Goal: Task Accomplishment & Management: Manage account settings

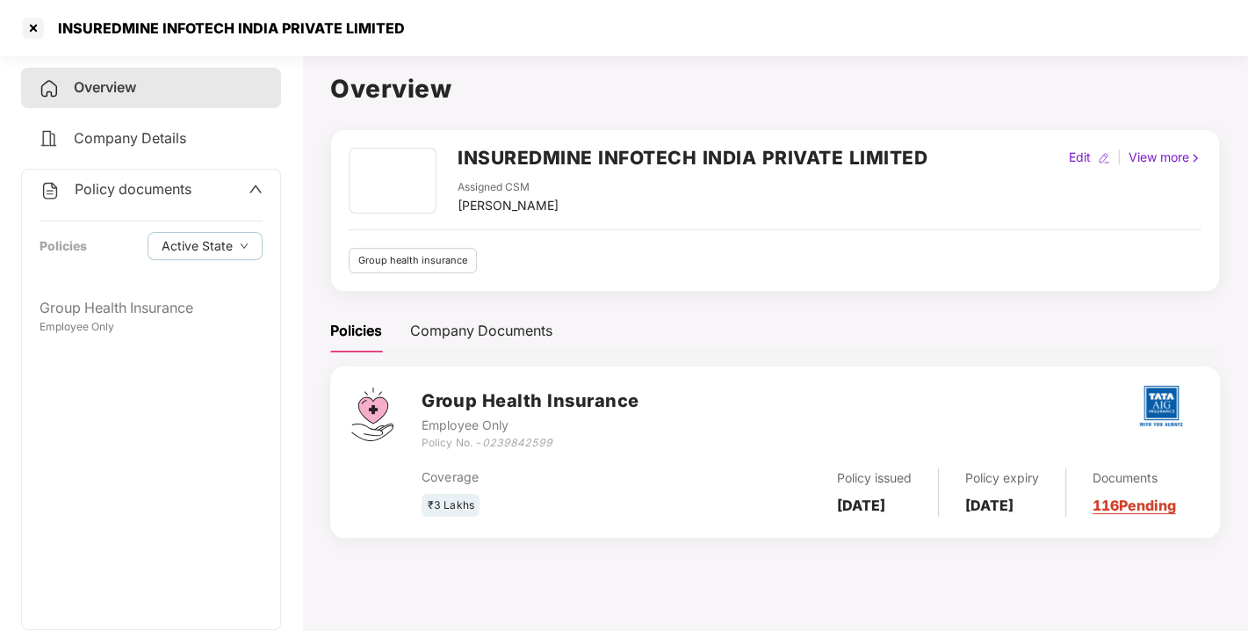
click at [31, 40] on div at bounding box center [33, 28] width 28 height 28
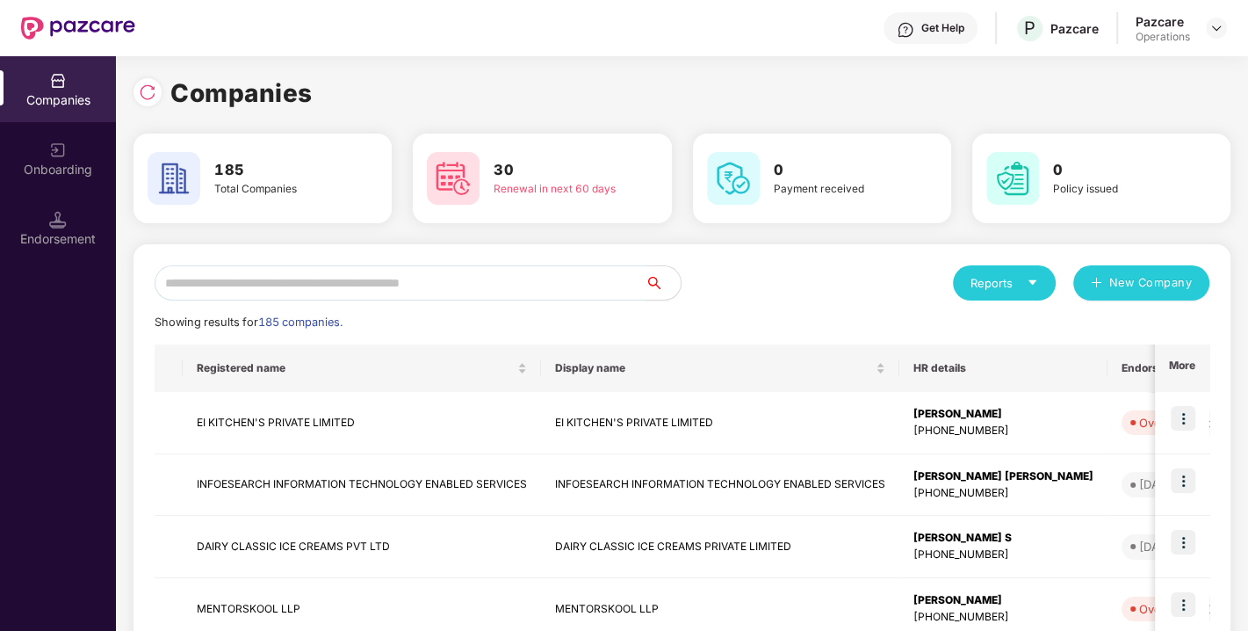
click at [361, 284] on input "text" at bounding box center [400, 282] width 491 height 35
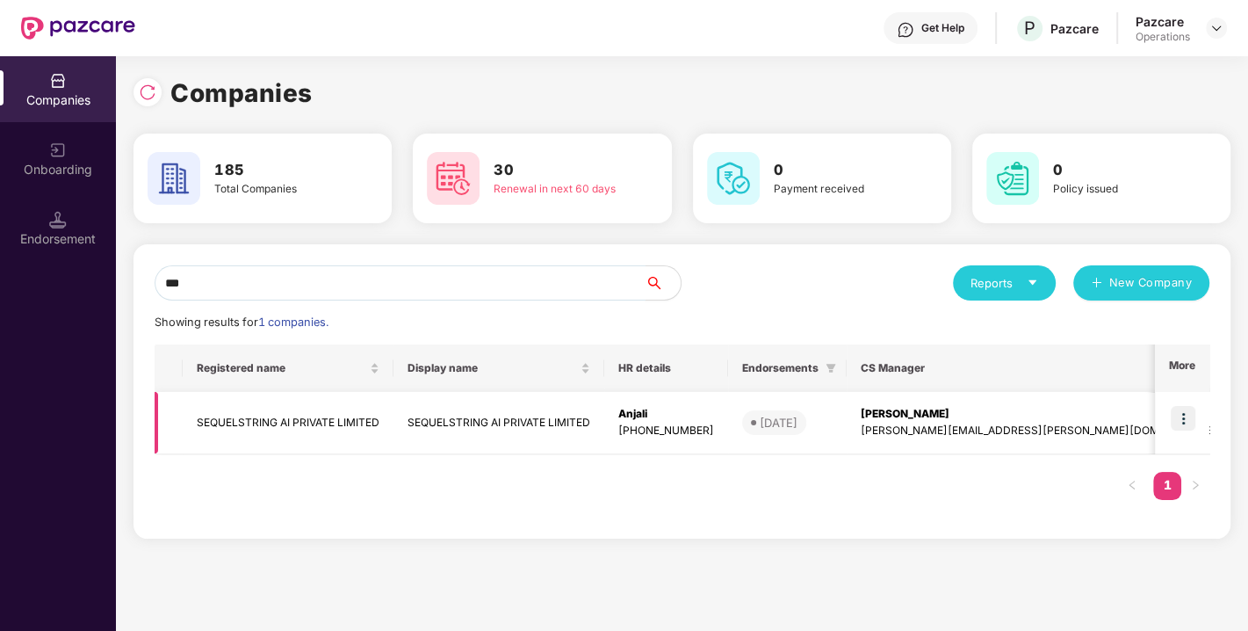
type input "***"
click at [1193, 414] on img at bounding box center [1183, 418] width 25 height 25
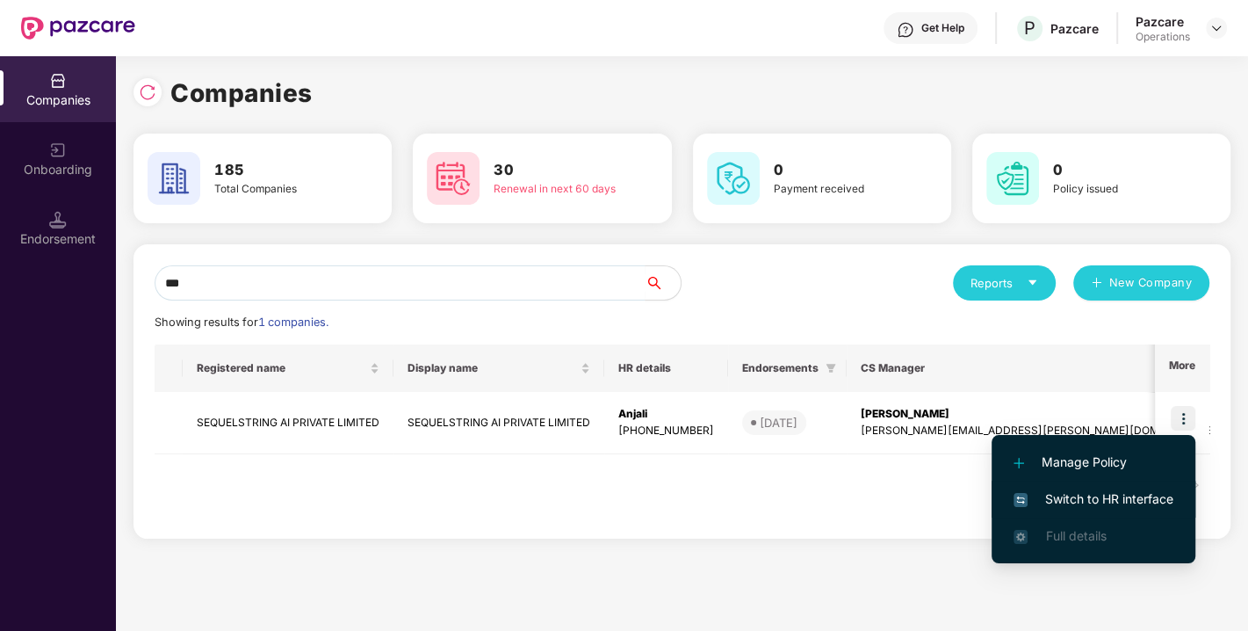
click at [1111, 496] on span "Switch to HR interface" at bounding box center [1094, 498] width 160 height 19
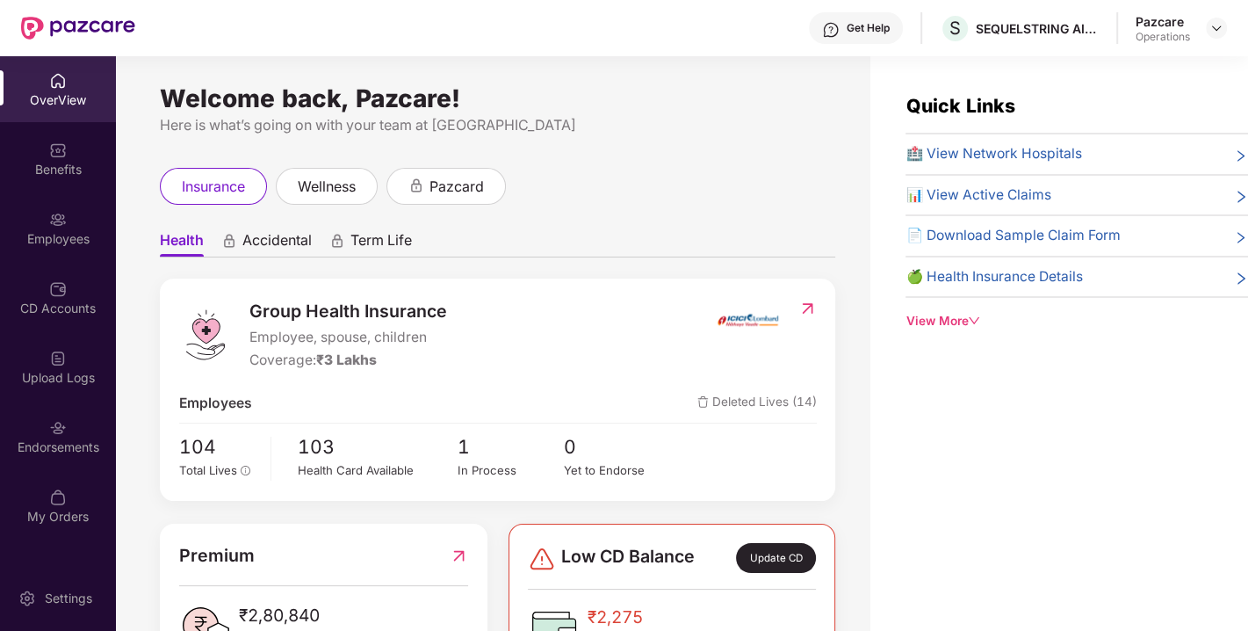
click at [1207, 16] on div "Pazcare Operations" at bounding box center [1181, 28] width 91 height 31
click at [1210, 18] on div at bounding box center [1216, 28] width 21 height 21
click at [1212, 22] on img at bounding box center [1217, 28] width 14 height 14
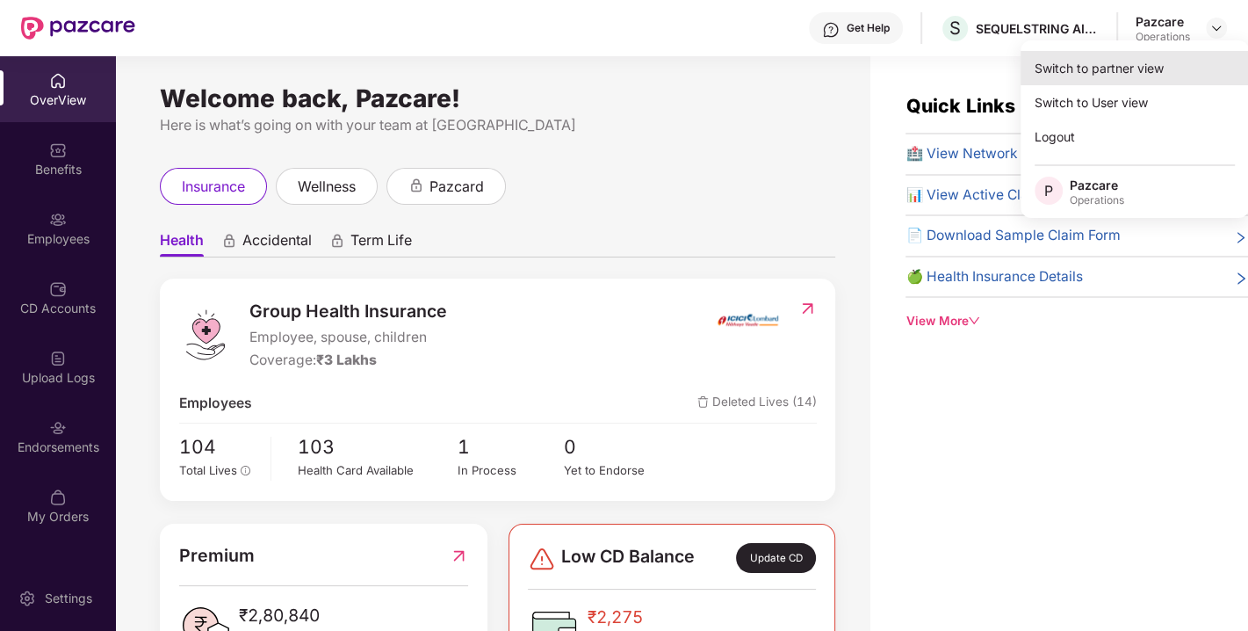
click at [1126, 53] on div "Switch to partner view" at bounding box center [1135, 68] width 228 height 34
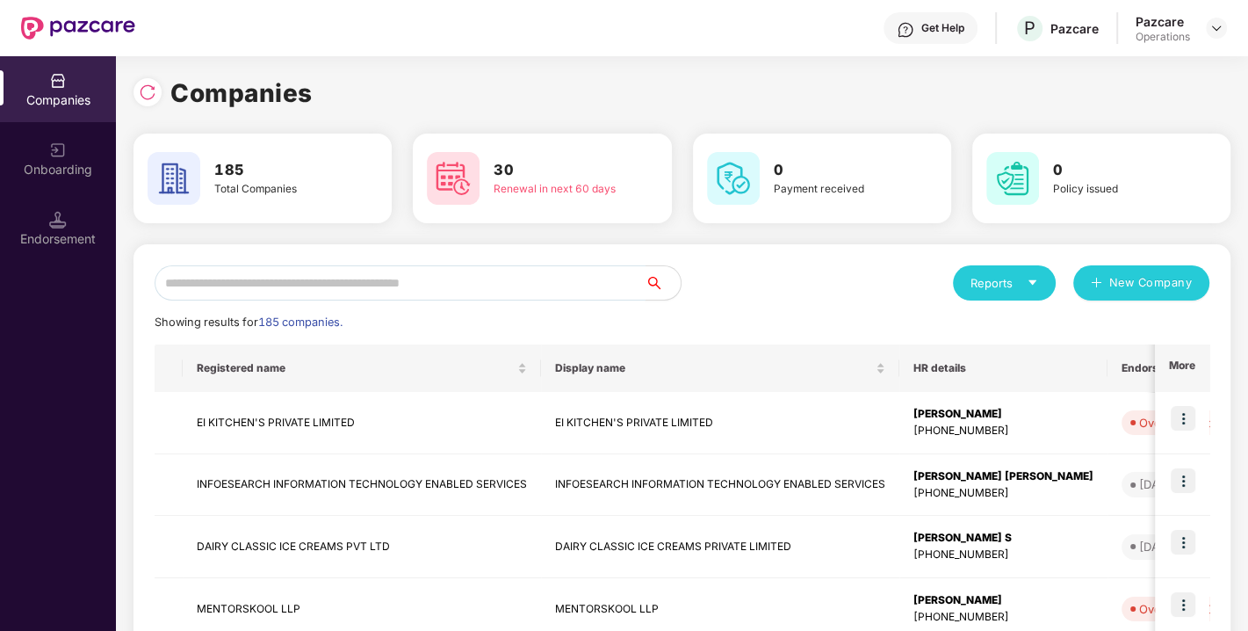
click at [460, 291] on input "text" at bounding box center [400, 282] width 491 height 35
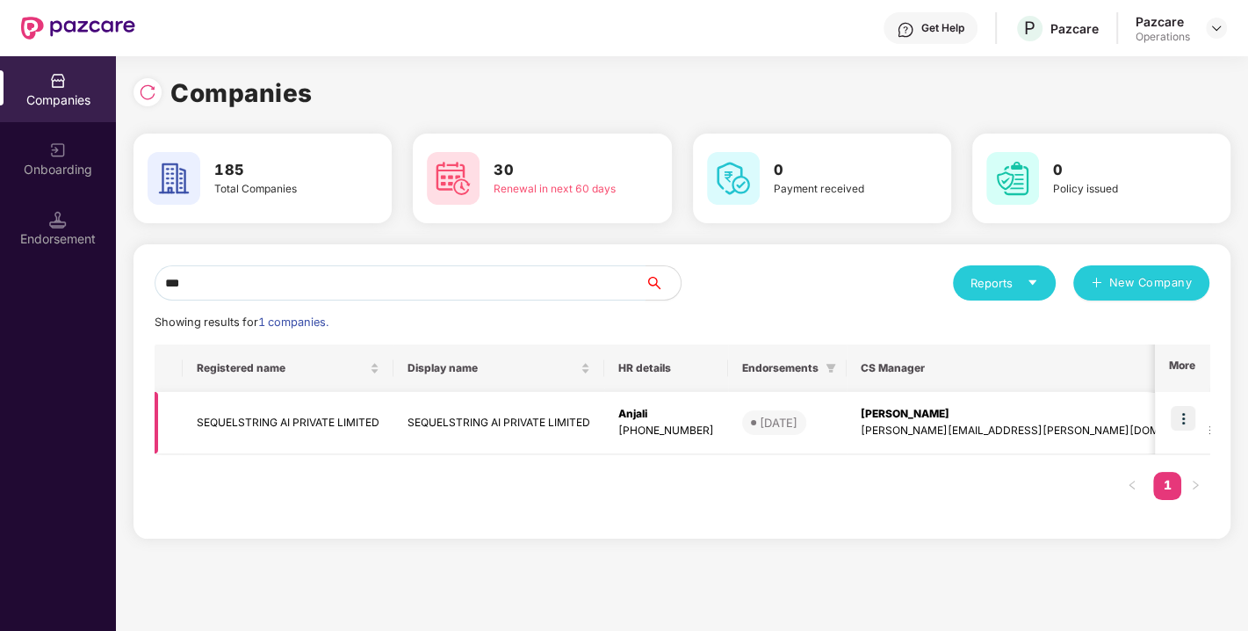
type input "***"
click at [288, 431] on td "SEQUELSTRING AI PRIVATE LIMITED" at bounding box center [288, 423] width 211 height 62
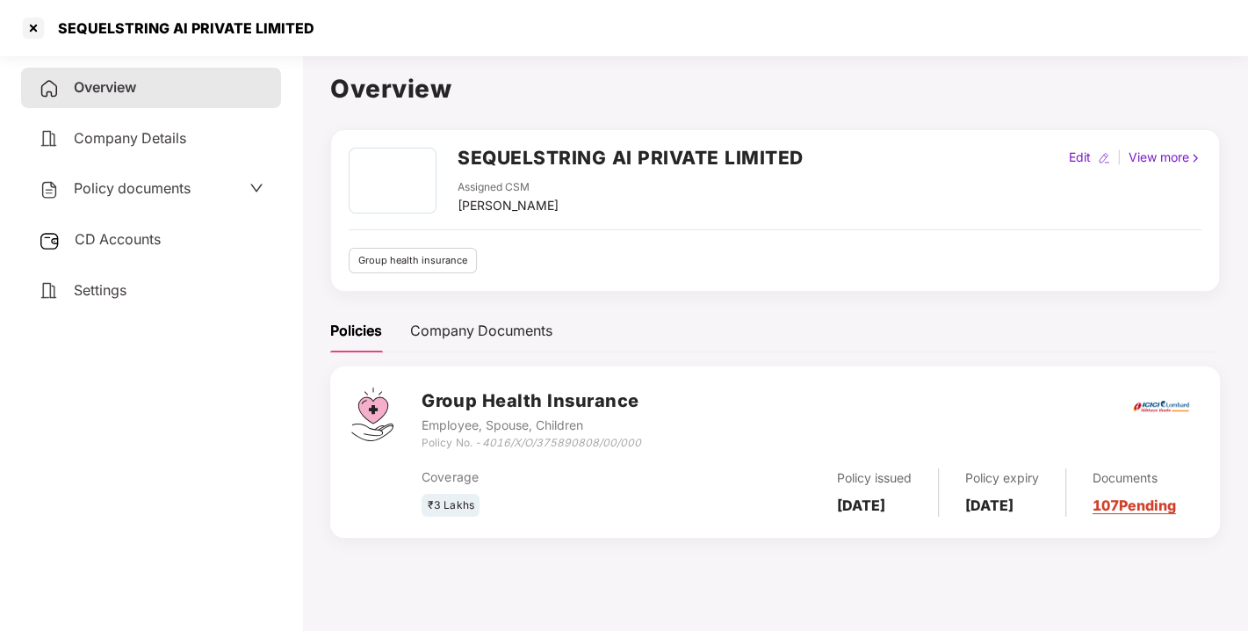
click at [163, 170] on div "Policy documents" at bounding box center [151, 189] width 260 height 40
click at [108, 152] on div "Company Details" at bounding box center [151, 139] width 260 height 40
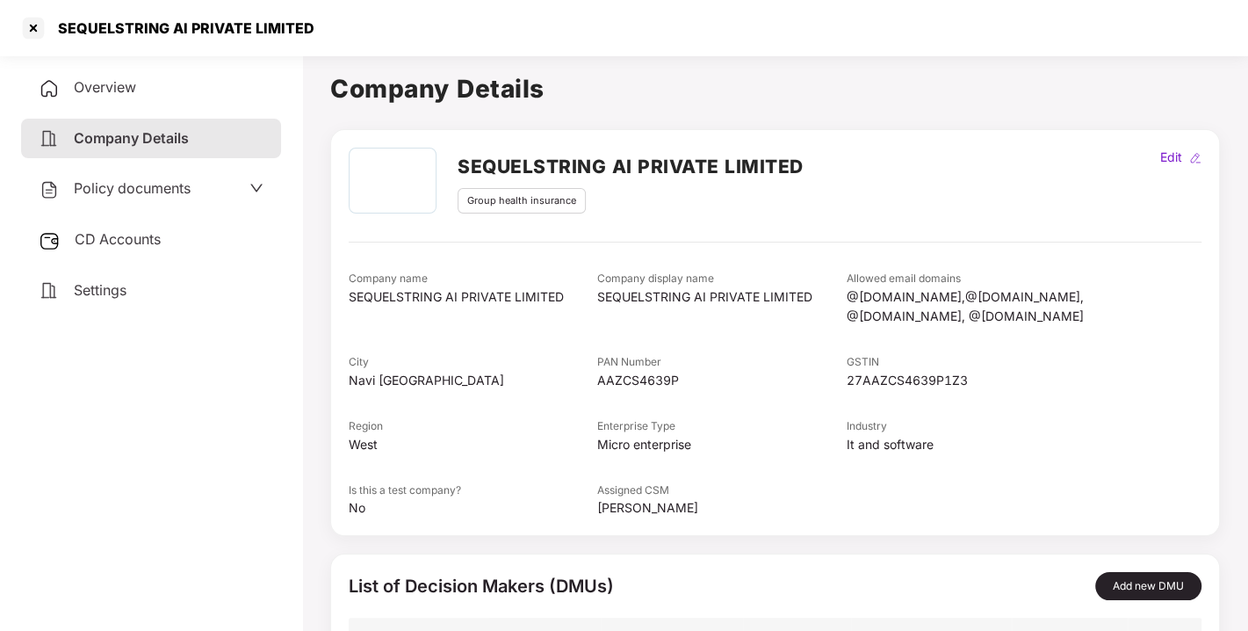
click at [141, 191] on span "Policy documents" at bounding box center [132, 188] width 117 height 18
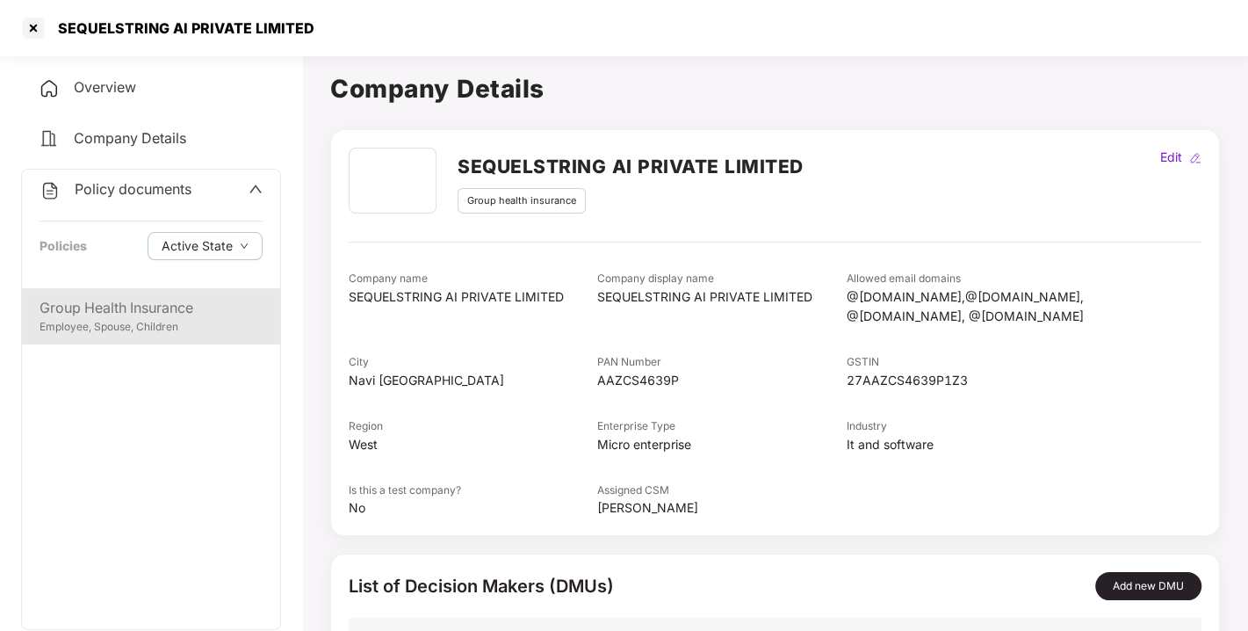
click at [120, 331] on div "Employee, Spouse, Children" at bounding box center [151, 327] width 223 height 17
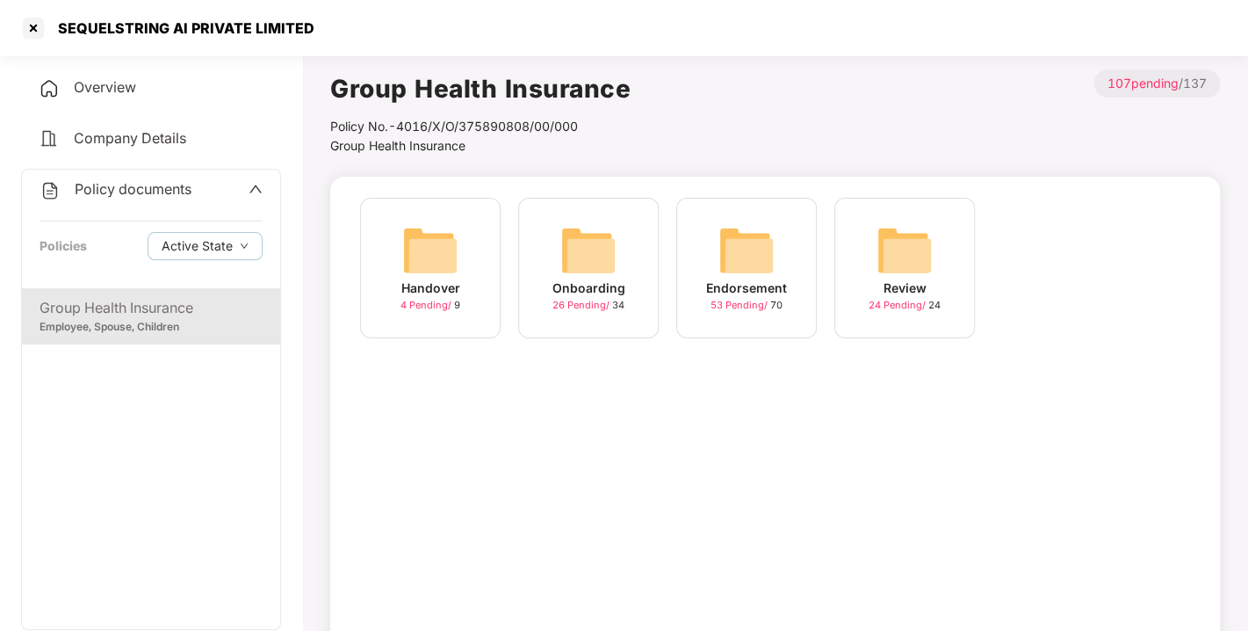
click at [110, 72] on div "Overview" at bounding box center [151, 88] width 260 height 40
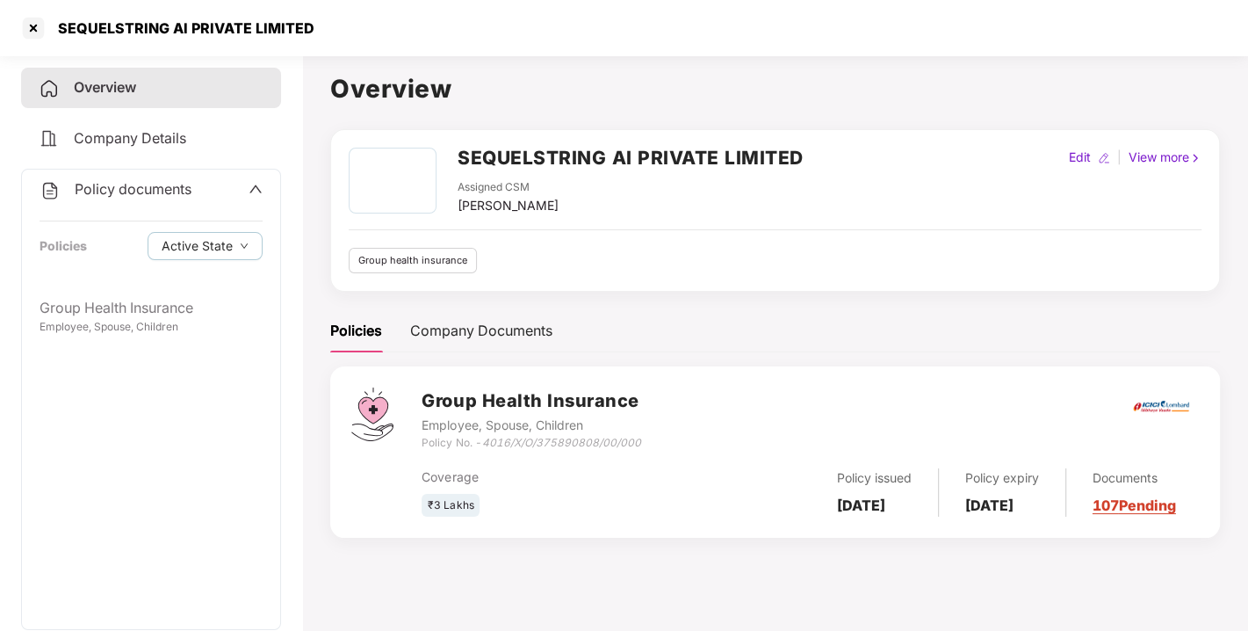
click at [111, 192] on span "Policy documents" at bounding box center [133, 189] width 117 height 18
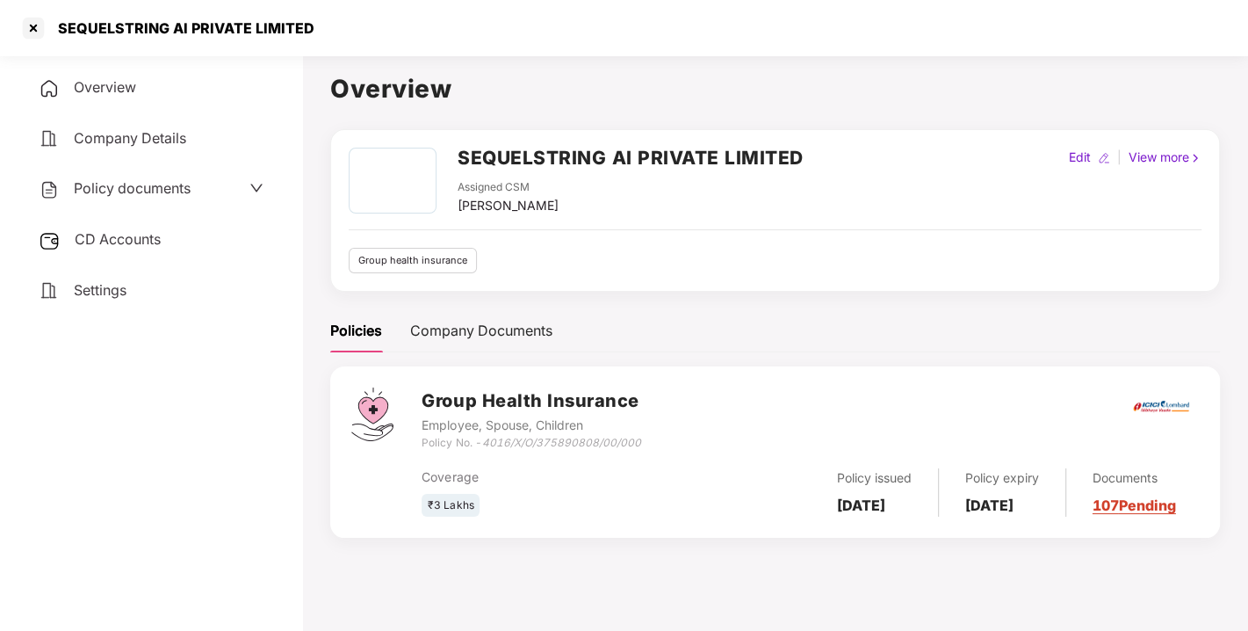
click at [158, 191] on span "Policy documents" at bounding box center [132, 188] width 117 height 18
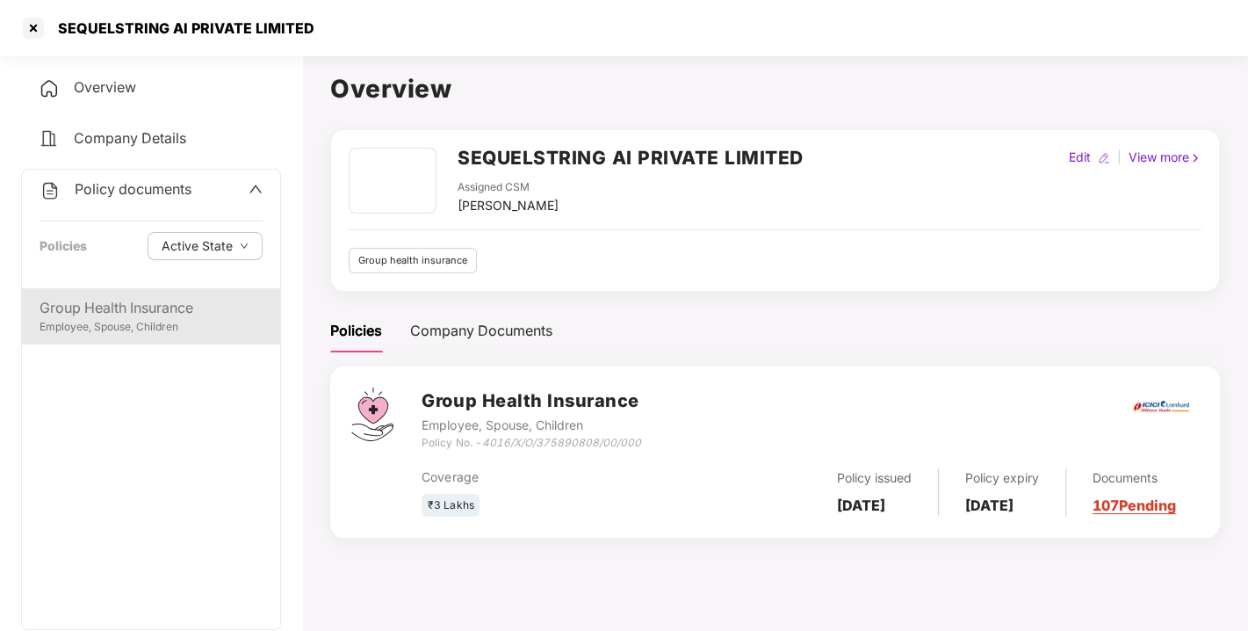
click at [131, 310] on div "Group Health Insurance" at bounding box center [151, 308] width 223 height 22
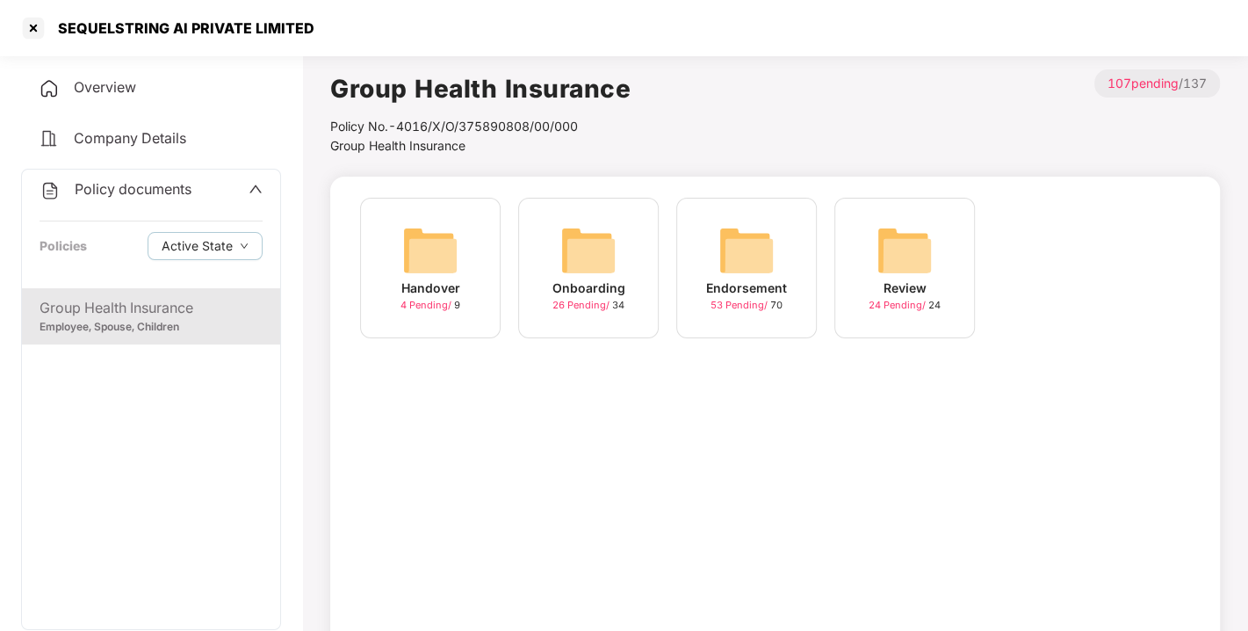
click at [732, 245] on img at bounding box center [747, 250] width 56 height 56
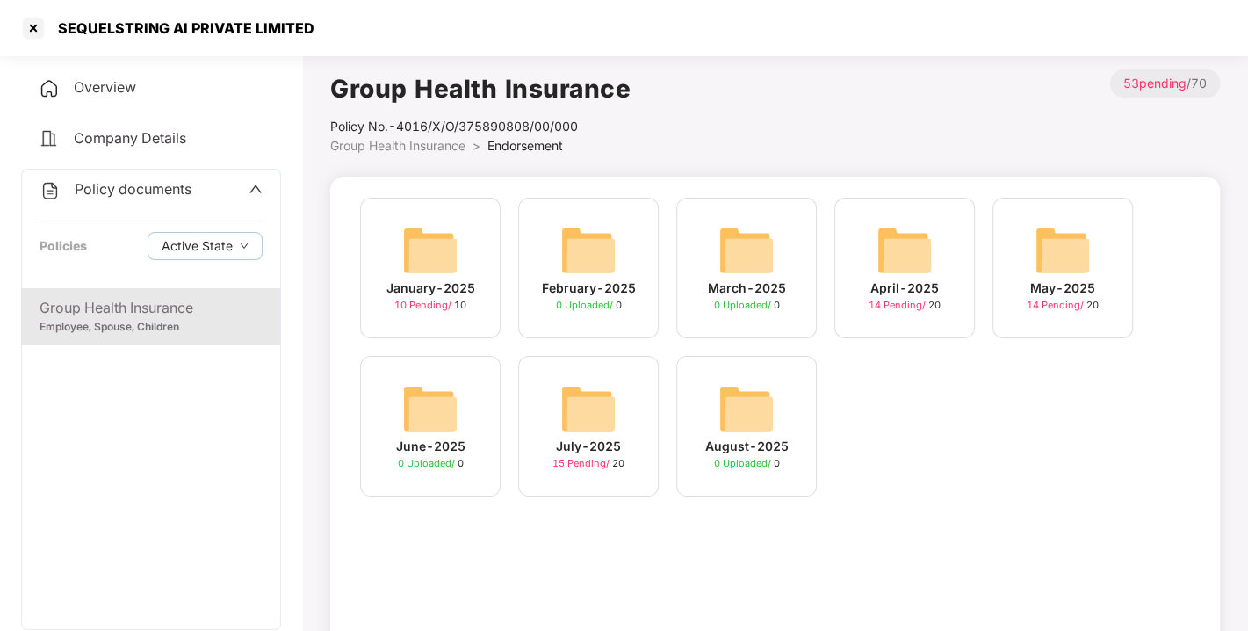
click at [555, 409] on div "July-2025 15 Pending / 20" at bounding box center [588, 426] width 141 height 141
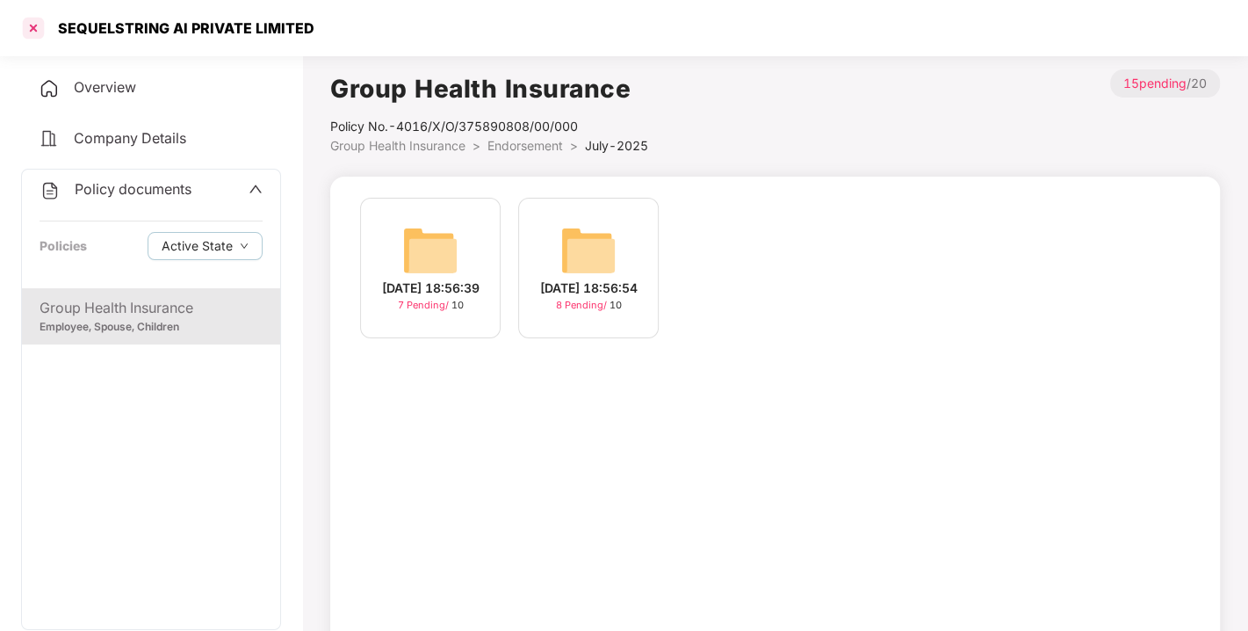
click at [36, 18] on div at bounding box center [33, 28] width 28 height 28
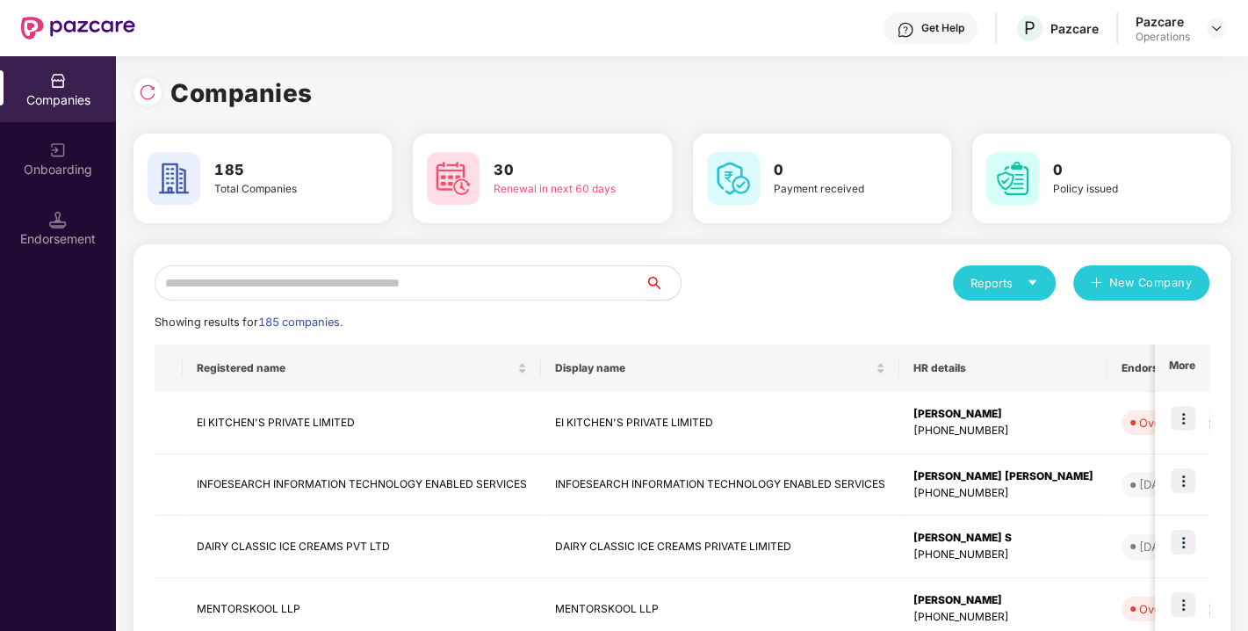
click at [269, 281] on input "text" at bounding box center [400, 282] width 491 height 35
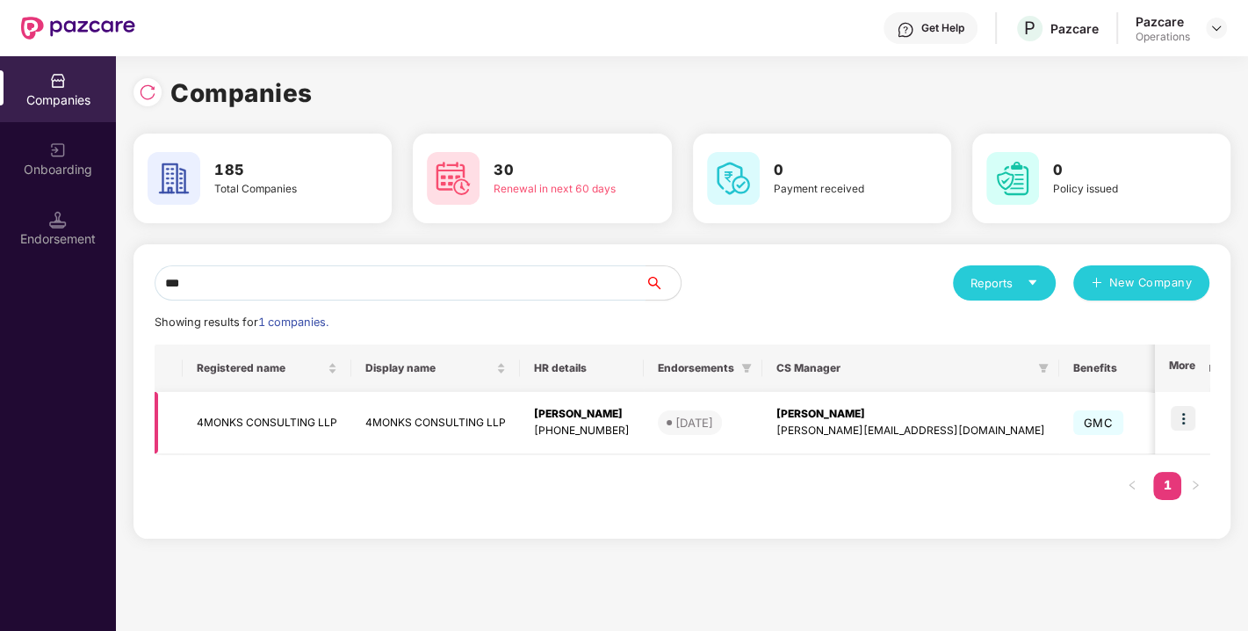
type input "***"
click at [246, 423] on td "4MONKS CONSULTING LLP" at bounding box center [267, 423] width 169 height 62
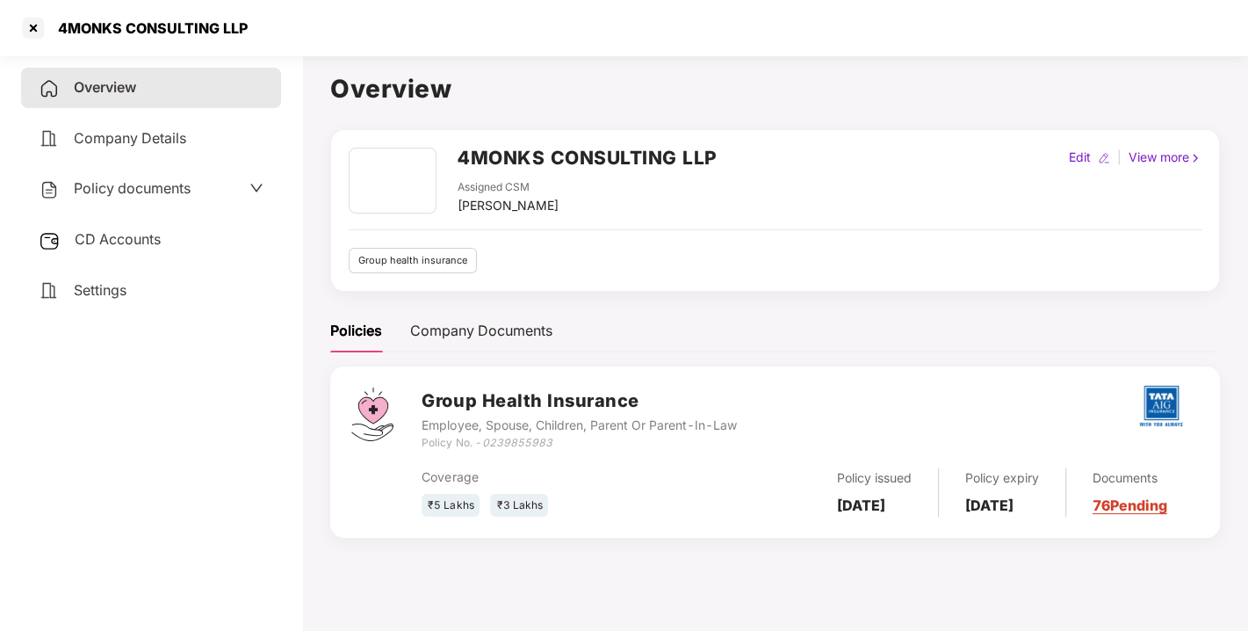
click at [127, 242] on span "CD Accounts" at bounding box center [118, 239] width 86 height 18
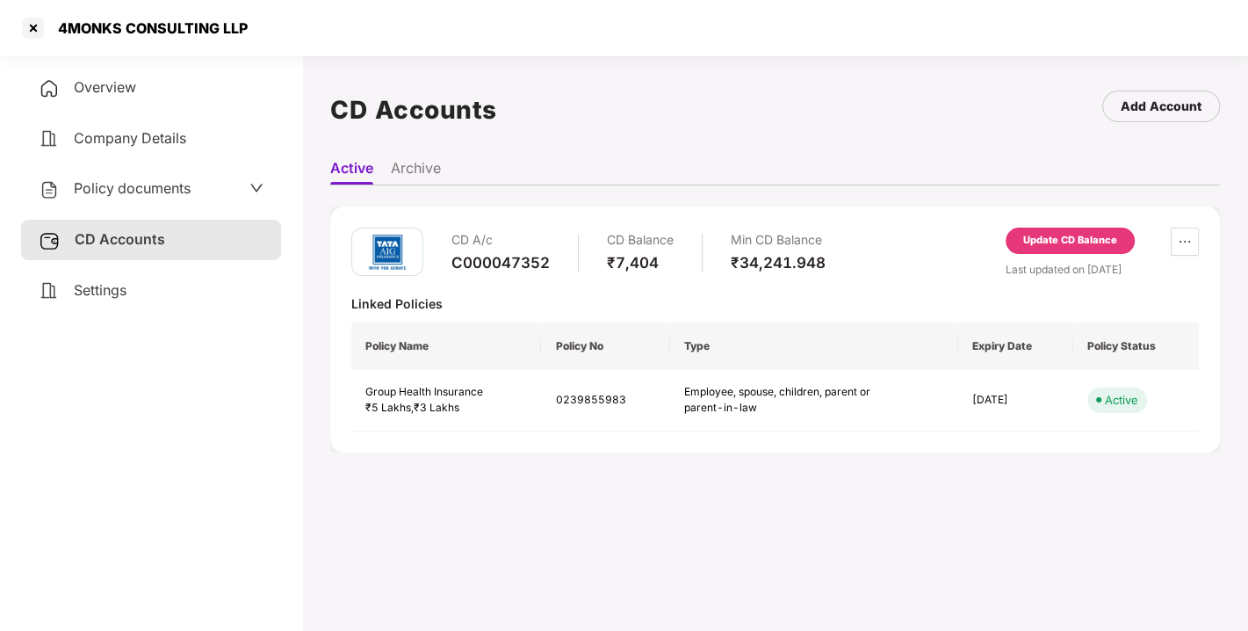
click at [1104, 229] on div "Update CD Balance" at bounding box center [1070, 241] width 129 height 26
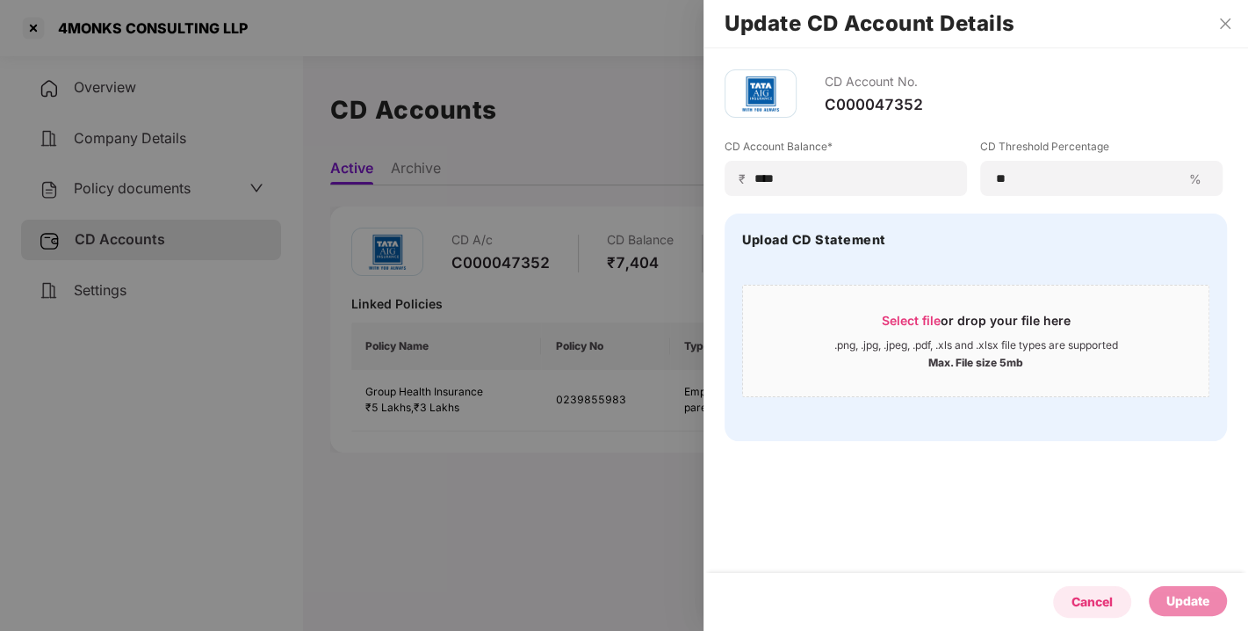
click at [1087, 601] on div "Cancel" at bounding box center [1092, 601] width 41 height 19
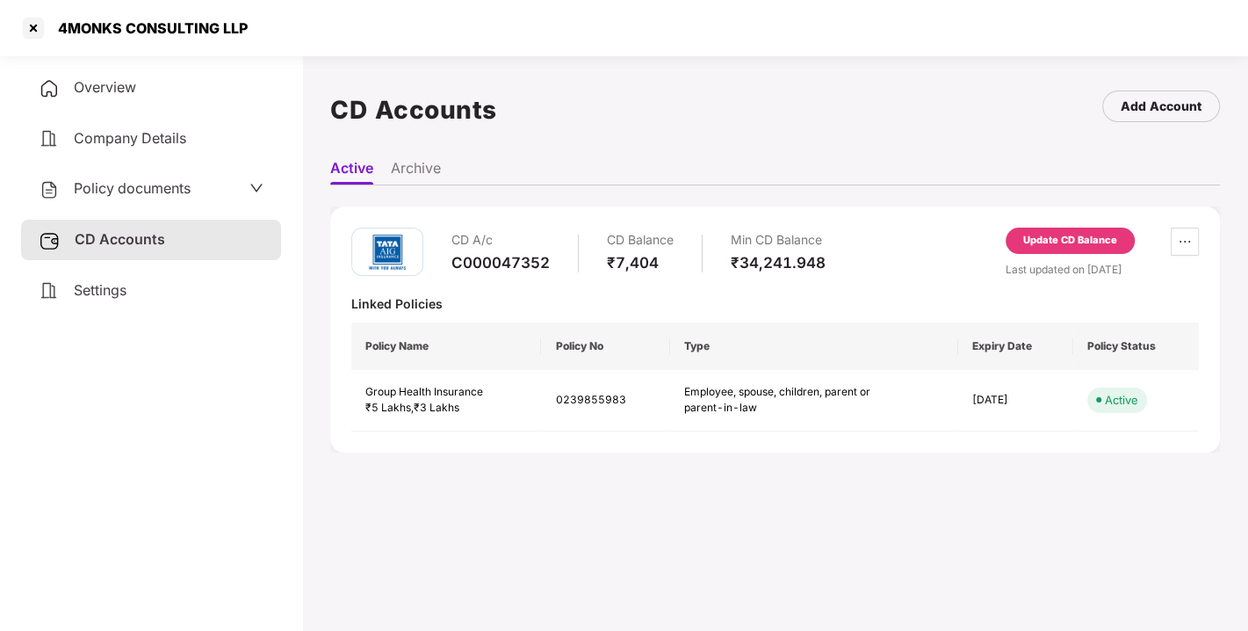
click at [865, 512] on main "CD Accounts Add Account Active Archive CD A/c C000047352 CD Balance ₹7,404 Min …" at bounding box center [775, 363] width 946 height 631
click at [1093, 238] on div "Update CD Balance" at bounding box center [1070, 241] width 94 height 16
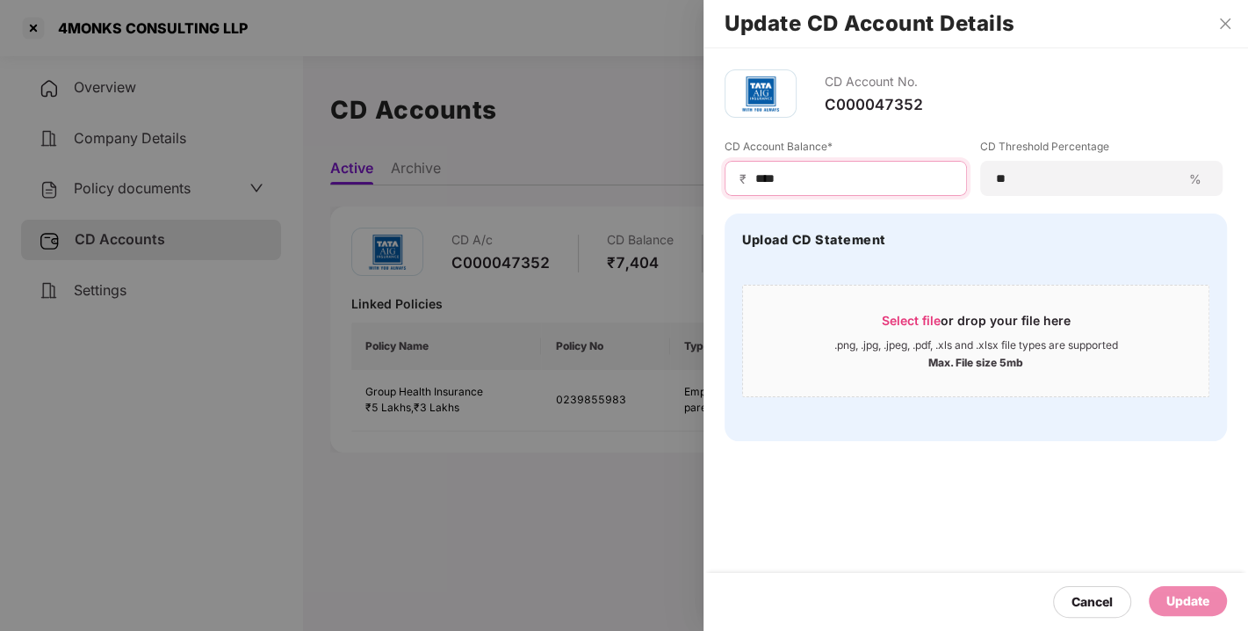
drag, startPoint x: 788, startPoint y: 176, endPoint x: 579, endPoint y: 211, distance: 212.0
click at [579, 211] on div "Update CD Account Details CD Account No. C000047352 CD Account Balance* ₹ **** …" at bounding box center [624, 315] width 1248 height 631
paste input "**"
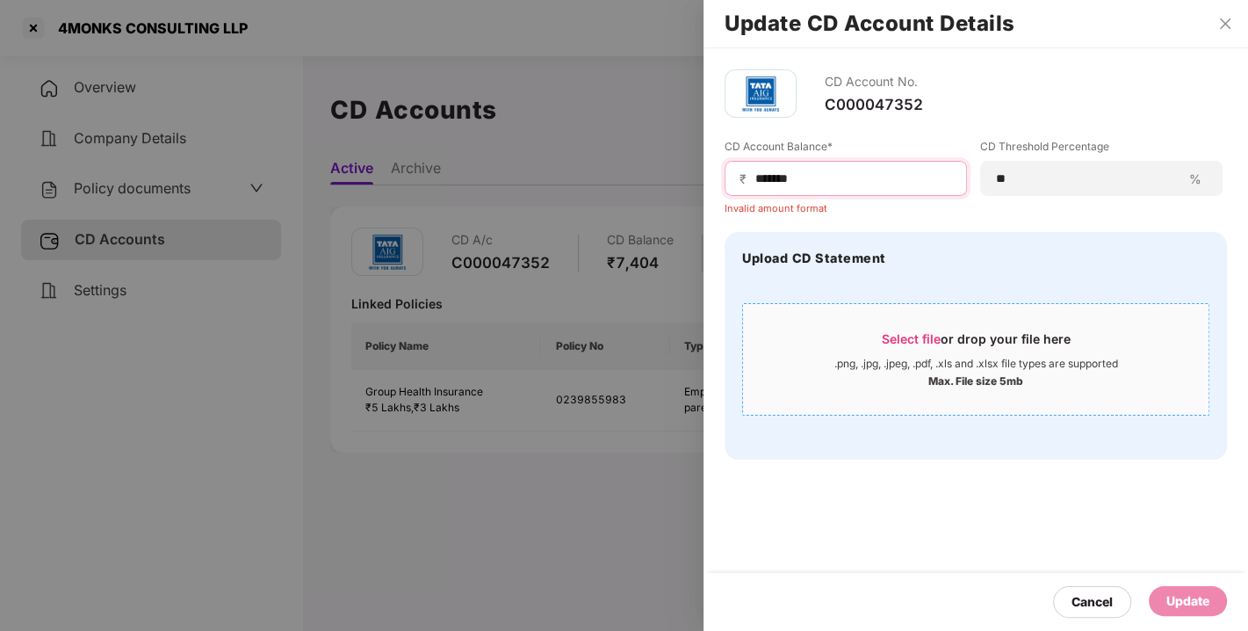
type input "******"
drag, startPoint x: 818, startPoint y: 188, endPoint x: 815, endPoint y: 176, distance: 12.6
click at [815, 176] on div "₹ ******" at bounding box center [846, 178] width 242 height 35
drag, startPoint x: 815, startPoint y: 176, endPoint x: 657, endPoint y: 191, distance: 158.8
click at [657, 191] on div "Update CD Account Details CD Account No. C000047352 CD Account Balance* ₹ *****…" at bounding box center [624, 315] width 1248 height 631
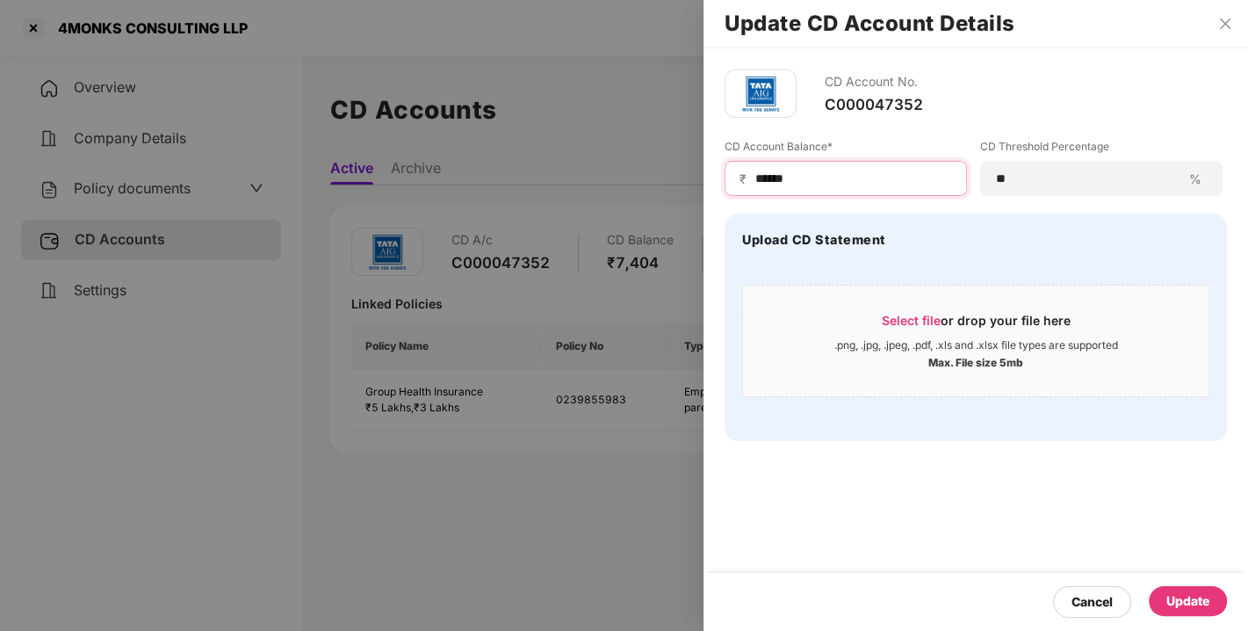
type input "******"
click at [1172, 597] on div "Update" at bounding box center [1188, 600] width 43 height 19
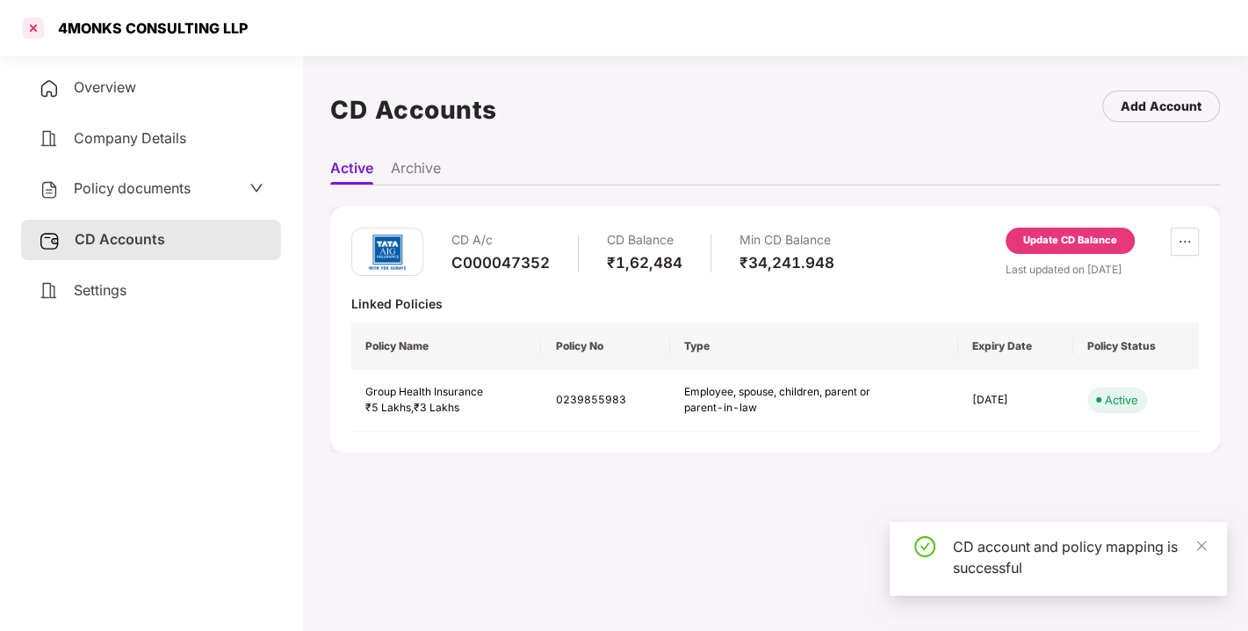
click at [28, 31] on div at bounding box center [33, 28] width 28 height 28
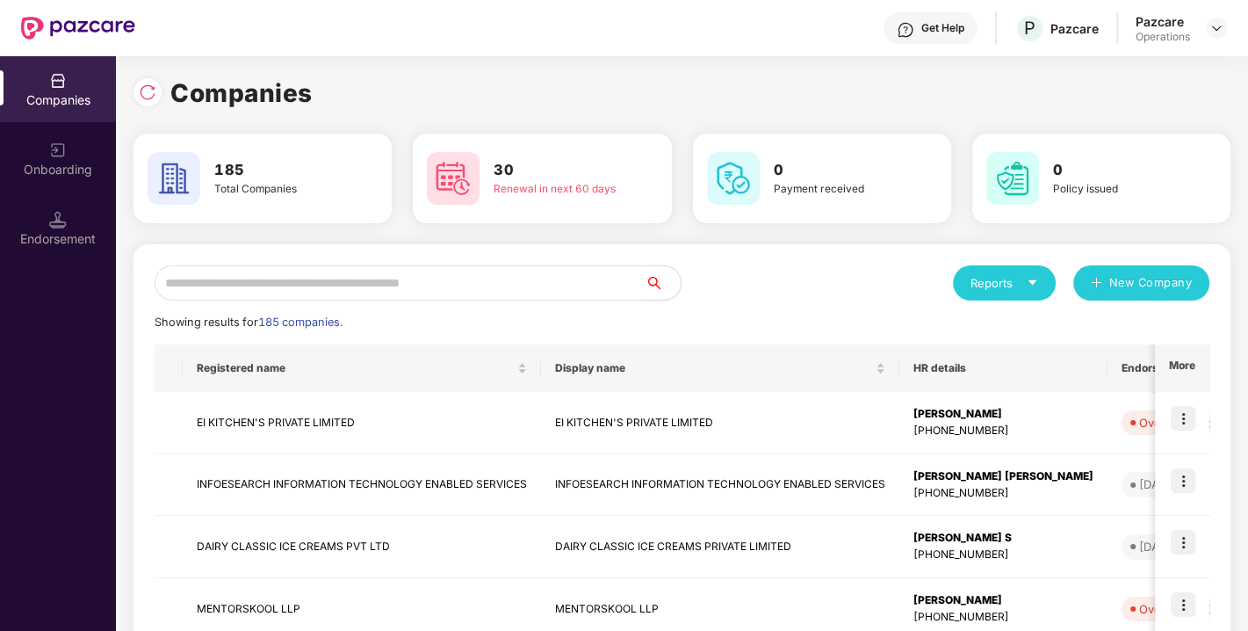
click at [457, 288] on input "text" at bounding box center [400, 282] width 491 height 35
paste input "**********"
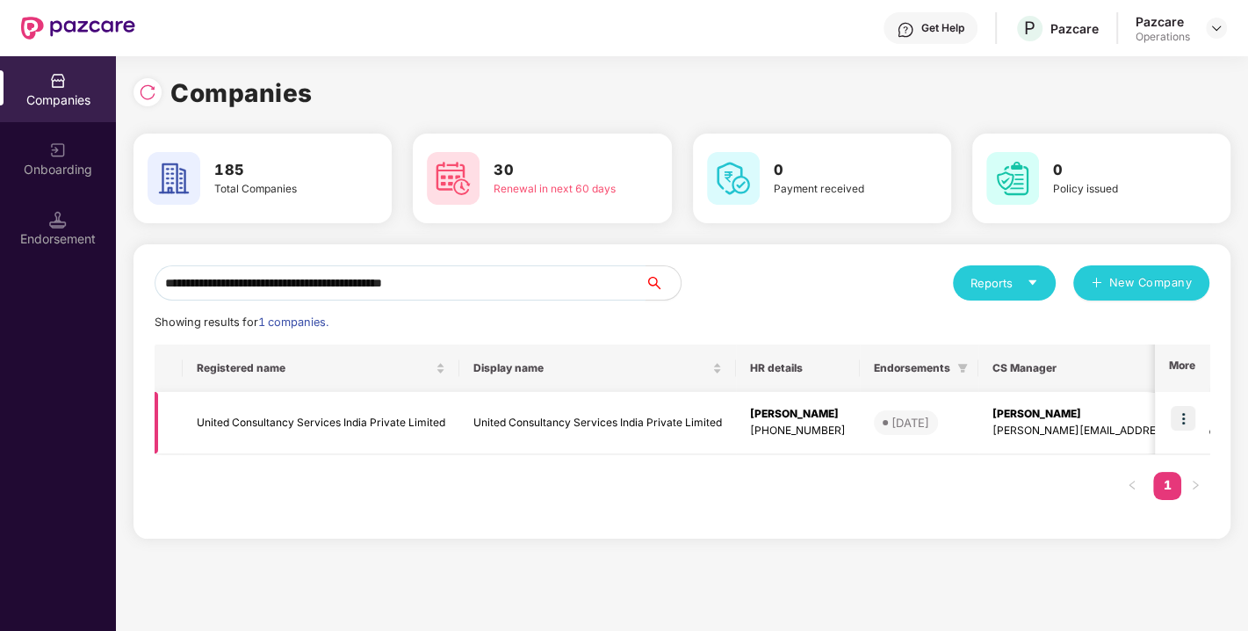
type input "**********"
click at [1195, 413] on img at bounding box center [1183, 418] width 25 height 25
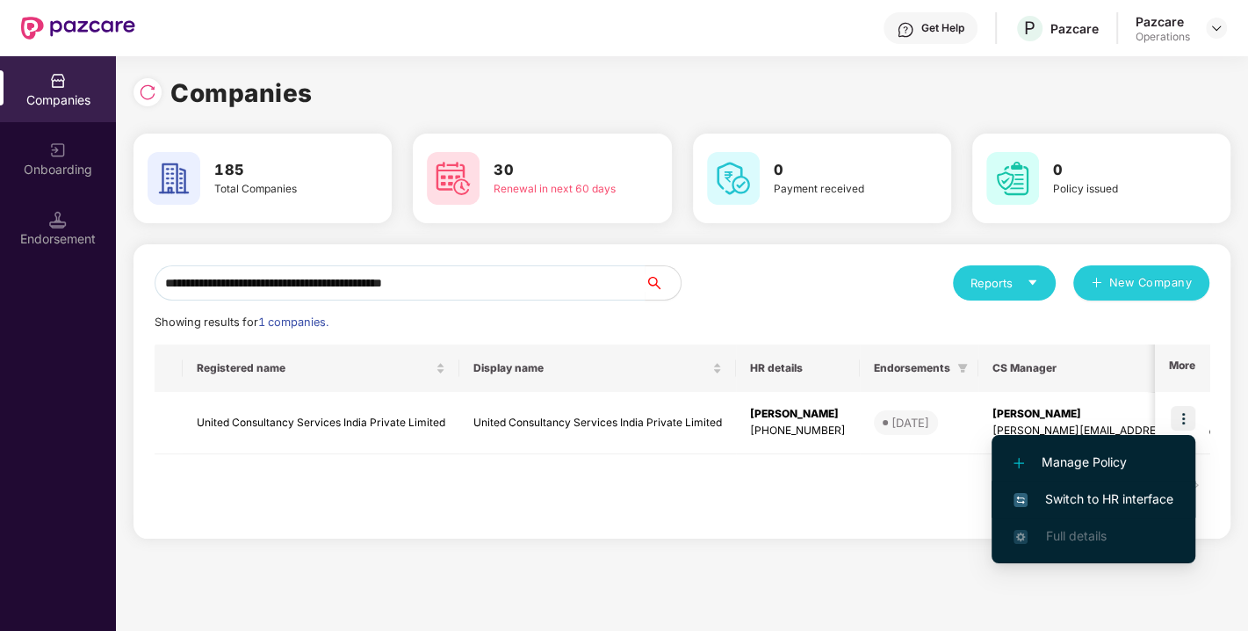
click at [1087, 496] on span "Switch to HR interface" at bounding box center [1094, 498] width 160 height 19
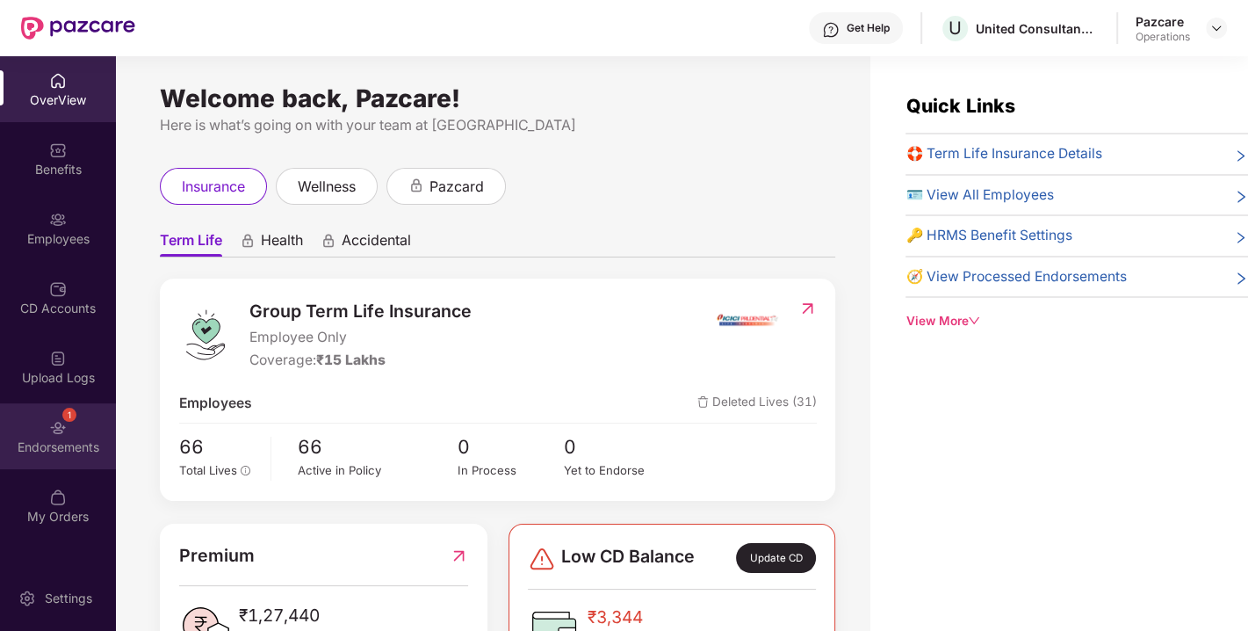
click at [79, 429] on div "1 Endorsements" at bounding box center [58, 436] width 116 height 66
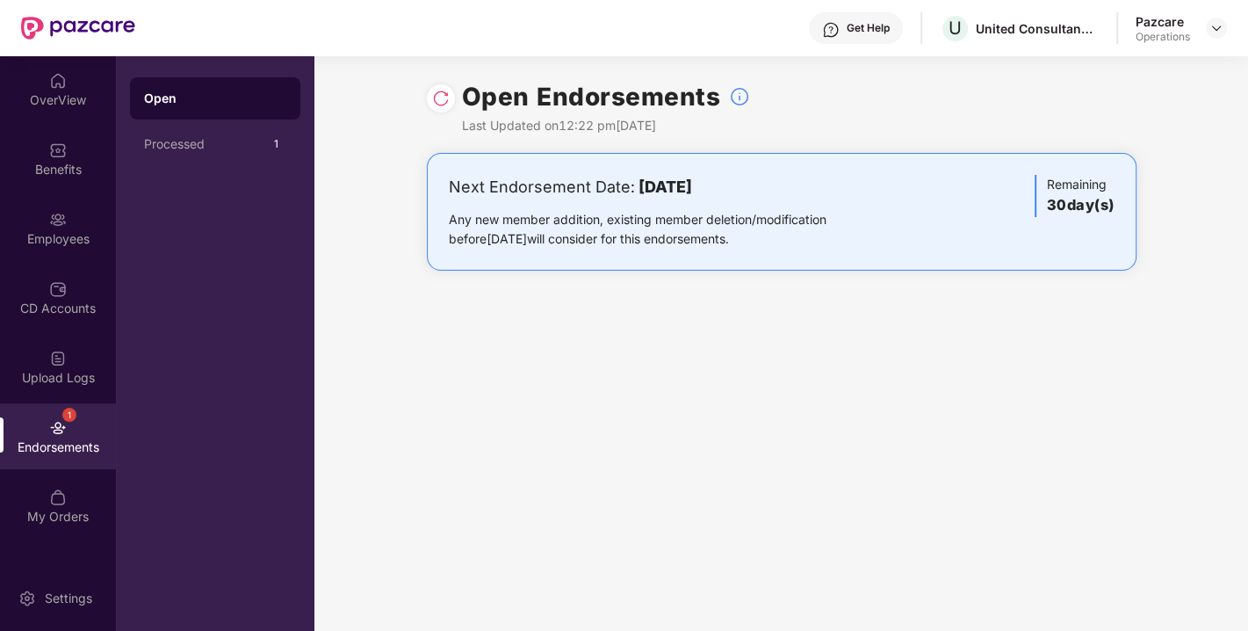
click at [430, 95] on div at bounding box center [441, 98] width 28 height 28
click at [444, 105] on img at bounding box center [441, 99] width 18 height 18
click at [1222, 29] on img at bounding box center [1217, 28] width 14 height 14
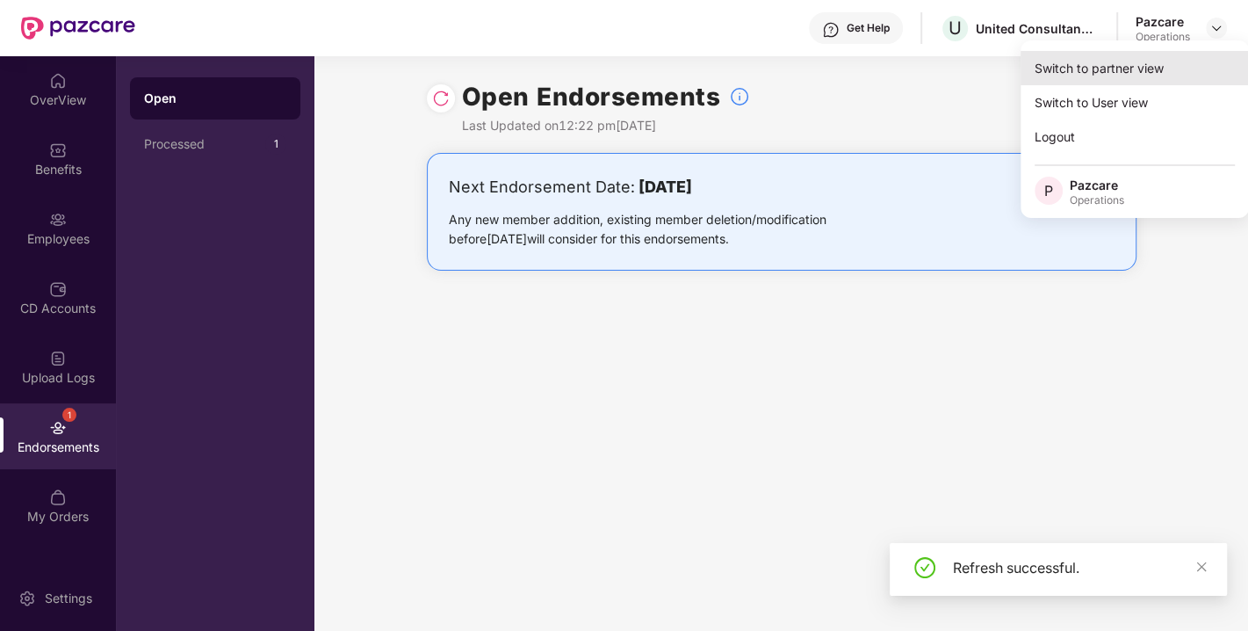
click at [1144, 56] on div "Switch to partner view" at bounding box center [1135, 68] width 228 height 34
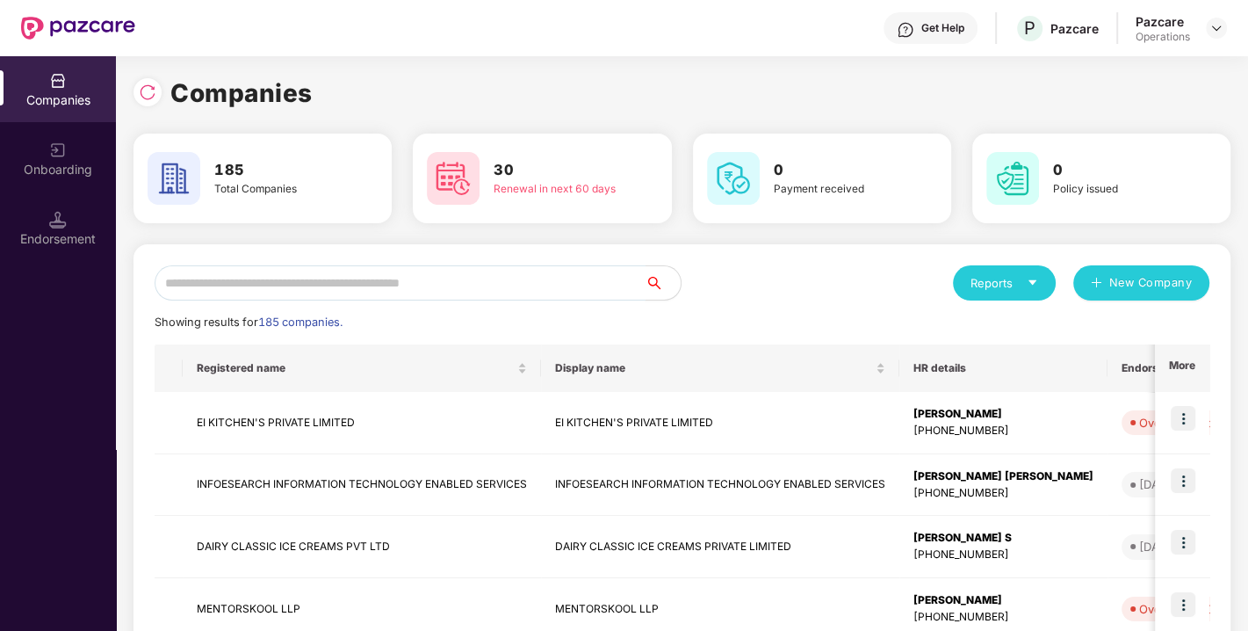
click at [393, 288] on input "text" at bounding box center [400, 282] width 491 height 35
paste input "**********"
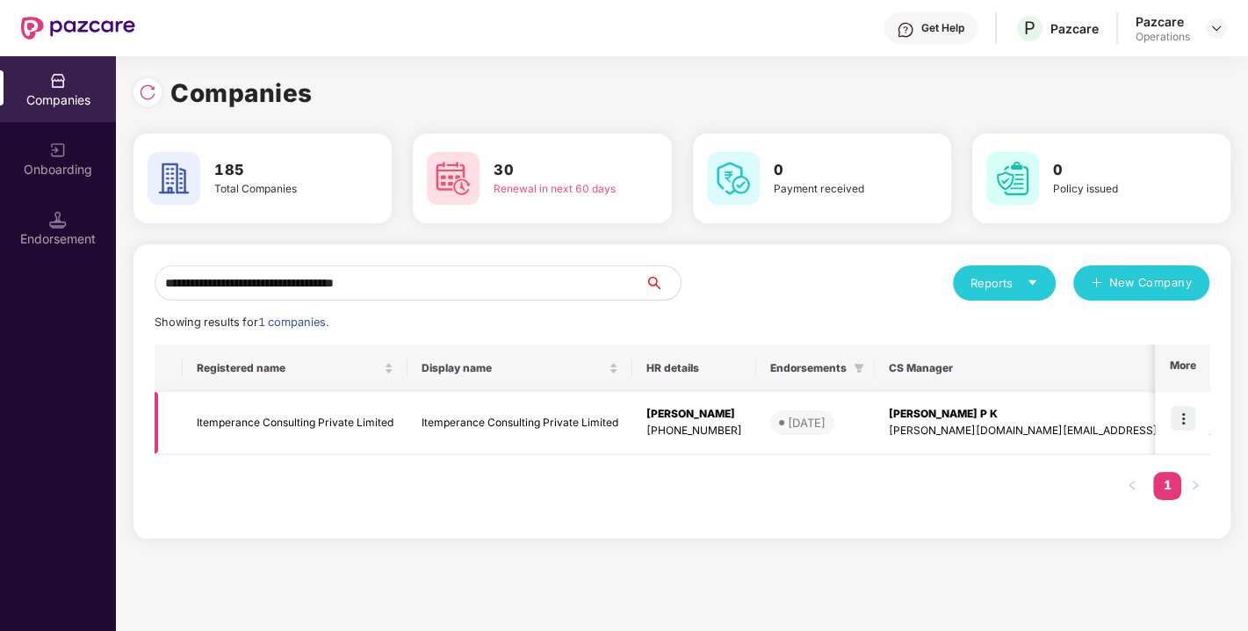
type input "**********"
click at [1190, 419] on img at bounding box center [1183, 418] width 25 height 25
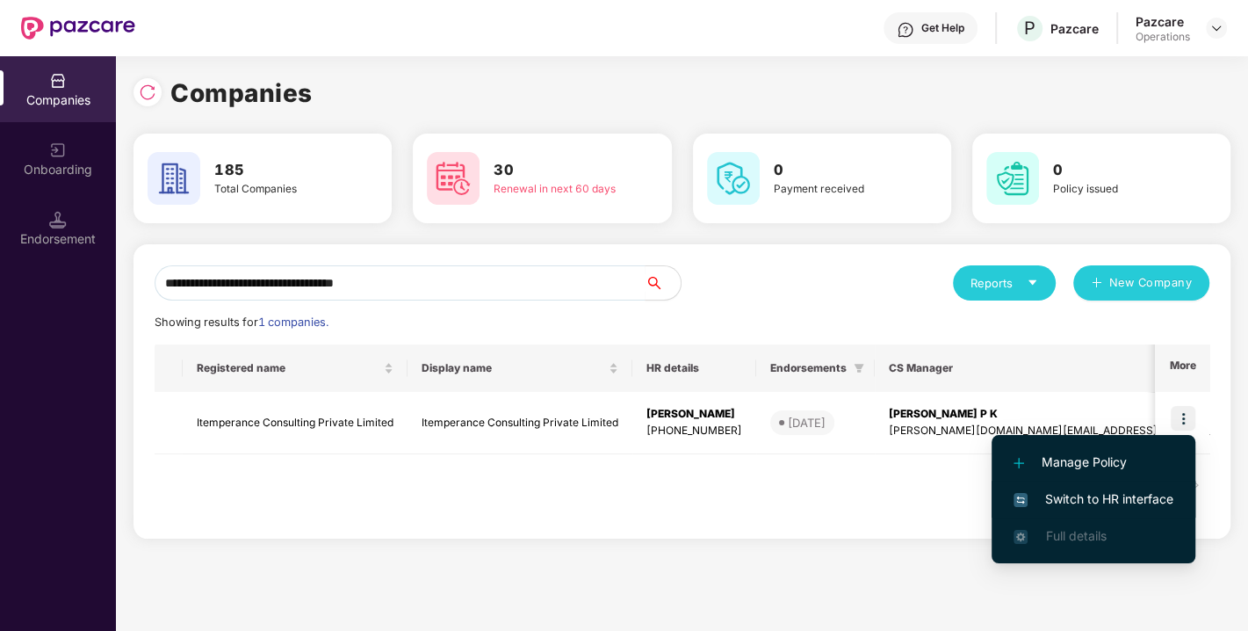
click at [1111, 501] on span "Switch to HR interface" at bounding box center [1094, 498] width 160 height 19
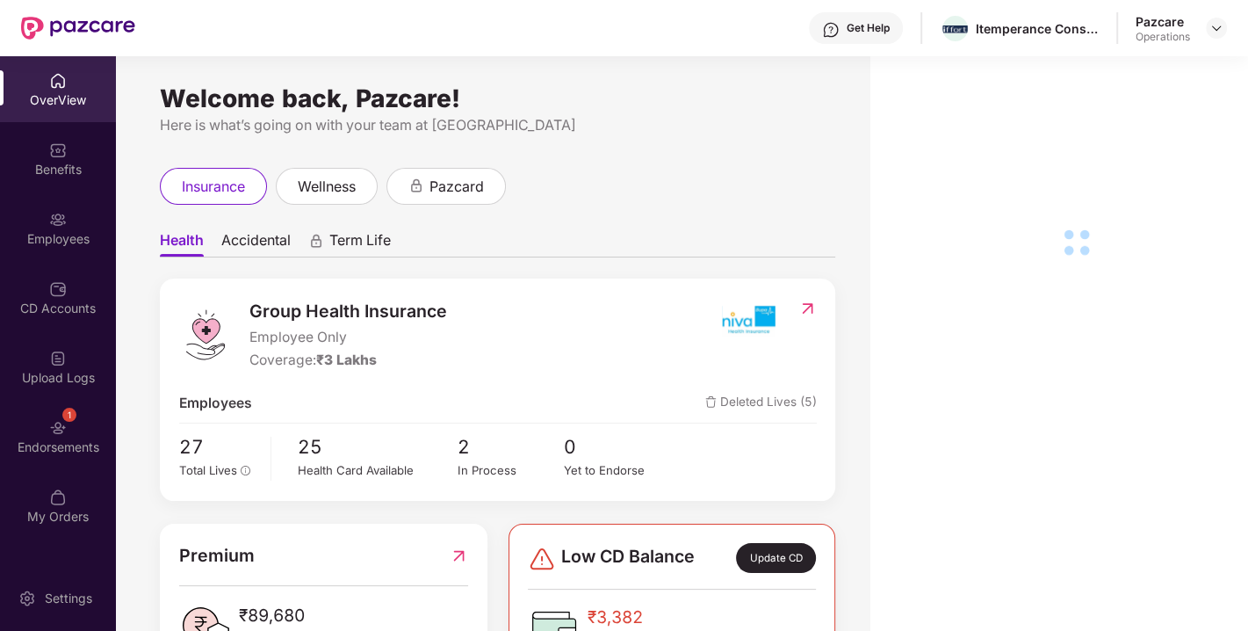
click at [43, 446] on div "Endorsements" at bounding box center [58, 447] width 116 height 18
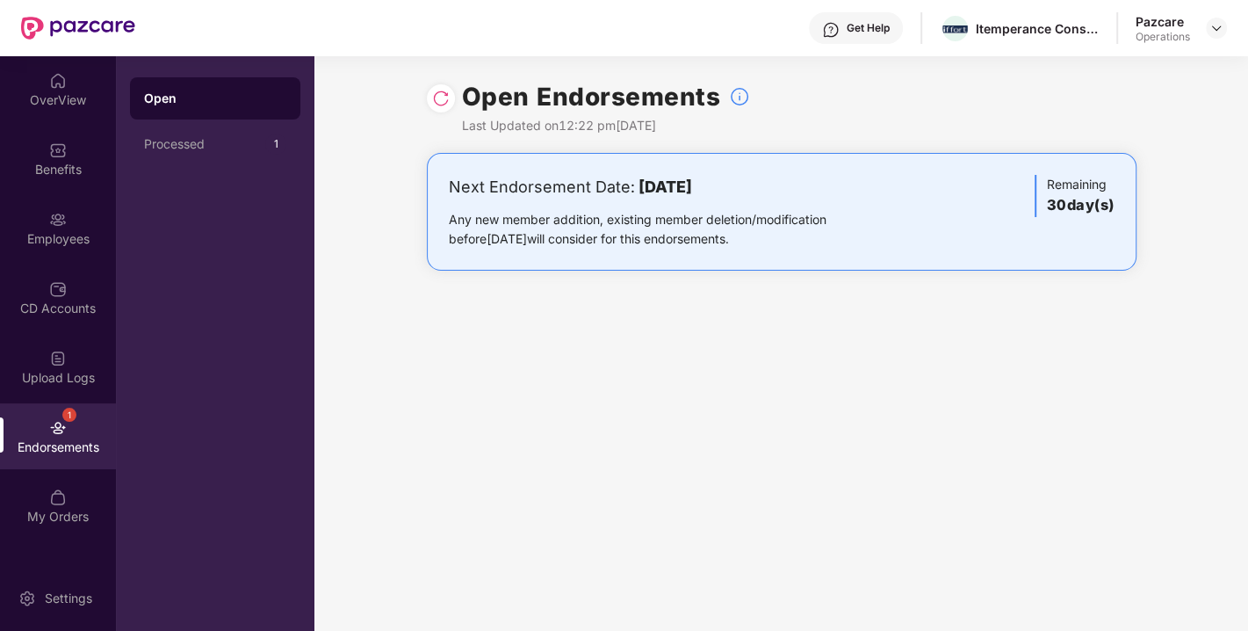
click at [439, 93] on img at bounding box center [441, 99] width 18 height 18
click at [1215, 31] on img at bounding box center [1217, 28] width 14 height 14
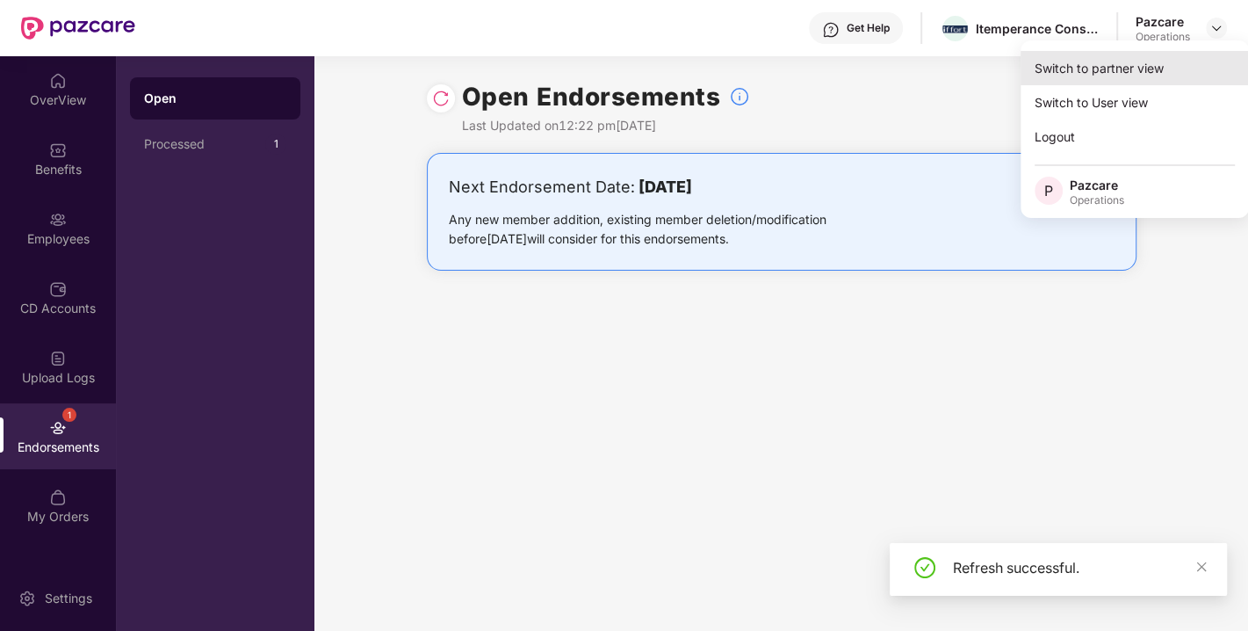
click at [1132, 66] on div "Switch to partner view" at bounding box center [1135, 68] width 228 height 34
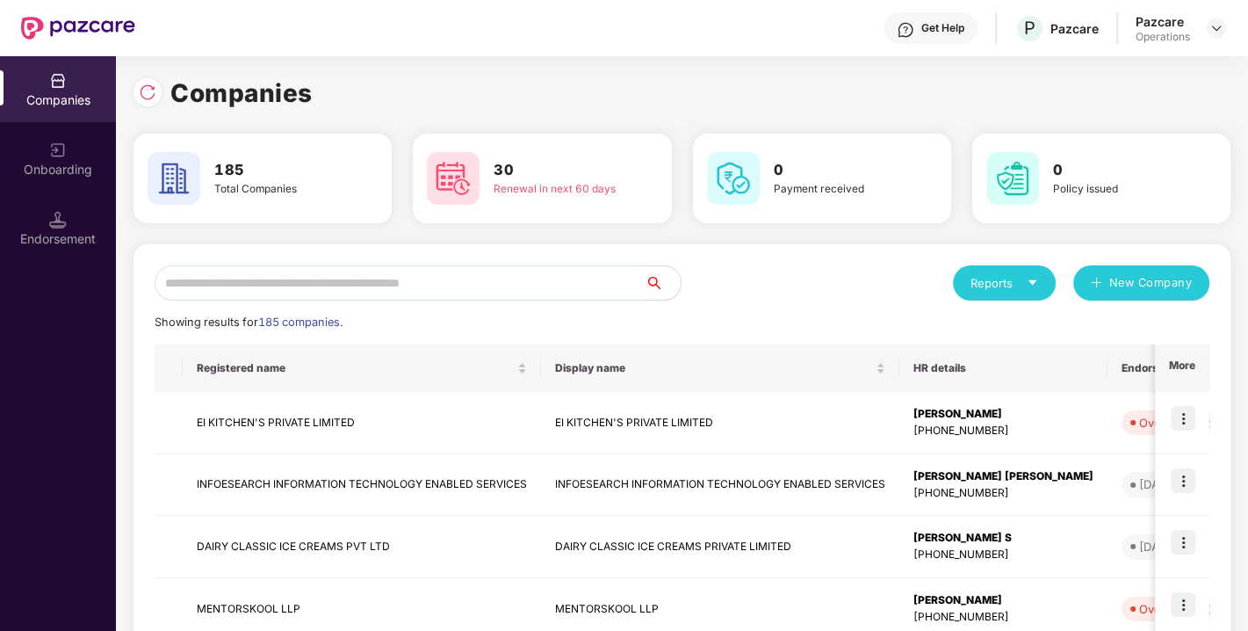
click at [517, 284] on input "text" at bounding box center [400, 282] width 491 height 35
paste input "**********"
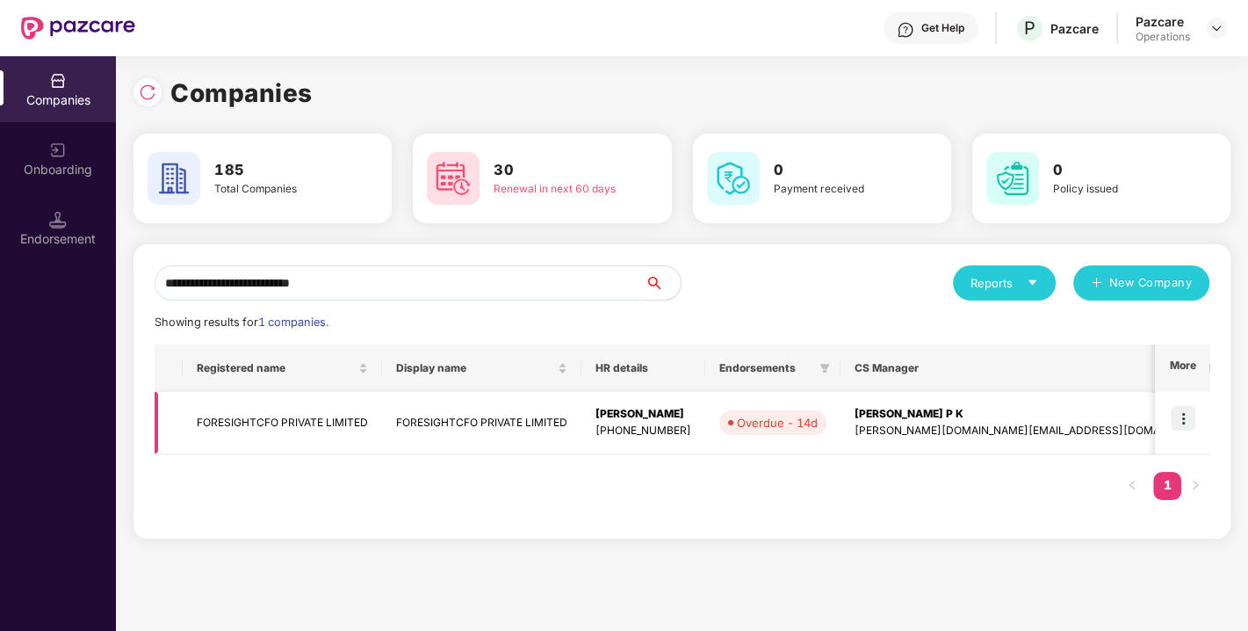
type input "**********"
click at [1184, 411] on img at bounding box center [1183, 418] width 25 height 25
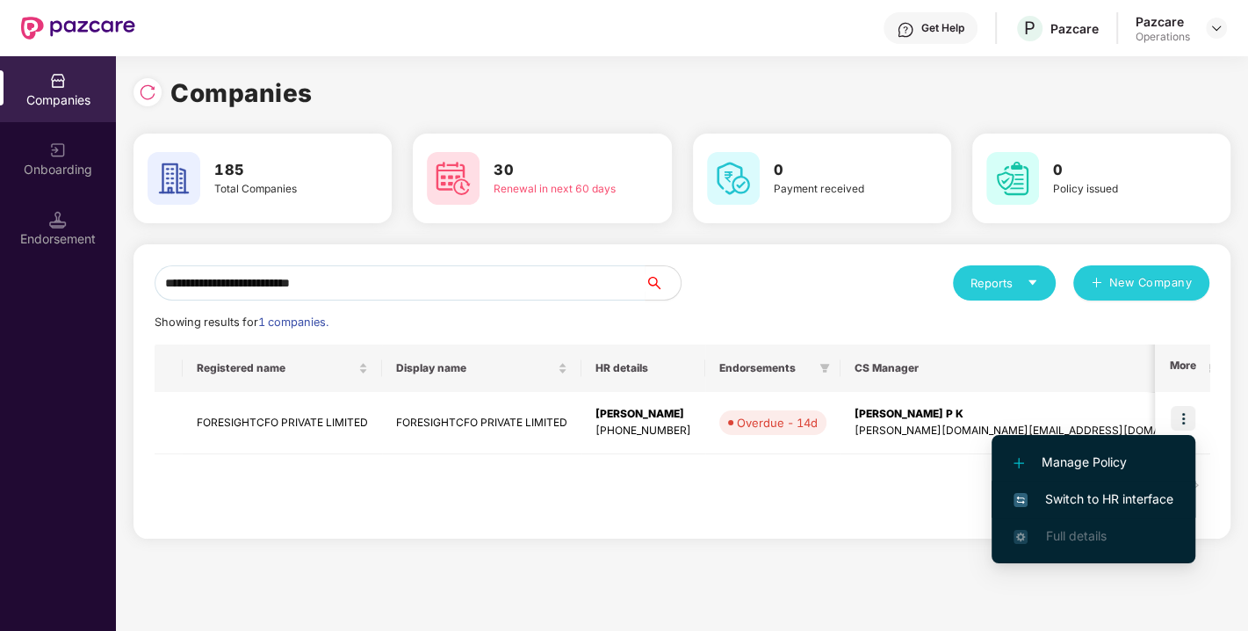
click at [1089, 487] on li "Switch to HR interface" at bounding box center [1094, 499] width 204 height 37
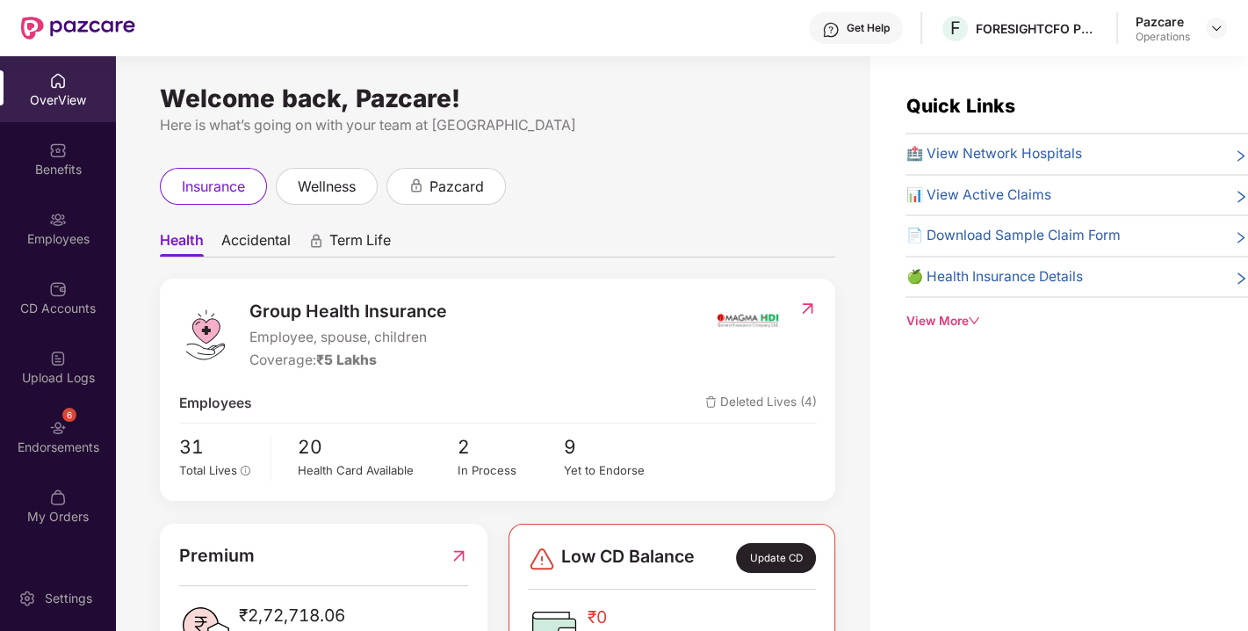
click at [25, 441] on div "Endorsements" at bounding box center [58, 447] width 116 height 18
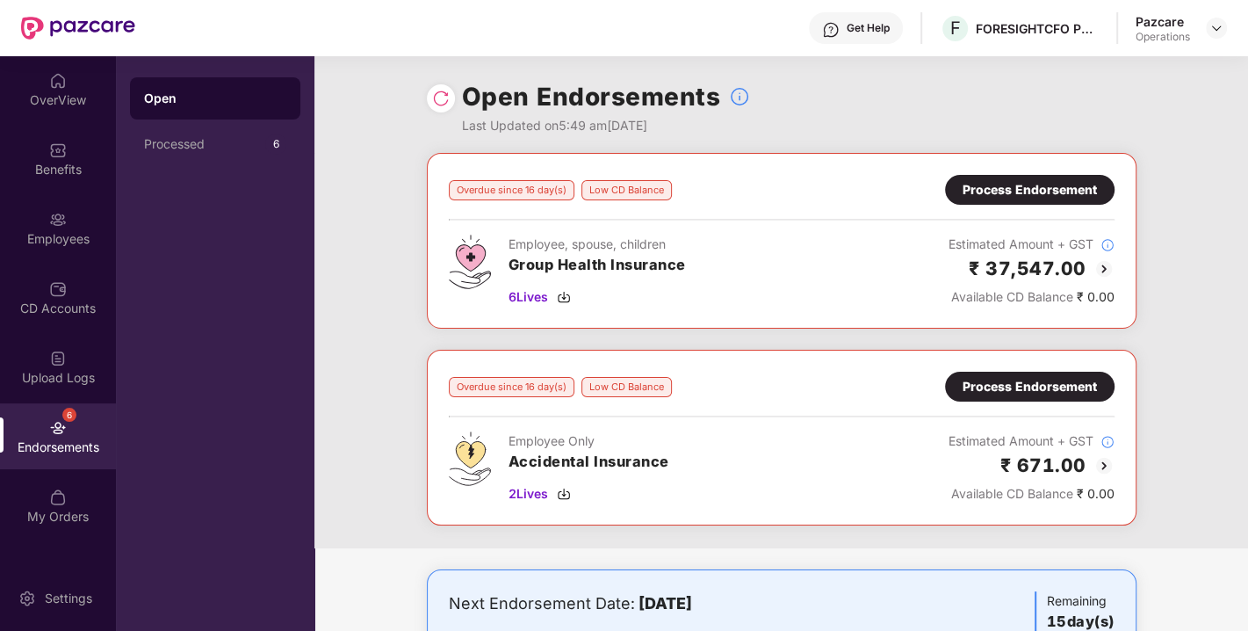
click at [439, 103] on img at bounding box center [441, 99] width 18 height 18
click at [1000, 193] on div "Process Endorsement" at bounding box center [1030, 189] width 134 height 19
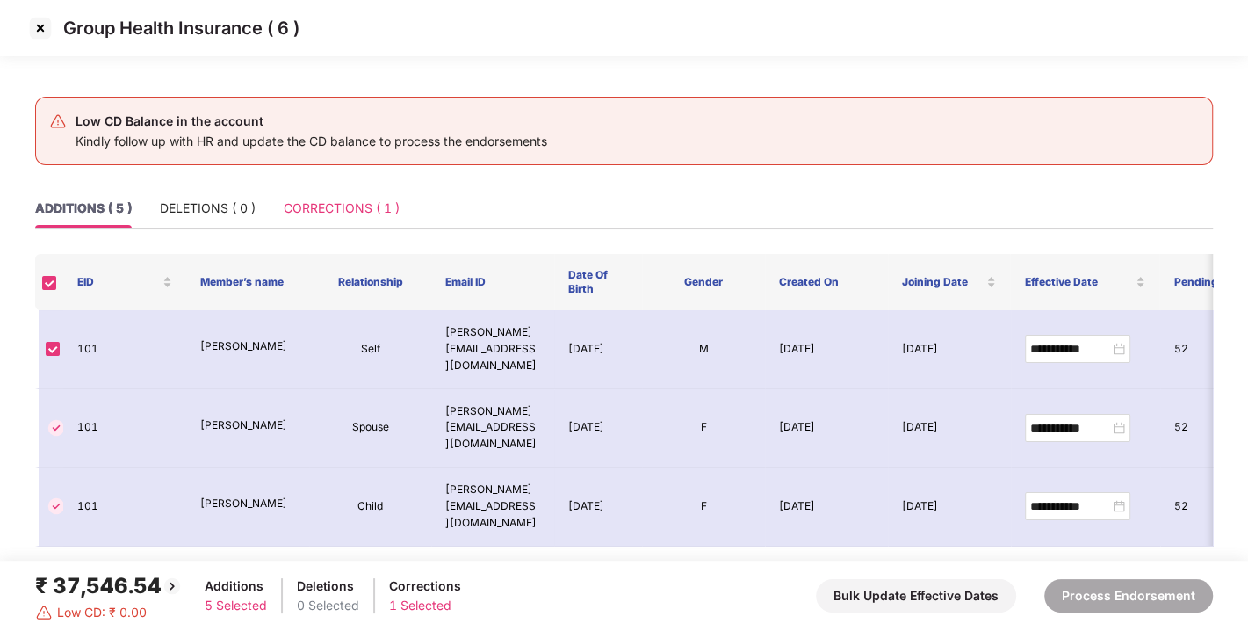
click at [338, 224] on div "CORRECTIONS ( 1 )" at bounding box center [342, 208] width 116 height 40
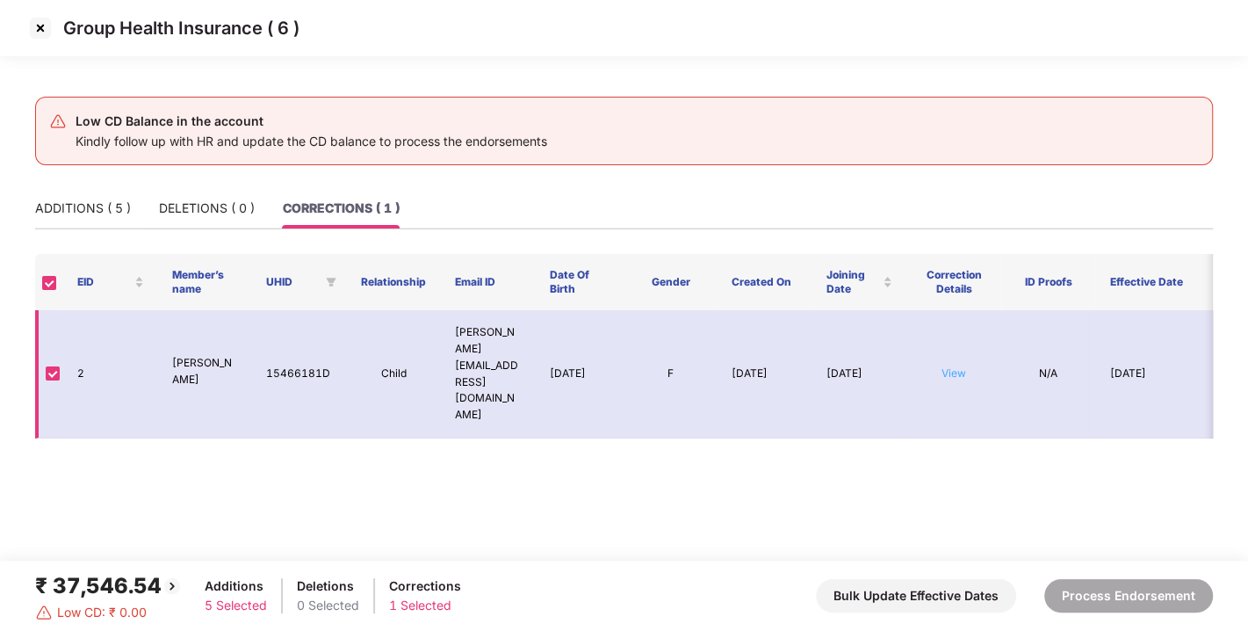
click at [965, 342] on td "View" at bounding box center [954, 374] width 95 height 128
click at [965, 366] on link "View" at bounding box center [954, 372] width 25 height 13
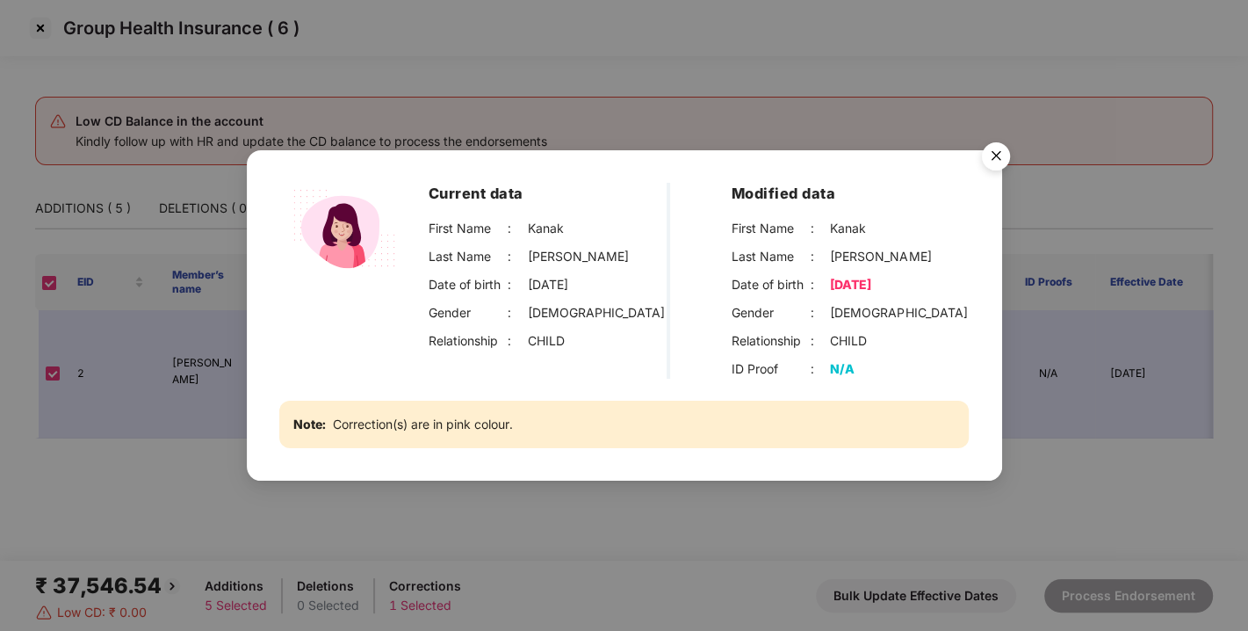
click at [998, 152] on img "Close" at bounding box center [996, 158] width 49 height 49
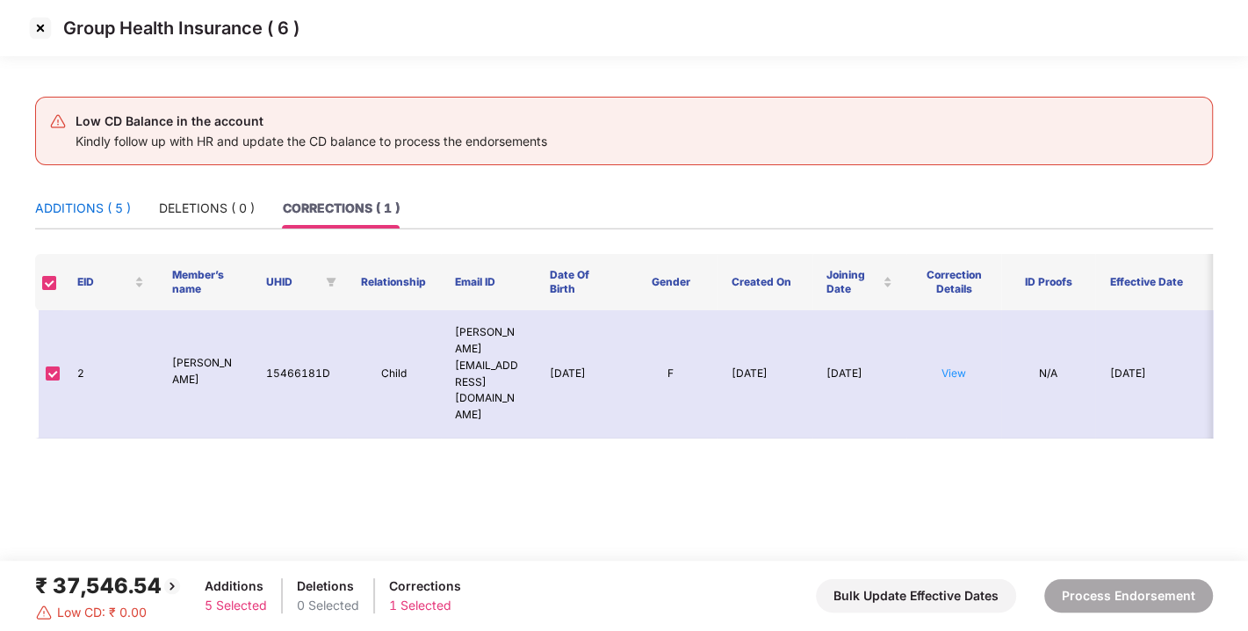
click at [64, 200] on div "ADDITIONS ( 5 )" at bounding box center [83, 208] width 96 height 19
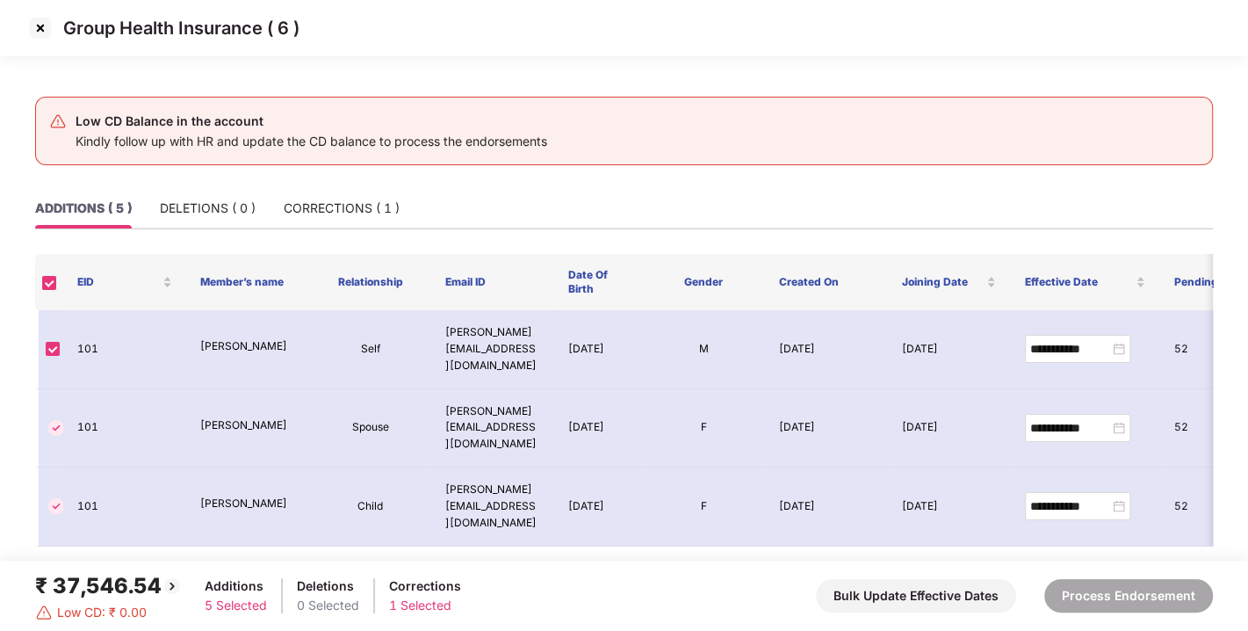
click at [47, 27] on img at bounding box center [40, 28] width 28 height 28
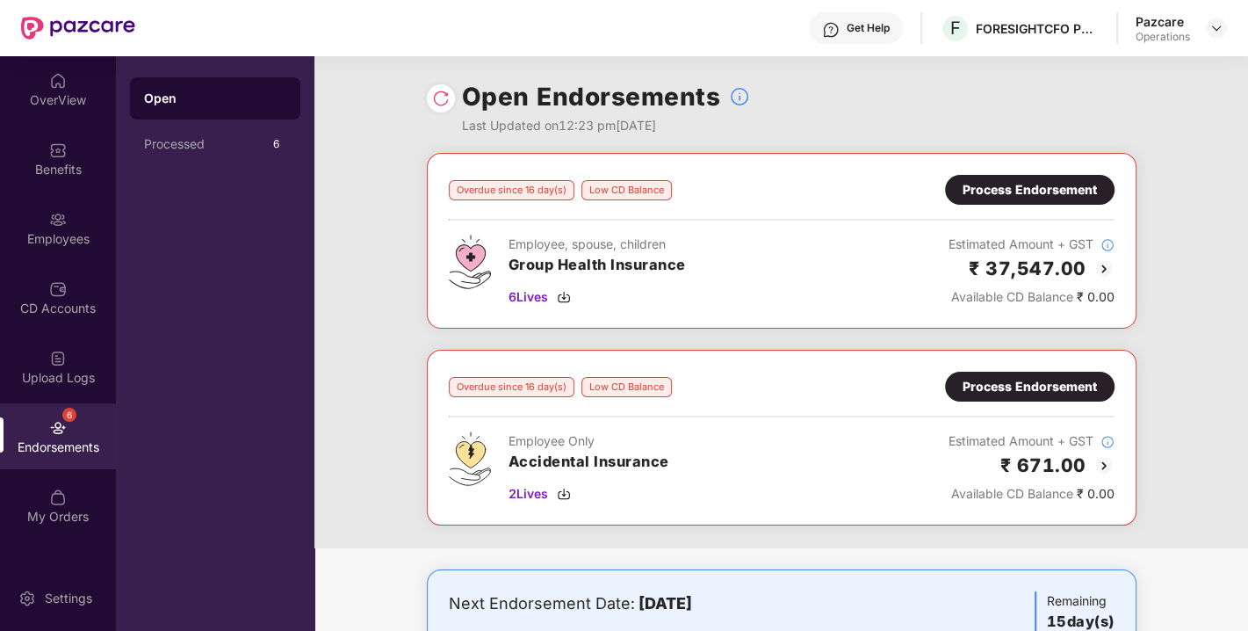
click at [1002, 387] on div "Process Endorsement" at bounding box center [1030, 386] width 134 height 19
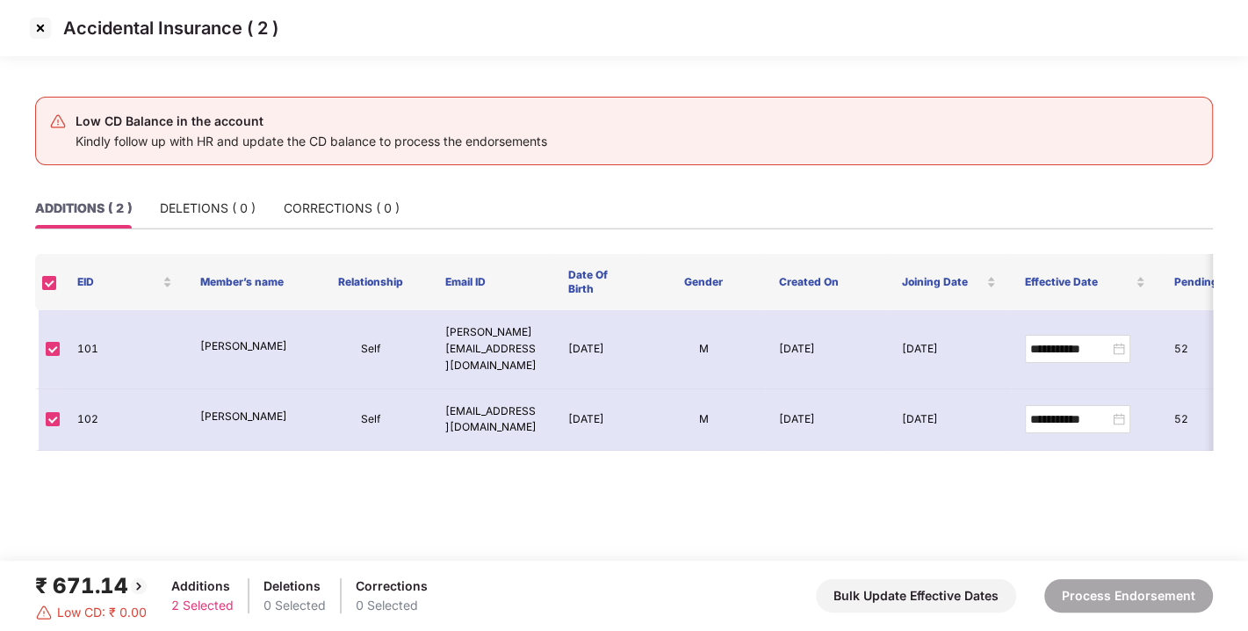
click at [37, 24] on img at bounding box center [40, 28] width 28 height 28
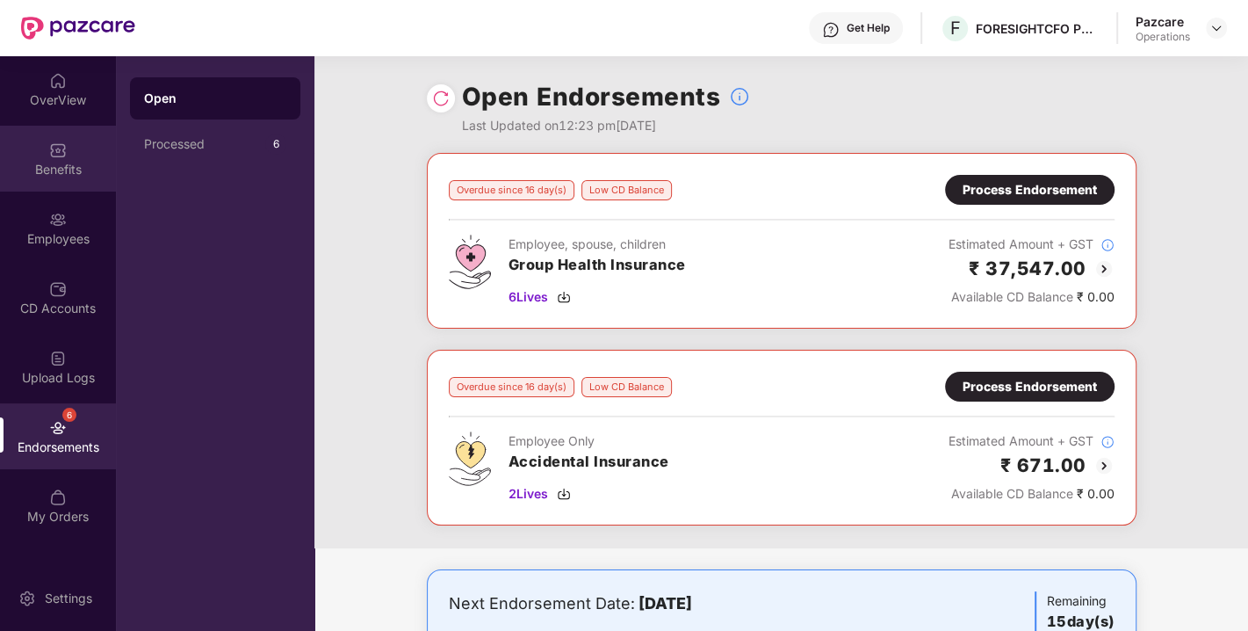
click at [43, 161] on div "Benefits" at bounding box center [58, 170] width 116 height 18
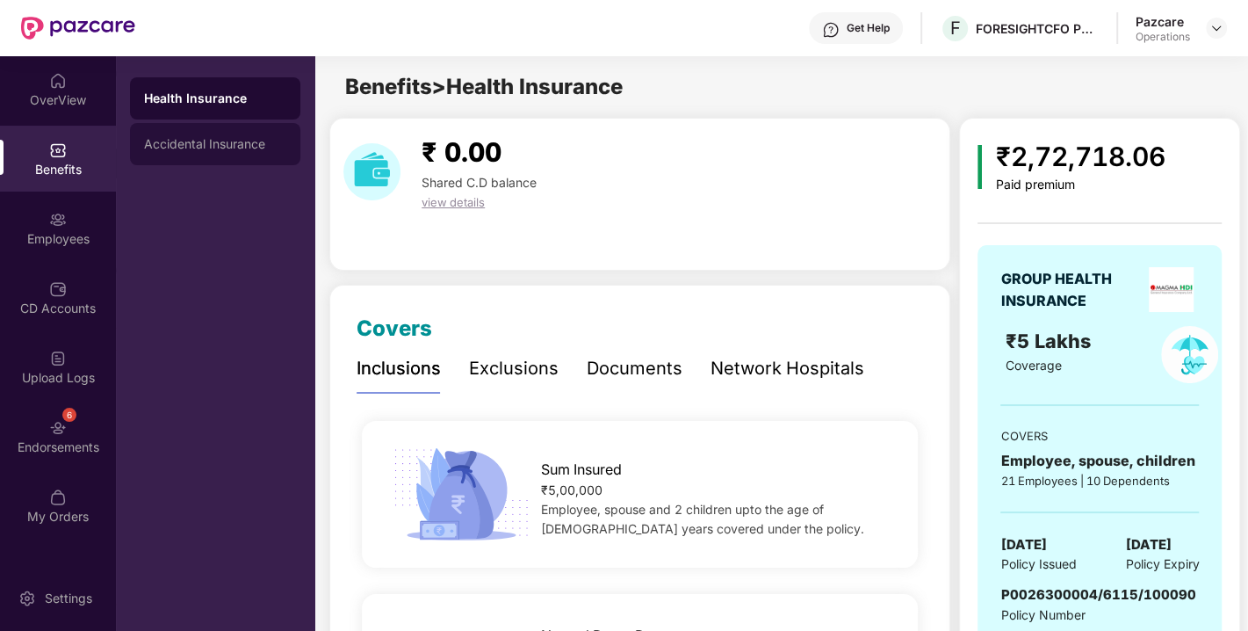
click at [198, 163] on div "Accidental Insurance" at bounding box center [215, 144] width 170 height 42
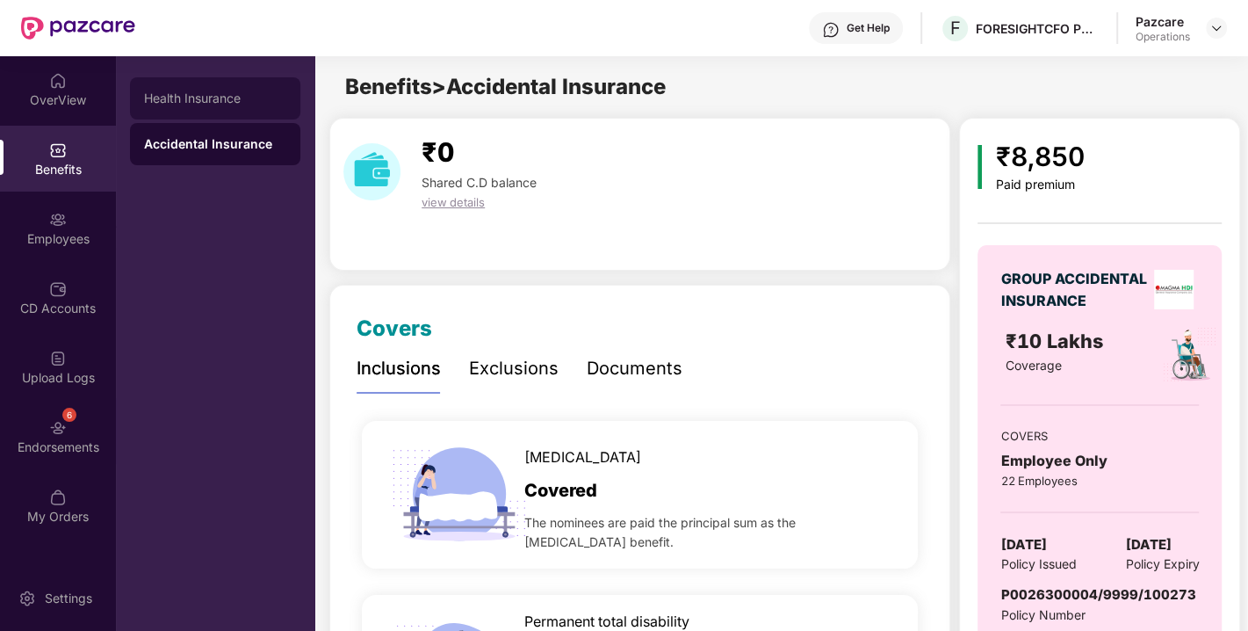
click at [181, 99] on div "Health Insurance" at bounding box center [215, 98] width 142 height 14
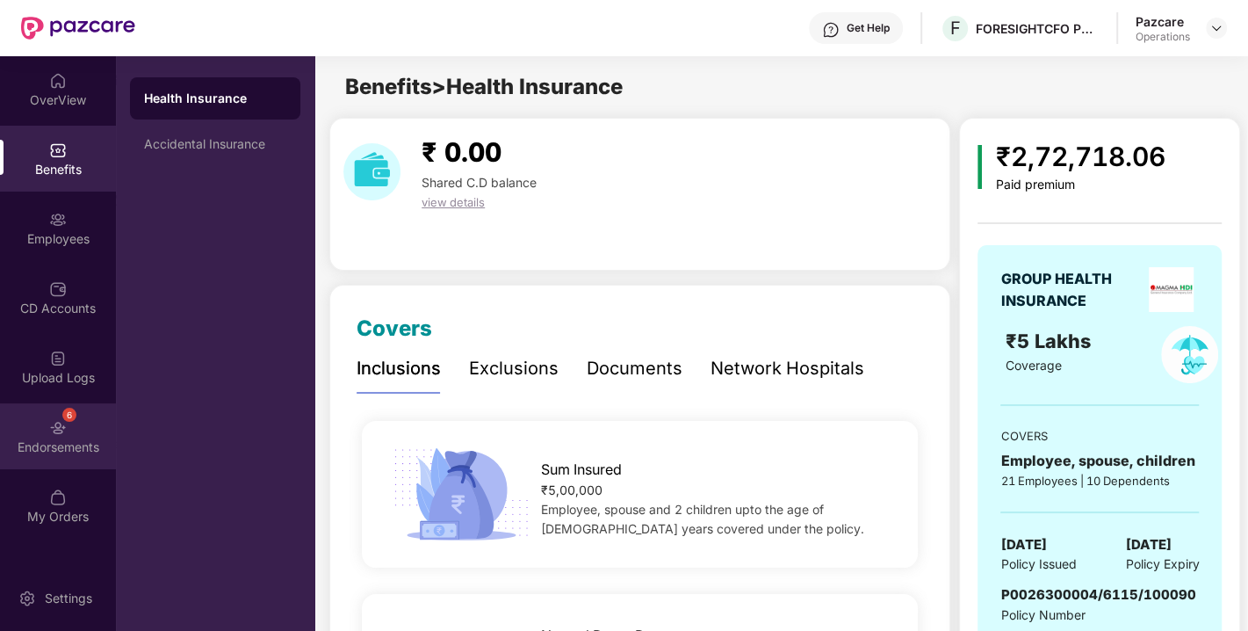
click at [57, 424] on img at bounding box center [58, 428] width 18 height 18
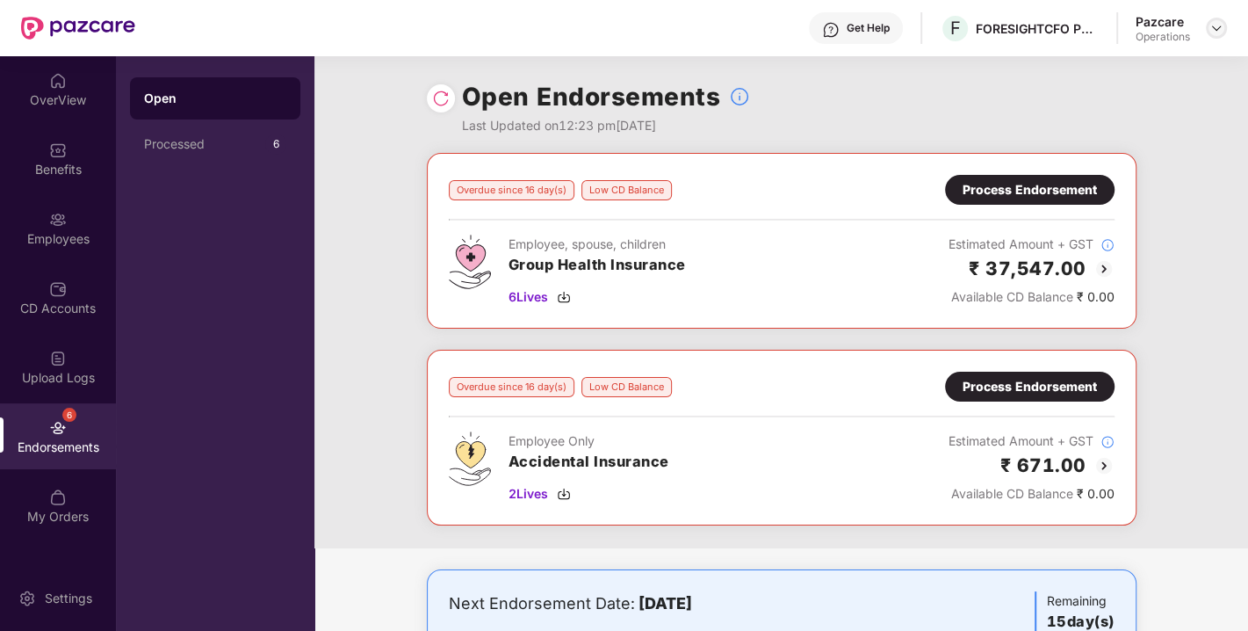
click at [1214, 30] on img at bounding box center [1217, 28] width 14 height 14
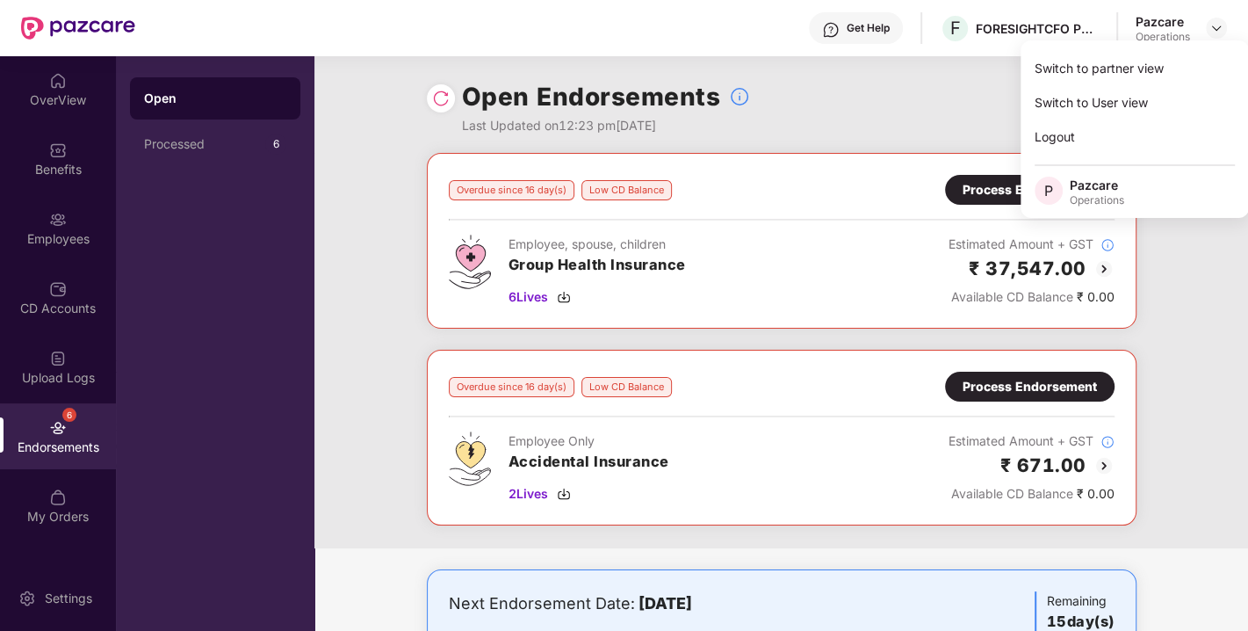
click at [849, 103] on div "Open Endorsements Last Updated on 12:23 pm[DATE]" at bounding box center [782, 104] width 710 height 97
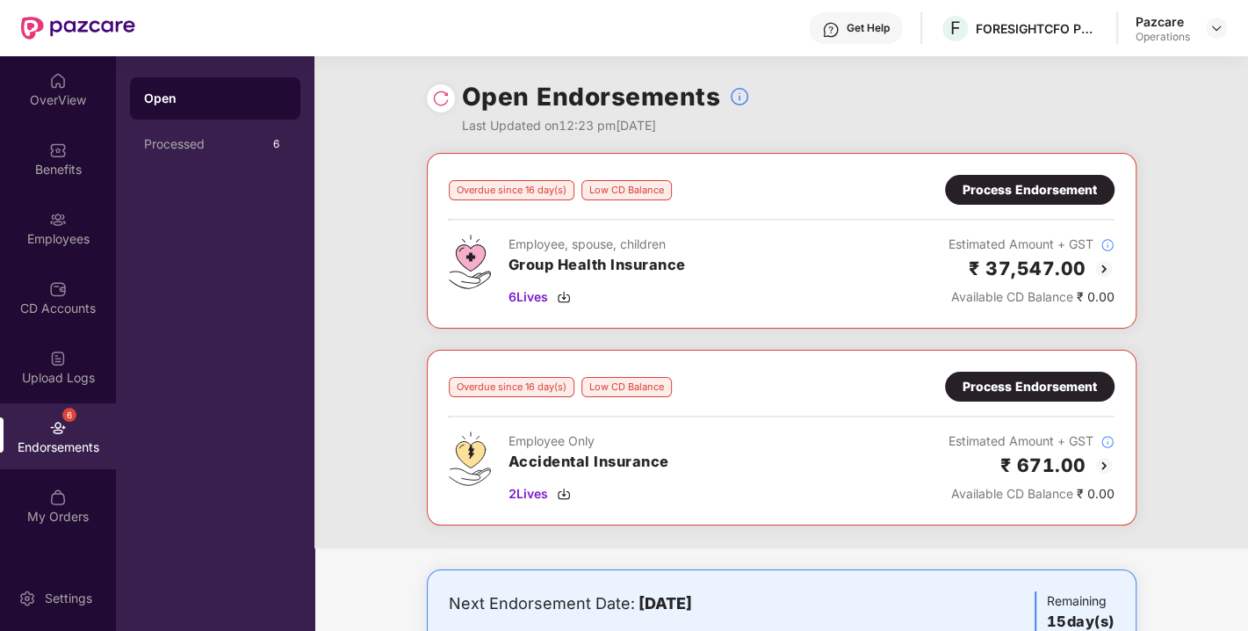
click at [1106, 267] on img at bounding box center [1104, 268] width 21 height 21
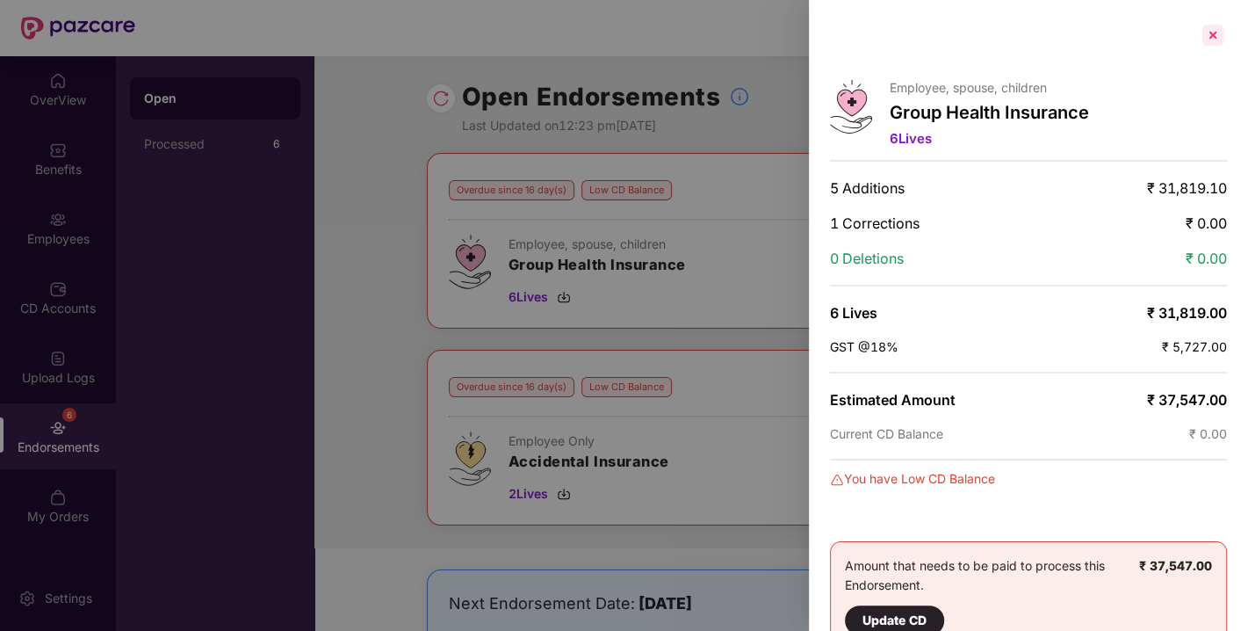
click at [1211, 40] on div at bounding box center [1213, 35] width 28 height 28
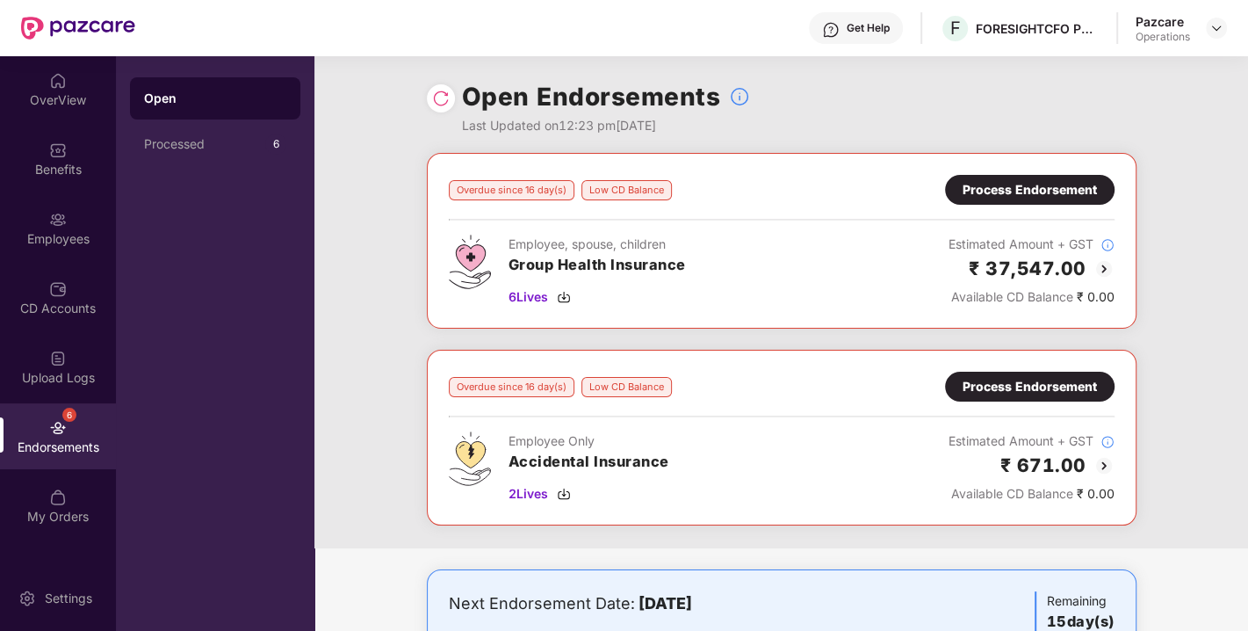
click at [1103, 261] on img at bounding box center [1104, 268] width 21 height 21
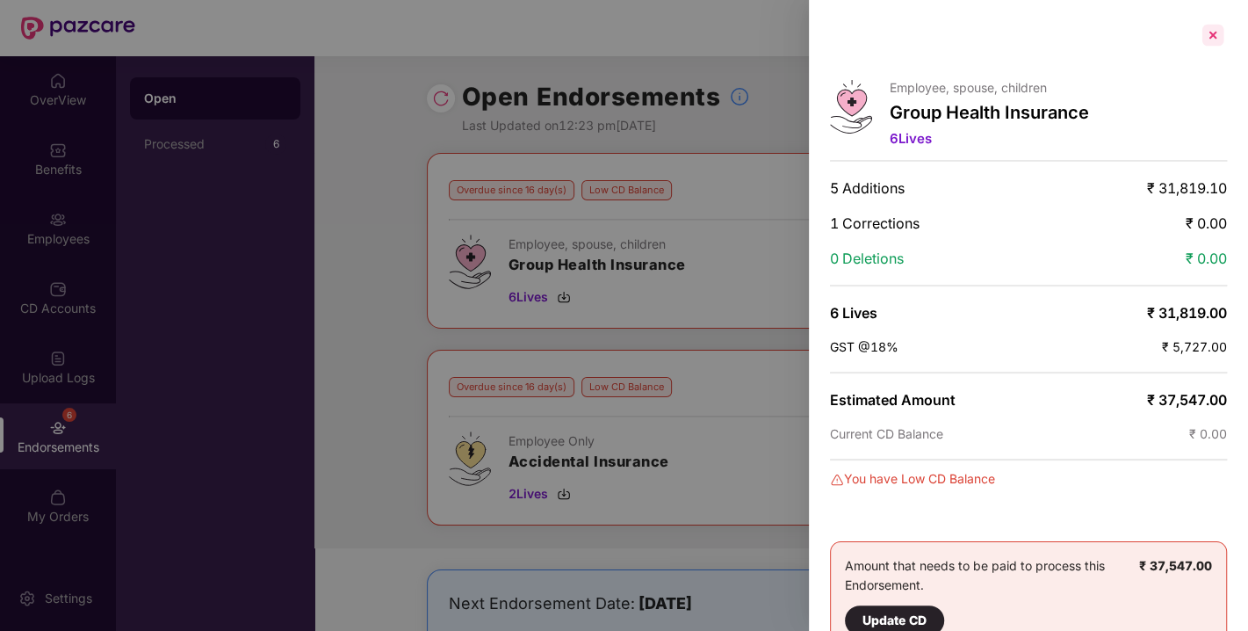
click at [1212, 35] on div at bounding box center [1213, 35] width 28 height 28
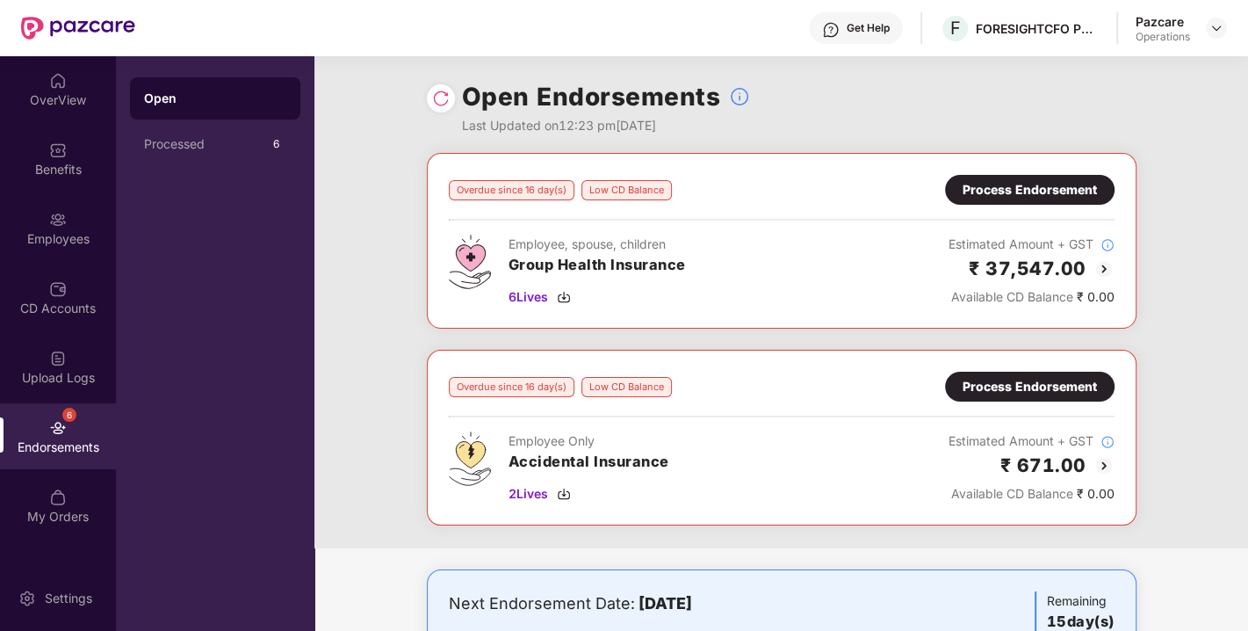
click at [1101, 459] on img at bounding box center [1104, 465] width 21 height 21
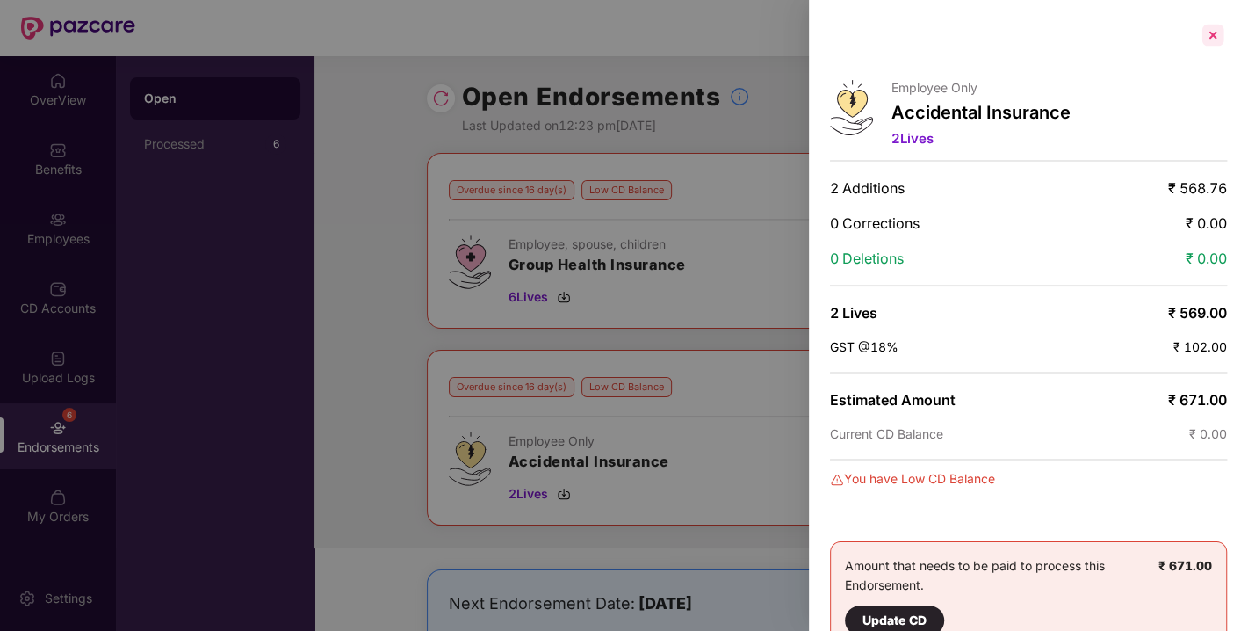
click at [1206, 43] on div at bounding box center [1213, 35] width 28 height 28
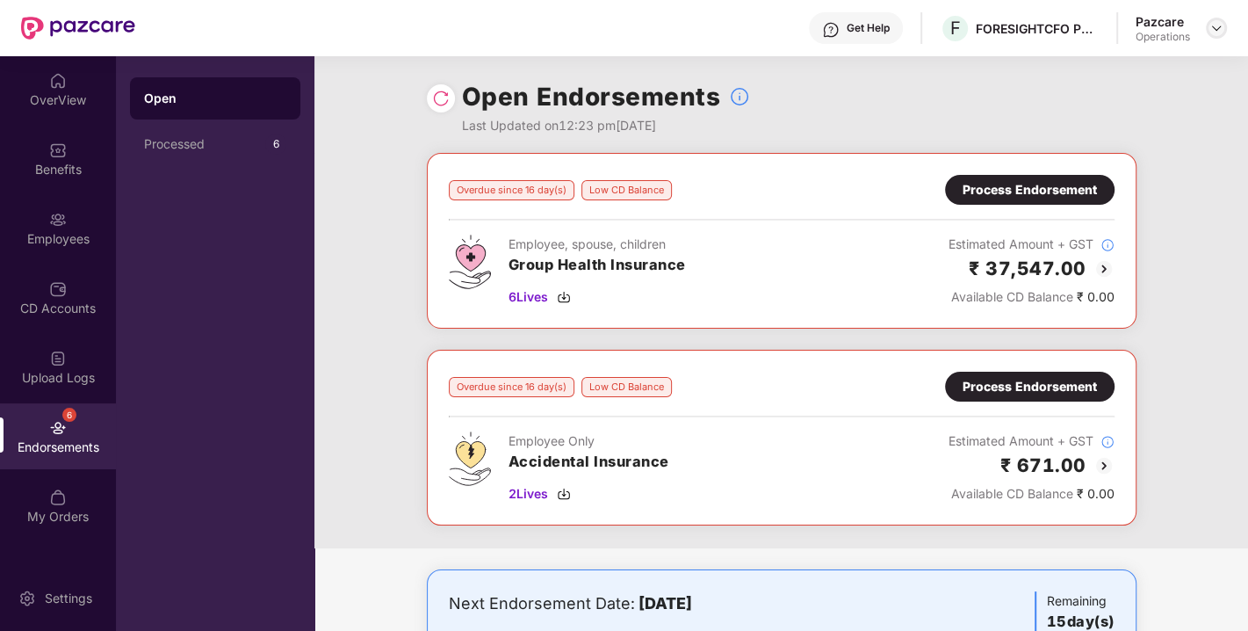
click at [1217, 37] on div at bounding box center [1216, 28] width 21 height 21
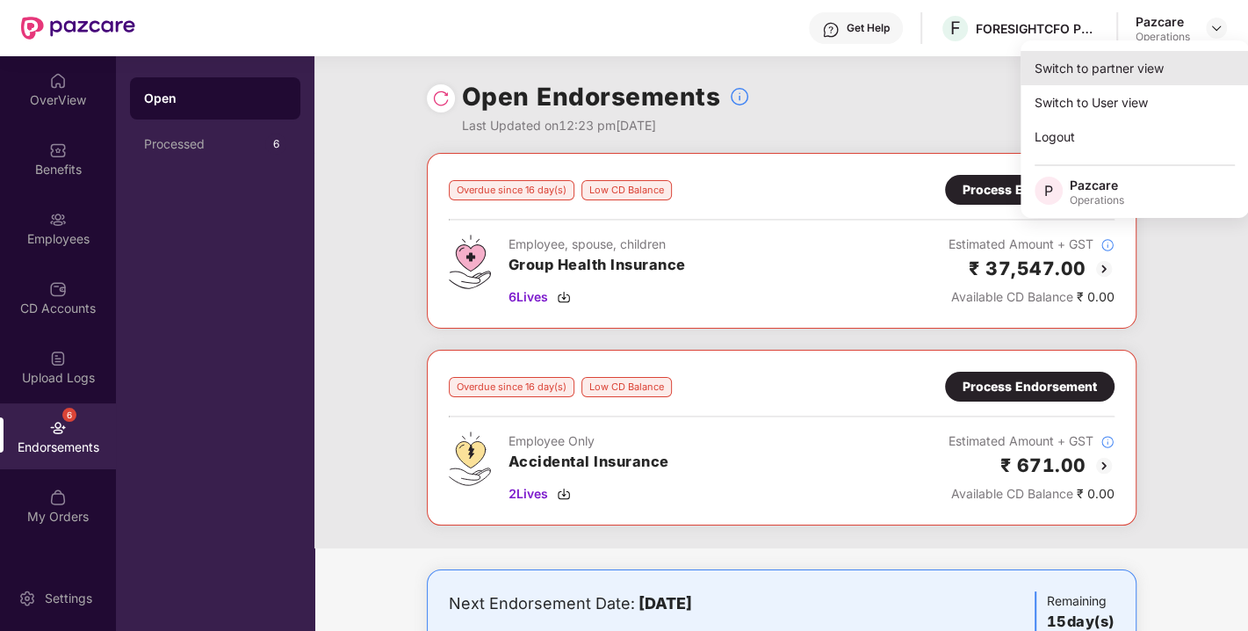
click at [1093, 77] on div "Switch to partner view" at bounding box center [1135, 68] width 228 height 34
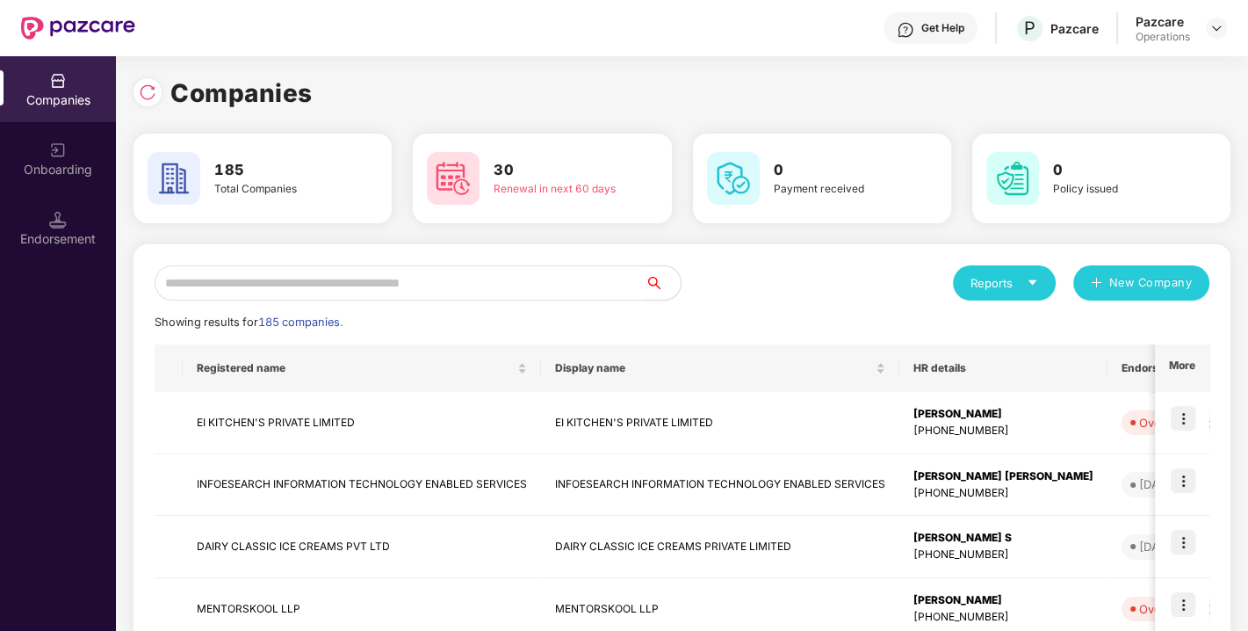
click at [361, 289] on input "text" at bounding box center [400, 282] width 491 height 35
click at [425, 300] on input "text" at bounding box center [400, 282] width 491 height 35
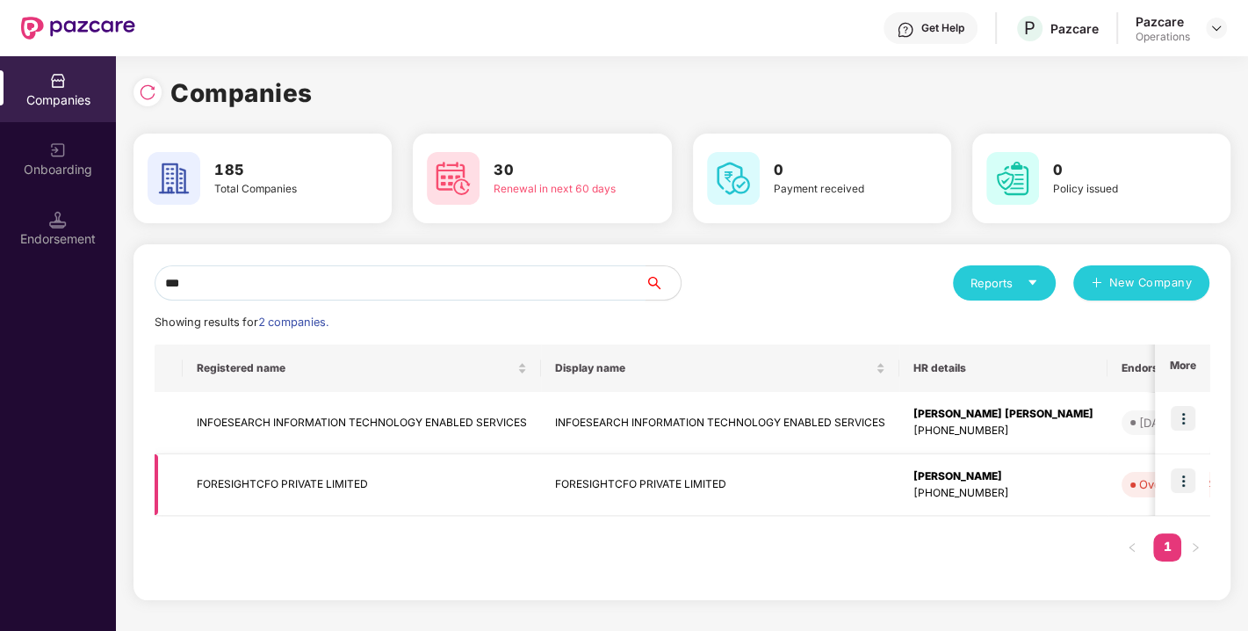
type input "***"
click at [248, 481] on td "FORESIGHTCFO PRIVATE LIMITED" at bounding box center [362, 485] width 358 height 62
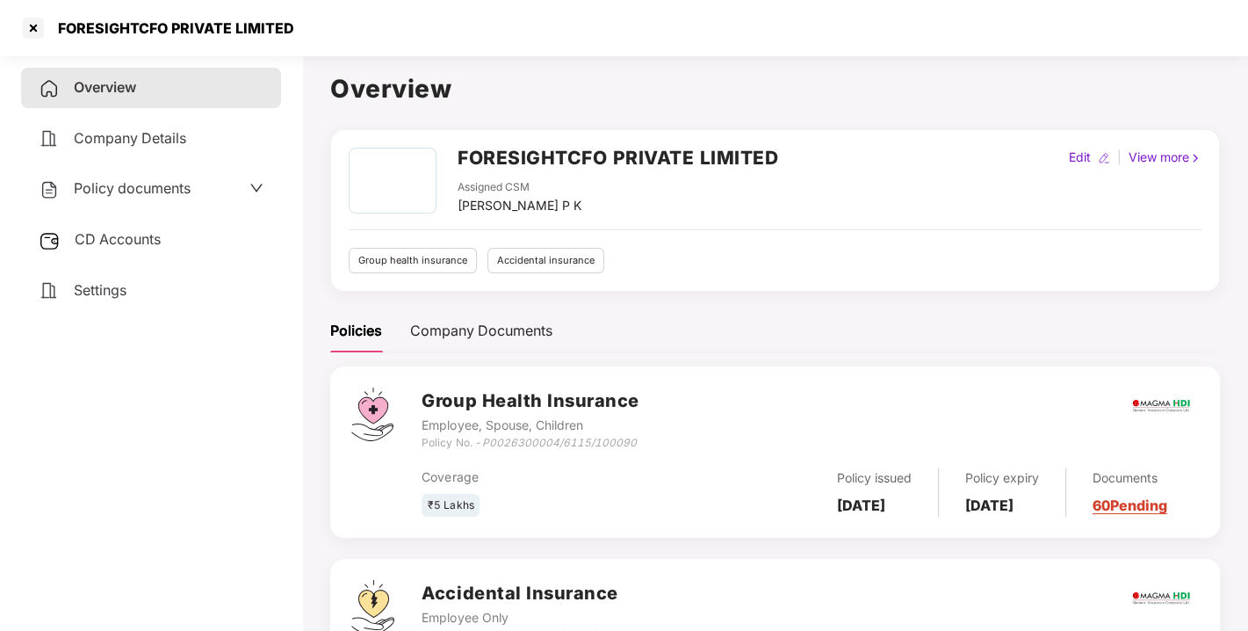
drag, startPoint x: 500, startPoint y: 170, endPoint x: 495, endPoint y: 159, distance: 12.6
click at [495, 159] on h2 "FORESIGHTCFO PRIVATE LIMITED" at bounding box center [618, 157] width 321 height 29
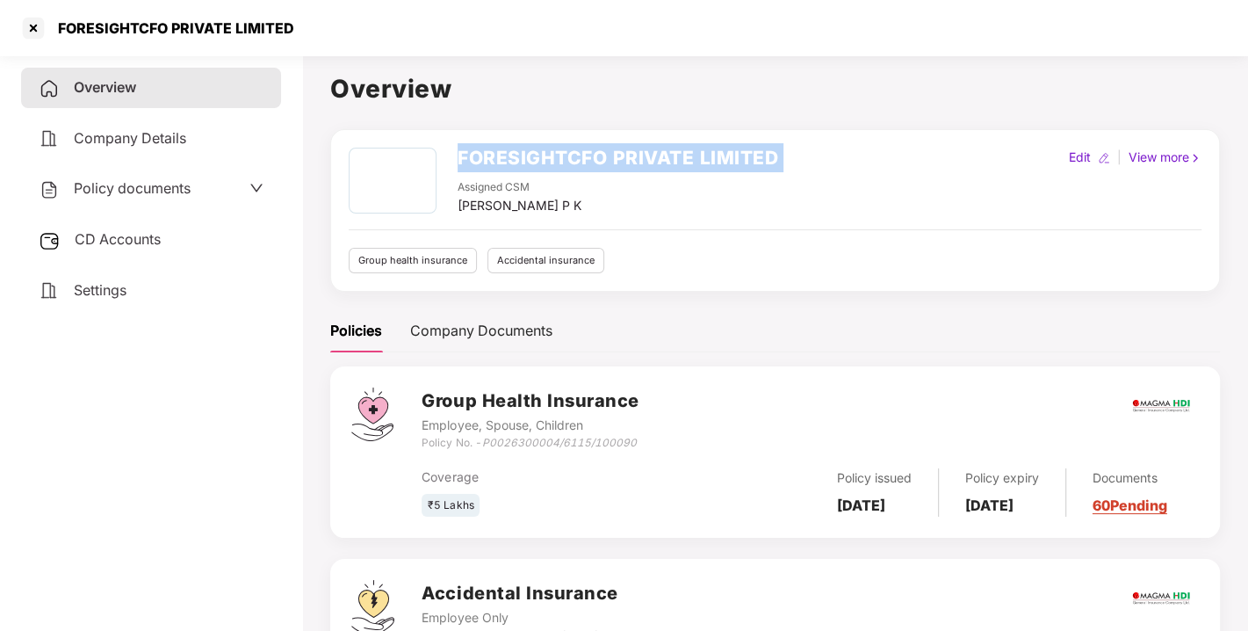
click at [495, 159] on h2 "FORESIGHTCFO PRIVATE LIMITED" at bounding box center [618, 157] width 321 height 29
copy h2 "FORESIGHTCFO PRIVATE LIMITED"
click at [495, 159] on h2 "FORESIGHTCFO PRIVATE LIMITED" at bounding box center [618, 157] width 321 height 29
drag, startPoint x: 482, startPoint y: 441, endPoint x: 703, endPoint y: 429, distance: 220.8
click at [703, 429] on div "Group Health Insurance Employee, Spouse, Children Policy No. - P0026300004/6115…" at bounding box center [810, 418] width 777 height 63
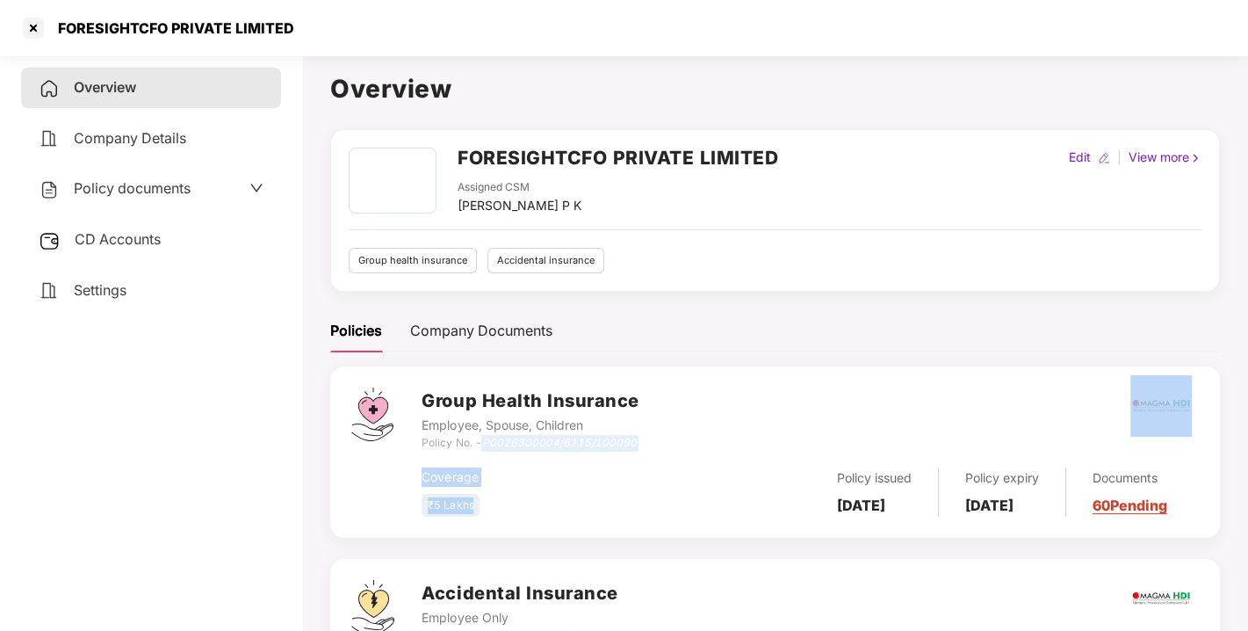
drag, startPoint x: 521, startPoint y: 502, endPoint x: 486, endPoint y: 440, distance: 70.8
click at [486, 440] on div "Group Health Insurance Employee, Spouse, Children Policy No. - P0026300004/6115…" at bounding box center [810, 451] width 777 height 129
click at [486, 440] on icon "P0026300004/6115/100090" at bounding box center [558, 442] width 155 height 13
drag, startPoint x: 486, startPoint y: 440, endPoint x: 642, endPoint y: 444, distance: 156.4
click at [642, 444] on div "Group Health Insurance Employee, Spouse, Children Policy No. - P0026300004/6115…" at bounding box center [810, 418] width 777 height 63
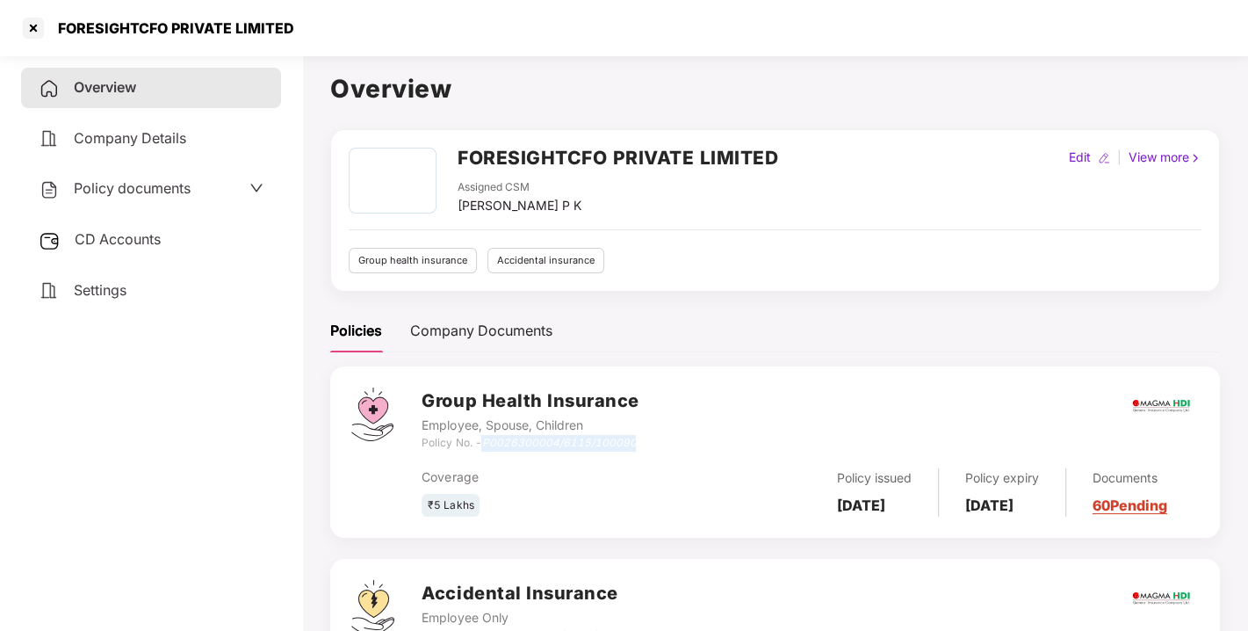
copy icon "P0026300004/6115/100090"
click at [597, 437] on icon "P0026300004/6115/100090" at bounding box center [558, 442] width 155 height 13
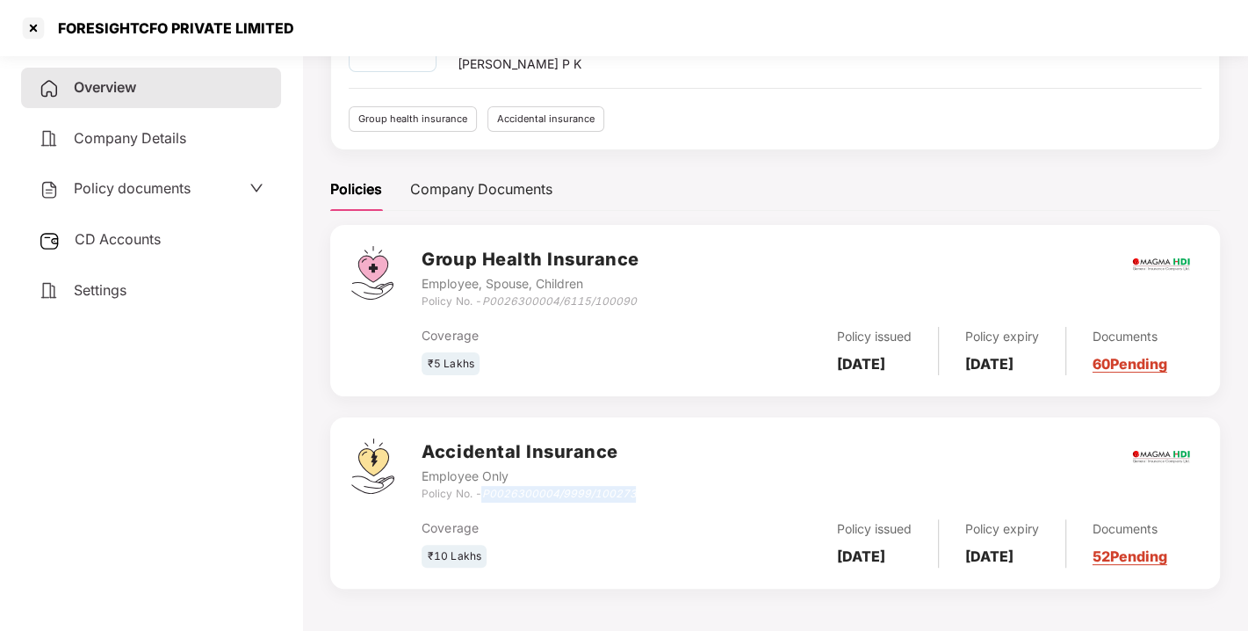
drag, startPoint x: 486, startPoint y: 488, endPoint x: 692, endPoint y: 487, distance: 206.5
click at [692, 487] on div "Accidental Insurance Employee Only Policy No. - P0026300004/9999/100273" at bounding box center [810, 469] width 777 height 63
copy icon "P0026300004/9999/100273"
click at [33, 21] on div at bounding box center [33, 28] width 28 height 28
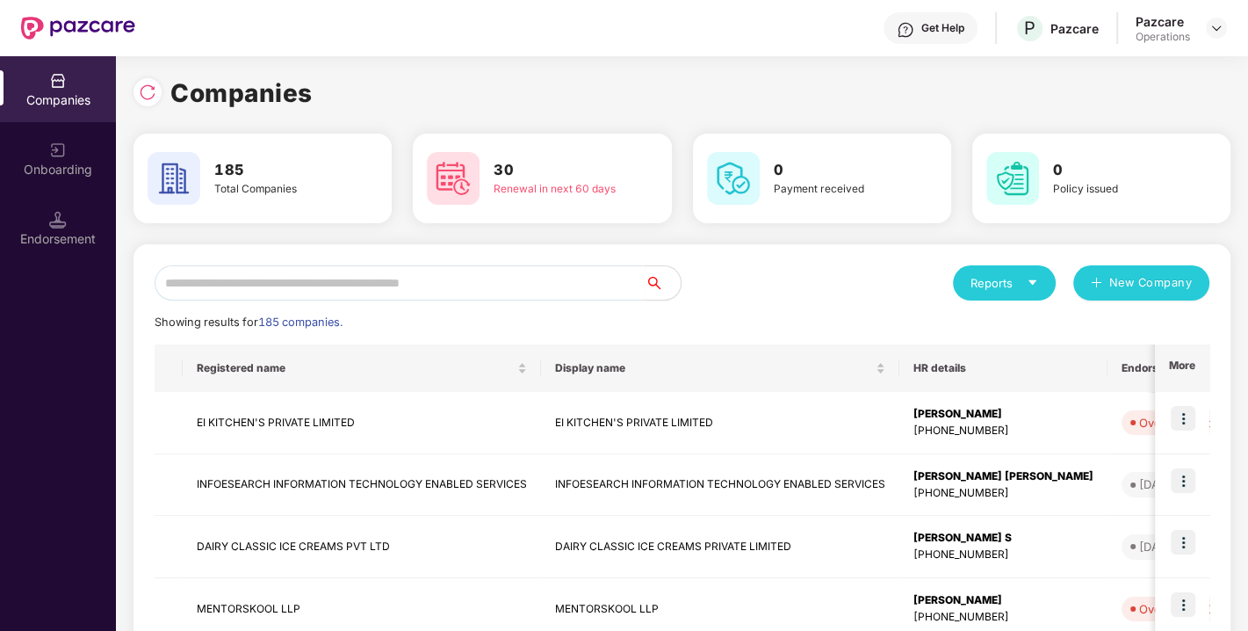
scroll to position [0, 0]
click at [391, 295] on input "text" at bounding box center [400, 282] width 491 height 35
paste input "**********"
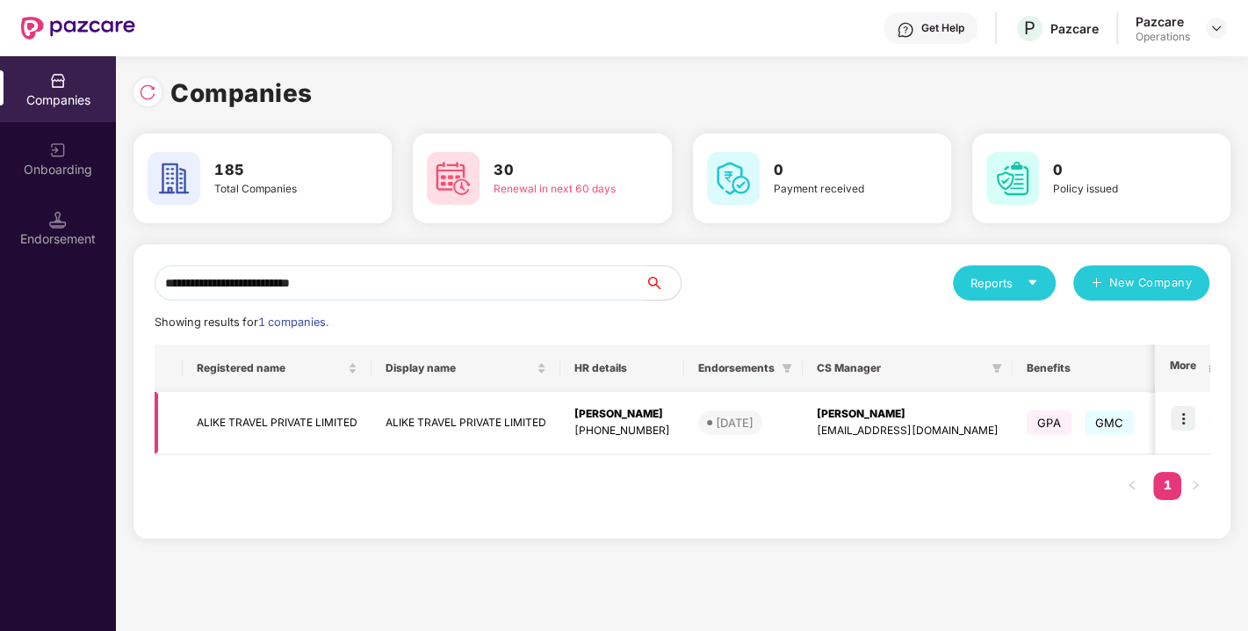
type input "**********"
click at [1188, 411] on img at bounding box center [1183, 418] width 25 height 25
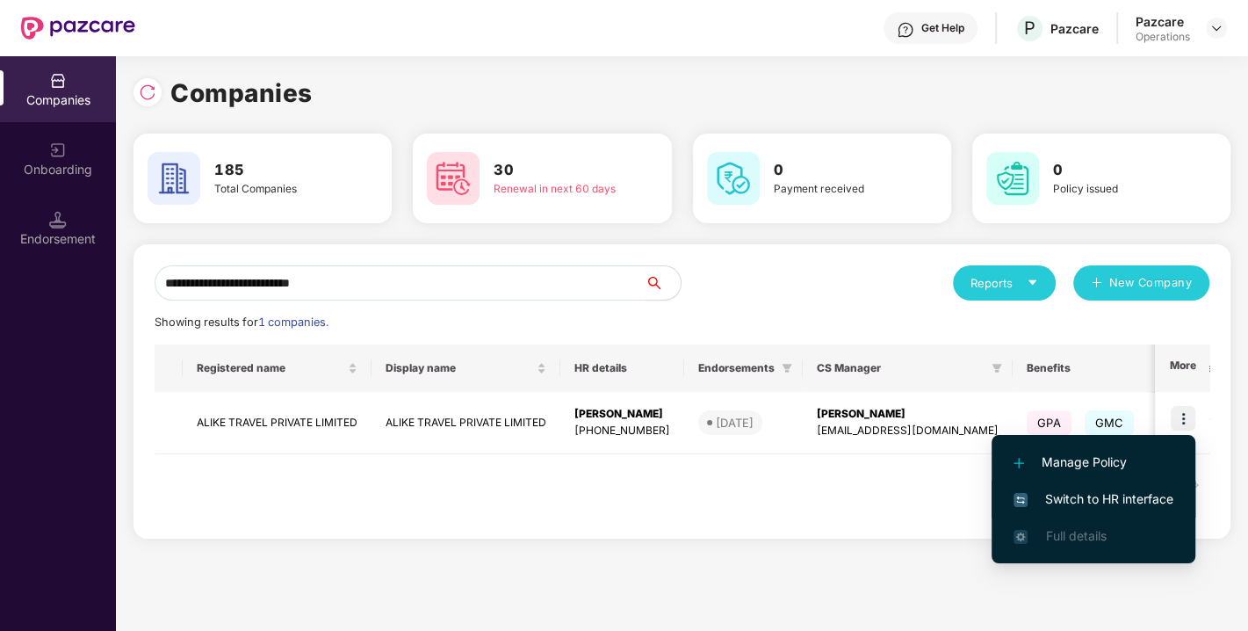
click at [1110, 492] on span "Switch to HR interface" at bounding box center [1094, 498] width 160 height 19
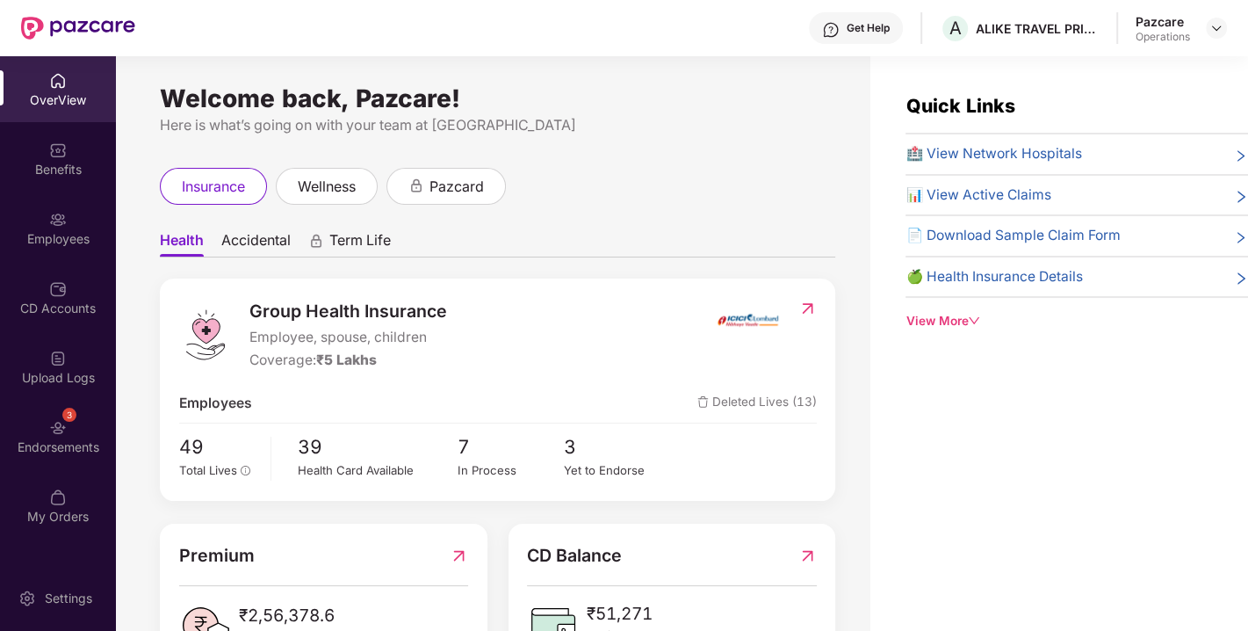
click at [57, 422] on img at bounding box center [58, 428] width 18 height 18
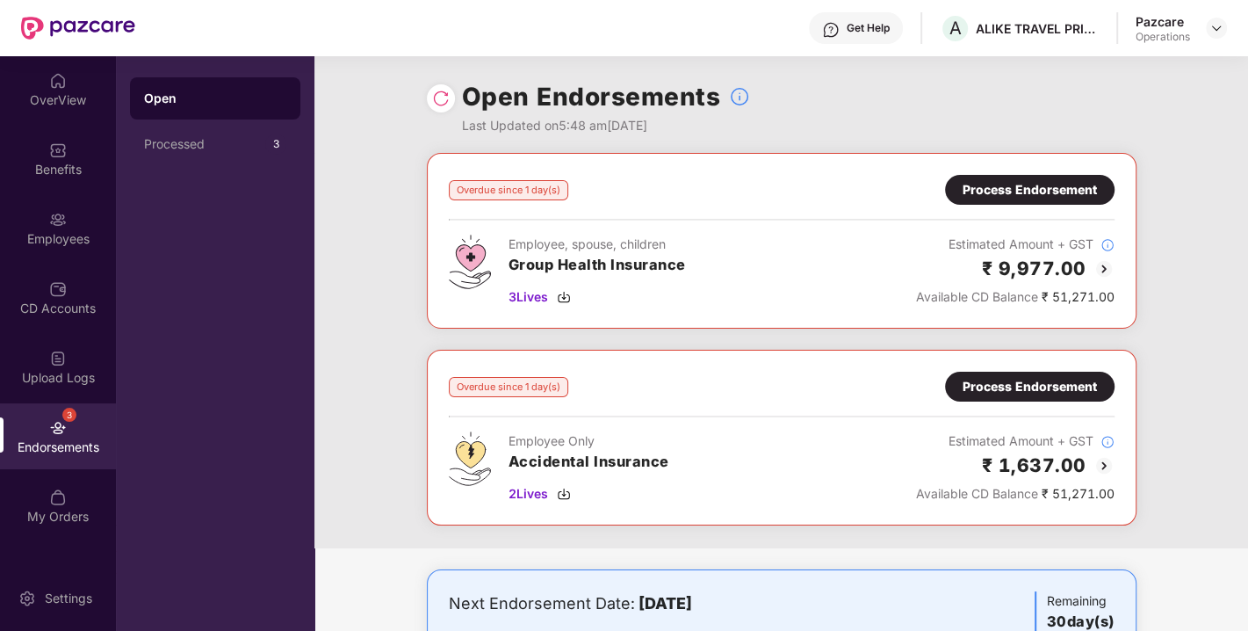
click at [441, 102] on img at bounding box center [441, 99] width 18 height 18
click at [562, 296] on img at bounding box center [564, 297] width 14 height 14
click at [565, 488] on img at bounding box center [564, 494] width 14 height 14
click at [1217, 30] on img at bounding box center [1217, 28] width 14 height 14
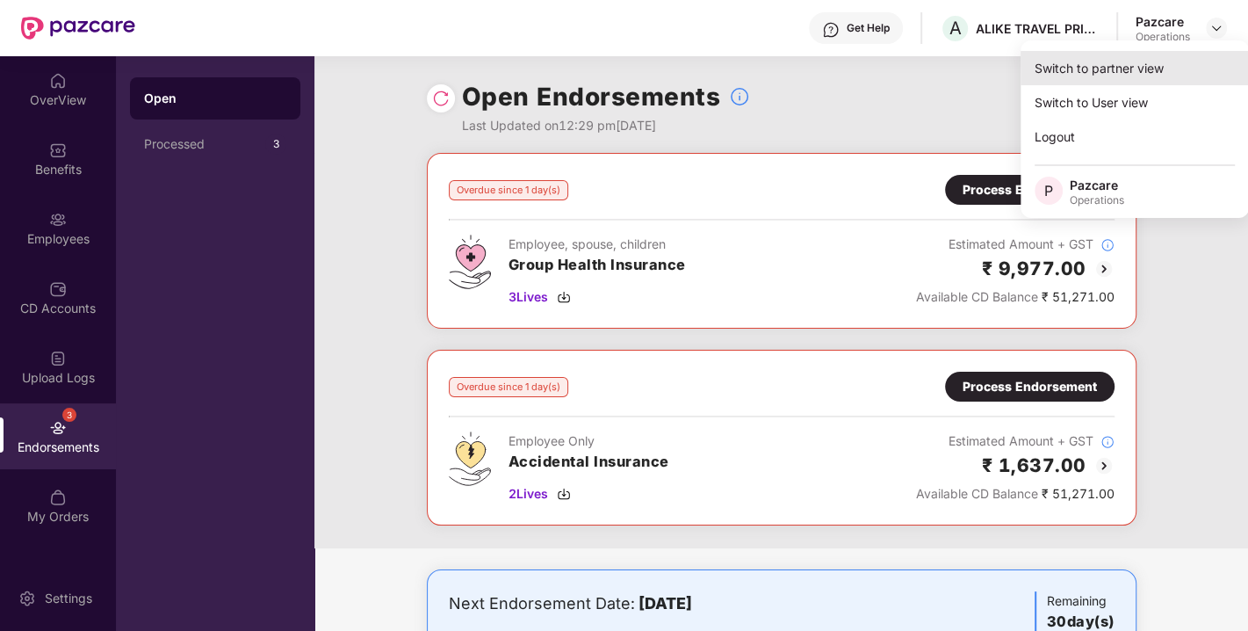
click at [1131, 62] on div "Switch to partner view" at bounding box center [1135, 68] width 228 height 34
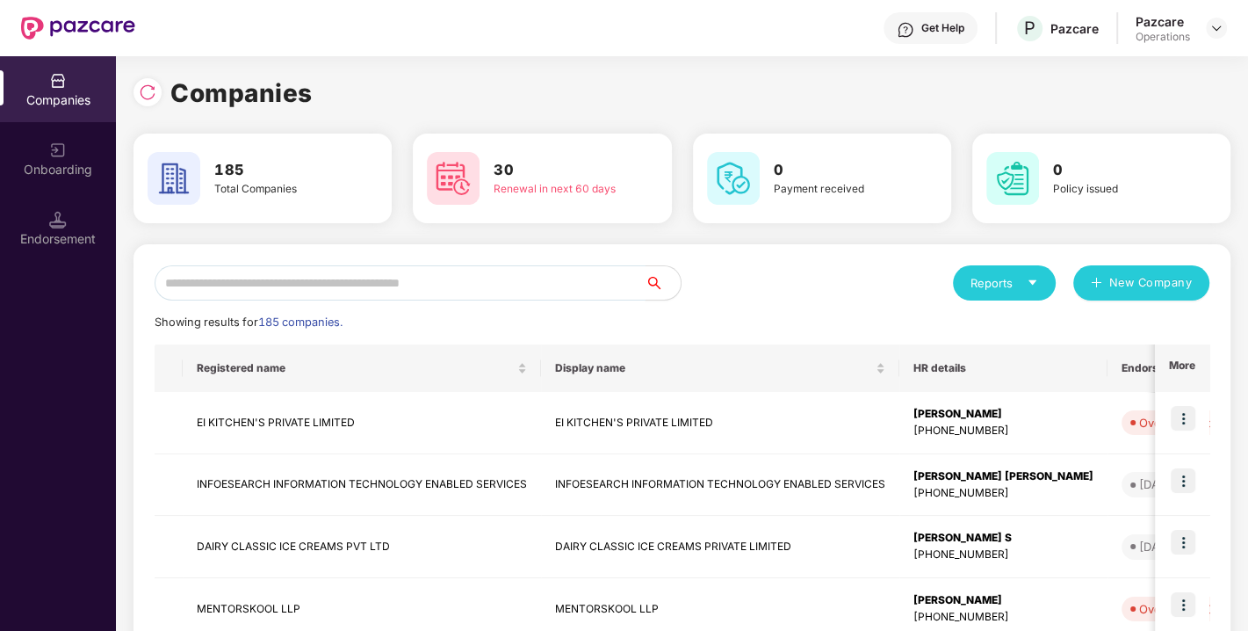
click at [474, 286] on input "text" at bounding box center [400, 282] width 491 height 35
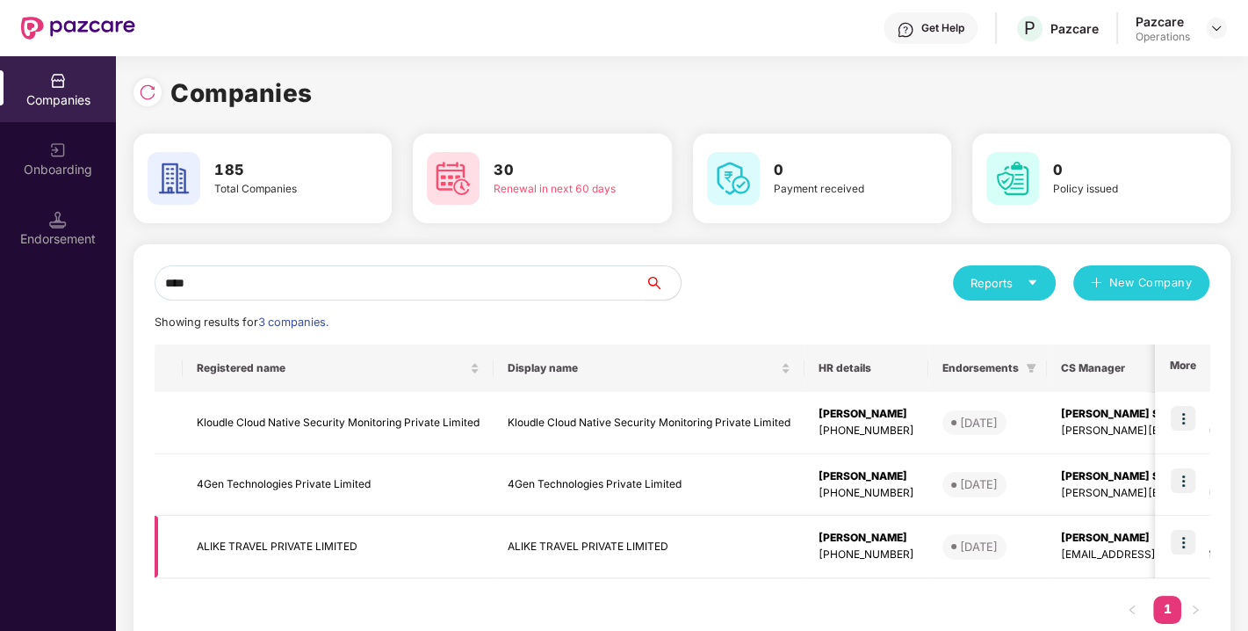
type input "****"
click at [263, 539] on td "ALIKE TRAVEL PRIVATE LIMITED" at bounding box center [338, 547] width 311 height 62
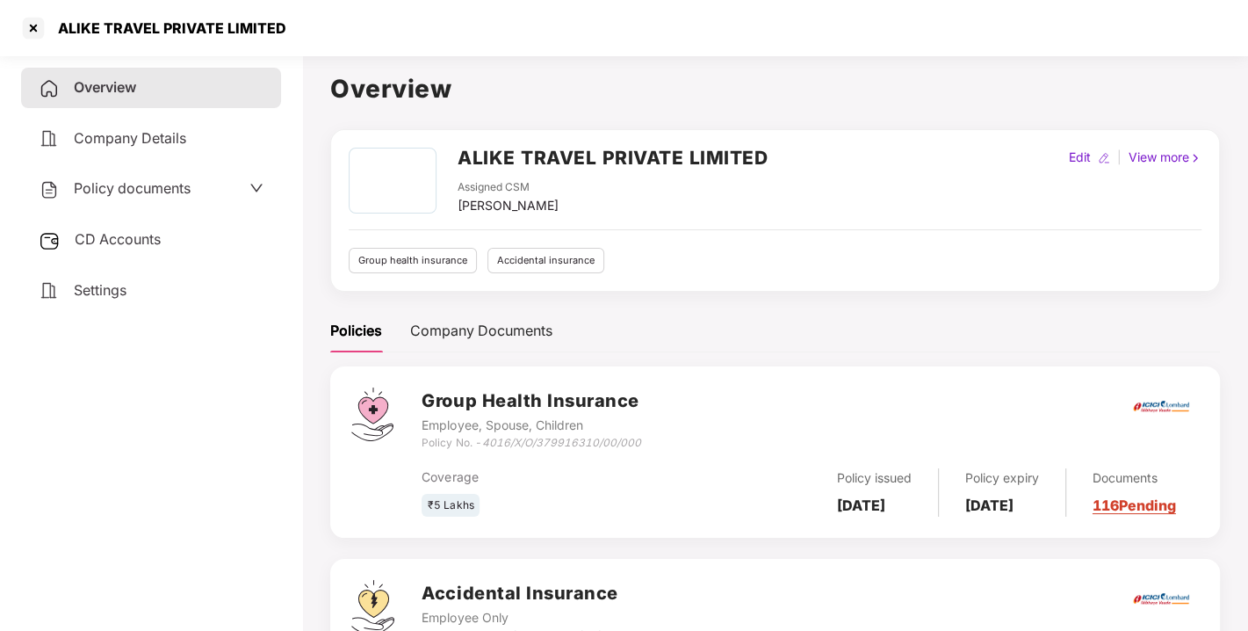
click at [122, 183] on span "Policy documents" at bounding box center [132, 188] width 117 height 18
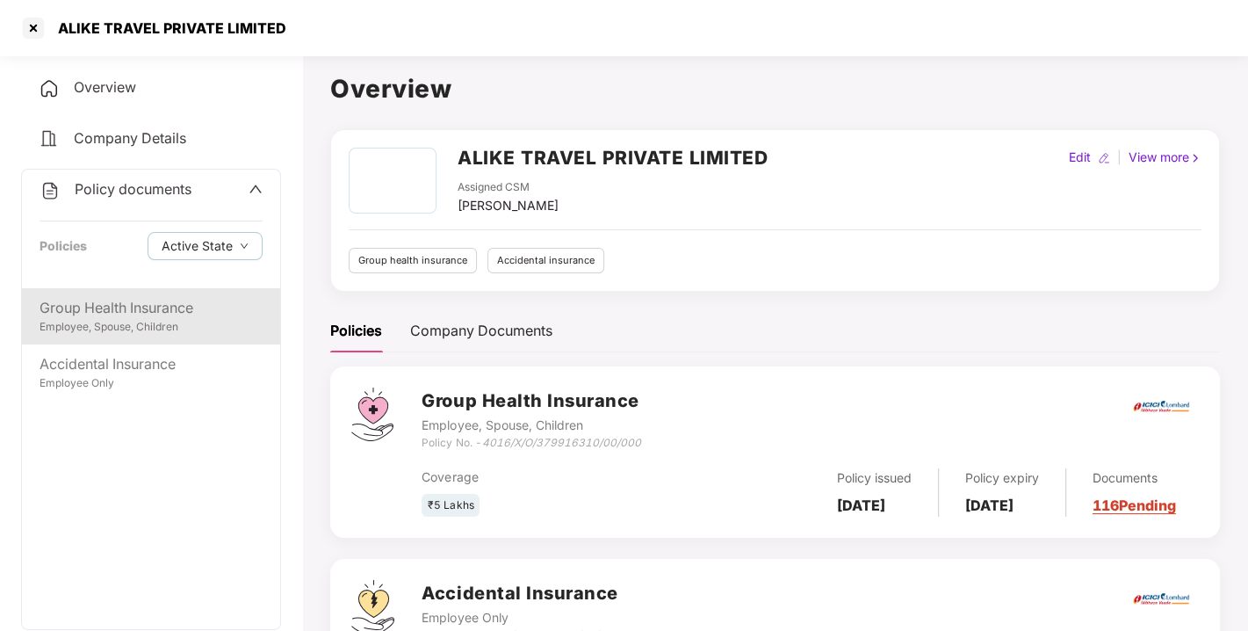
click at [112, 334] on div "Employee, Spouse, Children" at bounding box center [151, 327] width 223 height 17
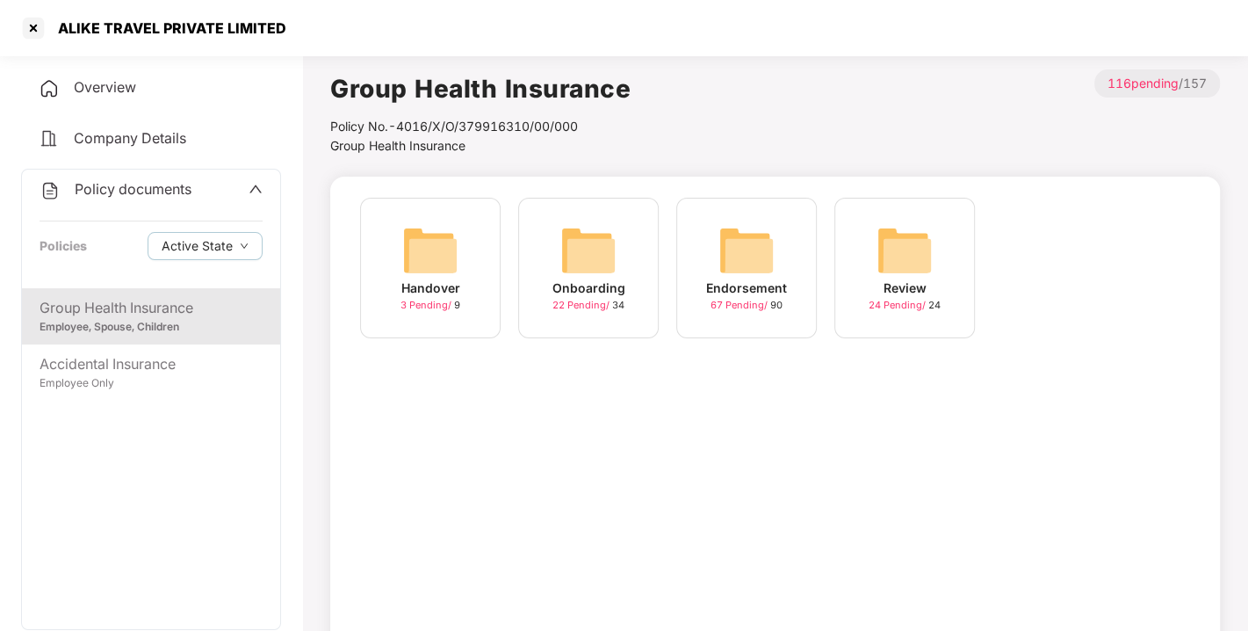
click at [711, 248] on div "Endorsement 67 Pending / 90" at bounding box center [746, 268] width 141 height 141
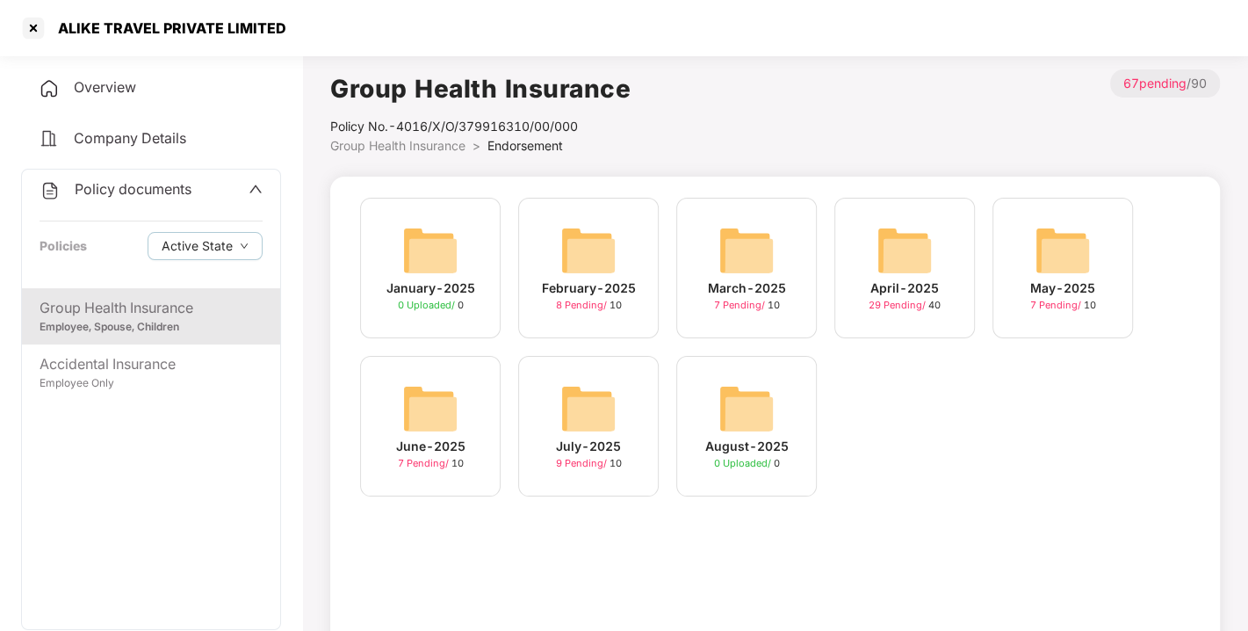
click at [600, 391] on img at bounding box center [588, 408] width 56 height 56
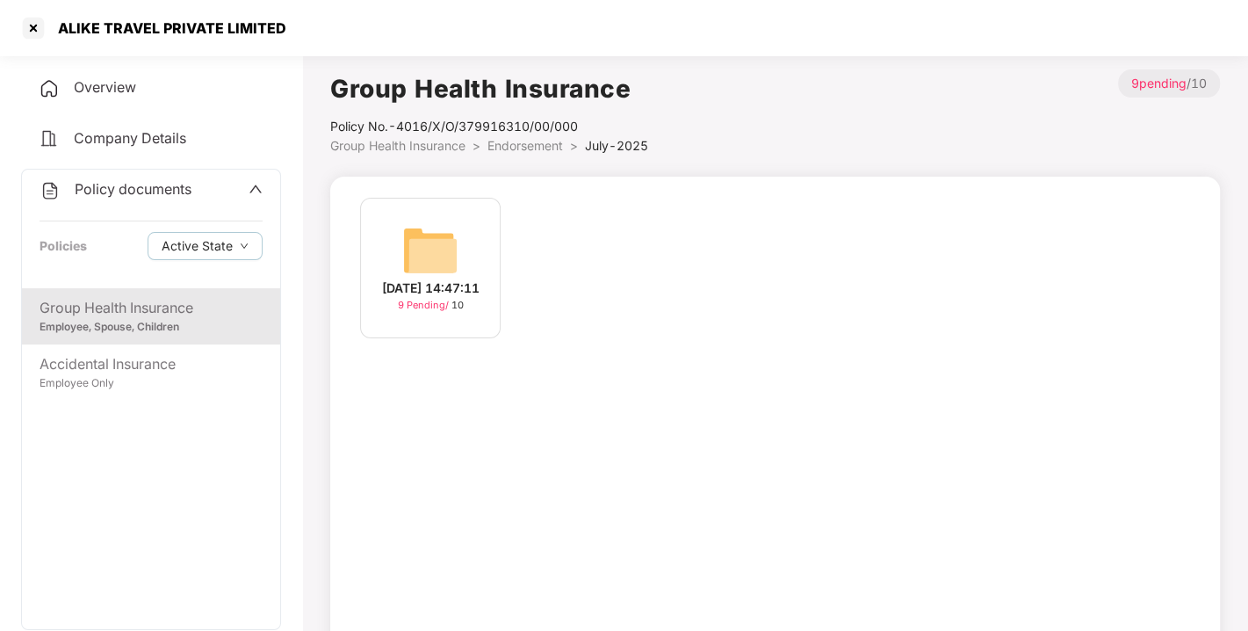
click at [462, 253] on div "[DATE] 14:47:11 9 Pending / 10" at bounding box center [430, 268] width 141 height 141
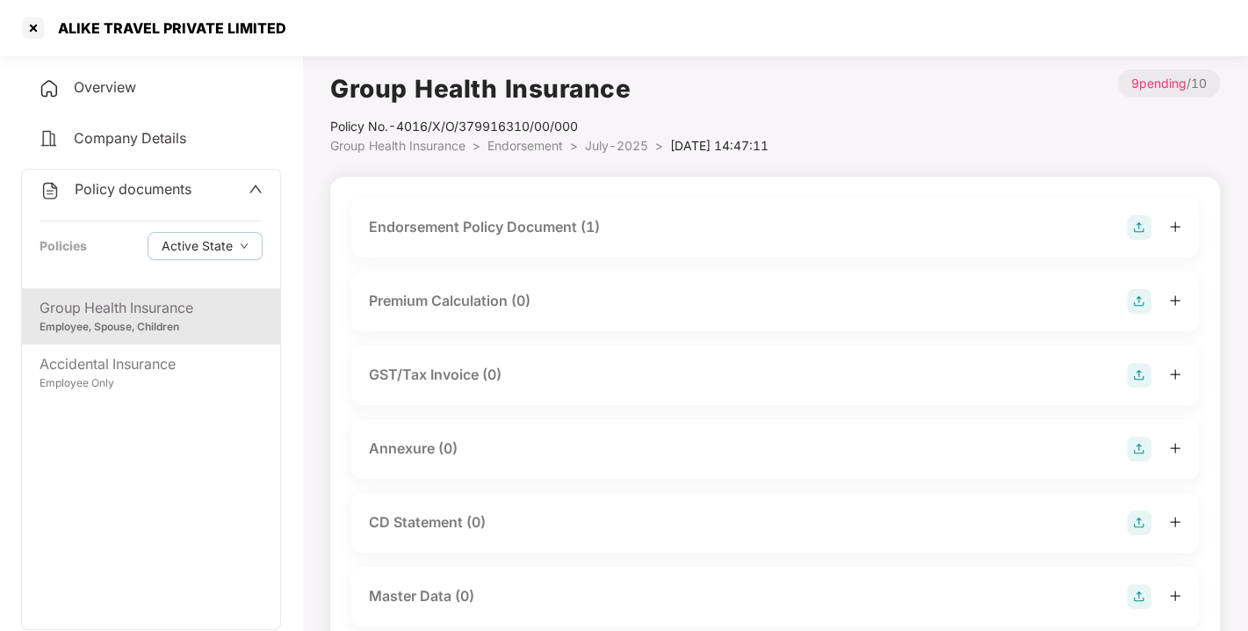
click at [511, 230] on div "Endorsement Policy Document (1)" at bounding box center [484, 227] width 231 height 22
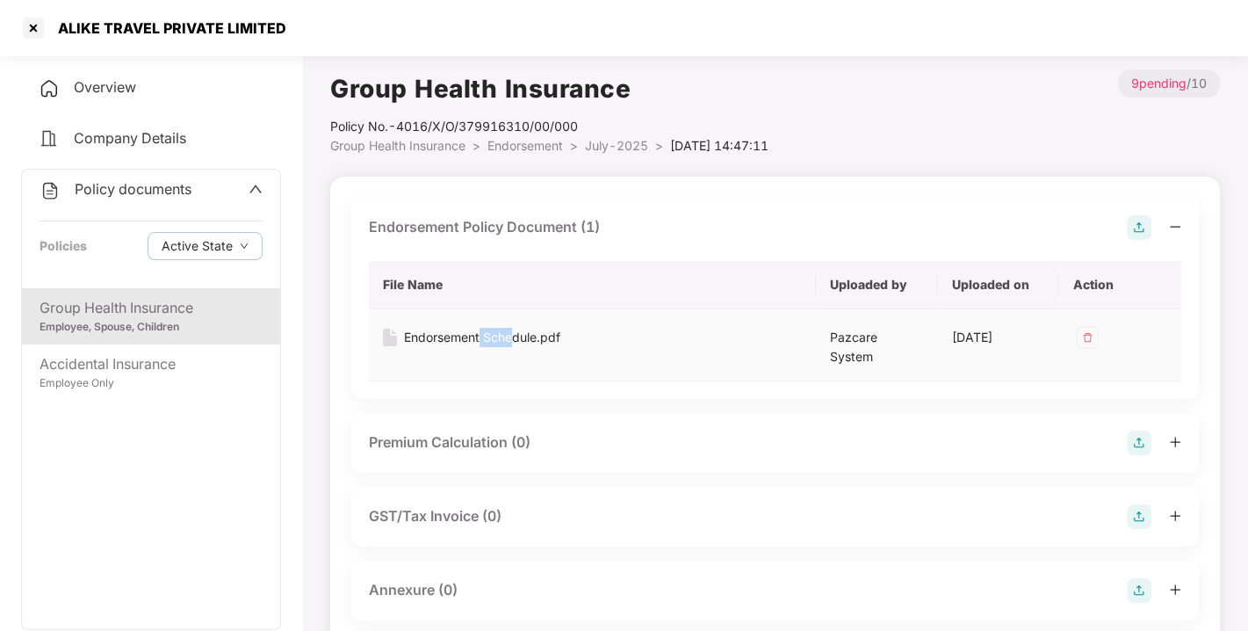
drag, startPoint x: 479, startPoint y: 349, endPoint x: 510, endPoint y: 332, distance: 35.8
click at [510, 332] on td "Endorsement Schedule.pdf" at bounding box center [592, 345] width 447 height 72
click at [510, 332] on div "Endorsement Schedule.pdf" at bounding box center [482, 337] width 156 height 19
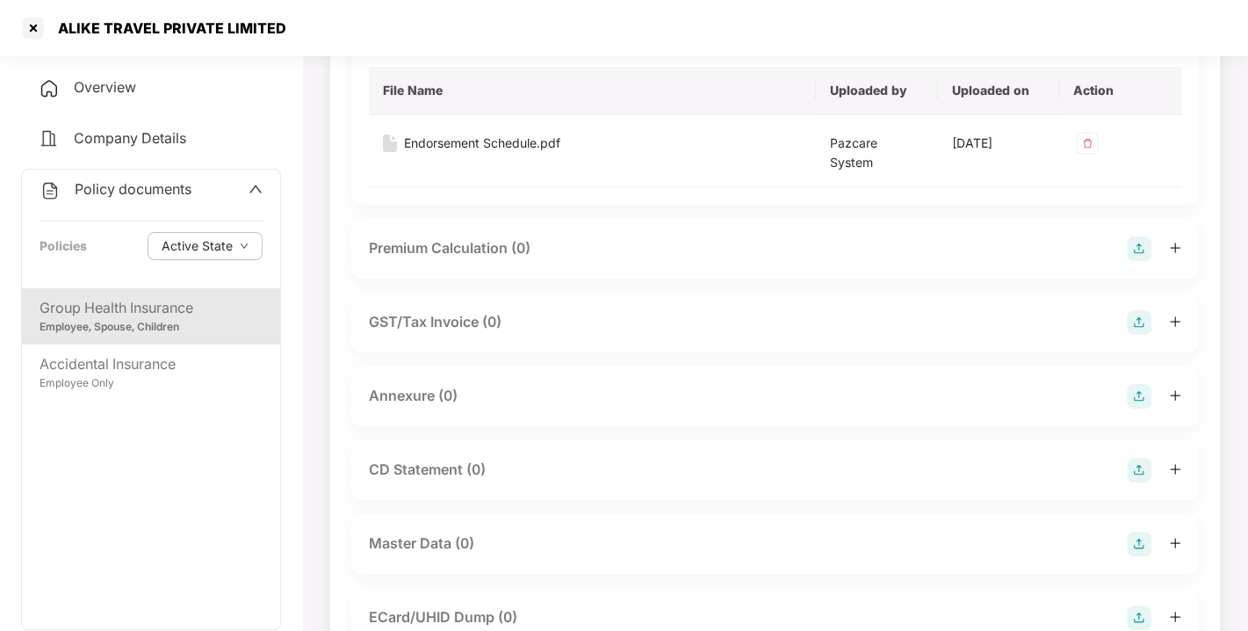
scroll to position [195, 0]
click at [1129, 384] on img at bounding box center [1139, 395] width 25 height 25
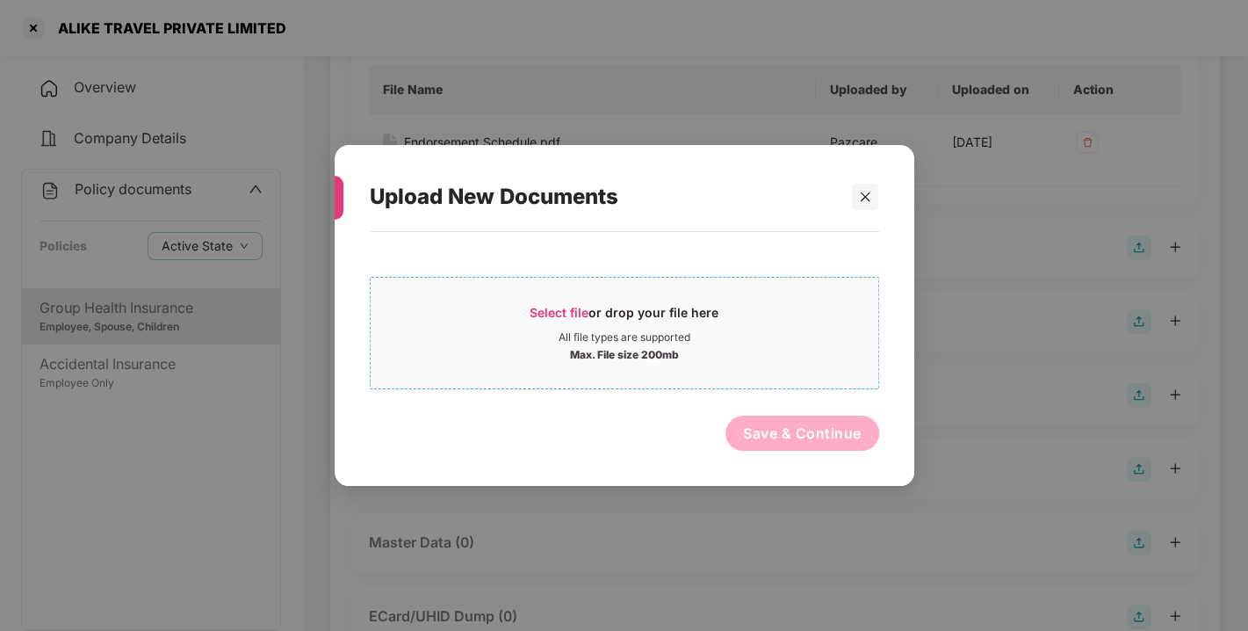
click at [563, 305] on span "Select file" at bounding box center [559, 312] width 59 height 15
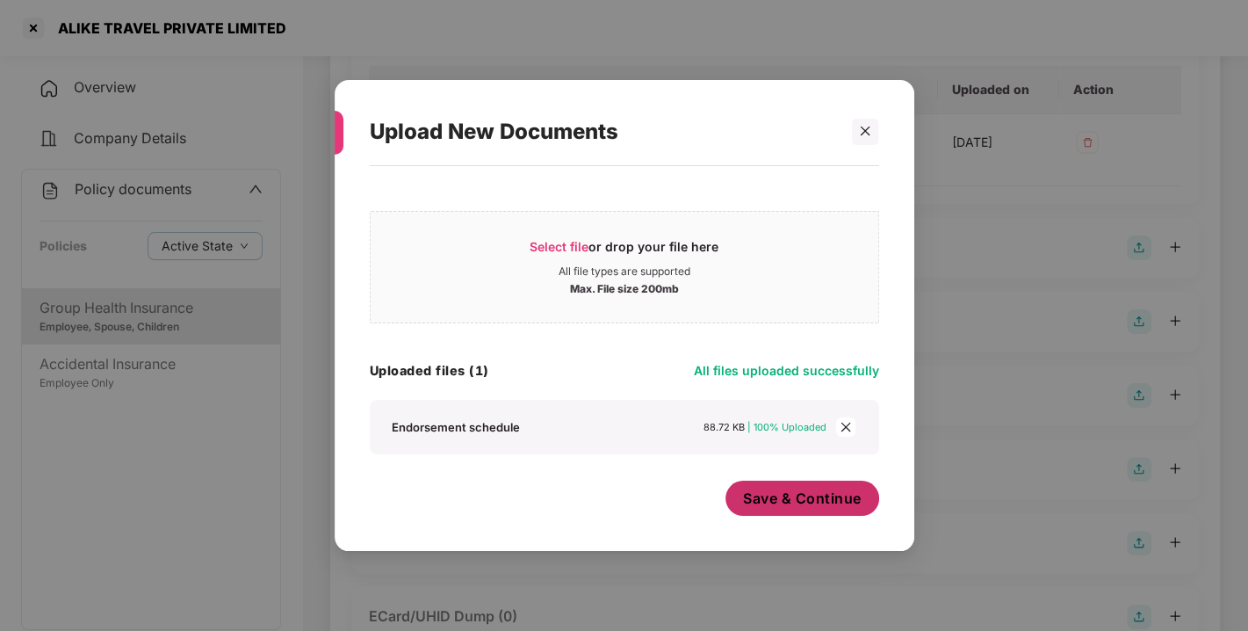
click at [792, 482] on button "Save & Continue" at bounding box center [803, 498] width 154 height 35
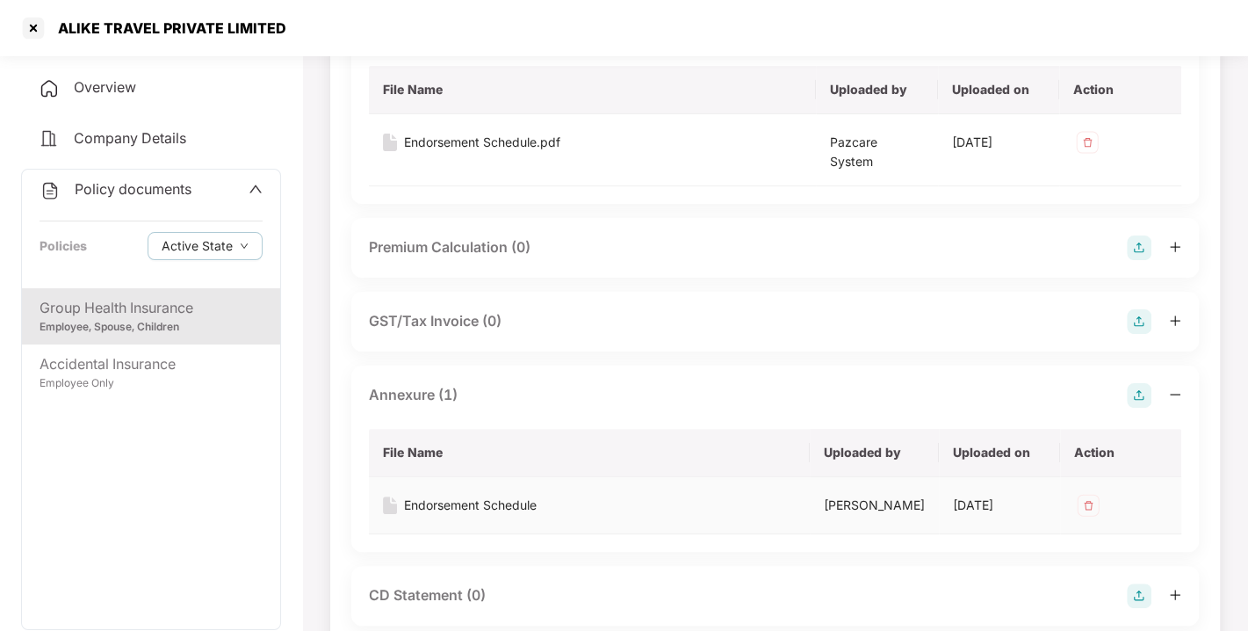
click at [1087, 492] on img at bounding box center [1088, 505] width 28 height 28
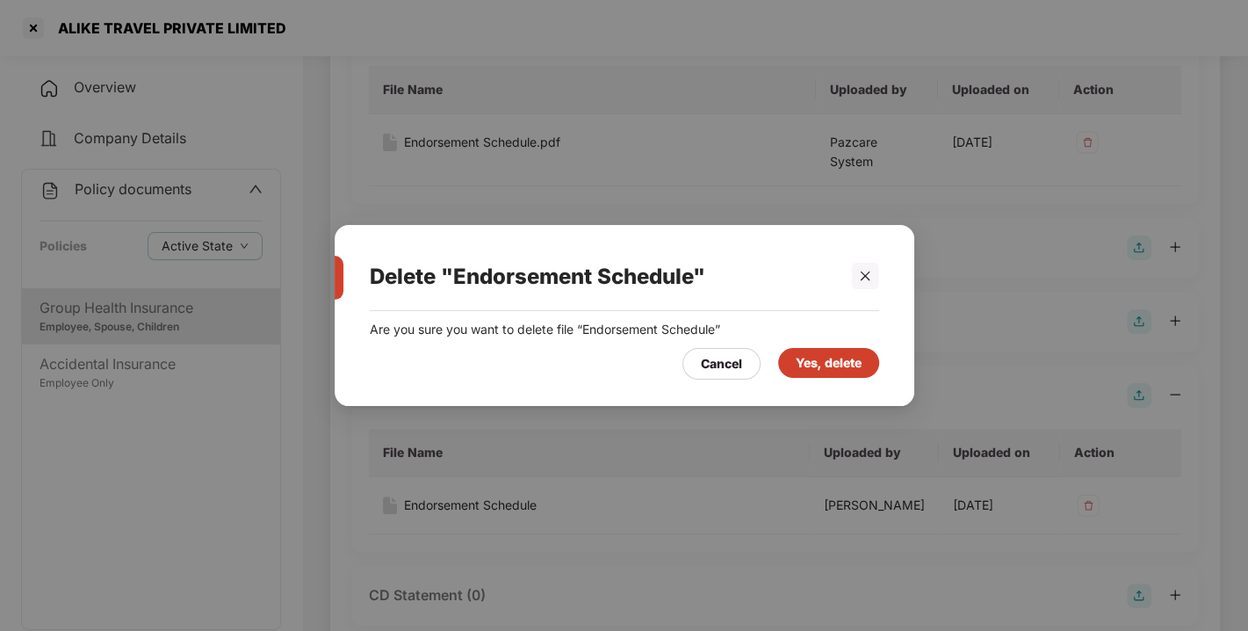
click at [823, 353] on div "Yes, delete" at bounding box center [829, 362] width 66 height 19
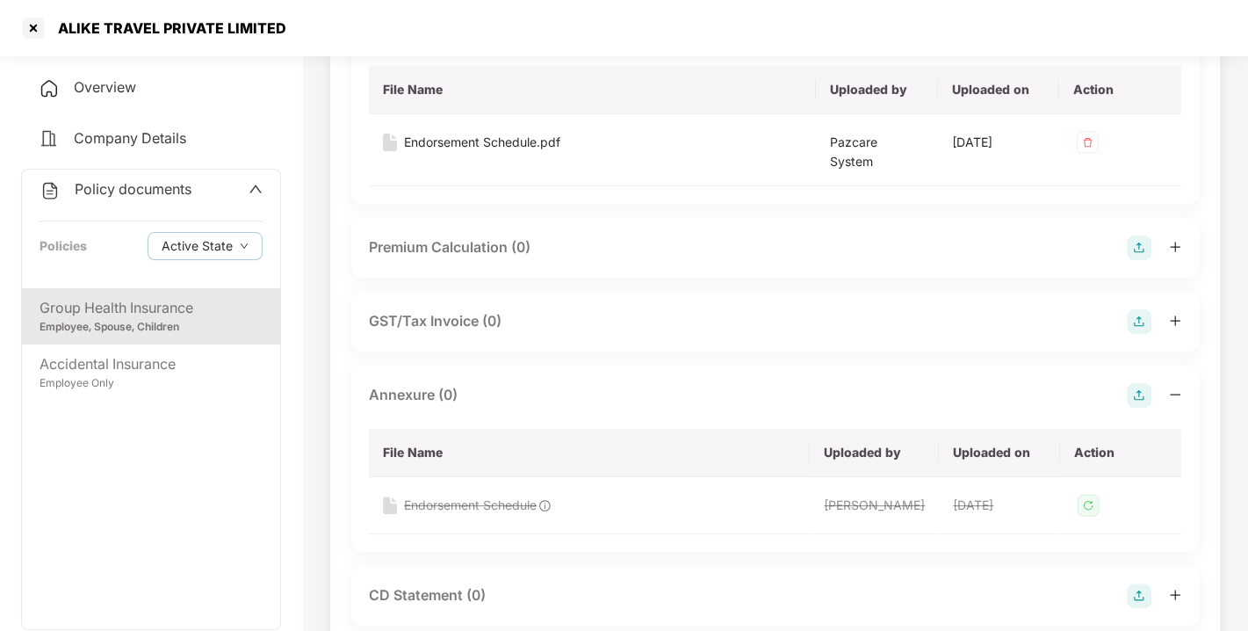
click at [1142, 383] on img at bounding box center [1139, 395] width 25 height 25
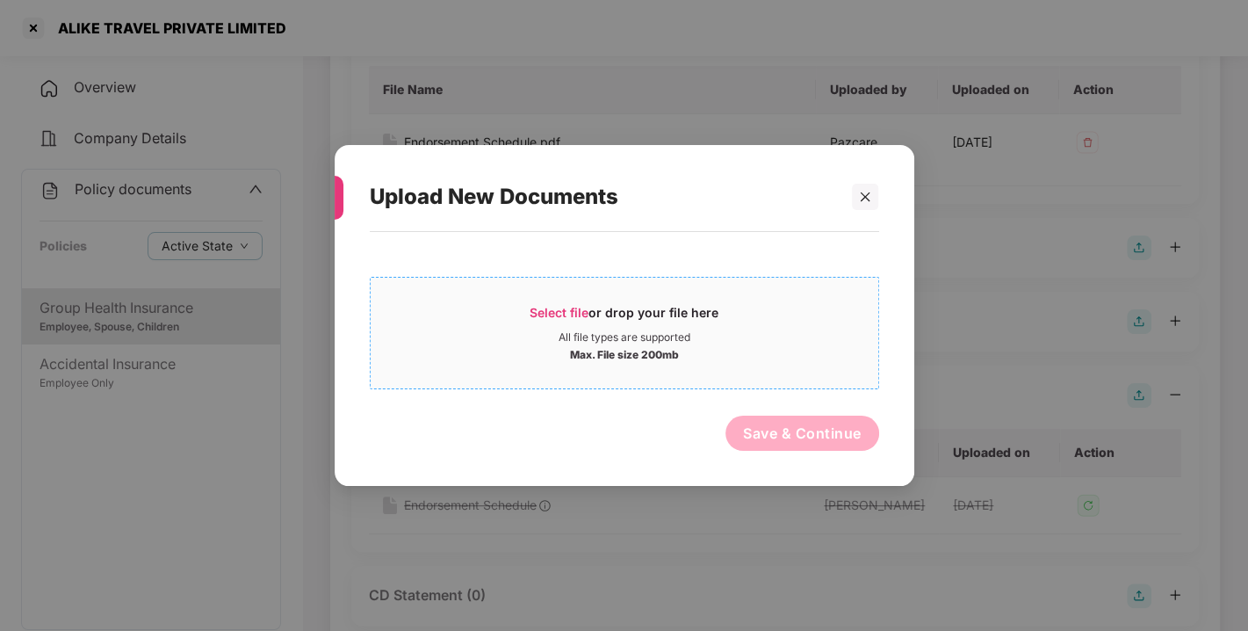
click at [556, 299] on span "Select file or drop your file here All file types are supported Max. File size …" at bounding box center [625, 333] width 508 height 84
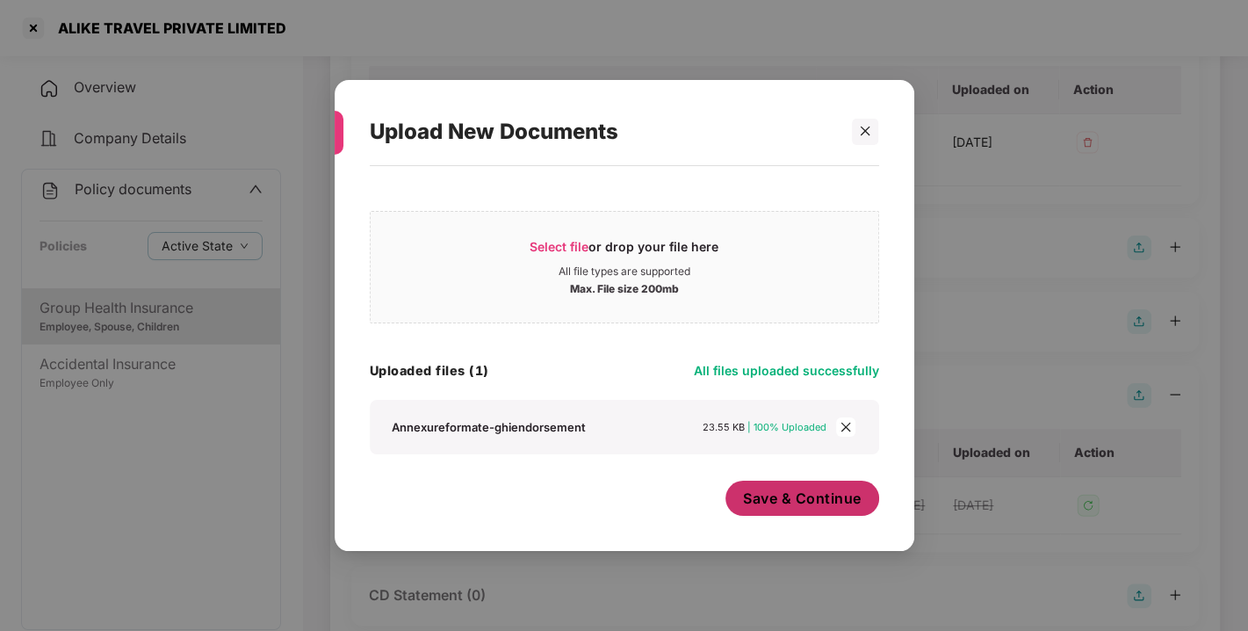
click at [806, 489] on span "Save & Continue" at bounding box center [802, 497] width 119 height 19
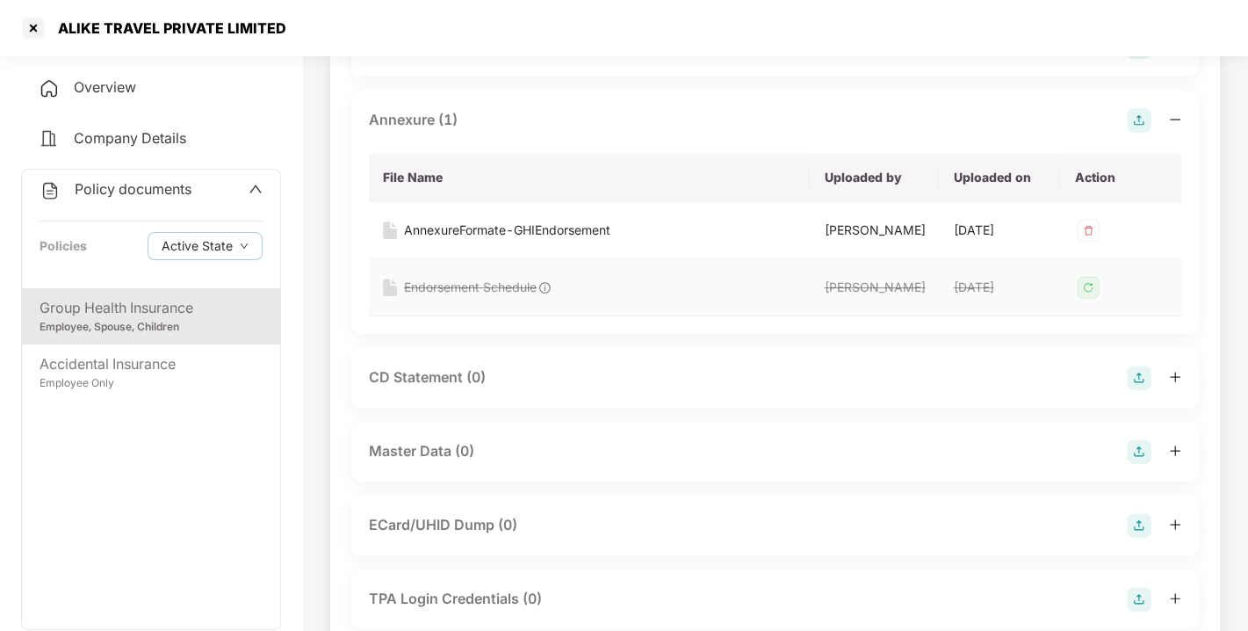
scroll to position [474, 0]
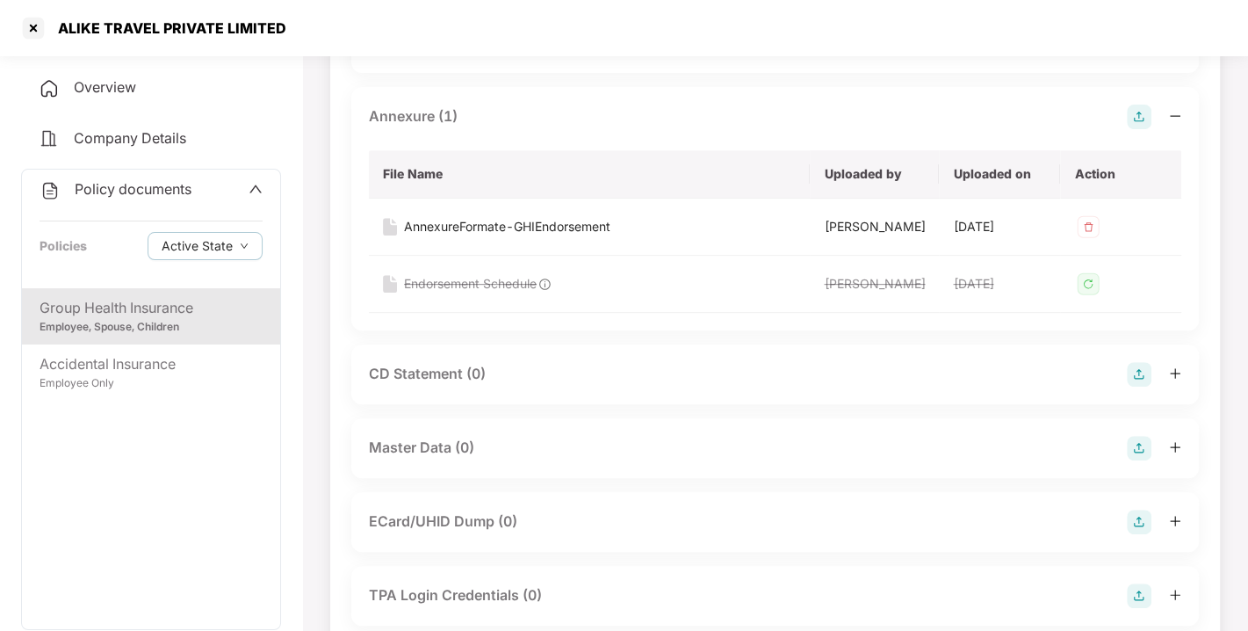
click at [1127, 460] on img at bounding box center [1139, 448] width 25 height 25
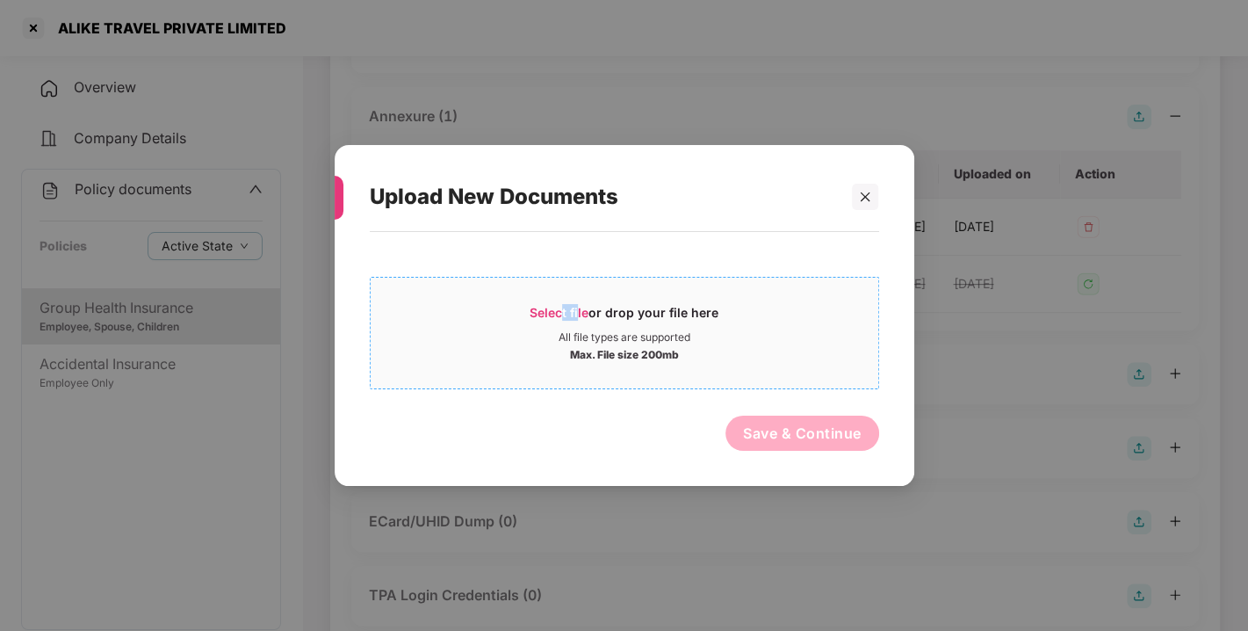
drag, startPoint x: 577, startPoint y: 326, endPoint x: 564, endPoint y: 306, distance: 24.1
click at [564, 306] on div "Select file or drop your file here" at bounding box center [624, 317] width 189 height 26
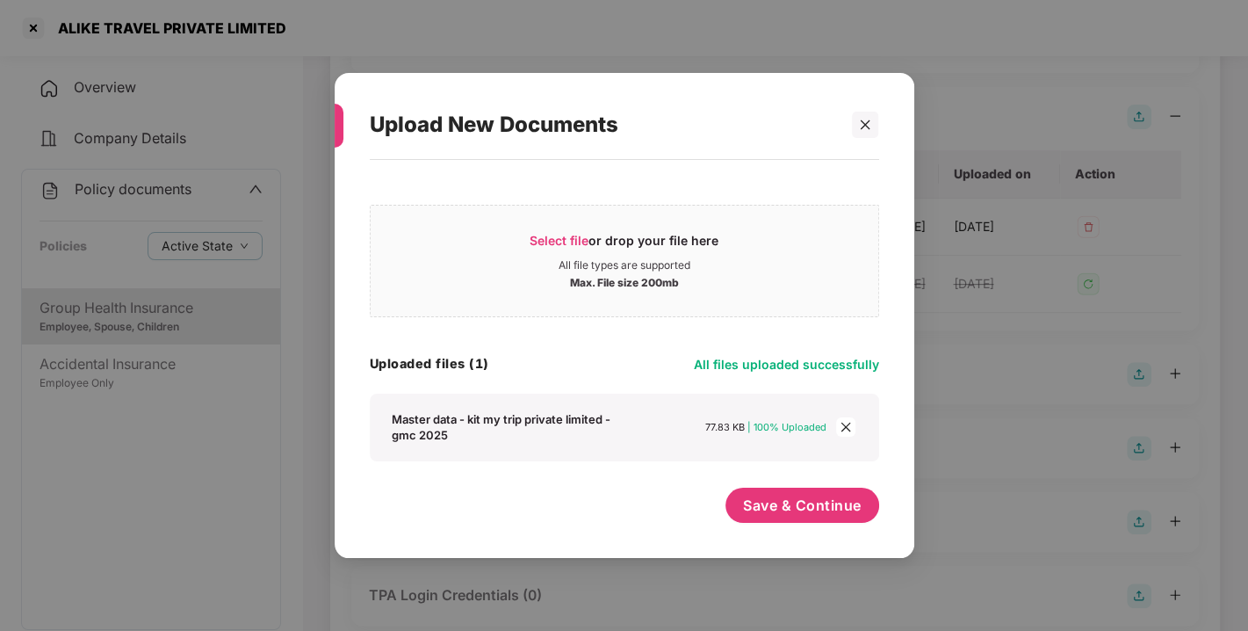
click at [611, 339] on div "Select file or drop your file here All file types are supported Max. File size …" at bounding box center [625, 328] width 510 height 266
click at [769, 507] on span "Save & Continue" at bounding box center [802, 504] width 119 height 19
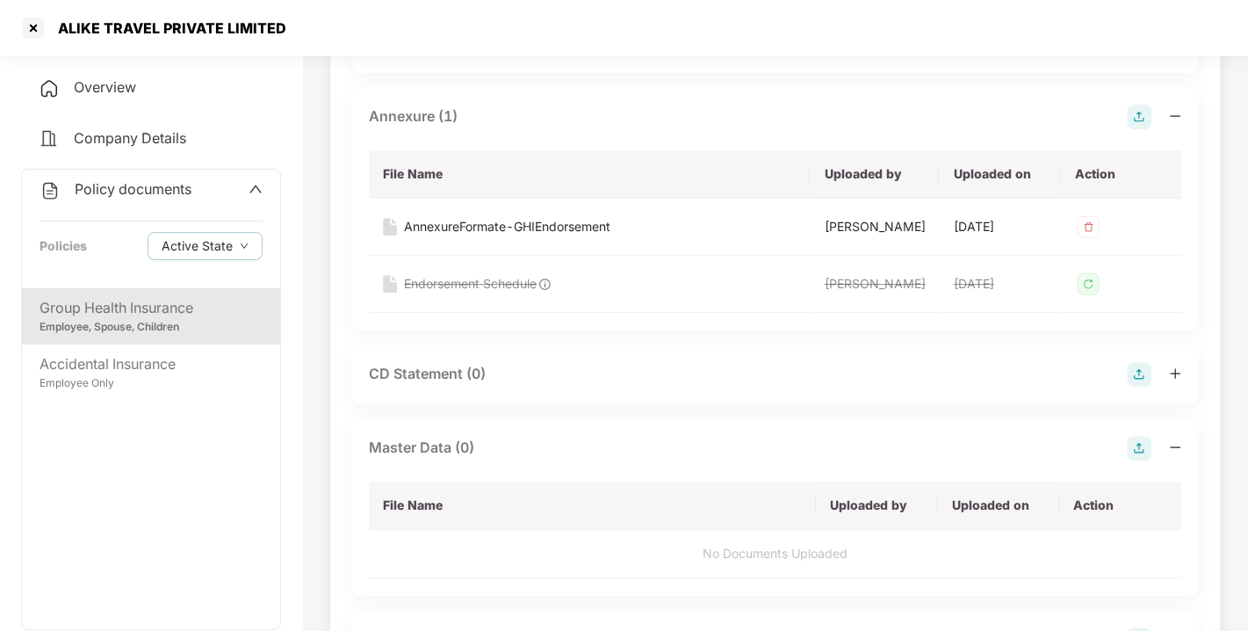
click at [650, 460] on div "Master Data (0)" at bounding box center [775, 448] width 813 height 25
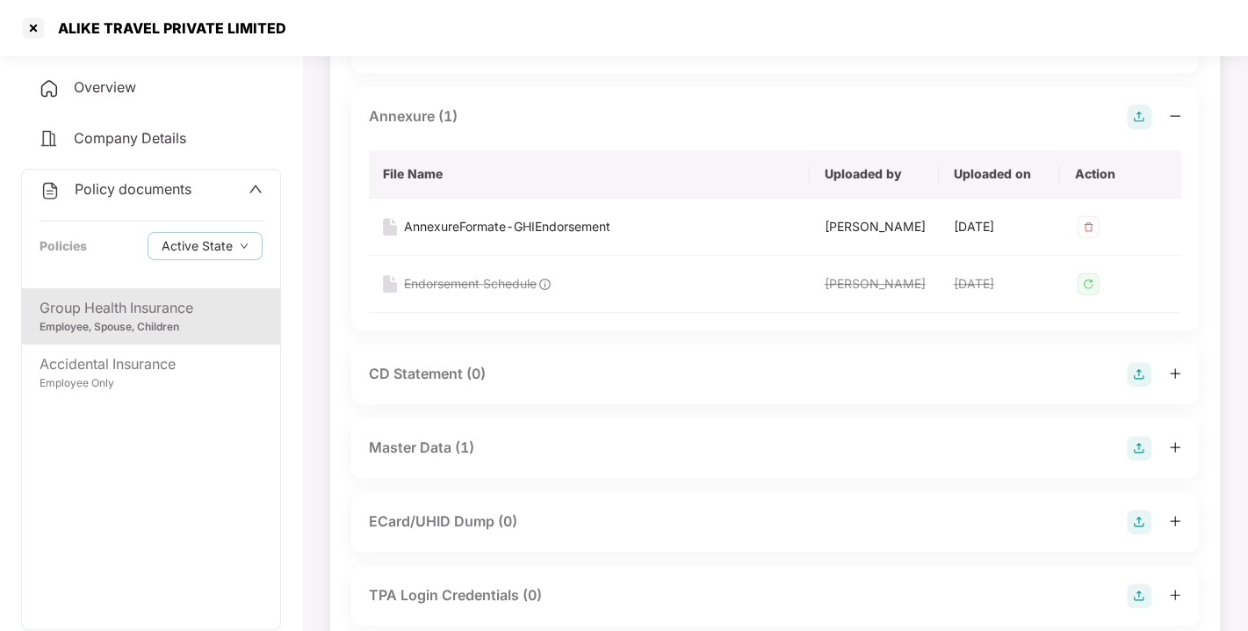
click at [753, 387] on div "CD Statement (0)" at bounding box center [775, 374] width 813 height 25
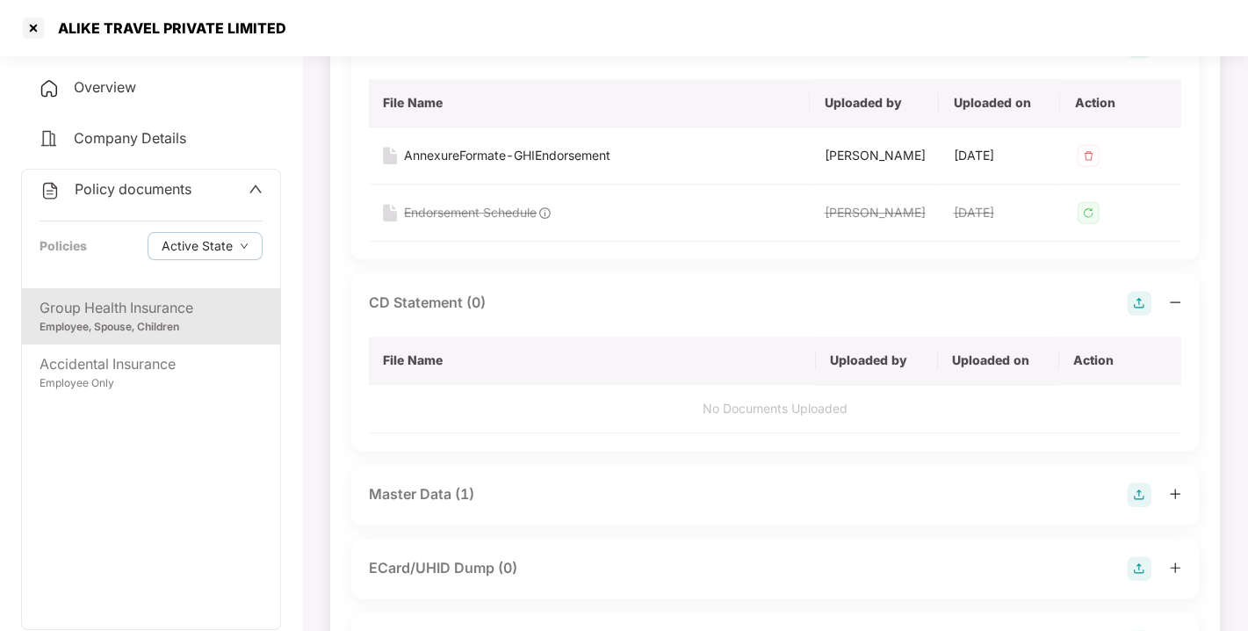
scroll to position [546, 0]
drag, startPoint x: 791, startPoint y: 484, endPoint x: 792, endPoint y: 376, distance: 108.1
click at [792, 376] on div "CD Statement (0) File Name Uploaded by Uploaded on Action No Documents Uploaded" at bounding box center [775, 360] width 848 height 177
click at [792, 315] on div "CD Statement (0)" at bounding box center [775, 302] width 813 height 25
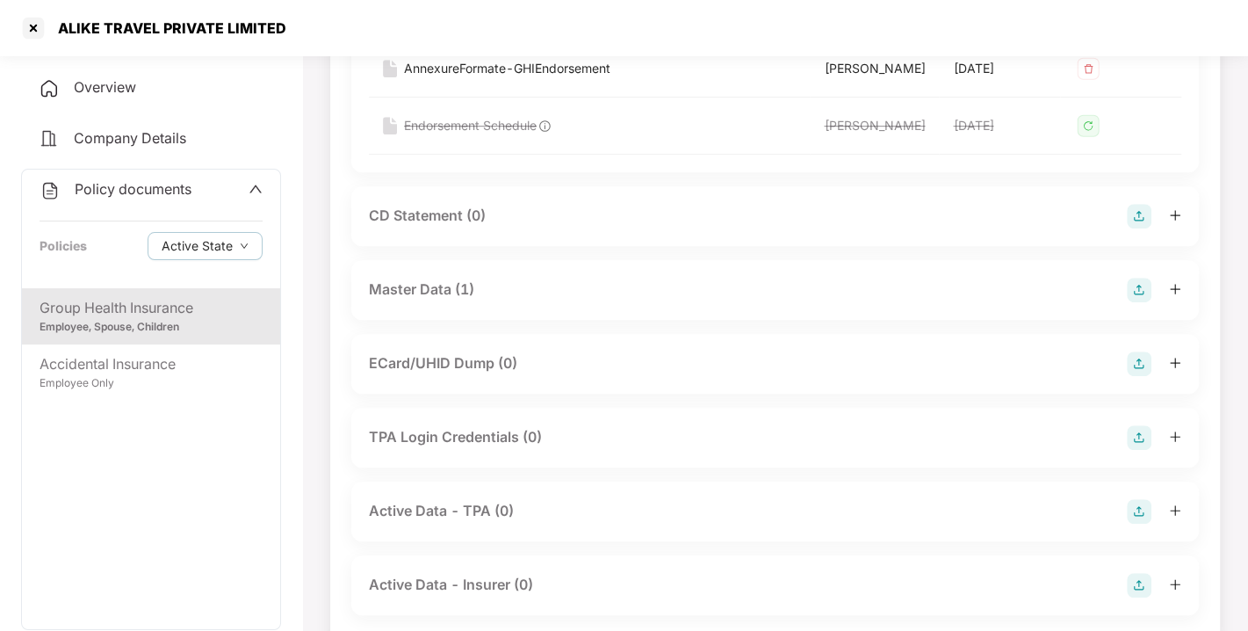
scroll to position [640, 0]
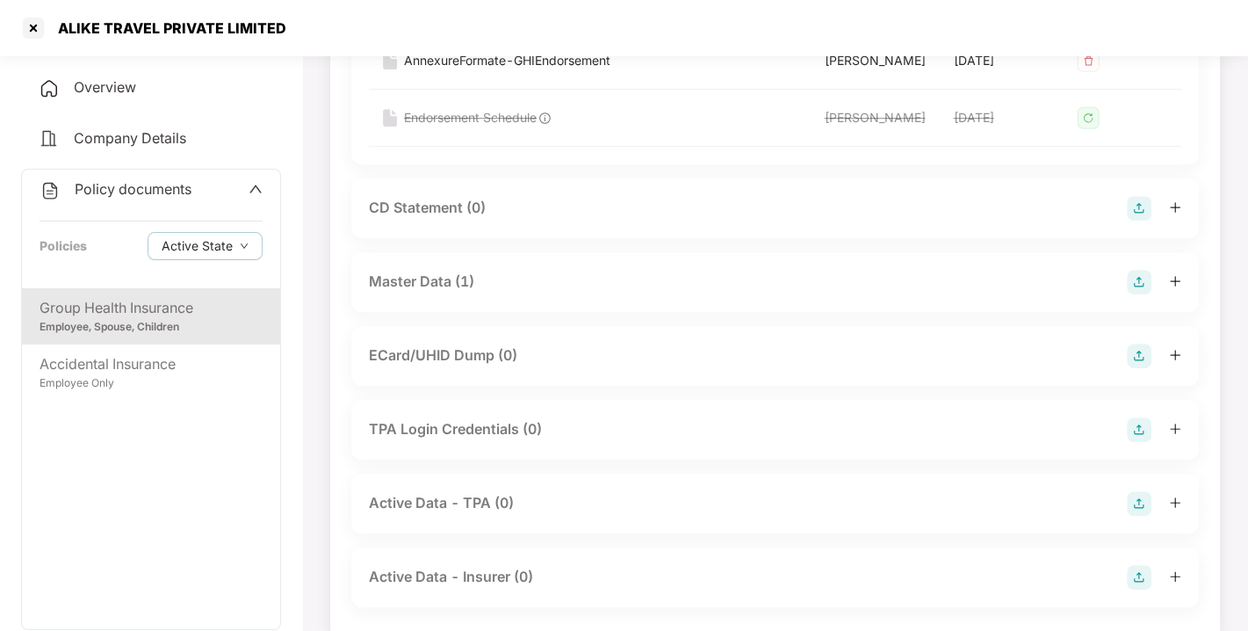
click at [832, 294] on div "Master Data (1)" at bounding box center [775, 282] width 813 height 25
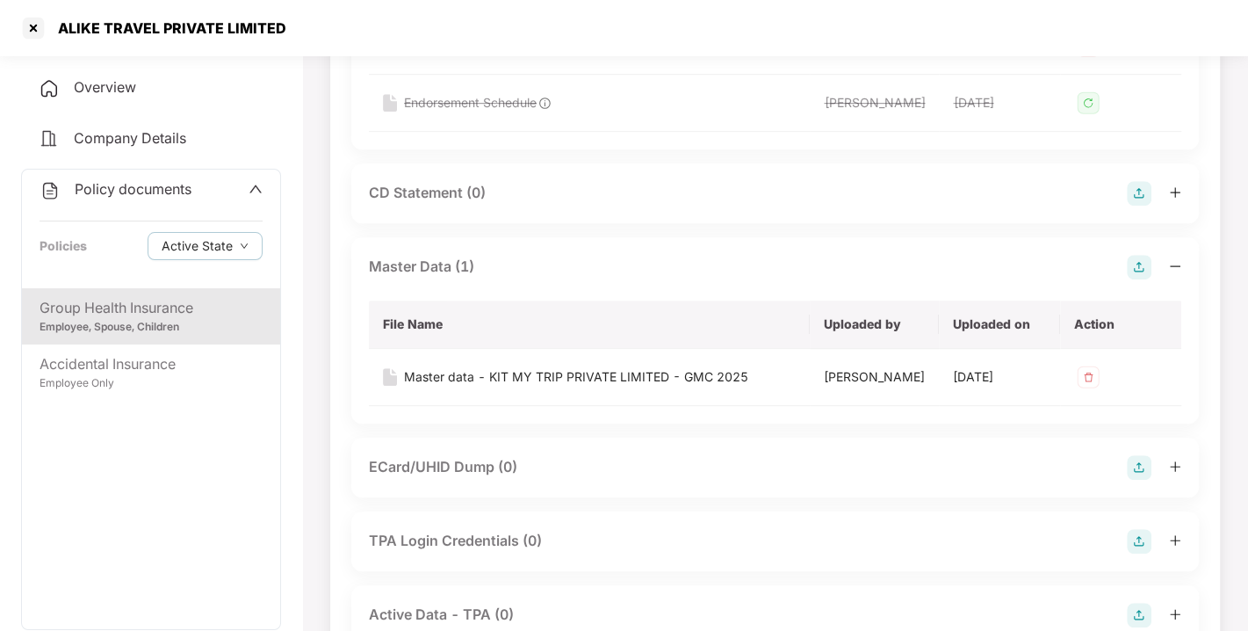
scroll to position [644, 0]
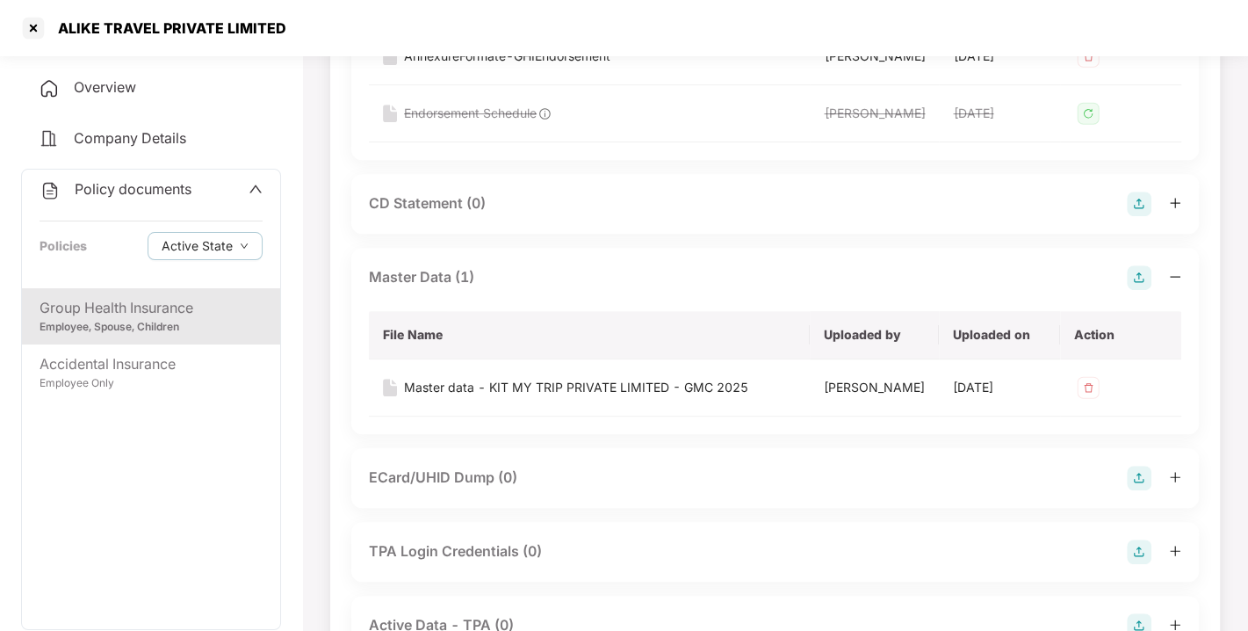
drag, startPoint x: 726, startPoint y: 346, endPoint x: 643, endPoint y: 309, distance: 90.4
click at [643, 309] on div "Master Data (1) File Name Uploaded by Uploaded on Action Master data - KIT MY T…" at bounding box center [775, 341] width 848 height 186
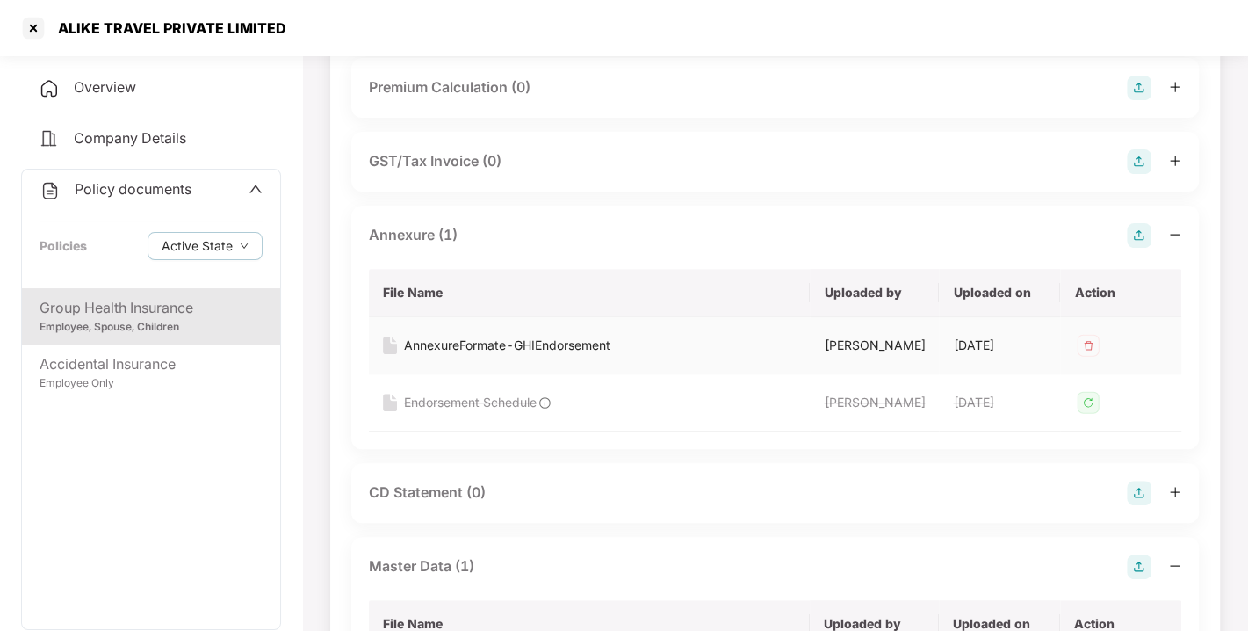
scroll to position [0, 0]
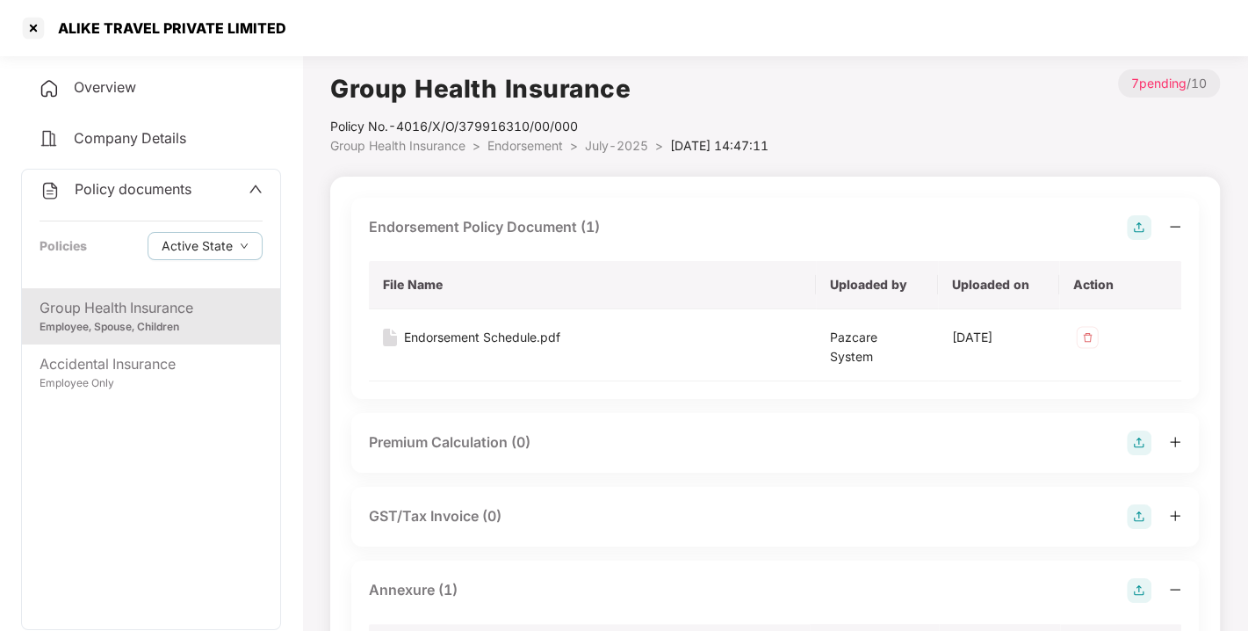
click at [516, 141] on span "Endorsement" at bounding box center [526, 145] width 76 height 15
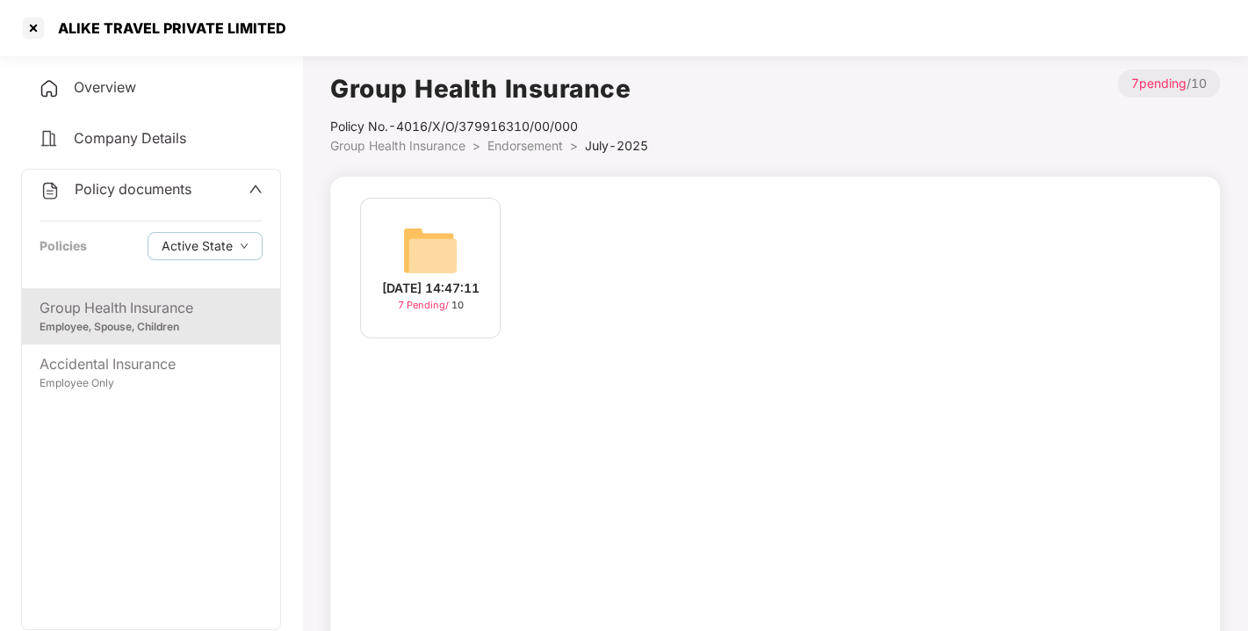
click at [516, 141] on span "Endorsement" at bounding box center [526, 145] width 76 height 15
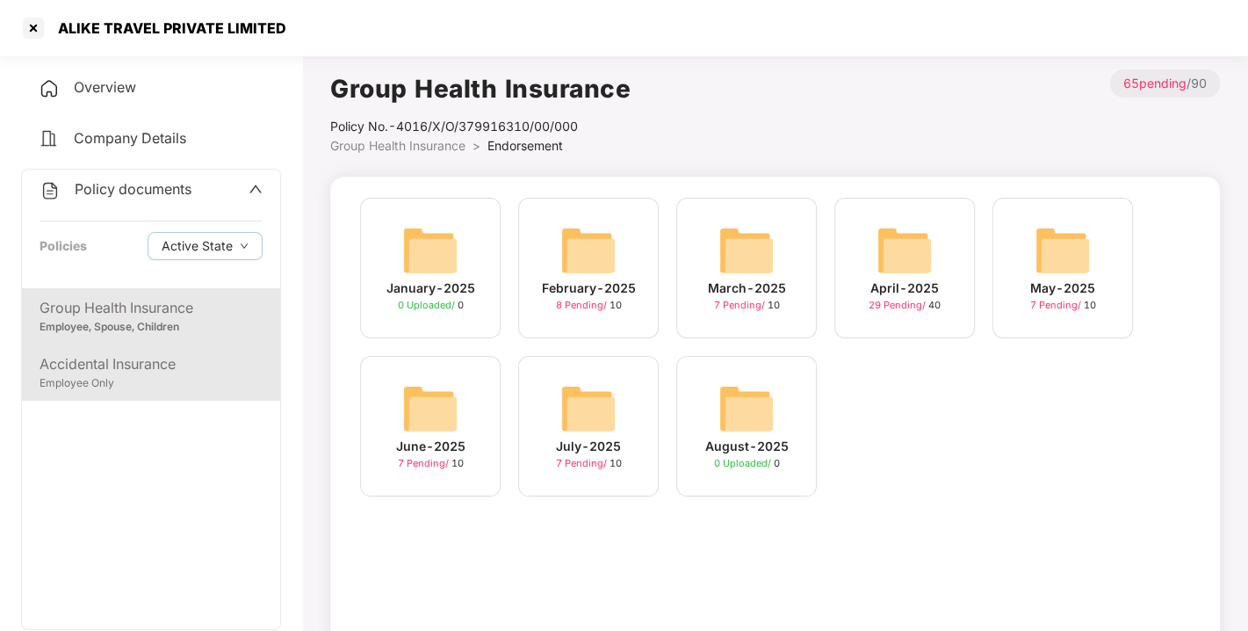
click at [150, 365] on div "Accidental Insurance" at bounding box center [151, 364] width 223 height 22
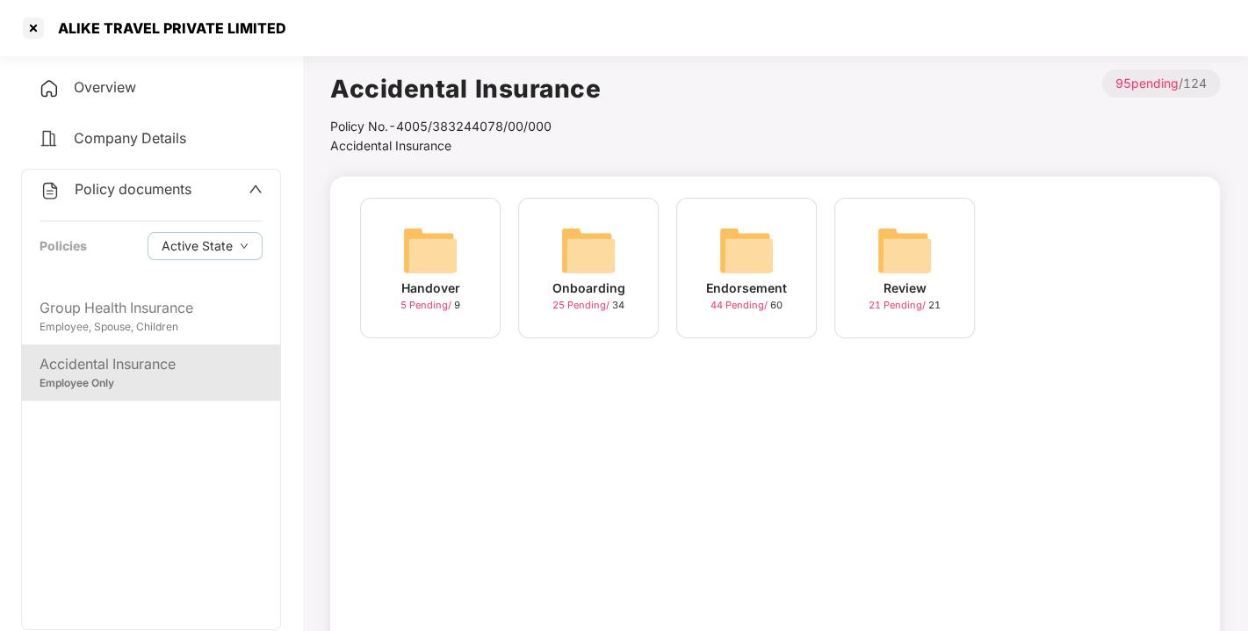
click at [769, 271] on img at bounding box center [747, 250] width 56 height 56
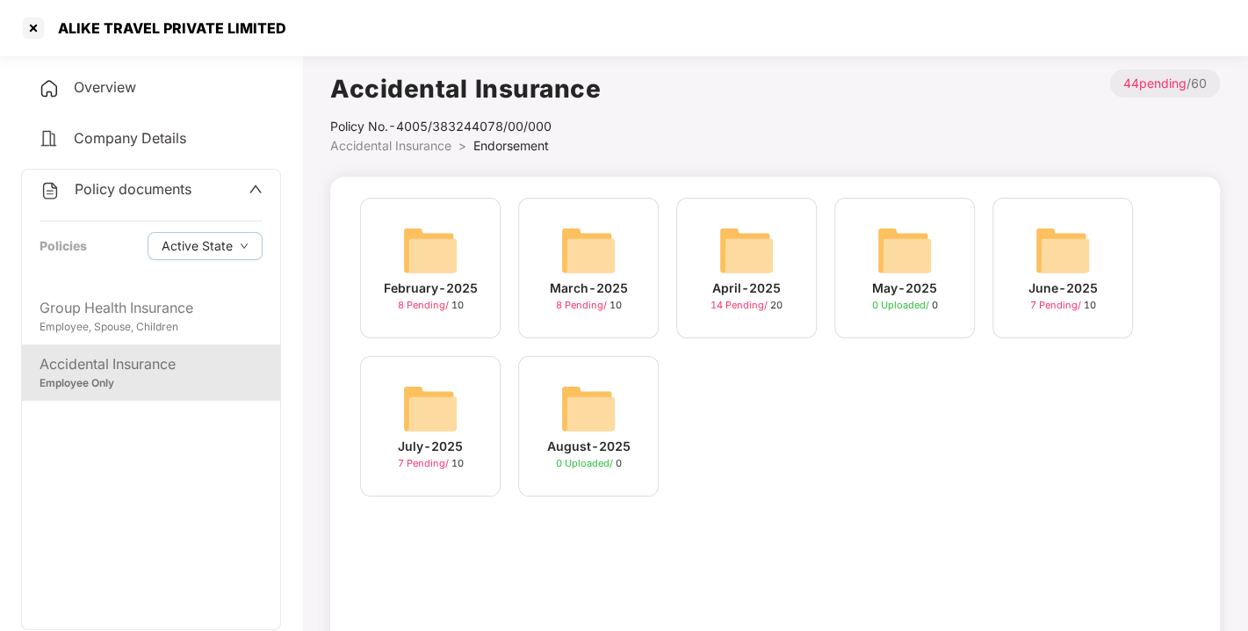
click at [130, 188] on span "Policy documents" at bounding box center [133, 189] width 117 height 18
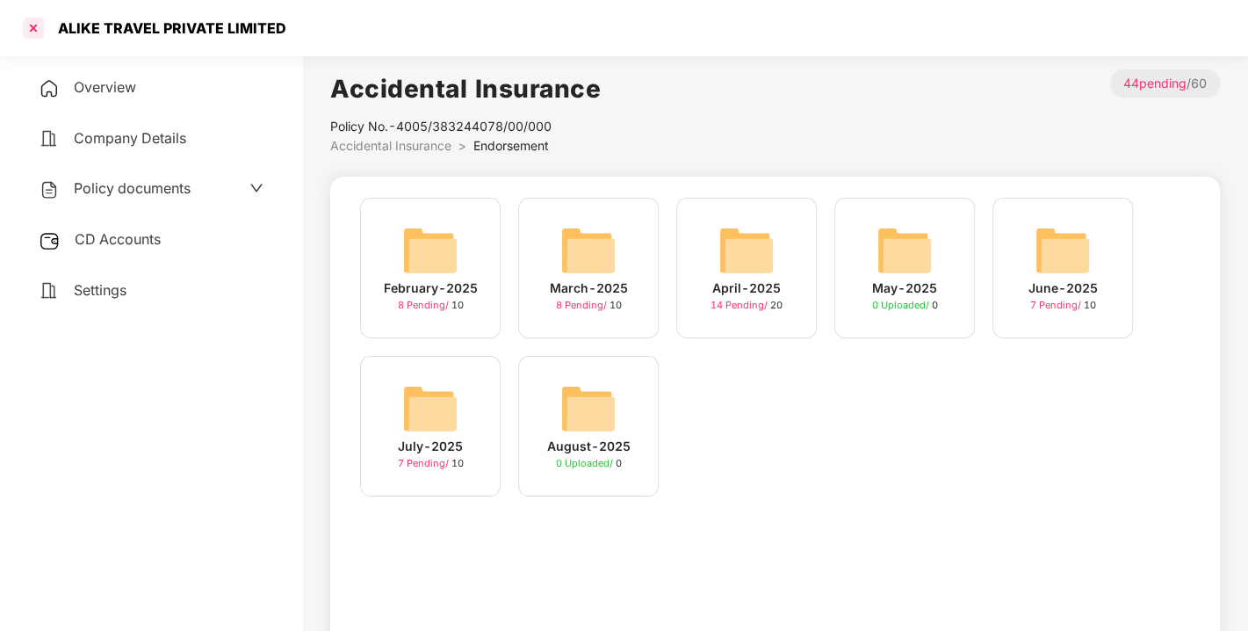
click at [37, 35] on div at bounding box center [33, 28] width 28 height 28
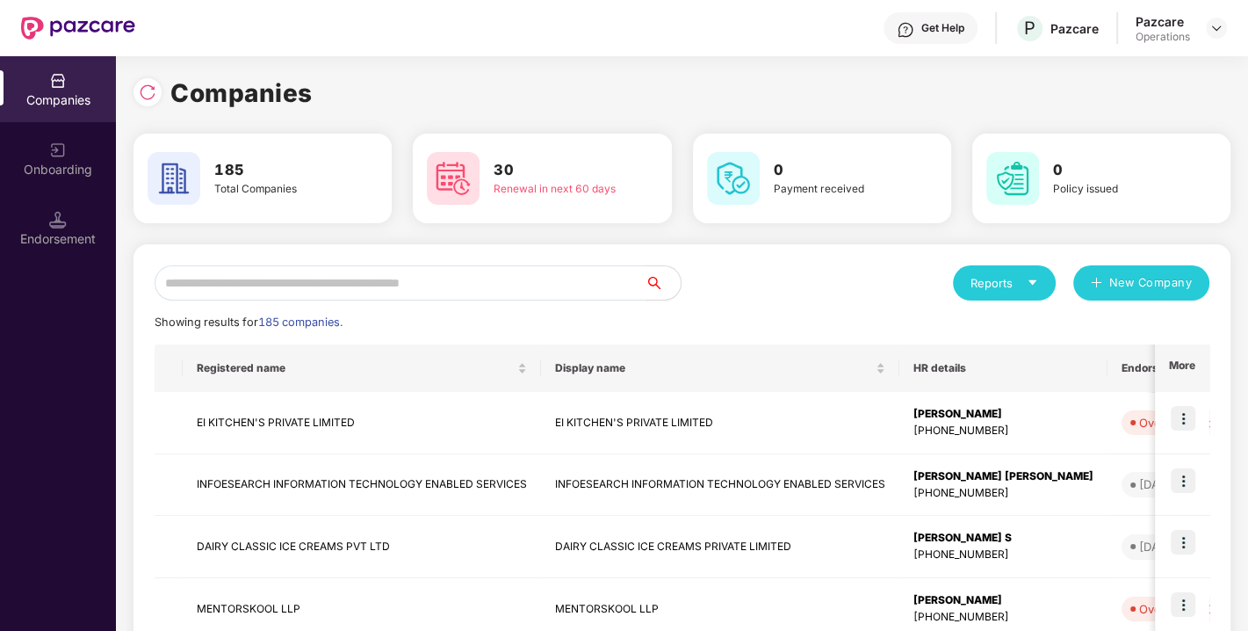
drag, startPoint x: 377, startPoint y: 250, endPoint x: 303, endPoint y: 278, distance: 78.7
click at [303, 278] on input "text" at bounding box center [400, 282] width 491 height 35
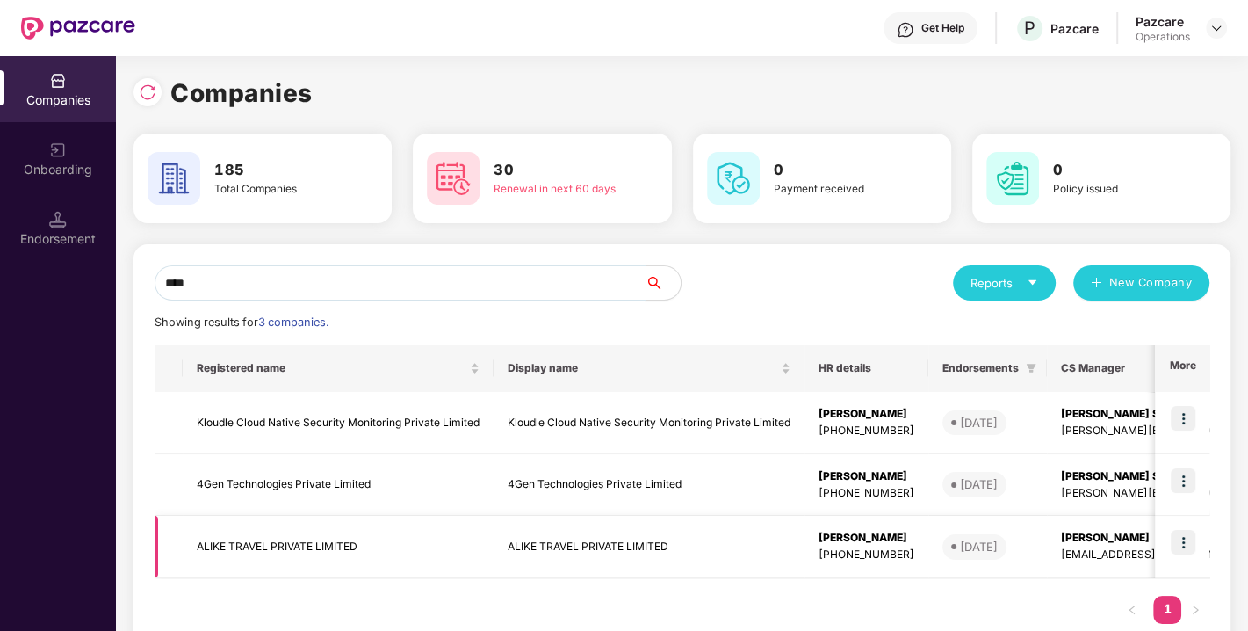
type input "****"
click at [1182, 542] on img at bounding box center [1183, 542] width 25 height 25
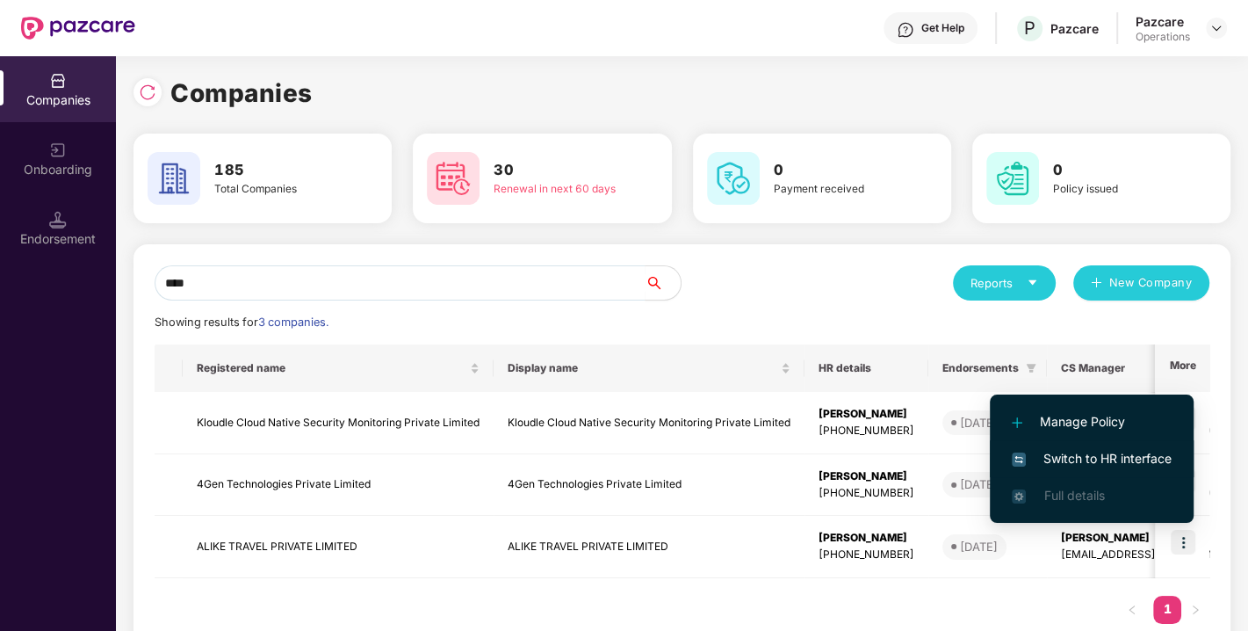
click at [1076, 459] on span "Switch to HR interface" at bounding box center [1092, 458] width 160 height 19
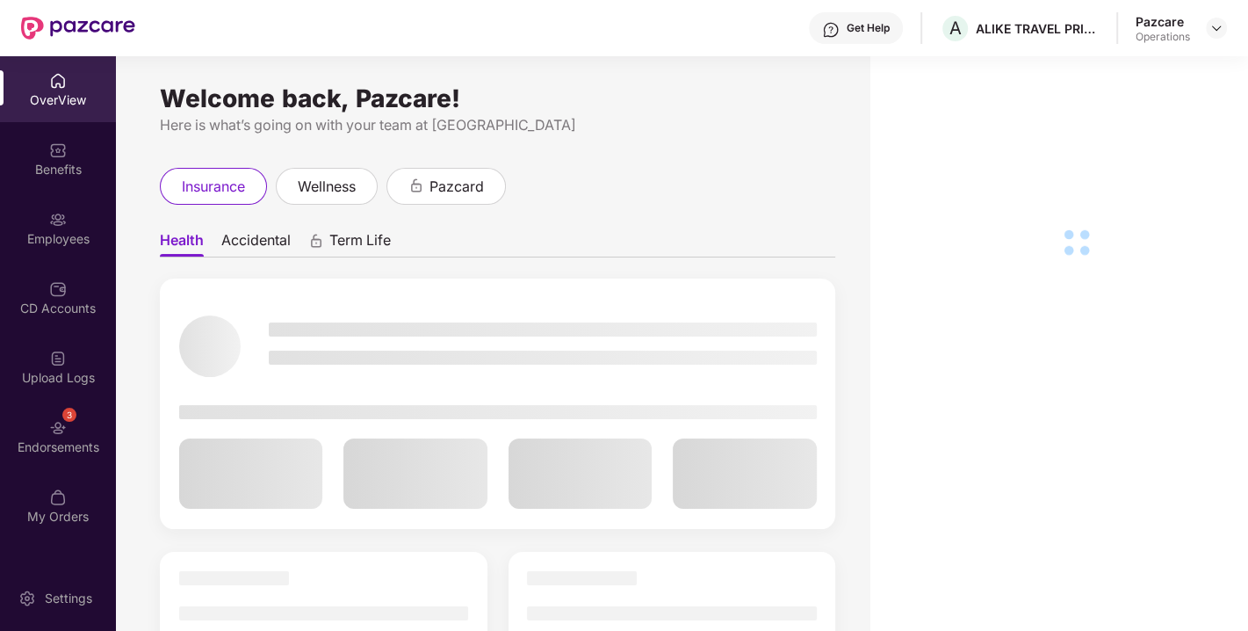
click at [68, 432] on div "3 Endorsements" at bounding box center [58, 436] width 116 height 66
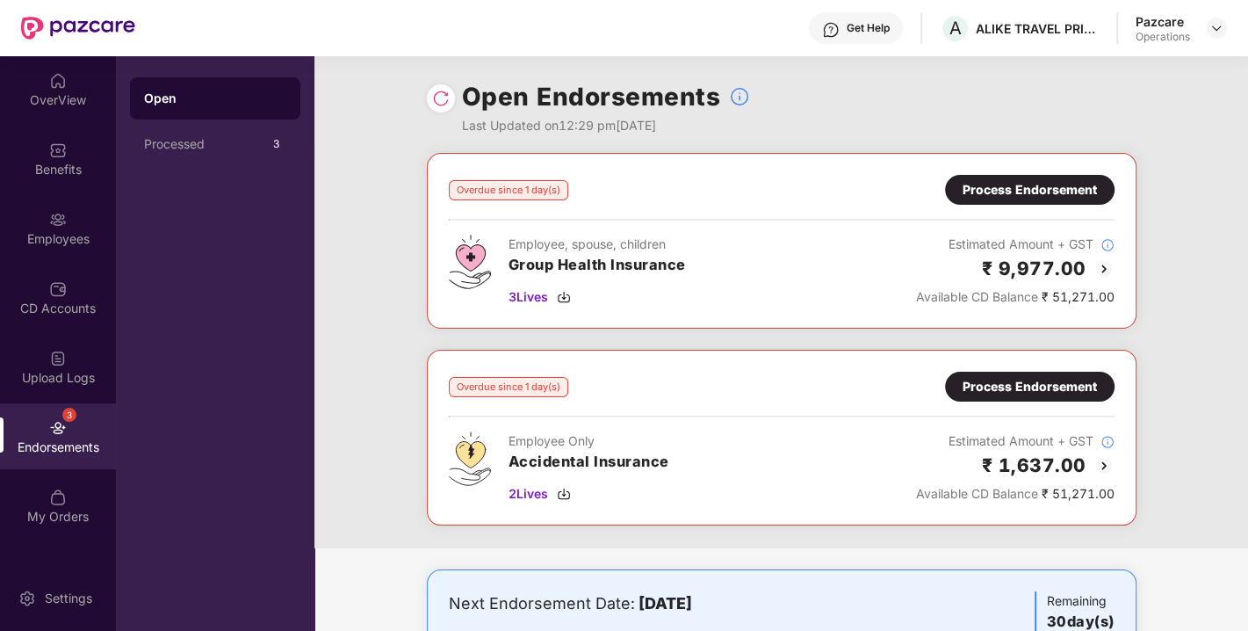
click at [1009, 180] on div "Process Endorsement" at bounding box center [1030, 189] width 134 height 19
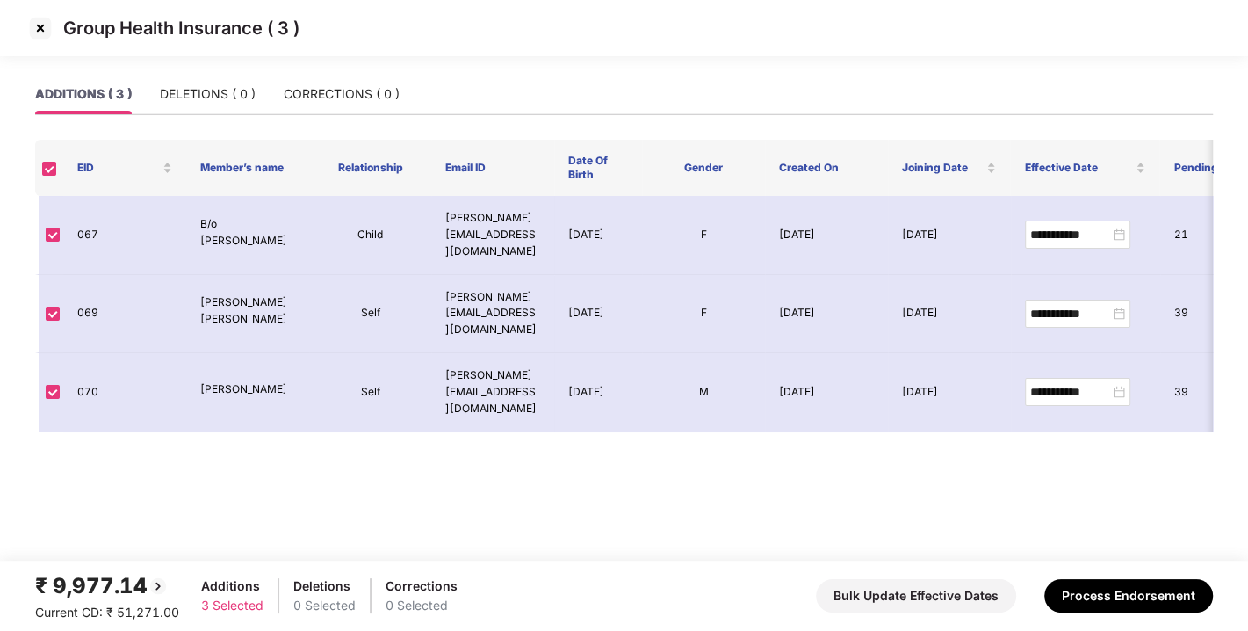
click at [35, 28] on img at bounding box center [40, 28] width 28 height 28
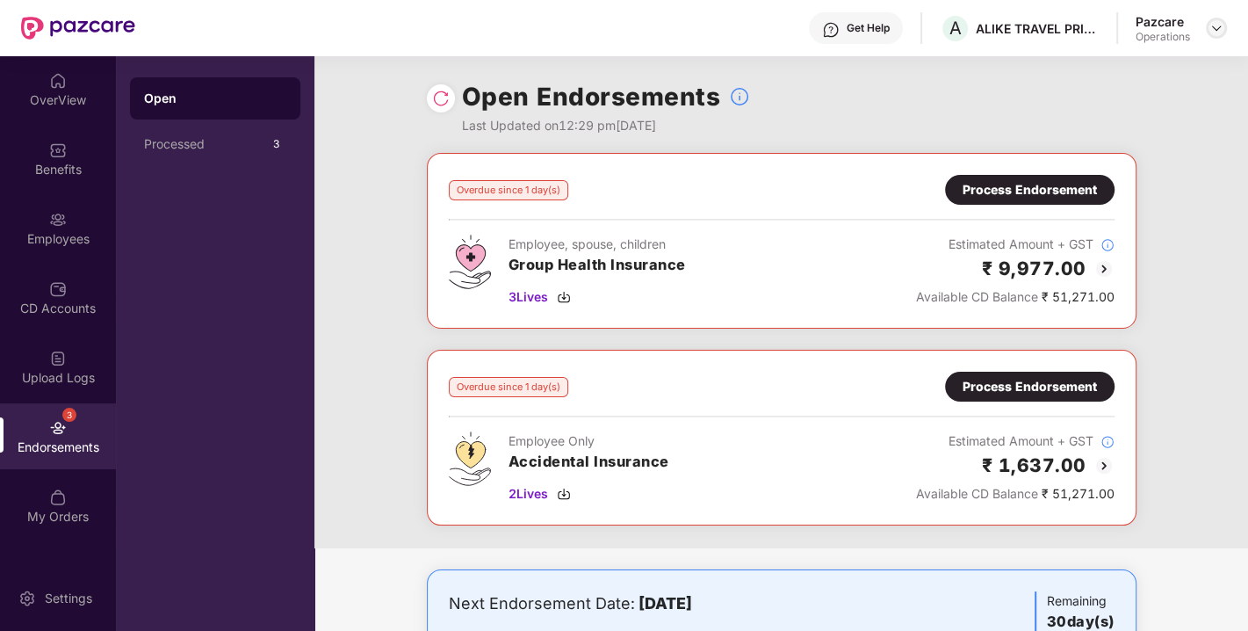
click at [1215, 30] on img at bounding box center [1217, 28] width 14 height 14
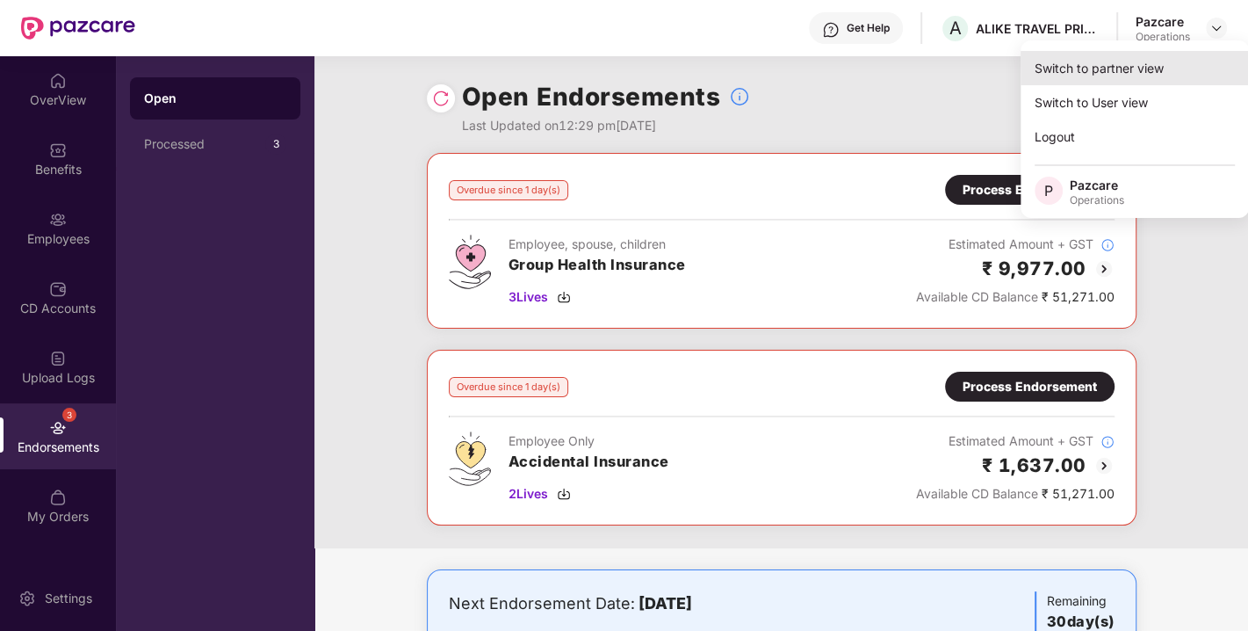
click at [1110, 65] on div "Switch to partner view" at bounding box center [1135, 68] width 228 height 34
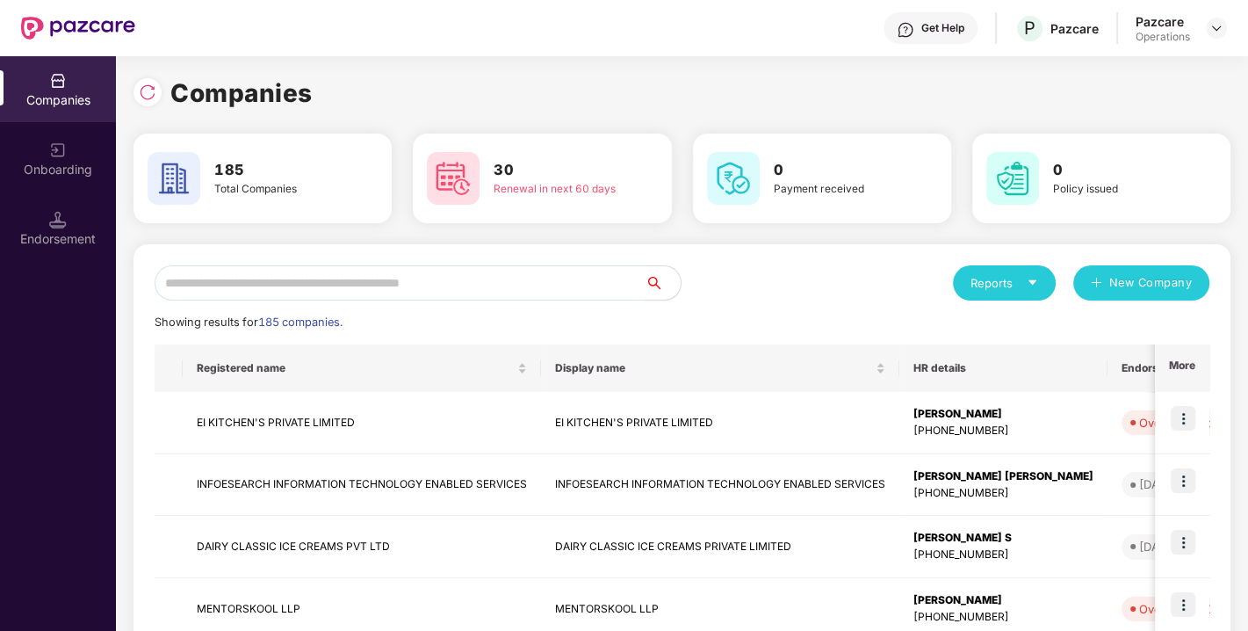
click at [326, 286] on input "text" at bounding box center [400, 282] width 491 height 35
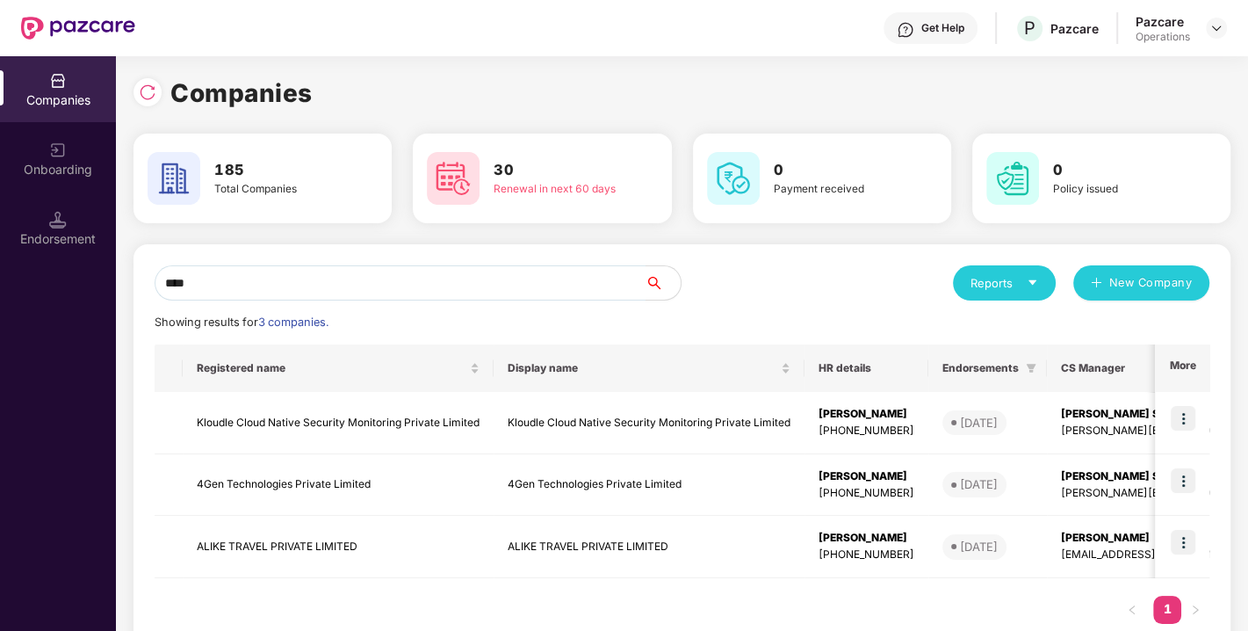
type input "****"
click at [239, 544] on td "ALIKE TRAVEL PRIVATE LIMITED" at bounding box center [338, 547] width 311 height 62
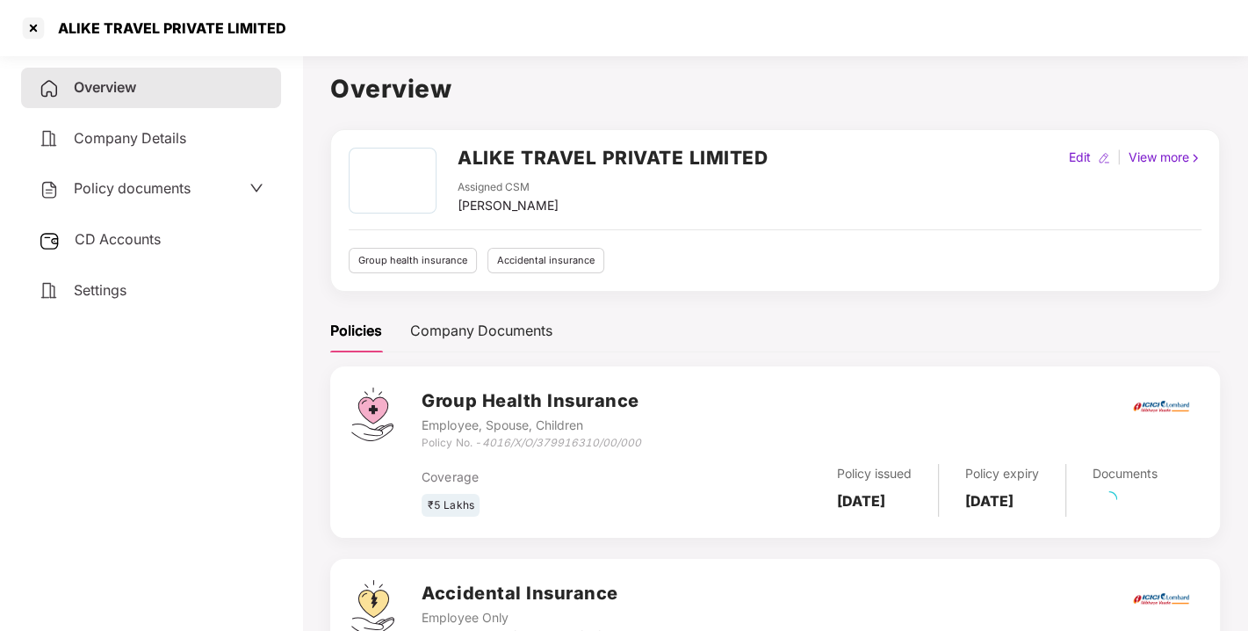
click at [498, 153] on h2 "ALIKE TRAVEL PRIVATE LIMITED" at bounding box center [613, 157] width 310 height 29
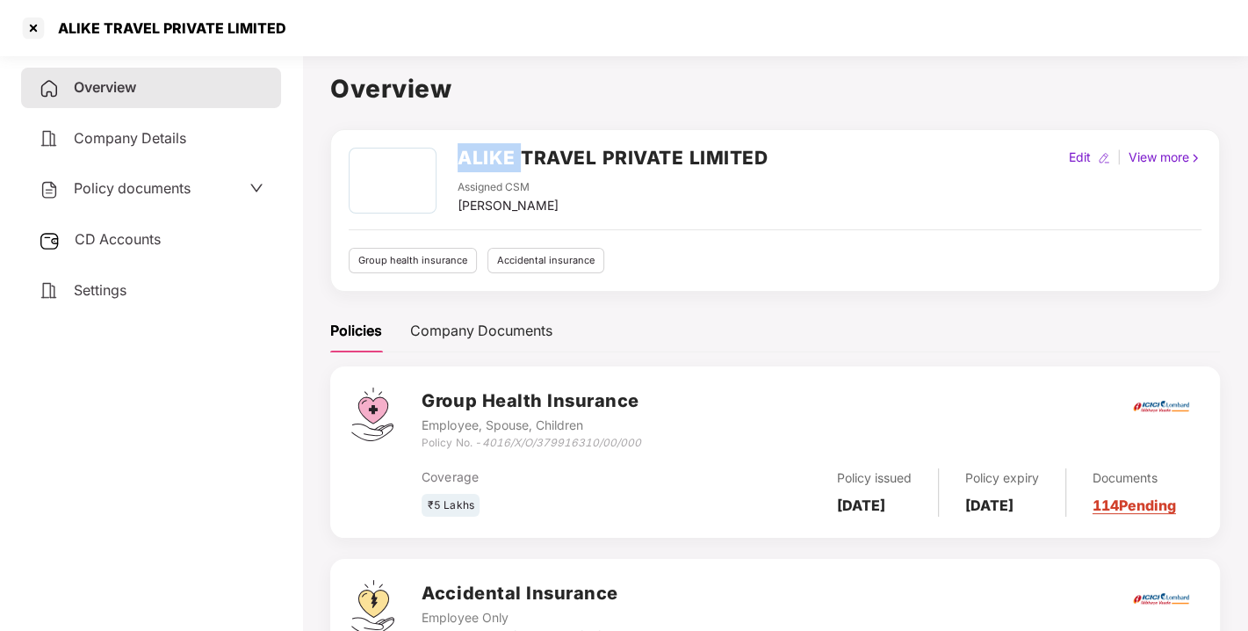
click at [498, 153] on h2 "ALIKE TRAVEL PRIVATE LIMITED" at bounding box center [613, 157] width 310 height 29
copy h2 "ALIKE TRAVEL PRIVATE LIMITED"
click at [498, 153] on h2 "ALIKE TRAVEL PRIVATE LIMITED" at bounding box center [613, 157] width 310 height 29
click at [30, 22] on div at bounding box center [33, 28] width 28 height 28
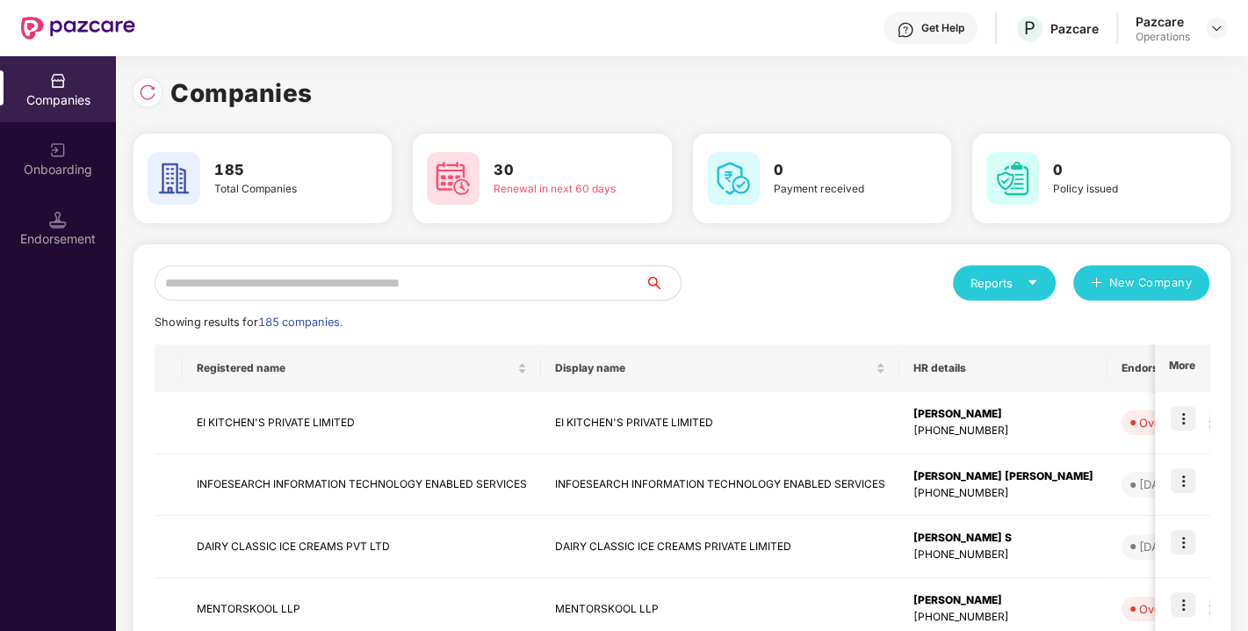
click at [430, 268] on input "text" at bounding box center [400, 282] width 491 height 35
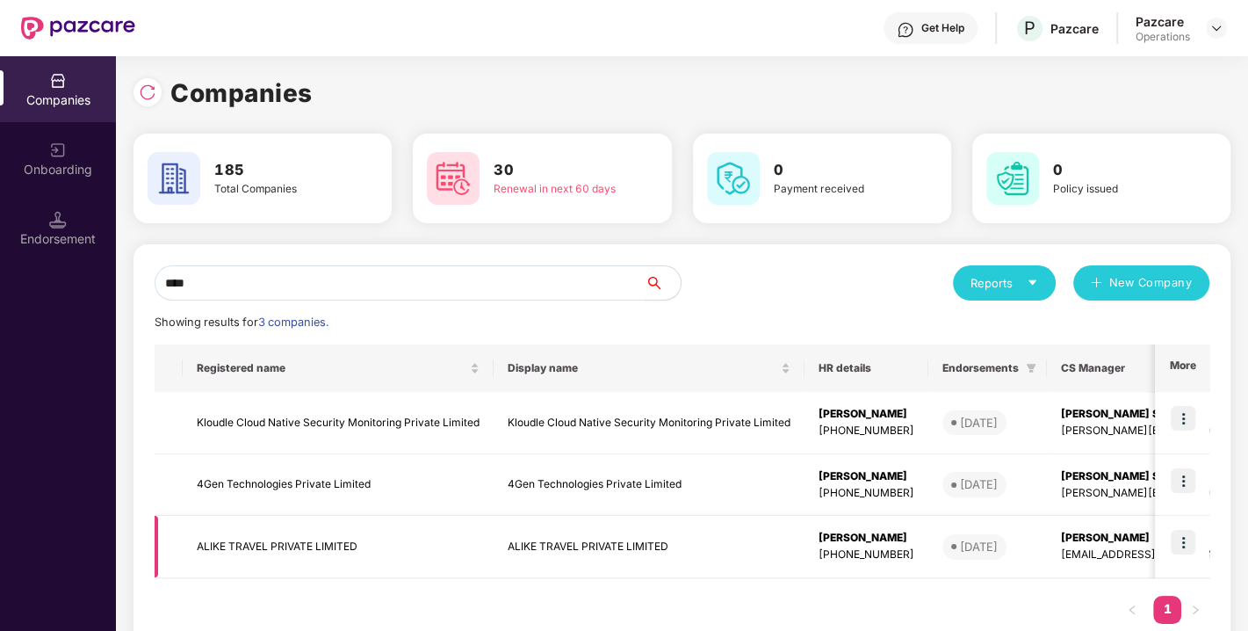
type input "****"
click at [1186, 543] on img at bounding box center [1183, 542] width 25 height 25
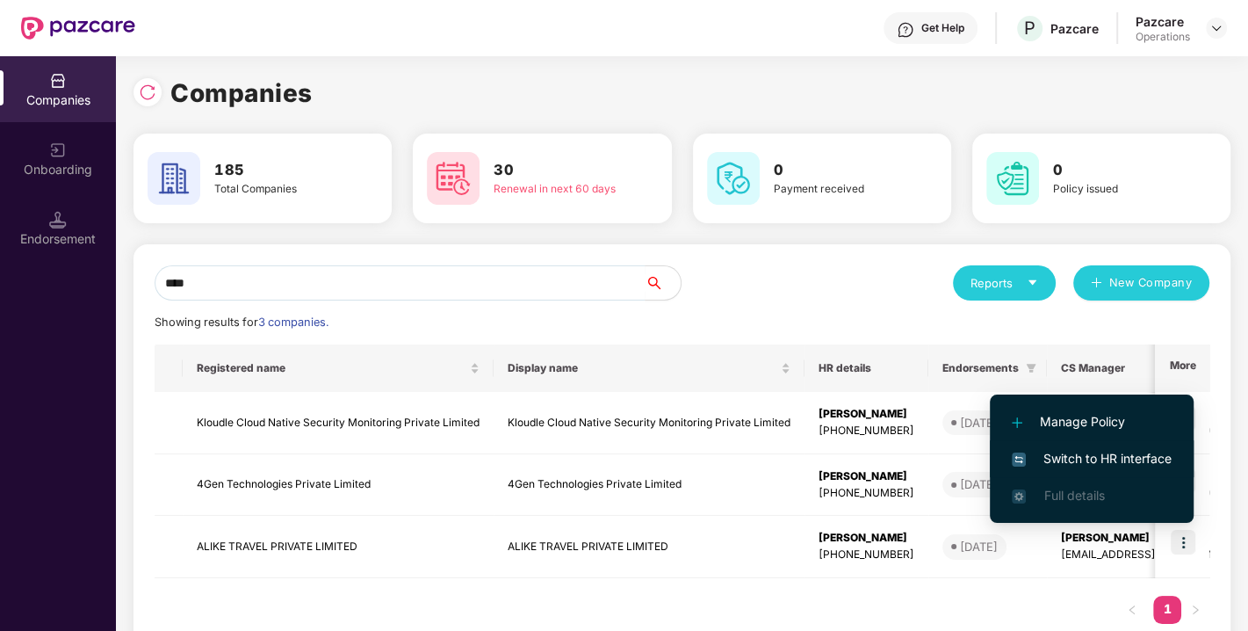
click at [1094, 457] on span "Switch to HR interface" at bounding box center [1092, 458] width 160 height 19
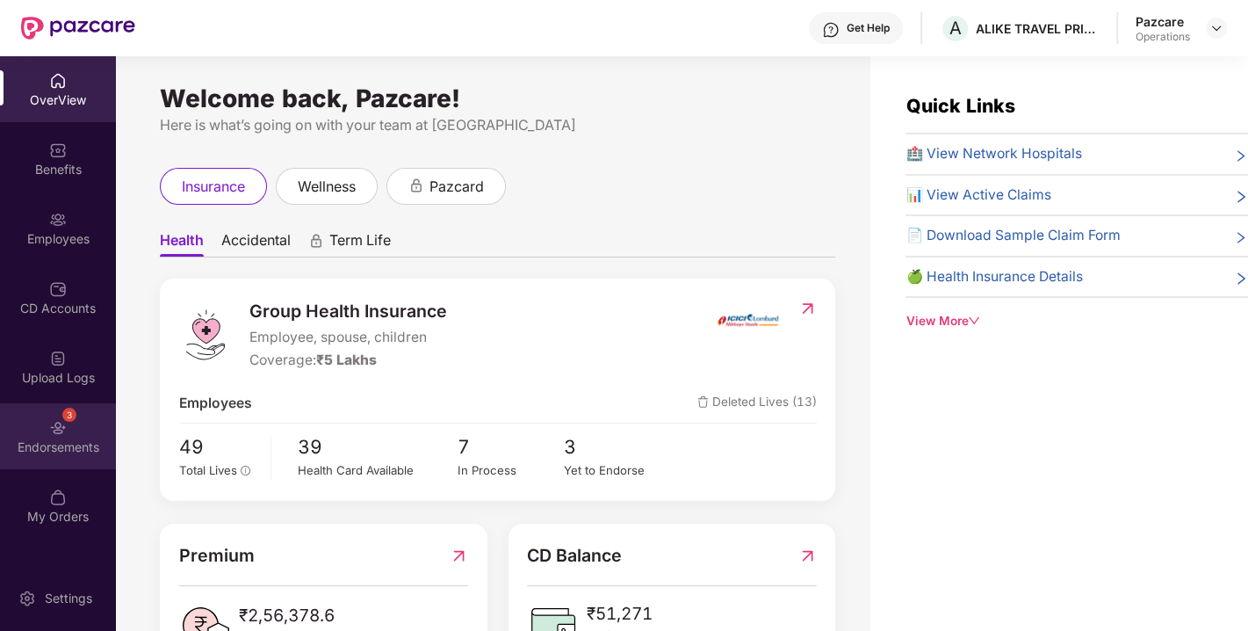
click at [90, 459] on div "3 Endorsements" at bounding box center [58, 436] width 116 height 66
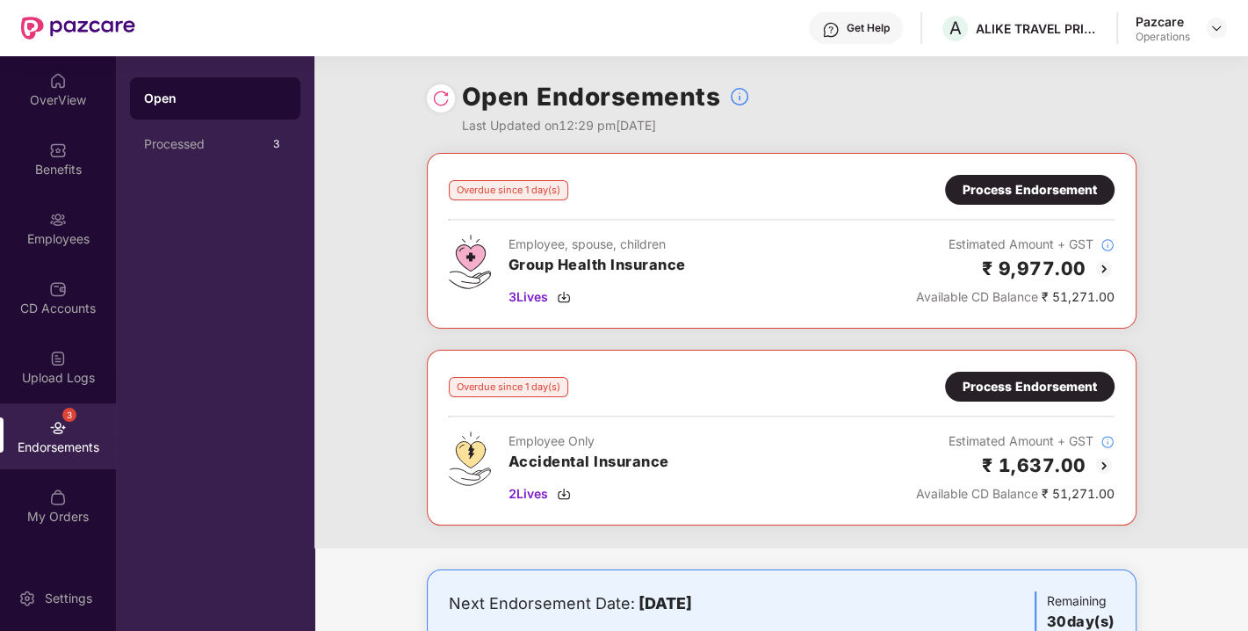
click at [1027, 191] on div "Process Endorsement" at bounding box center [1030, 189] width 134 height 19
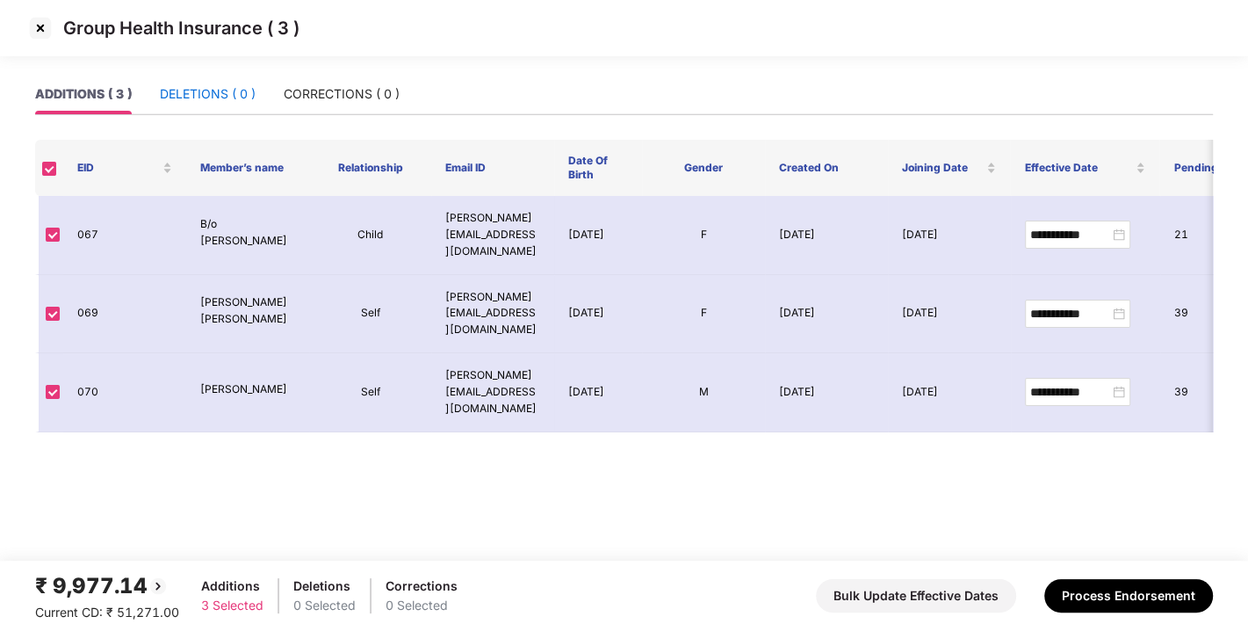
click at [212, 92] on div "DELETIONS ( 0 )" at bounding box center [208, 93] width 96 height 19
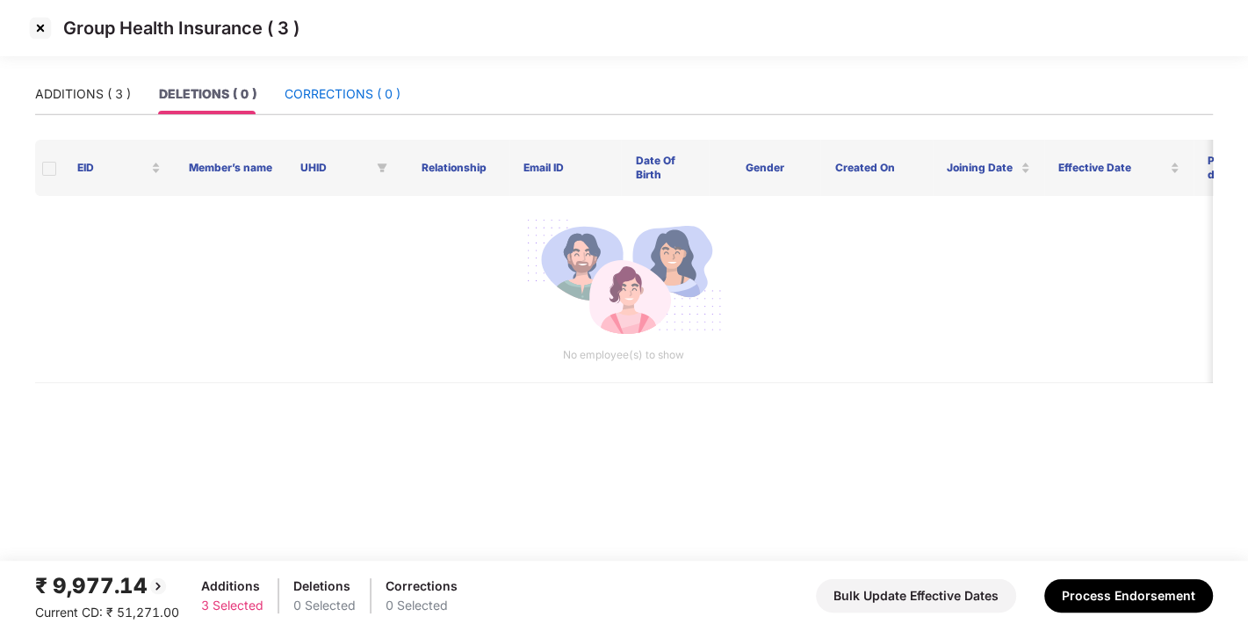
click at [308, 95] on div "CORRECTIONS ( 0 )" at bounding box center [343, 93] width 116 height 19
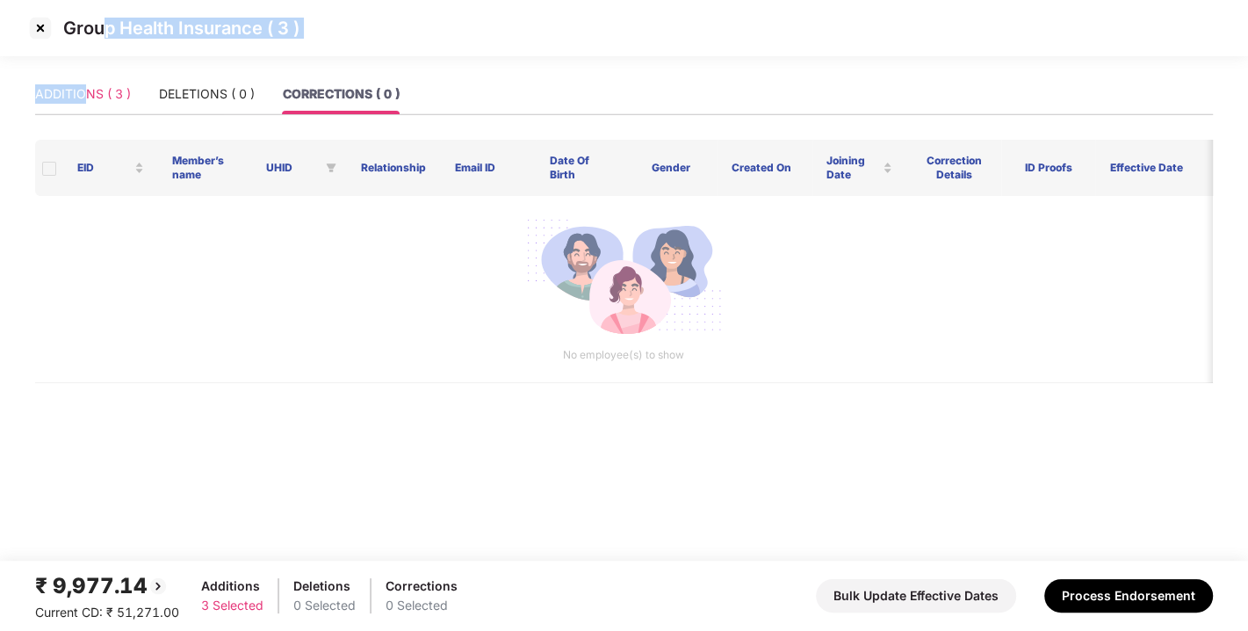
drag, startPoint x: 107, startPoint y: 68, endPoint x: 85, endPoint y: 90, distance: 31.7
click at [85, 90] on section "Group Health Insurance ( 3 ) ADDITIONS ( 3 ) DELETIONS ( 0 ) CORRECTIONS ( 0 ) …" at bounding box center [624, 315] width 1248 height 631
click at [85, 90] on div "ADDITIONS ( 3 )" at bounding box center [83, 93] width 96 height 19
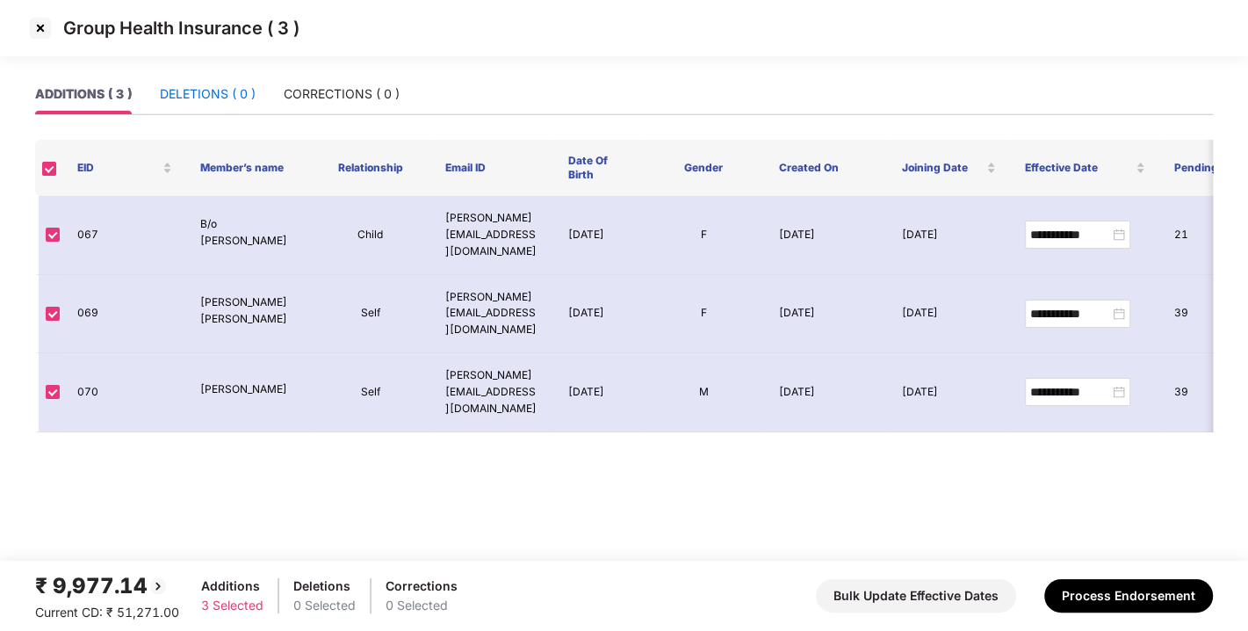
click at [178, 102] on div "DELETIONS ( 0 )" at bounding box center [208, 93] width 96 height 19
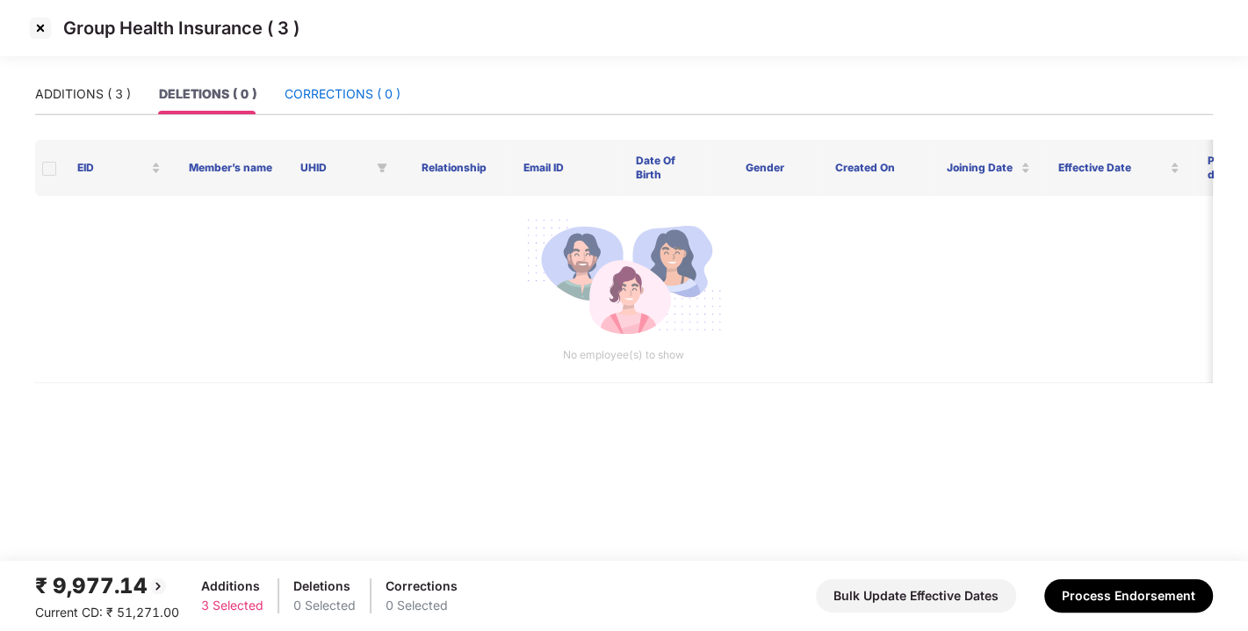
click at [300, 98] on div "CORRECTIONS ( 0 )" at bounding box center [343, 93] width 116 height 19
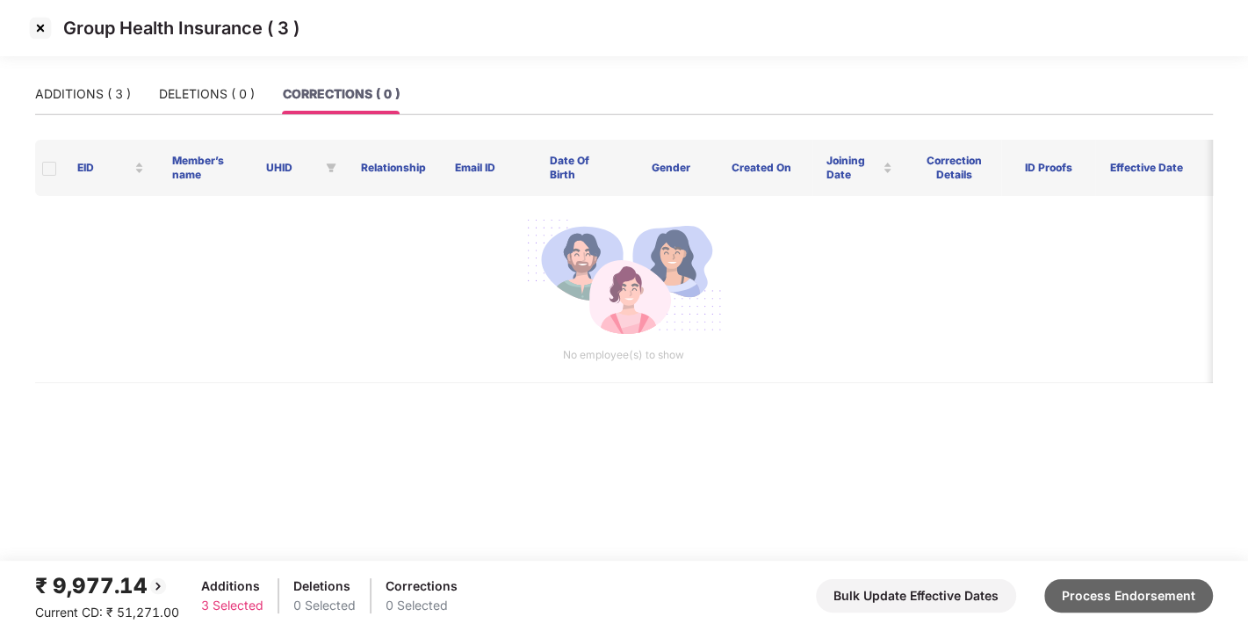
click at [1074, 584] on button "Process Endorsement" at bounding box center [1129, 595] width 169 height 33
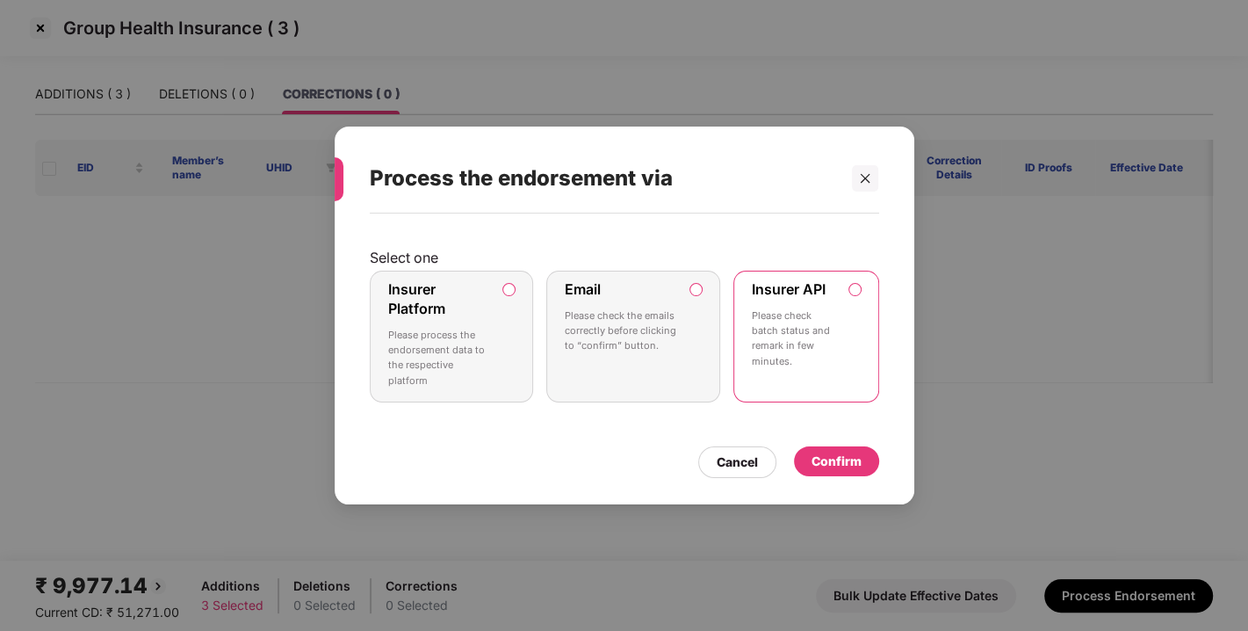
click at [672, 389] on label "Email Please check the emails correctly before clicking to “confirm” button." at bounding box center [633, 337] width 174 height 132
click at [868, 173] on icon "close" at bounding box center [865, 178] width 12 height 12
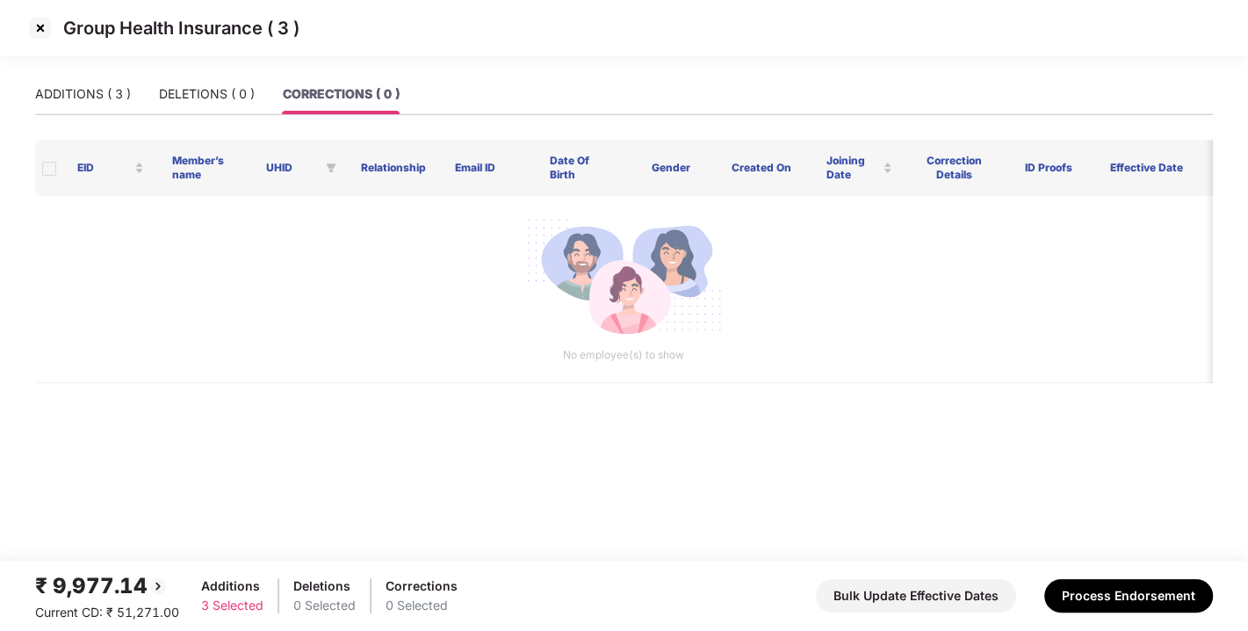
click at [33, 21] on img at bounding box center [40, 28] width 28 height 28
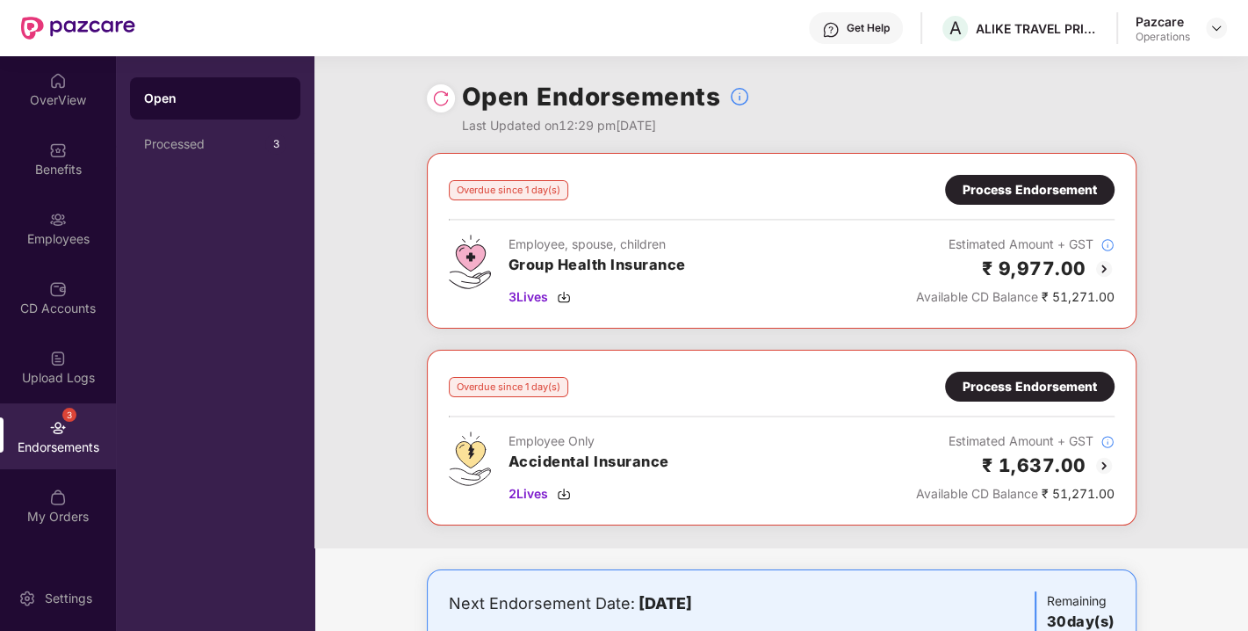
click at [1026, 180] on div "Process Endorsement" at bounding box center [1030, 189] width 134 height 19
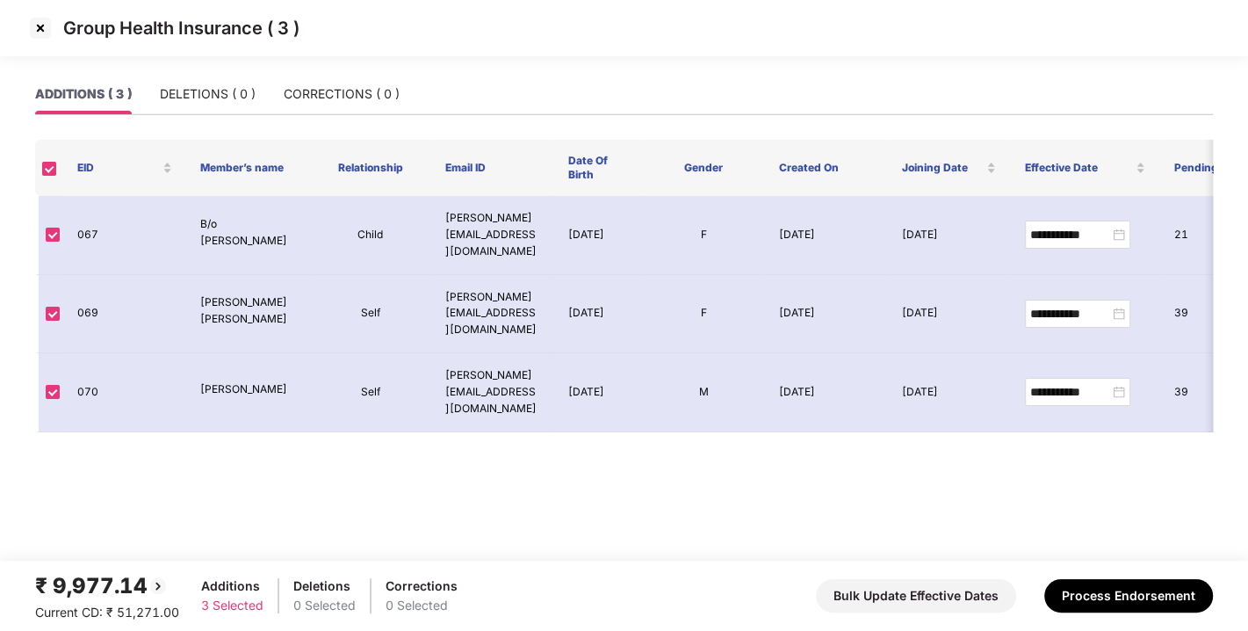
click at [205, 119] on div "ADDITIONS ( 3 ) DELETIONS ( 0 ) CORRECTIONS ( 0 )" at bounding box center [624, 101] width 1178 height 55
click at [195, 93] on div "DELETIONS ( 0 )" at bounding box center [208, 93] width 96 height 19
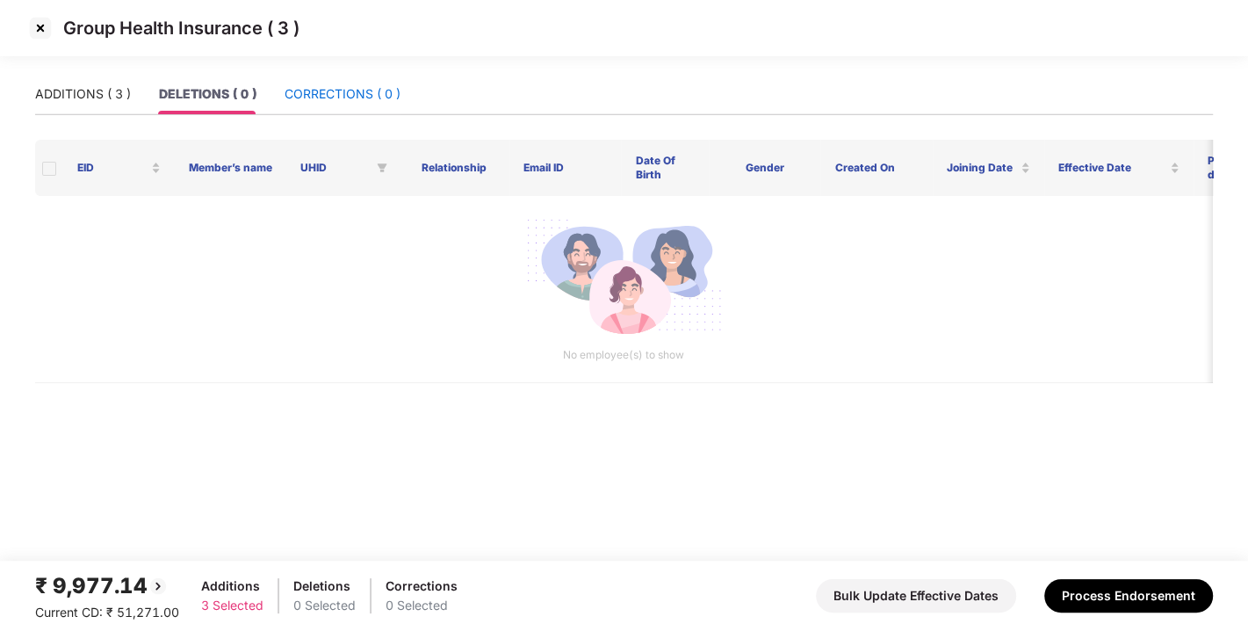
click at [313, 91] on div "CORRECTIONS ( 0 )" at bounding box center [343, 93] width 116 height 19
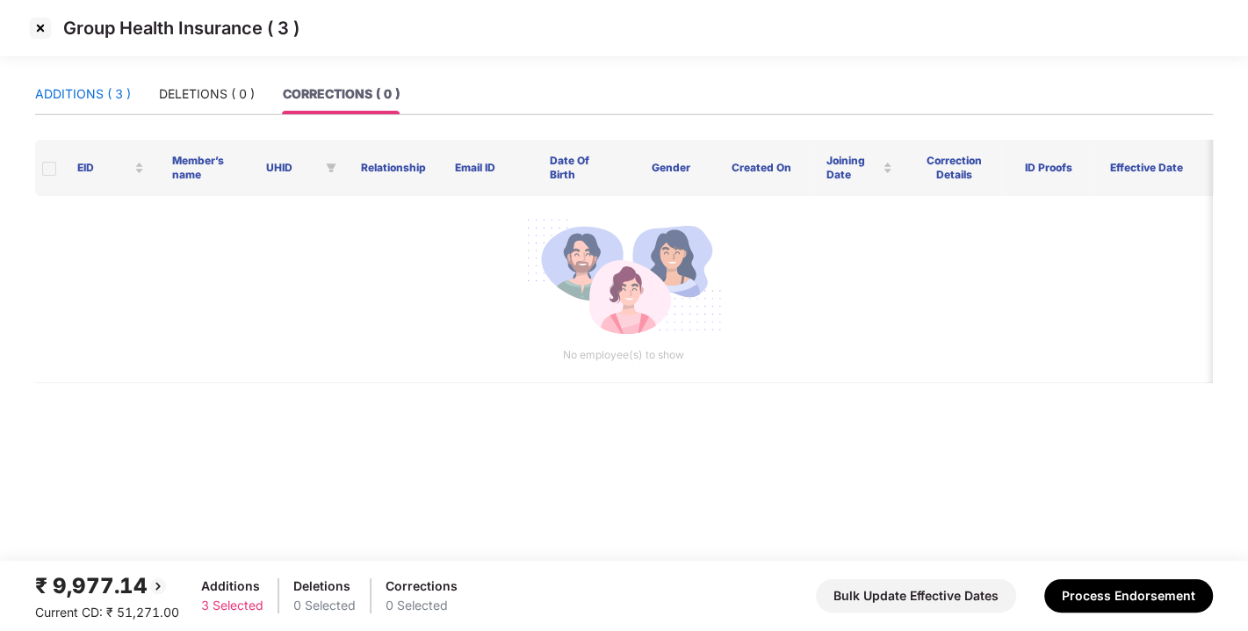
click at [121, 91] on div "ADDITIONS ( 3 )" at bounding box center [83, 93] width 96 height 19
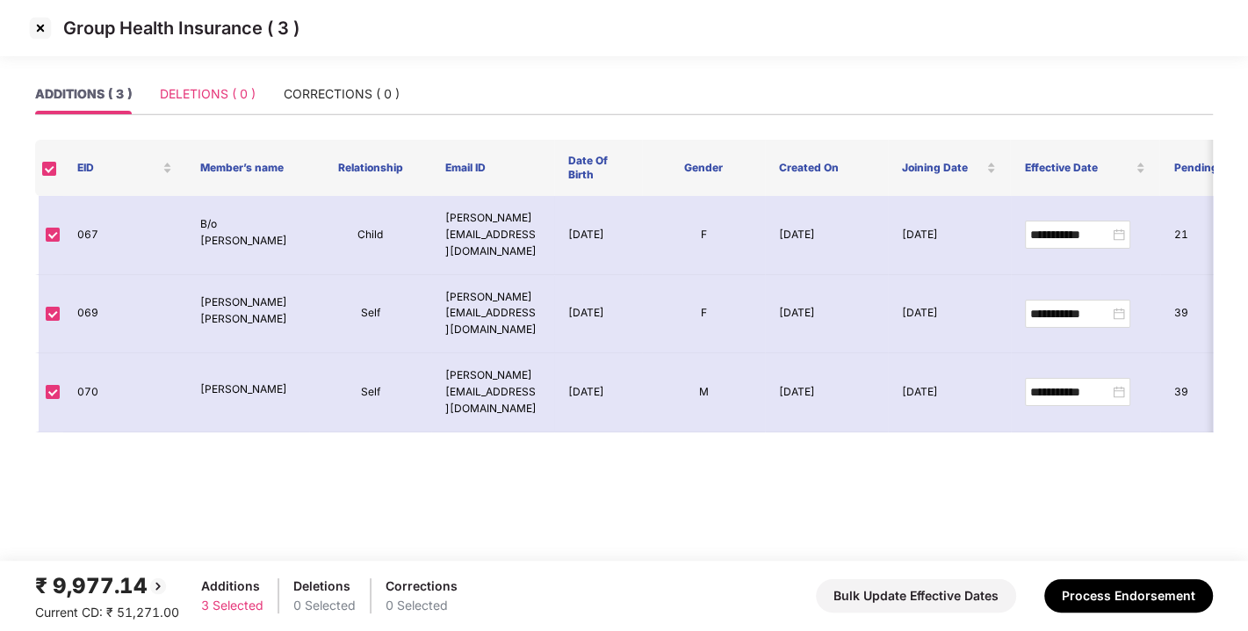
click at [216, 105] on div "DELETIONS ( 0 )" at bounding box center [208, 94] width 96 height 40
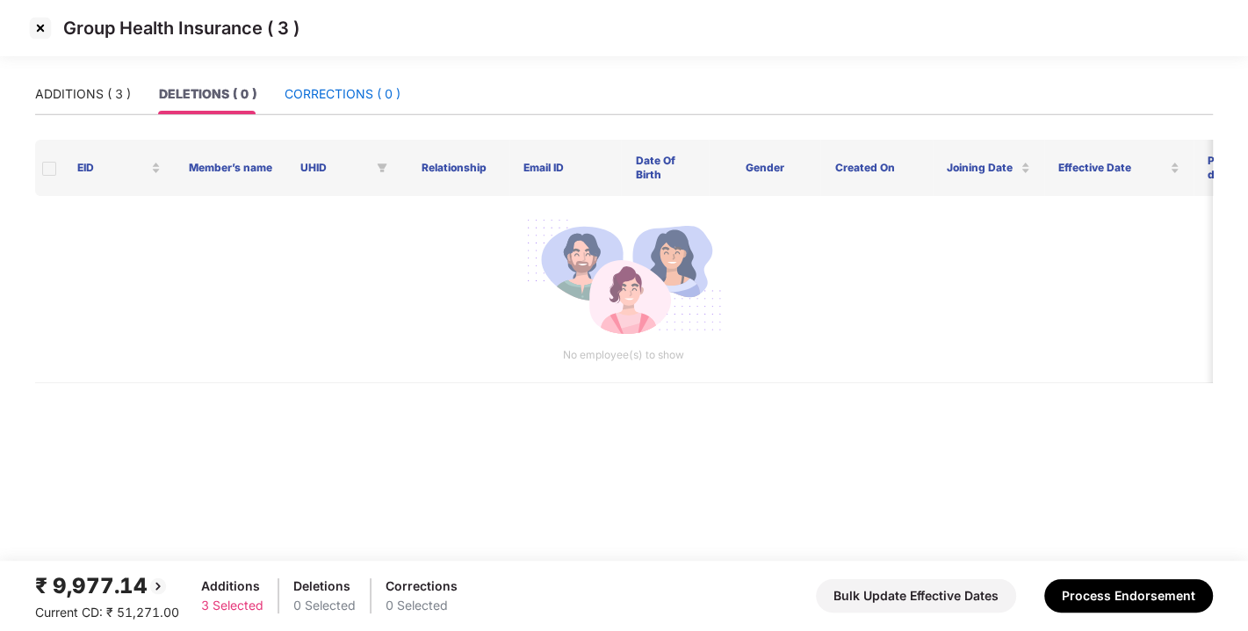
click at [322, 100] on div "CORRECTIONS ( 0 )" at bounding box center [343, 93] width 116 height 19
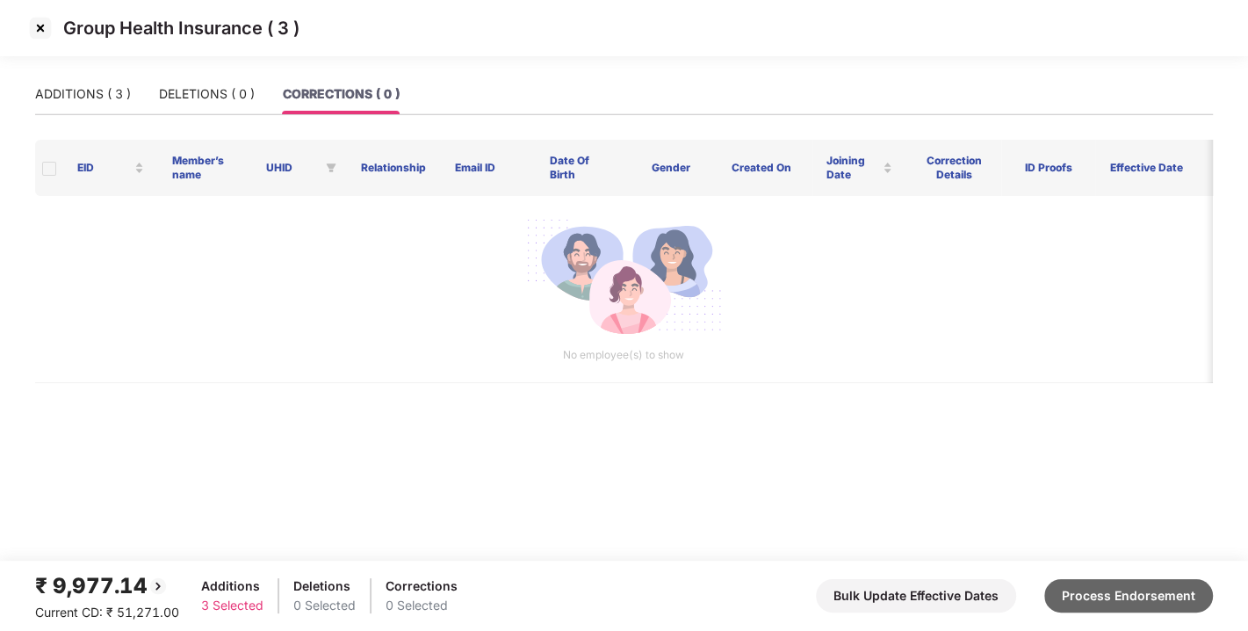
click at [1140, 582] on button "Process Endorsement" at bounding box center [1129, 595] width 169 height 33
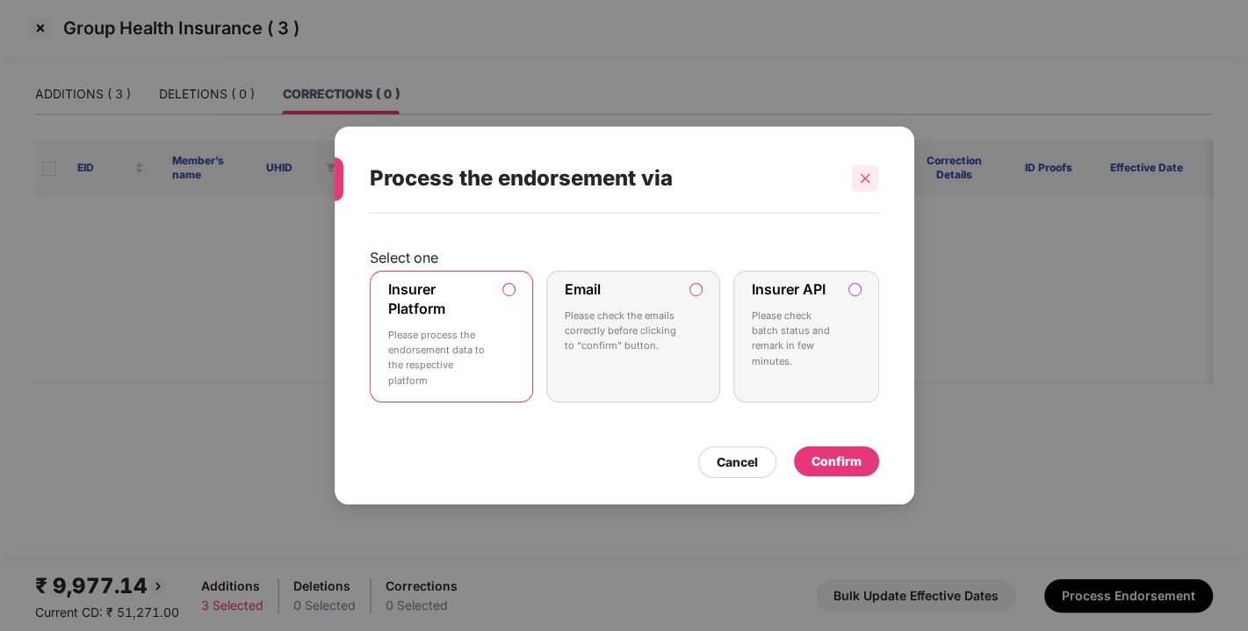
click at [858, 175] on div at bounding box center [865, 178] width 26 height 26
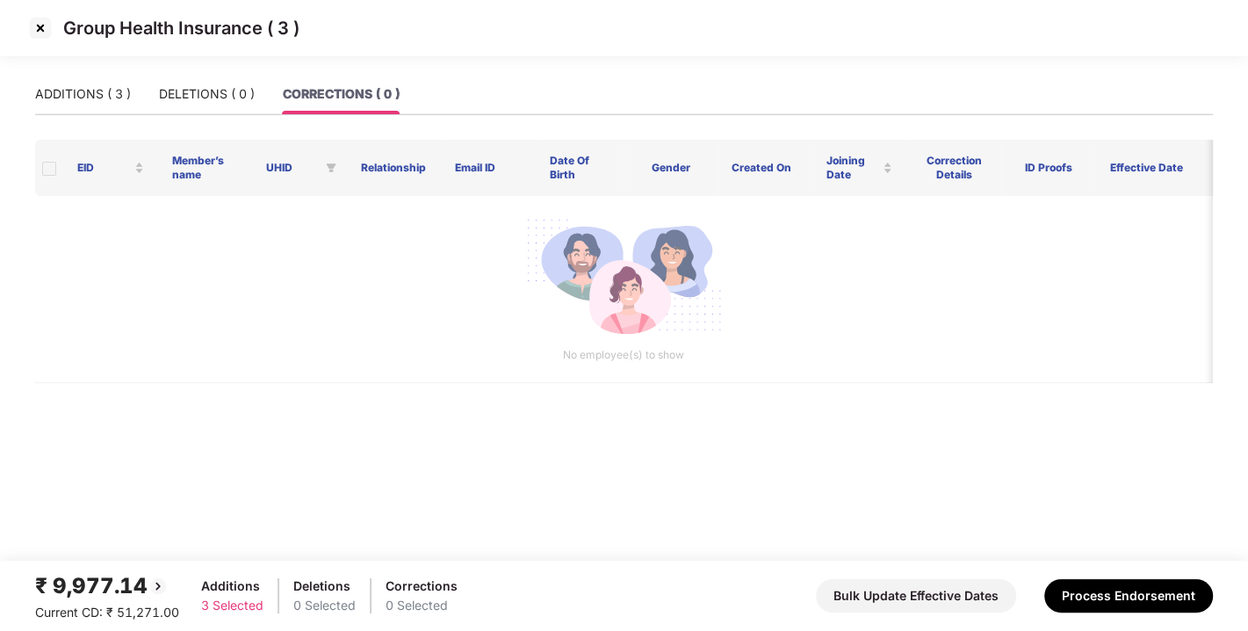
click at [33, 22] on img at bounding box center [40, 28] width 28 height 28
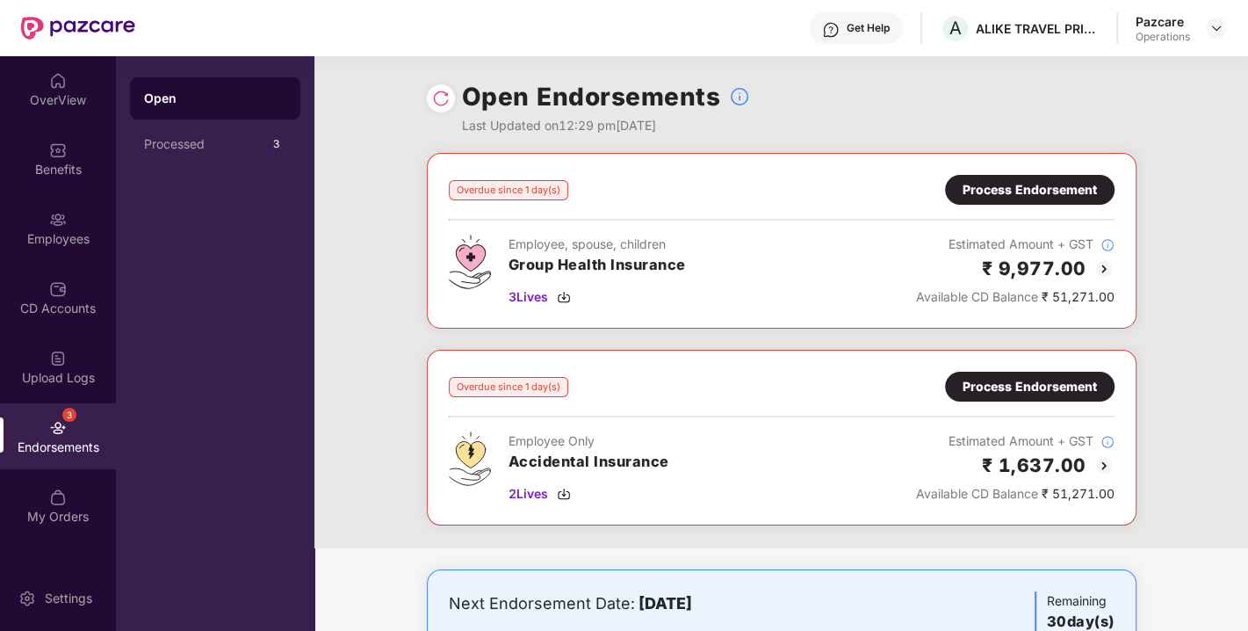
click at [1014, 200] on div "Process Endorsement" at bounding box center [1030, 190] width 170 height 30
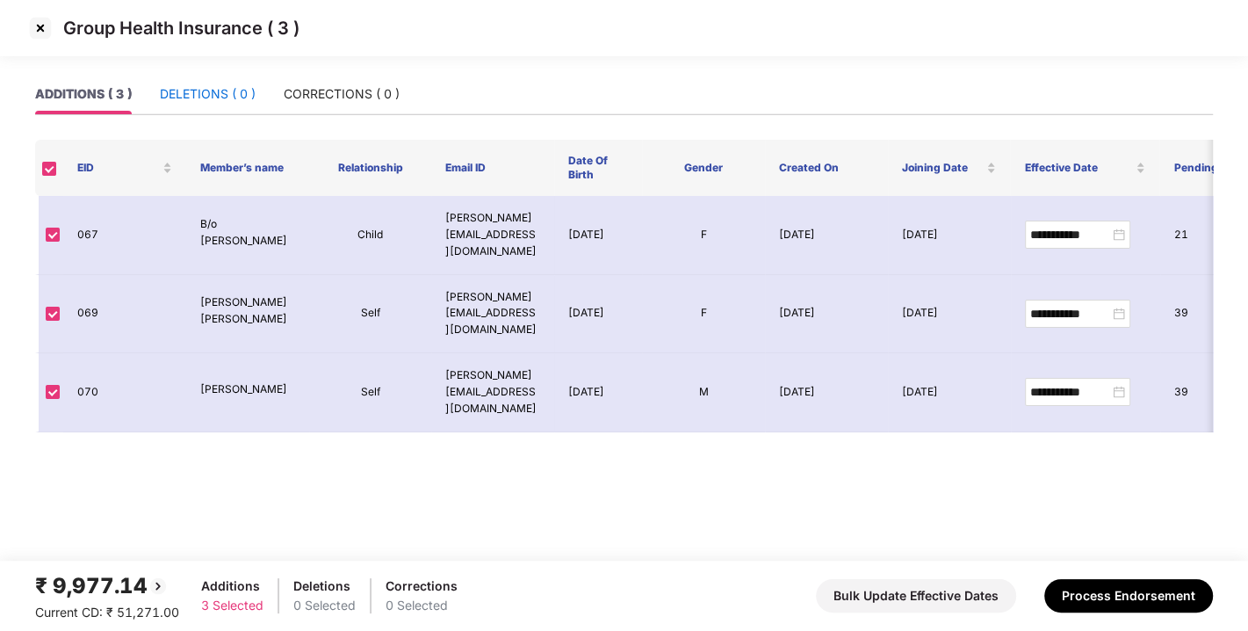
click at [180, 92] on div "DELETIONS ( 0 )" at bounding box center [208, 93] width 96 height 19
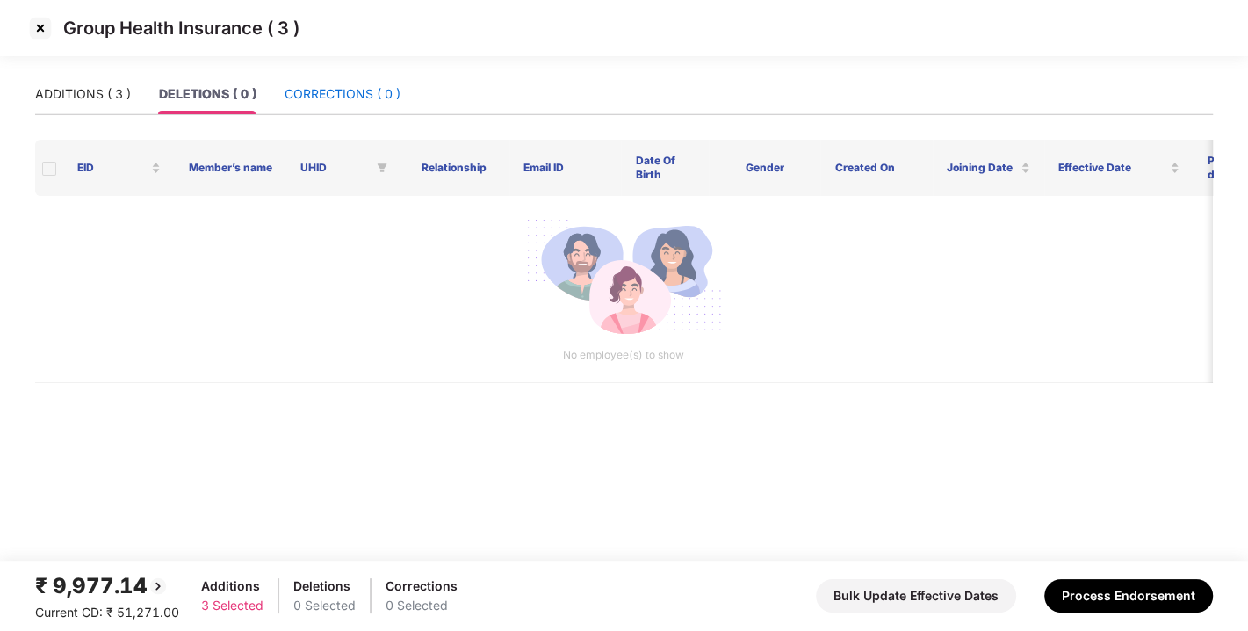
click at [293, 90] on div "CORRECTIONS ( 0 )" at bounding box center [343, 93] width 116 height 19
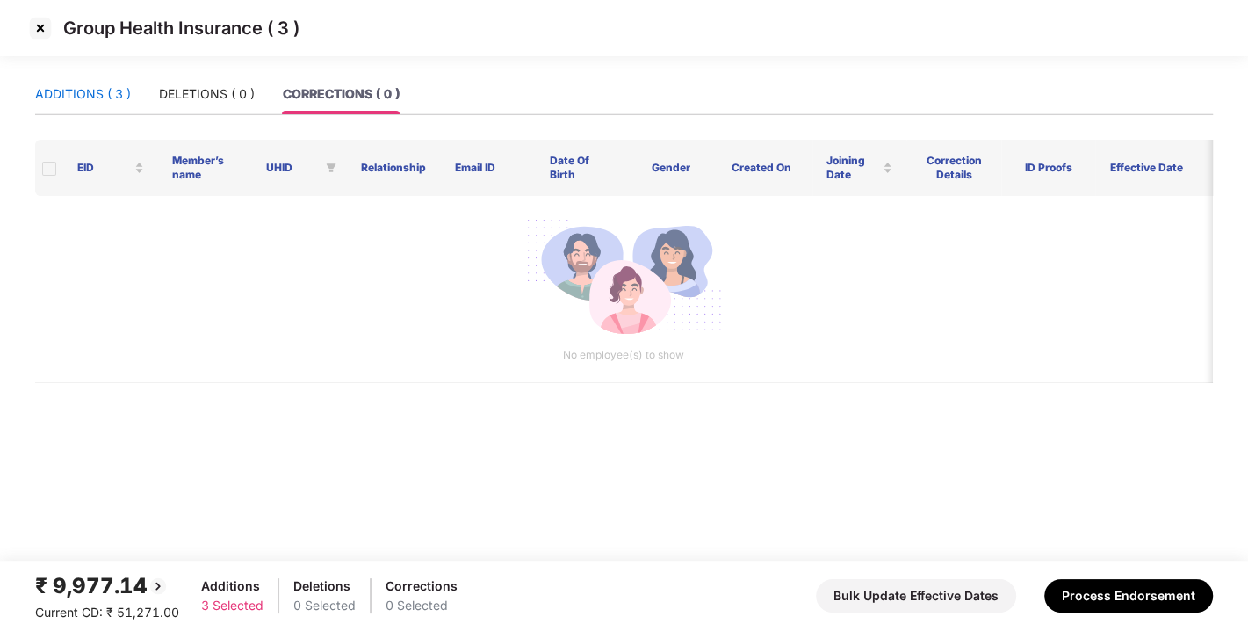
click at [91, 90] on div "ADDITIONS ( 3 )" at bounding box center [83, 93] width 96 height 19
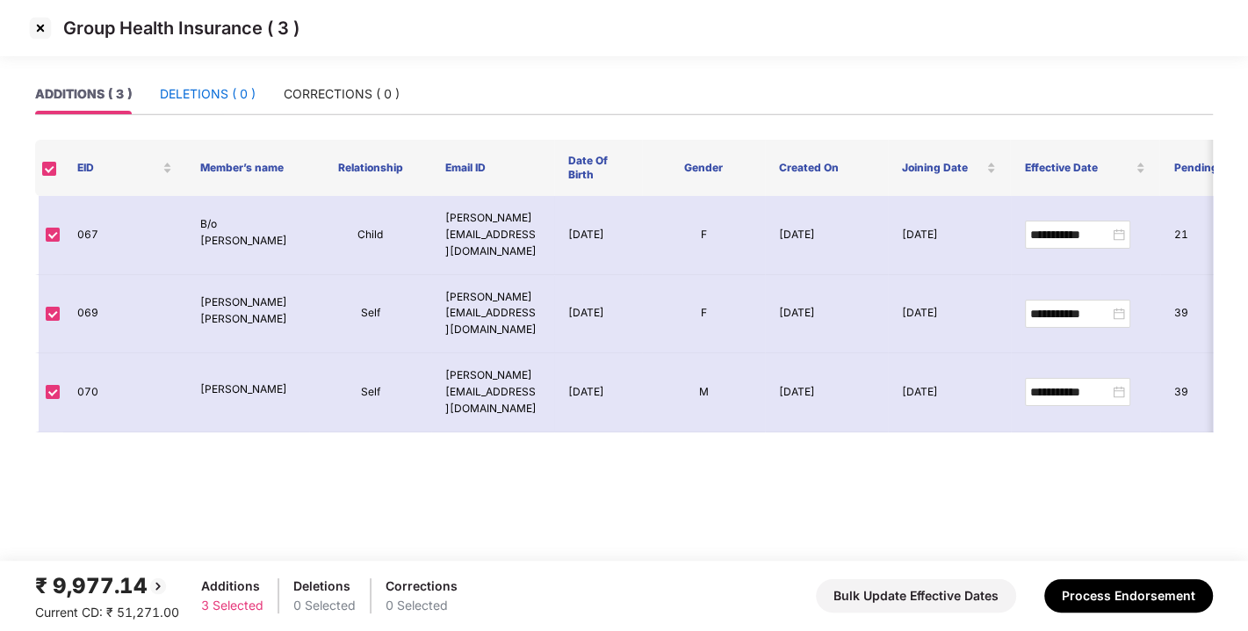
click at [186, 98] on div "DELETIONS ( 0 )" at bounding box center [208, 93] width 96 height 19
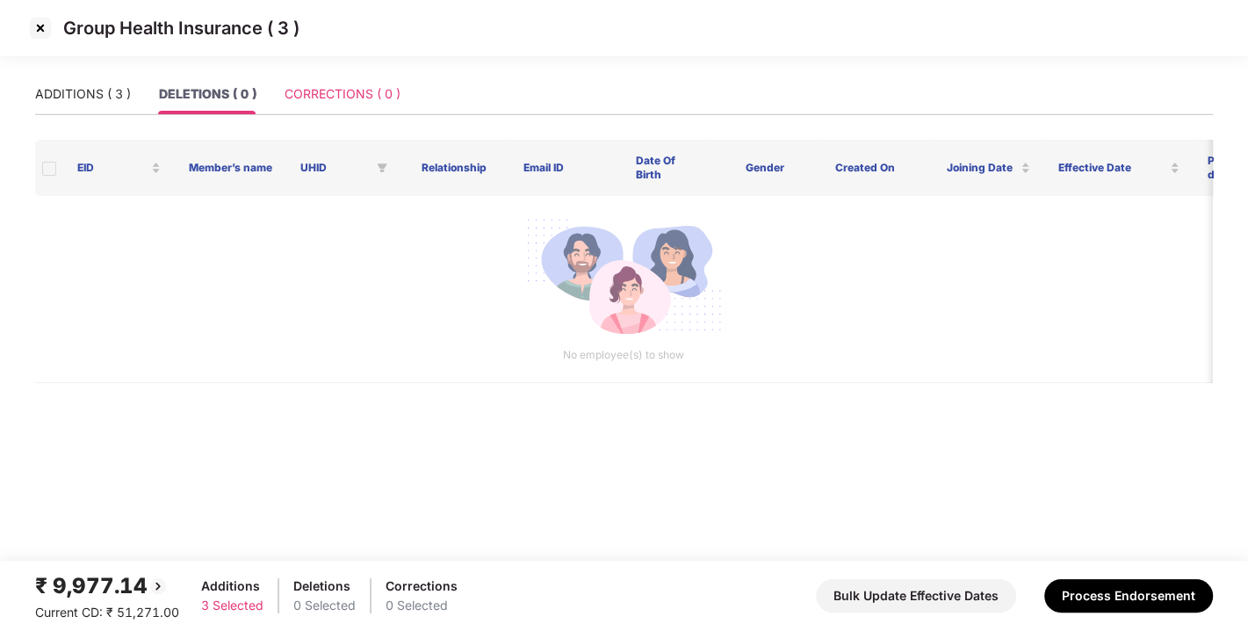
drag, startPoint x: 452, startPoint y: 107, endPoint x: 351, endPoint y: 90, distance: 102.5
click at [351, 90] on div "ADDITIONS ( 3 ) DELETIONS ( 0 ) CORRECTIONS ( 0 )" at bounding box center [624, 94] width 1178 height 40
click at [351, 90] on div "CORRECTIONS ( 0 )" at bounding box center [343, 93] width 116 height 19
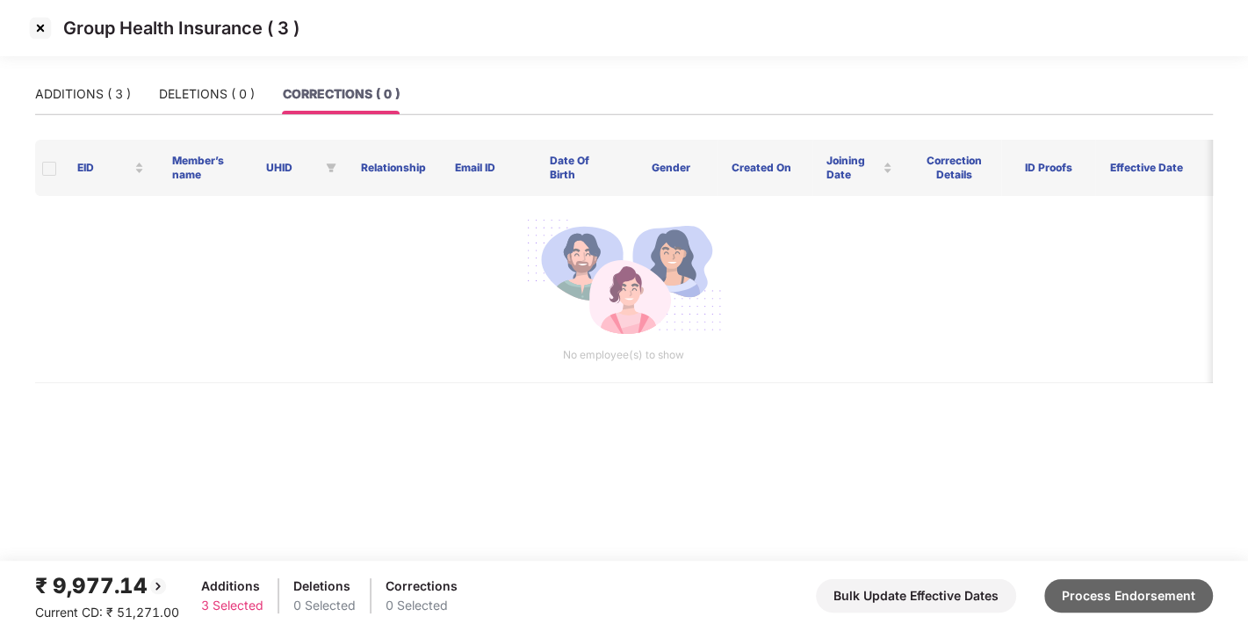
click at [1126, 589] on button "Process Endorsement" at bounding box center [1129, 595] width 169 height 33
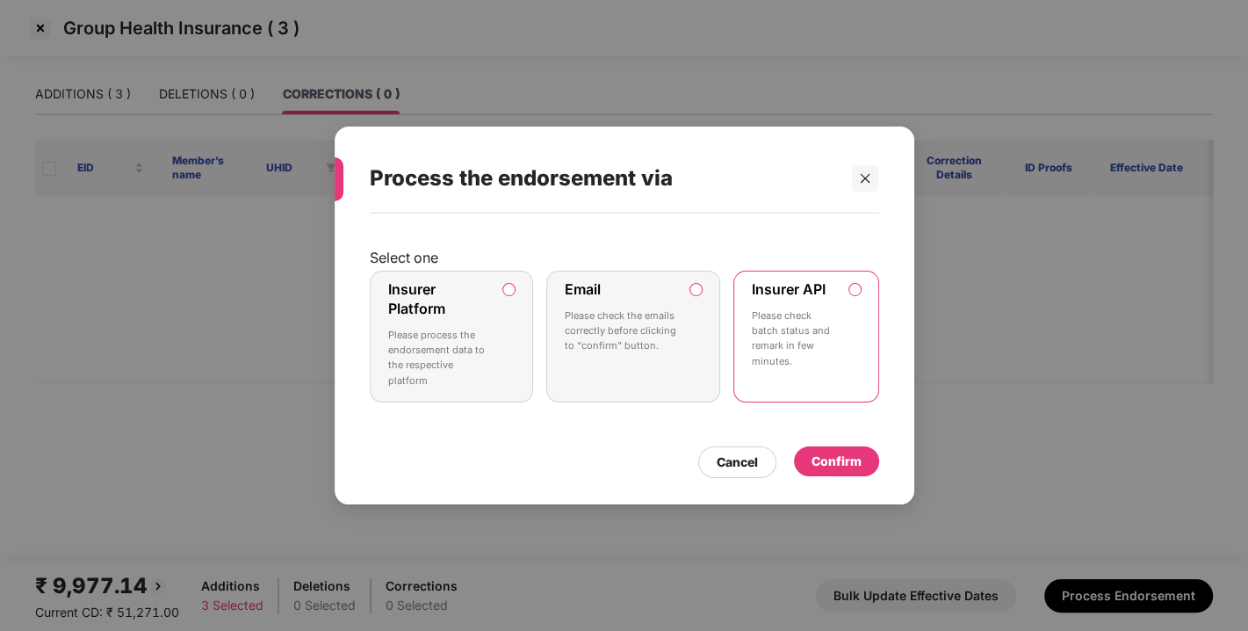
click at [835, 454] on div "Confirm" at bounding box center [837, 461] width 50 height 19
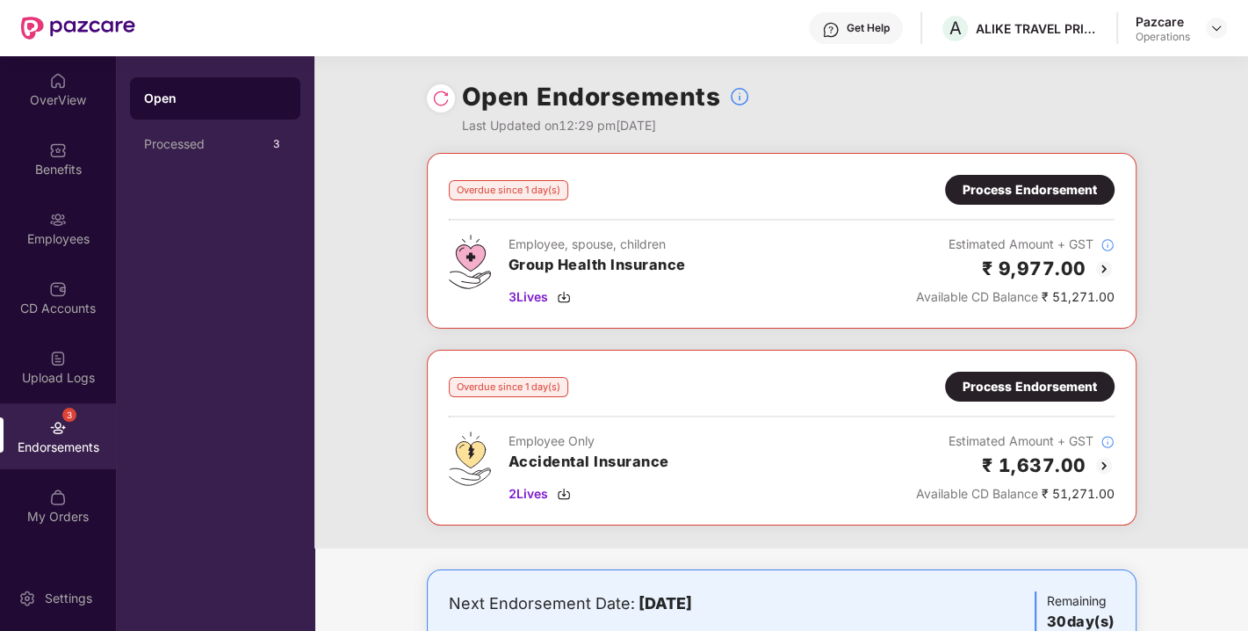
click at [442, 100] on img at bounding box center [441, 99] width 18 height 18
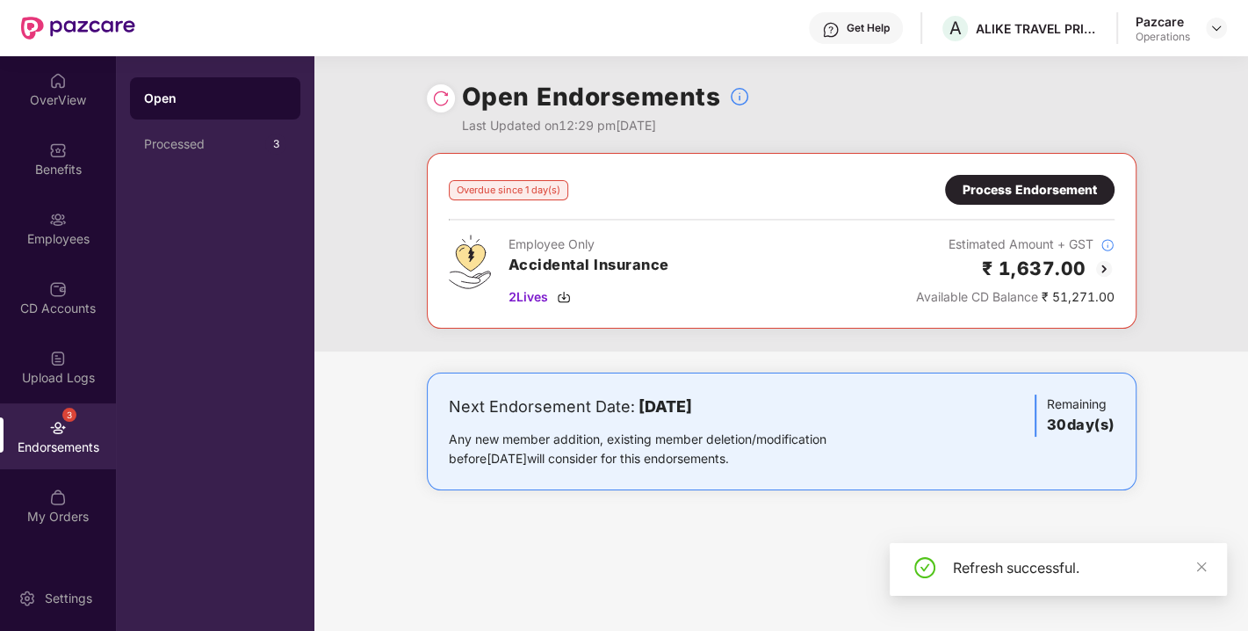
click at [1034, 197] on div "Process Endorsement" at bounding box center [1030, 189] width 134 height 19
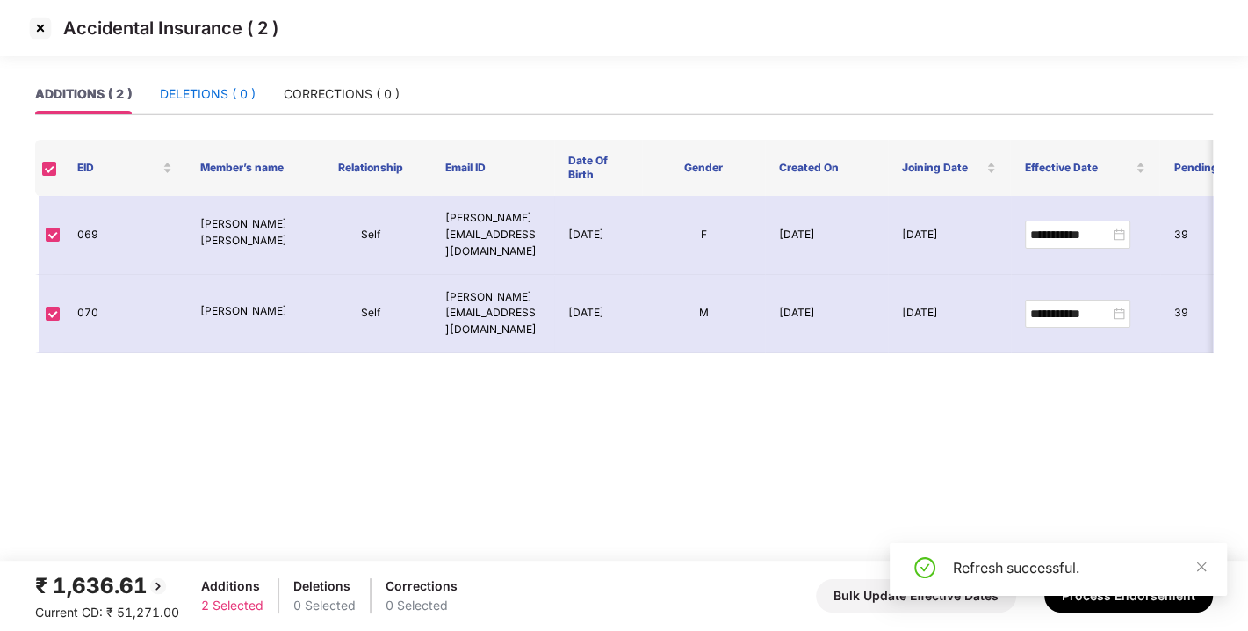
click at [206, 97] on div "DELETIONS ( 0 )" at bounding box center [208, 93] width 96 height 19
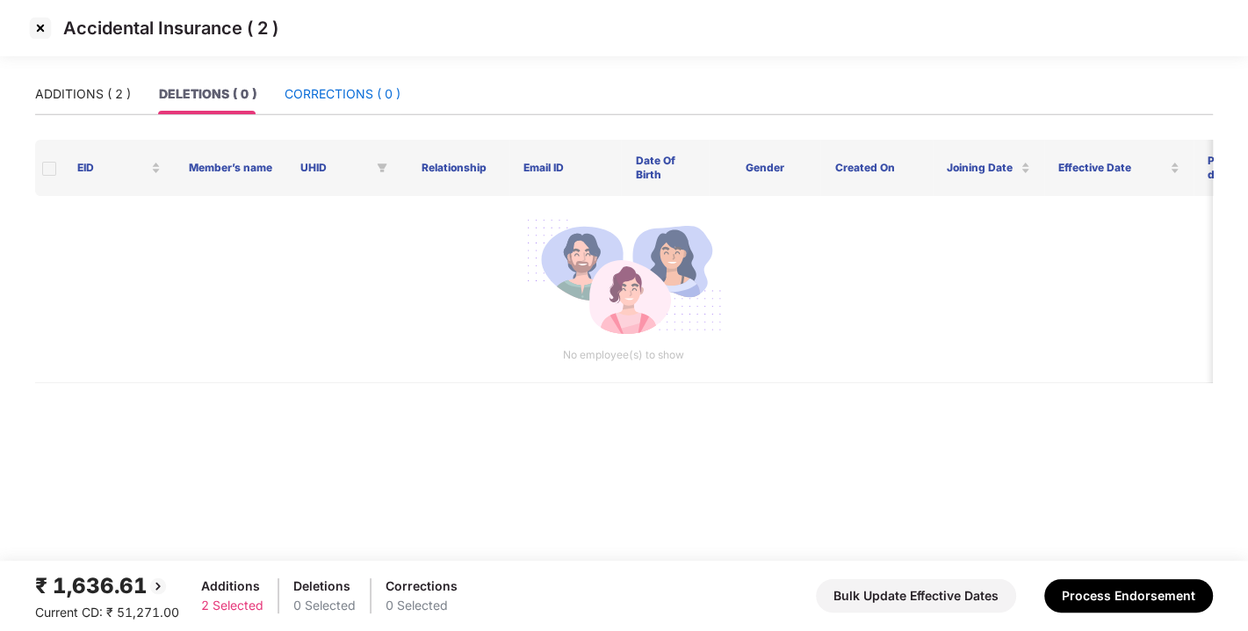
click at [308, 95] on div "CORRECTIONS ( 0 )" at bounding box center [343, 93] width 116 height 19
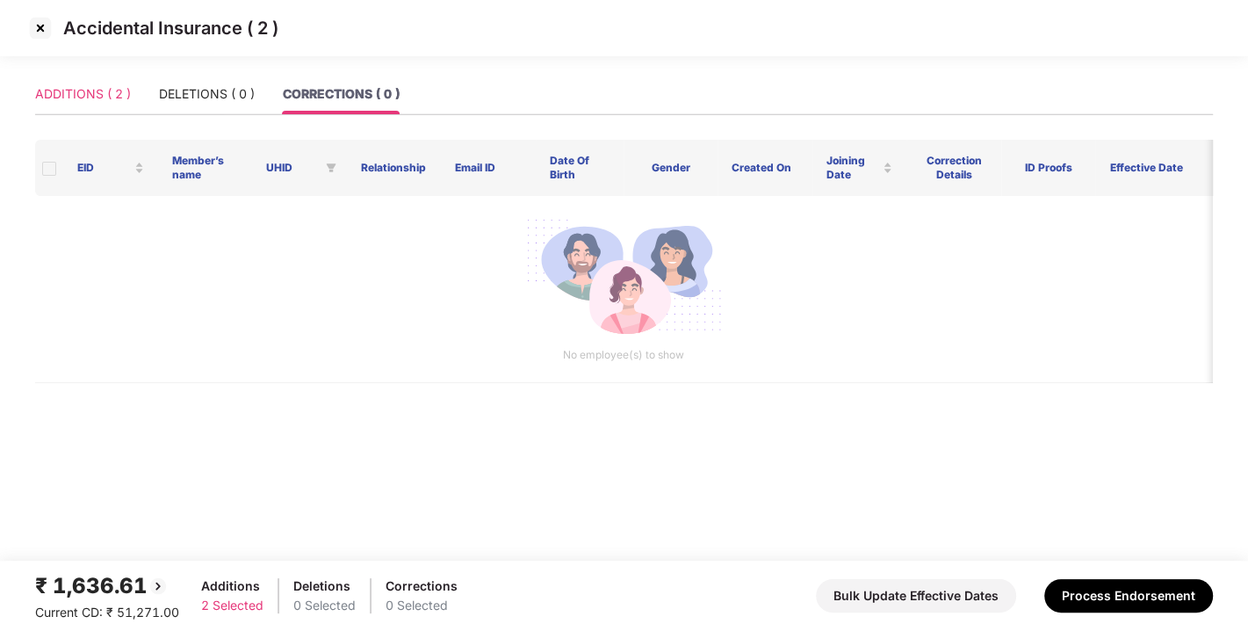
click at [96, 105] on div "ADDITIONS ( 2 )" at bounding box center [83, 94] width 96 height 40
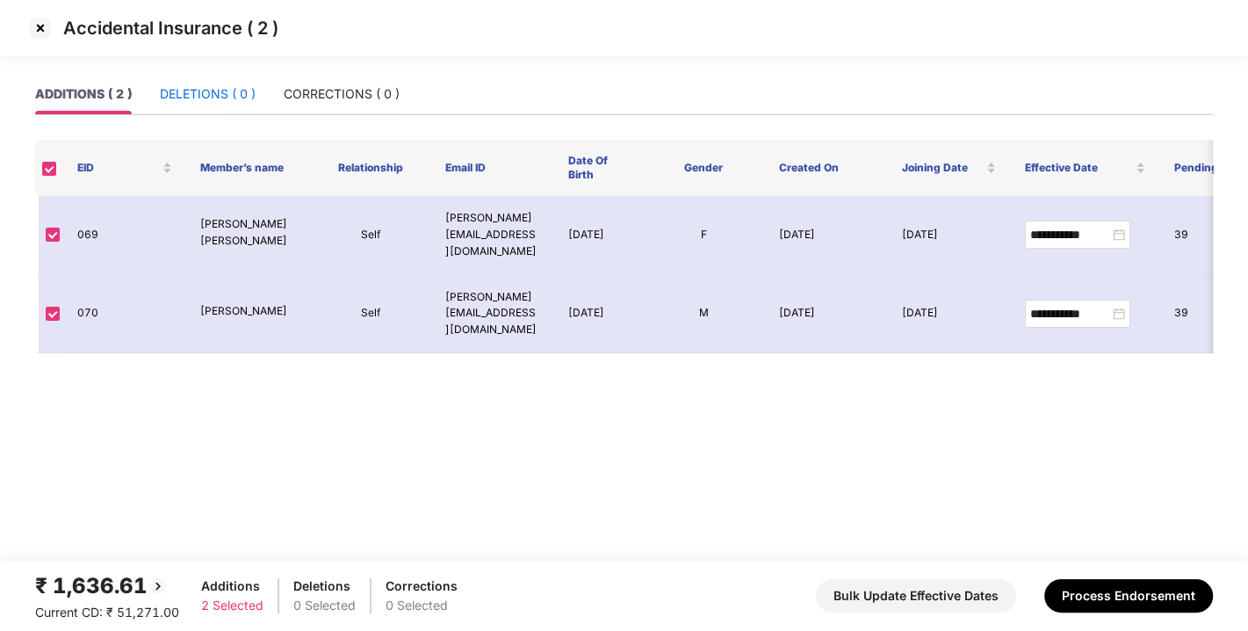
click at [182, 100] on div "DELETIONS ( 0 )" at bounding box center [208, 93] width 96 height 19
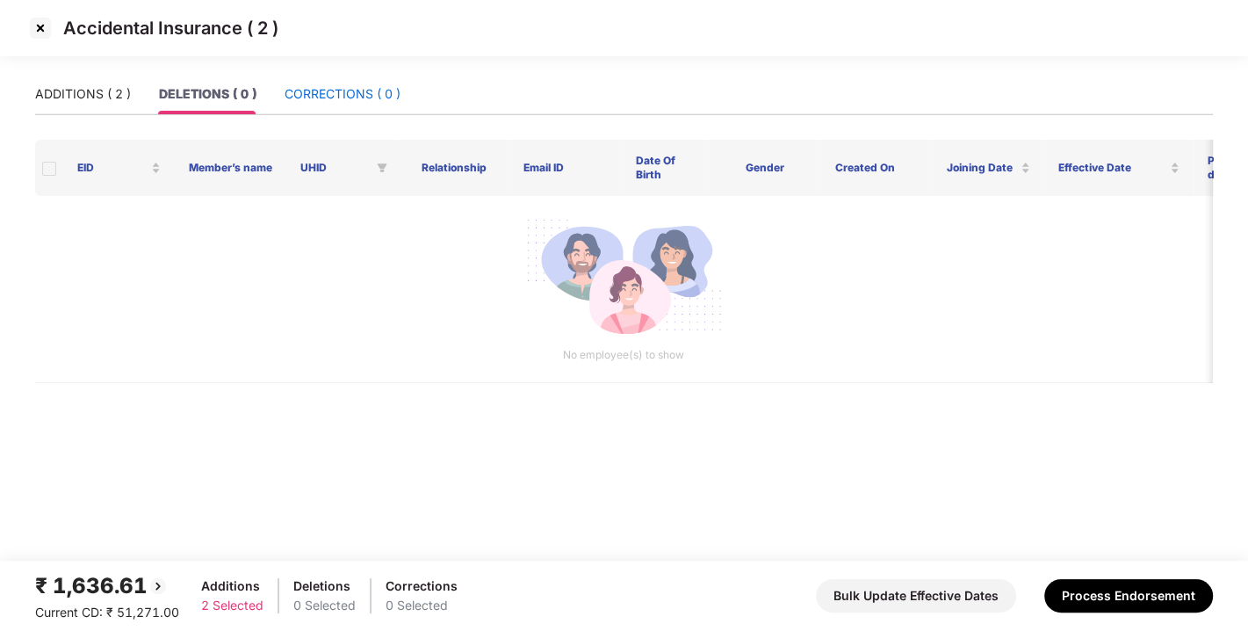
click at [288, 95] on div "CORRECTIONS ( 0 )" at bounding box center [343, 93] width 116 height 19
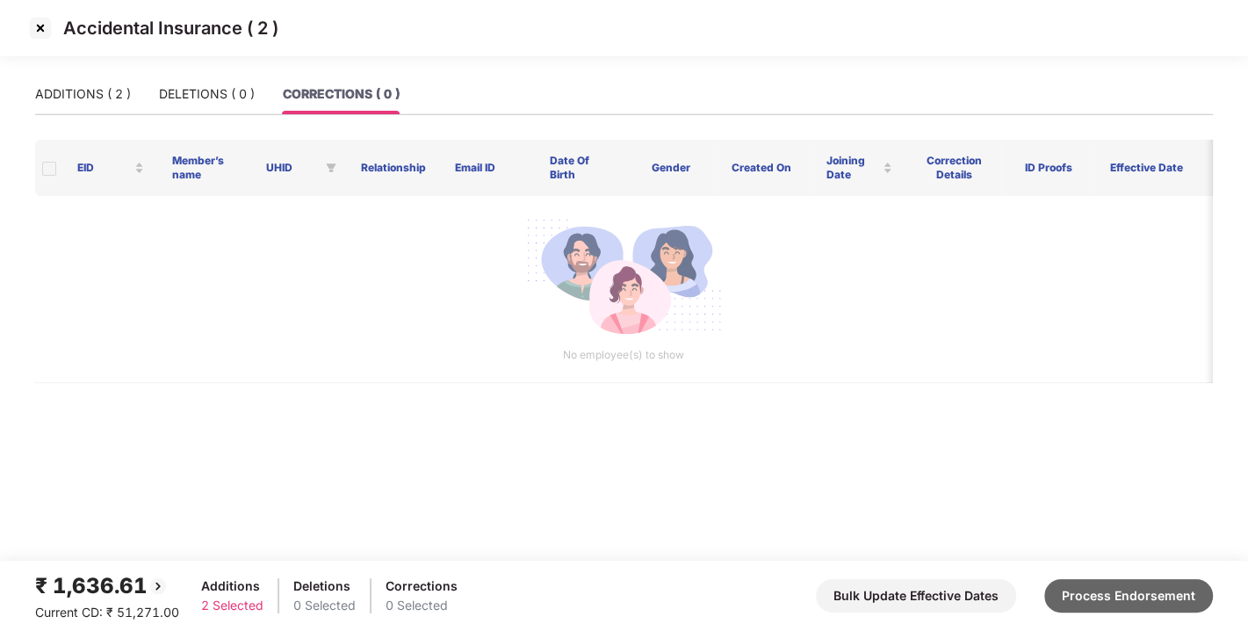
click at [1127, 585] on button "Process Endorsement" at bounding box center [1129, 595] width 169 height 33
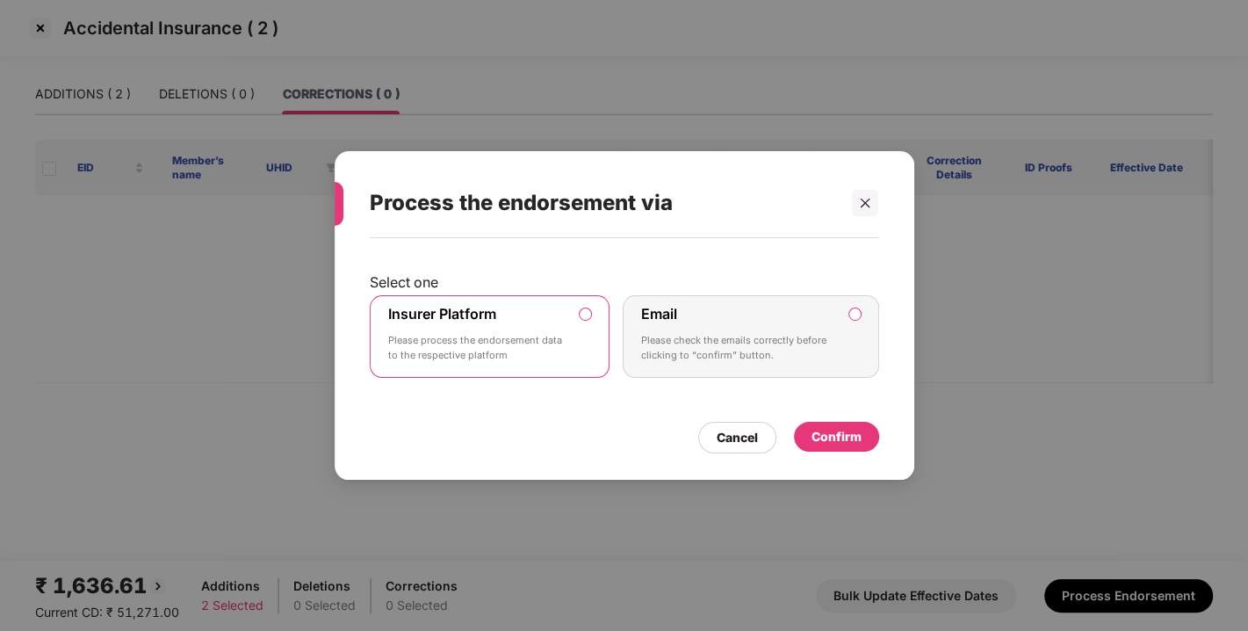
click at [823, 430] on div "Confirm" at bounding box center [837, 436] width 50 height 19
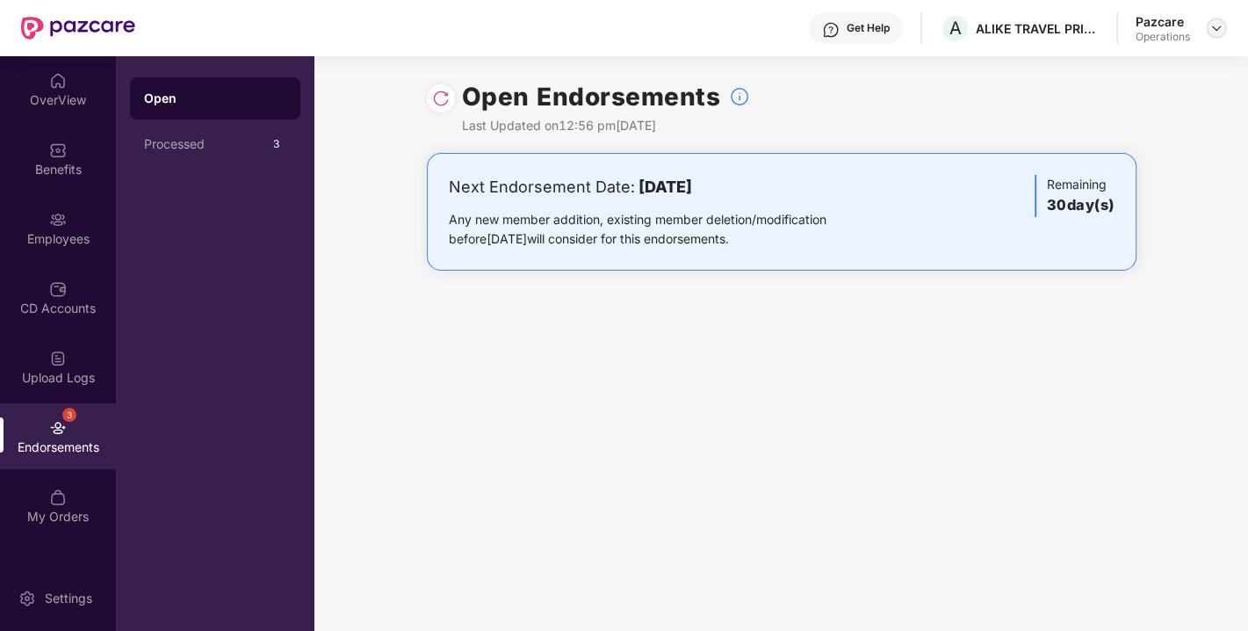
click at [1221, 27] on img at bounding box center [1217, 28] width 14 height 14
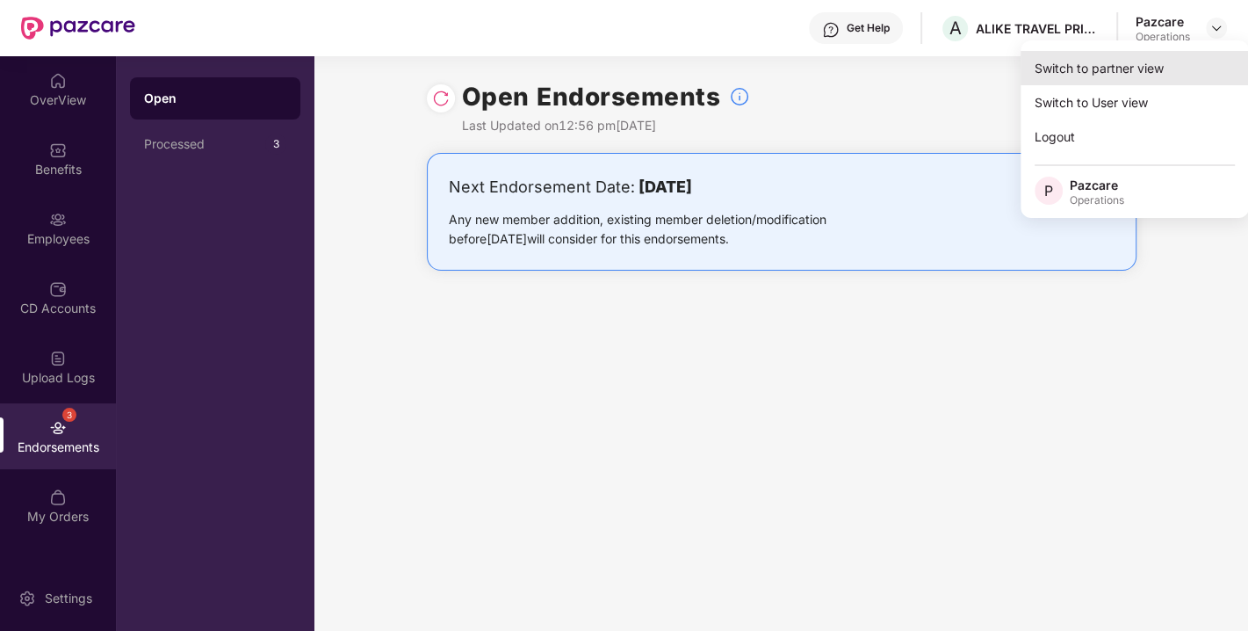
click at [1093, 61] on div "Switch to partner view" at bounding box center [1135, 68] width 228 height 34
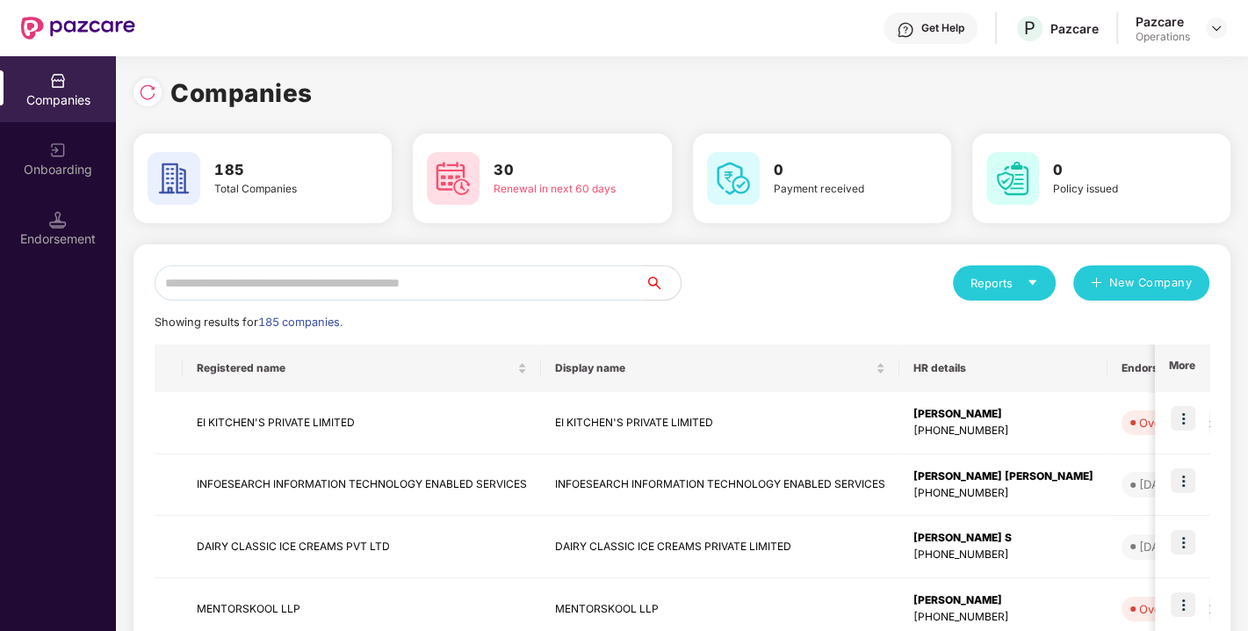
click at [371, 280] on input "text" at bounding box center [400, 282] width 491 height 35
paste input "**********"
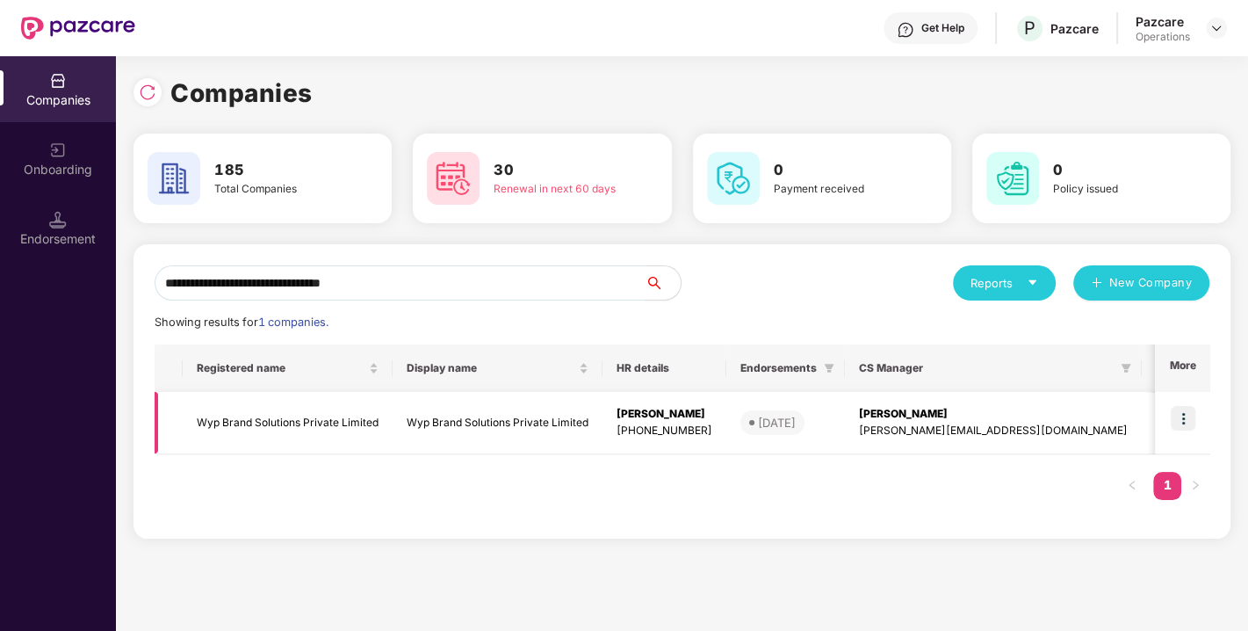
type input "**********"
click at [1190, 419] on img at bounding box center [1183, 418] width 25 height 25
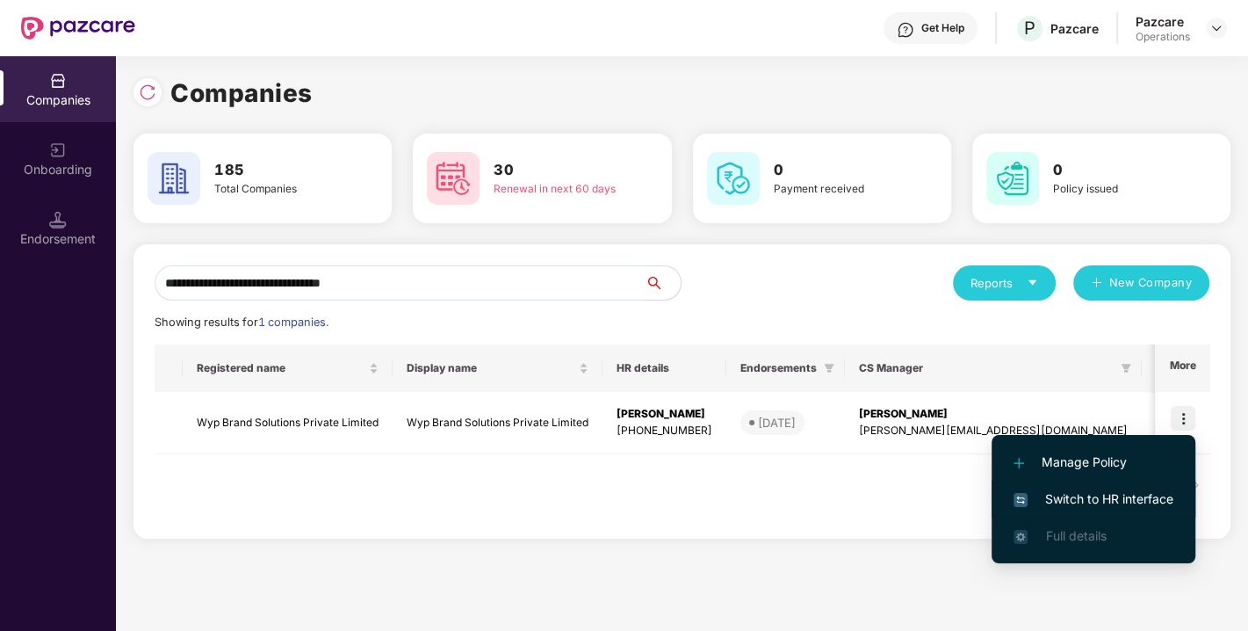
click at [1106, 493] on span "Switch to HR interface" at bounding box center [1094, 498] width 160 height 19
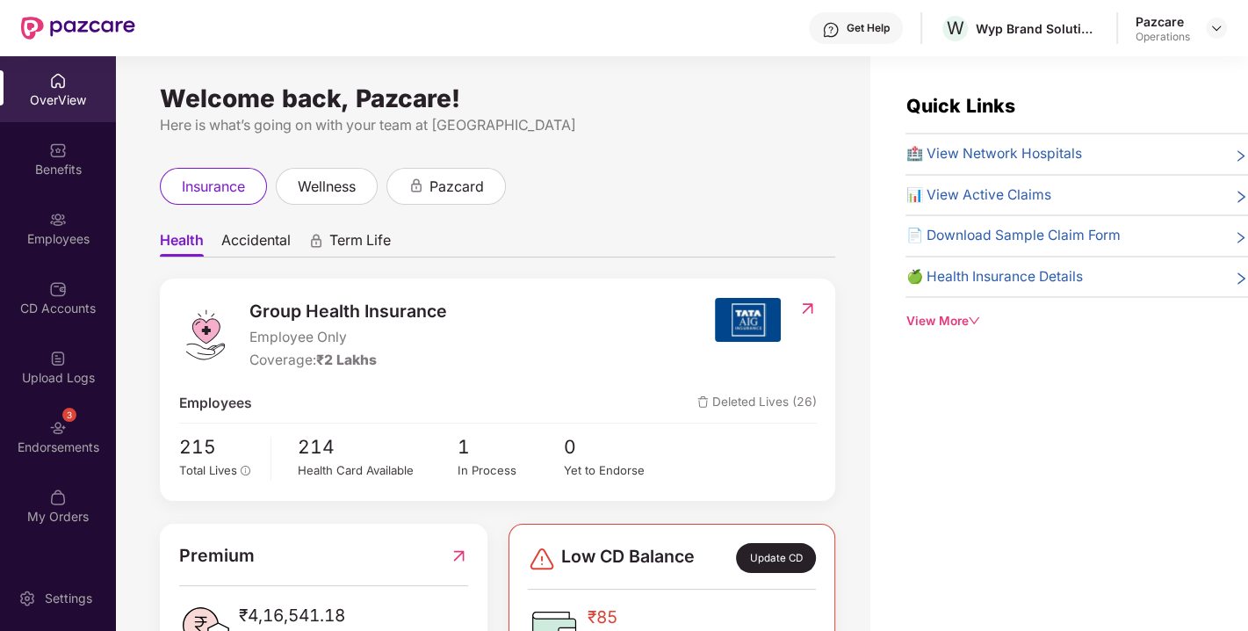
click at [55, 451] on div "Endorsements" at bounding box center [58, 447] width 116 height 18
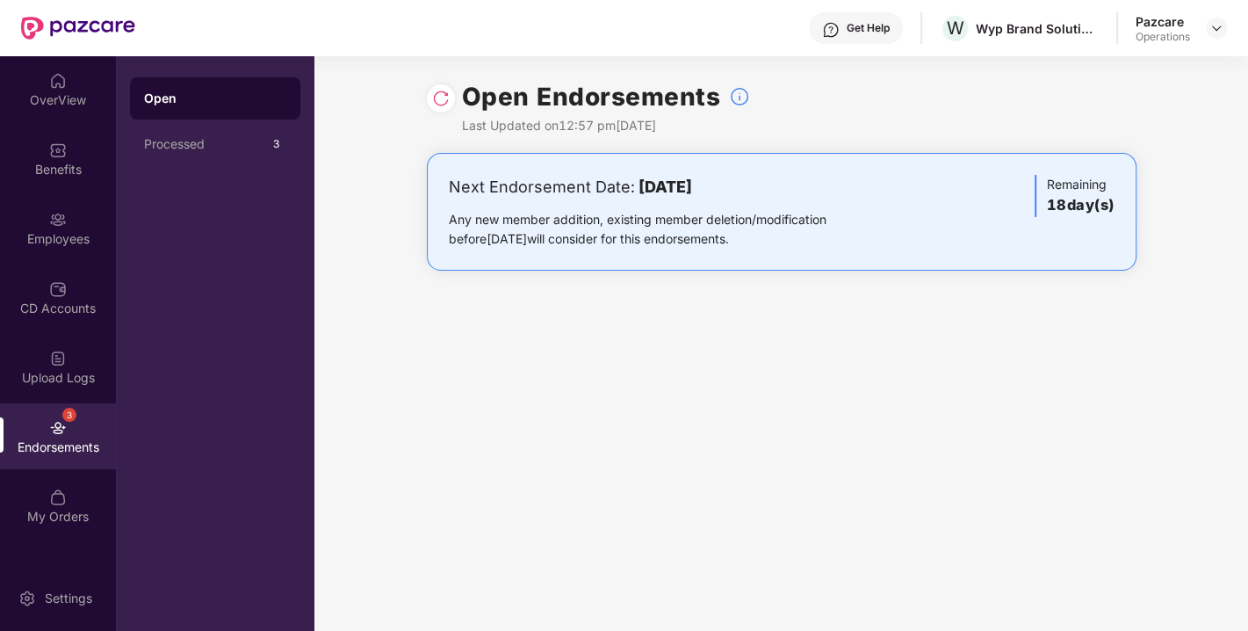
click at [439, 105] on img at bounding box center [441, 99] width 18 height 18
click at [1212, 33] on img at bounding box center [1217, 28] width 14 height 14
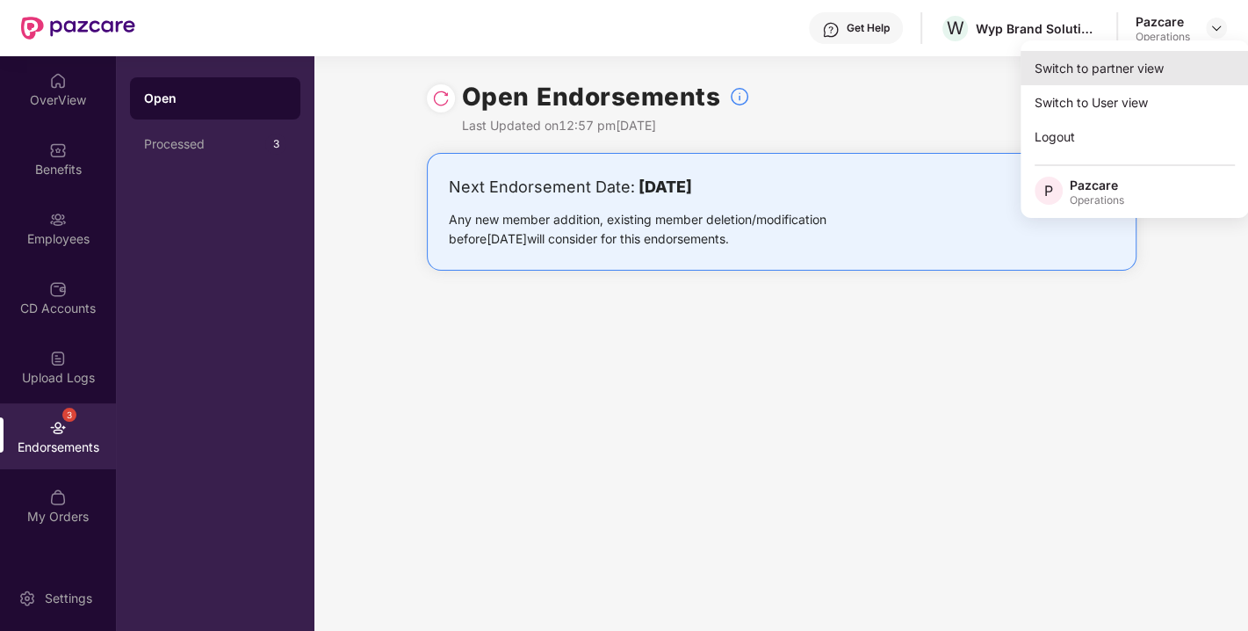
click at [1102, 54] on div "Switch to partner view" at bounding box center [1135, 68] width 228 height 34
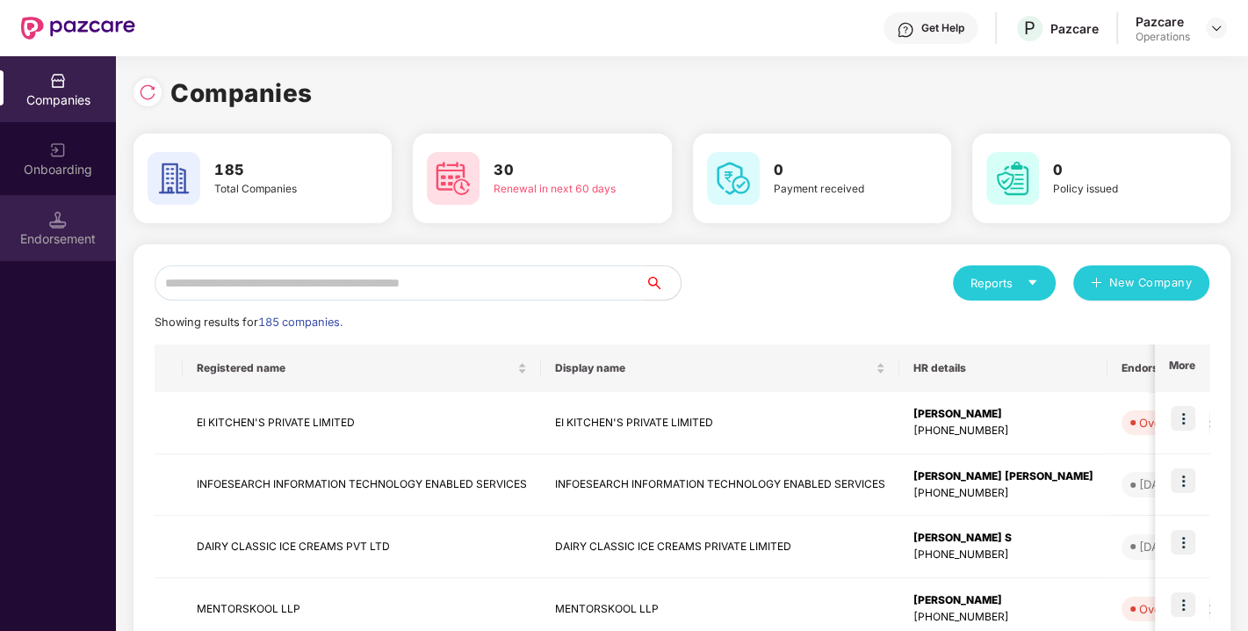
click at [40, 235] on div "Endorsement" at bounding box center [58, 239] width 116 height 18
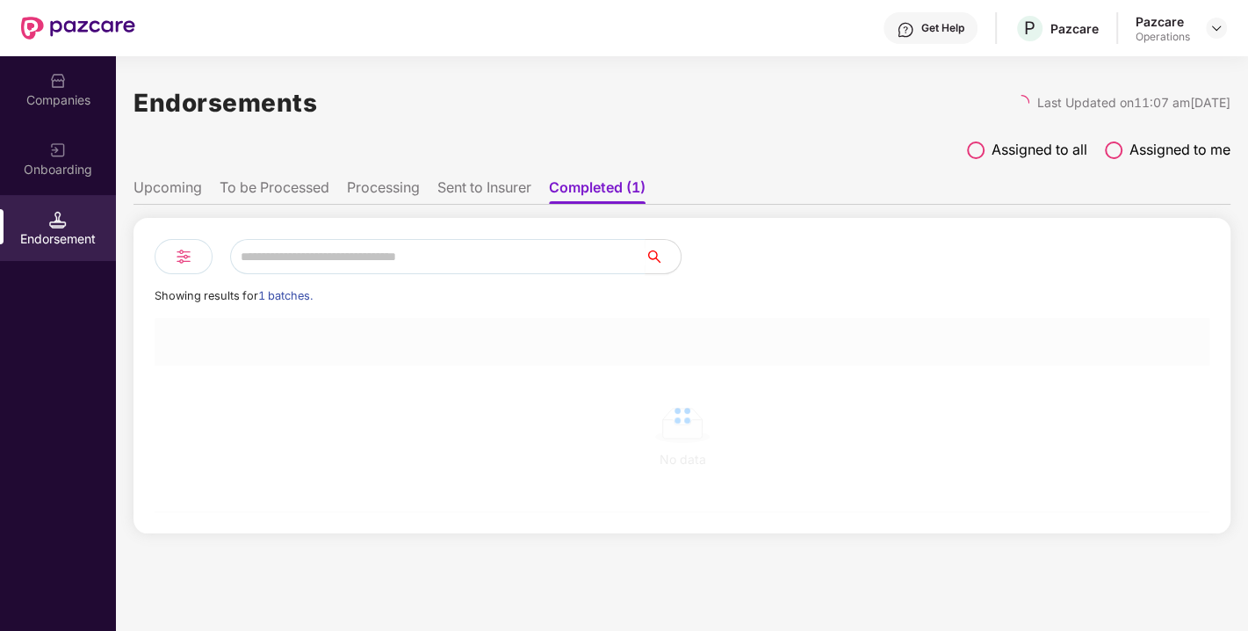
click at [294, 187] on li "To be Processed" at bounding box center [275, 190] width 110 height 25
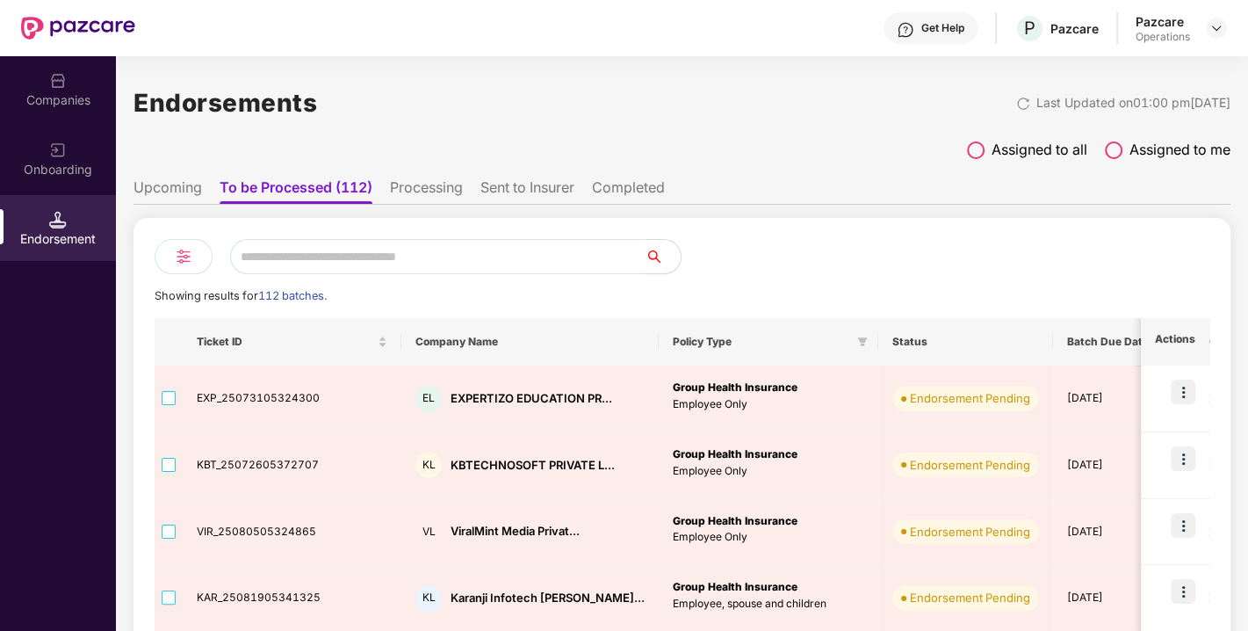
click at [298, 251] on input "text" at bounding box center [438, 256] width 416 height 35
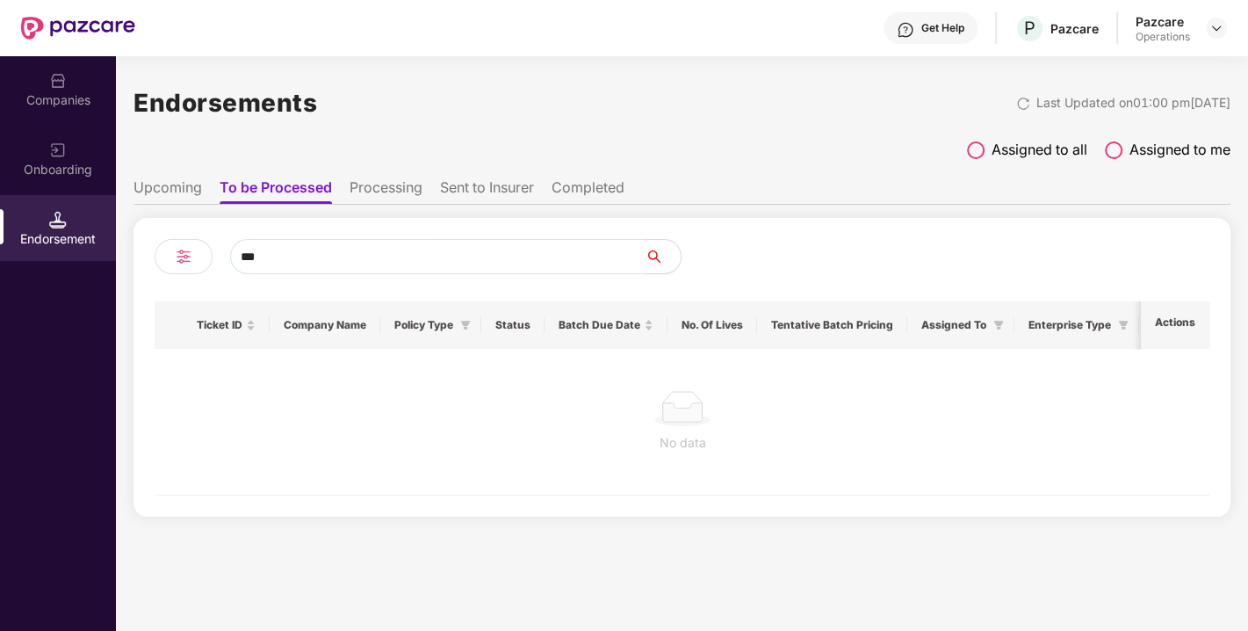
type input "***"
click at [175, 185] on li "Upcoming" at bounding box center [168, 190] width 69 height 25
click at [303, 188] on li "To be Processed" at bounding box center [276, 190] width 110 height 25
click at [381, 186] on li "Processing" at bounding box center [386, 190] width 73 height 25
drag, startPoint x: 285, startPoint y: 257, endPoint x: 163, endPoint y: 265, distance: 122.4
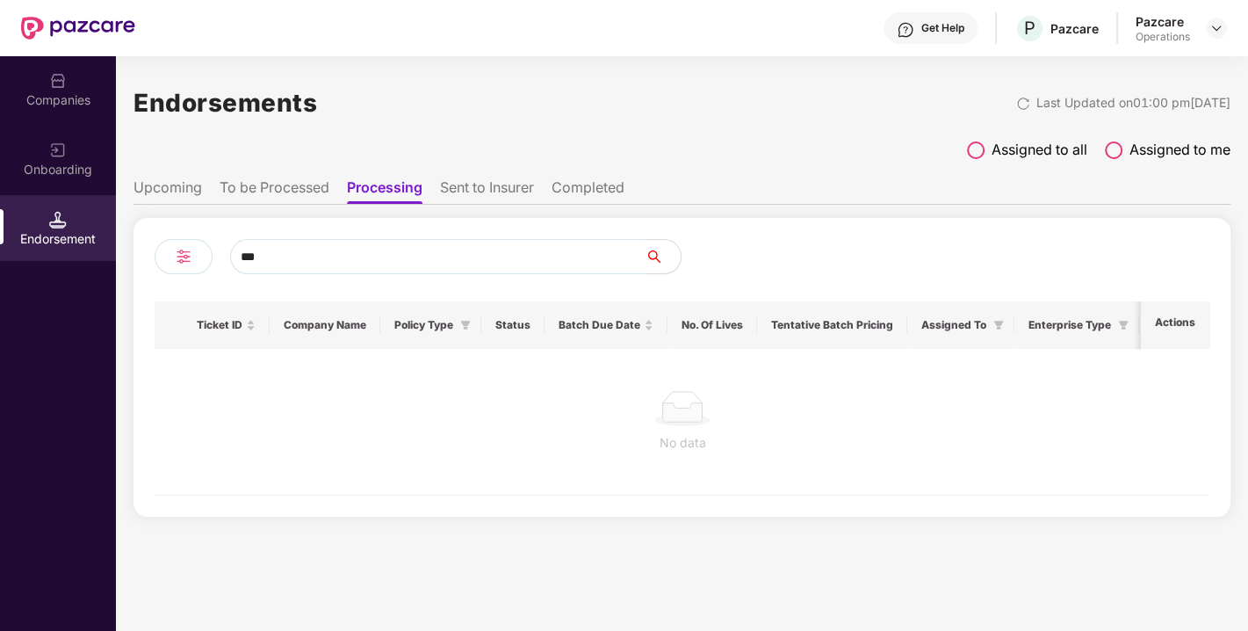
click at [163, 265] on div "***" at bounding box center [419, 256] width 528 height 35
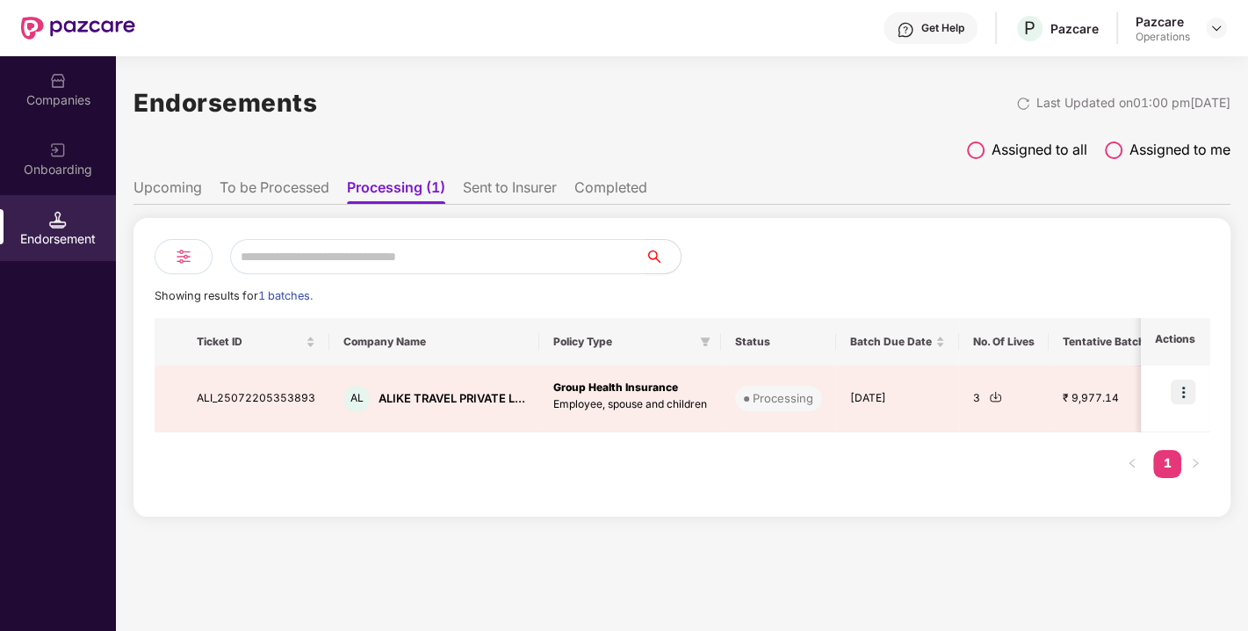
click at [264, 179] on li "To be Processed" at bounding box center [275, 190] width 110 height 25
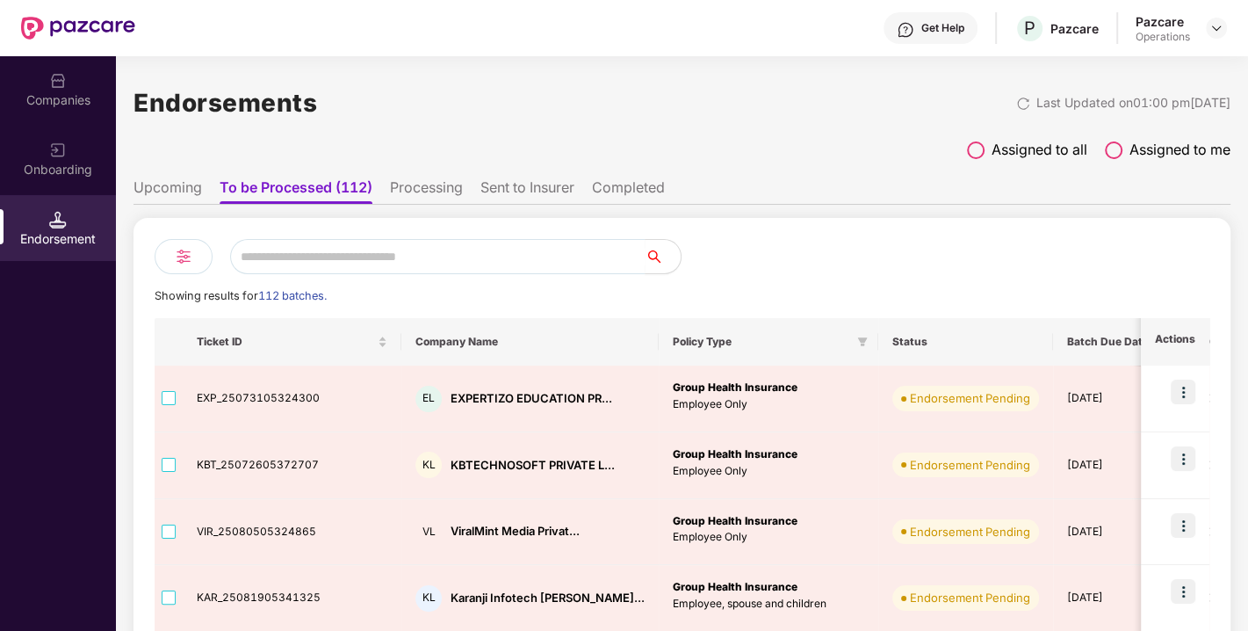
click at [188, 193] on li "Upcoming" at bounding box center [168, 190] width 69 height 25
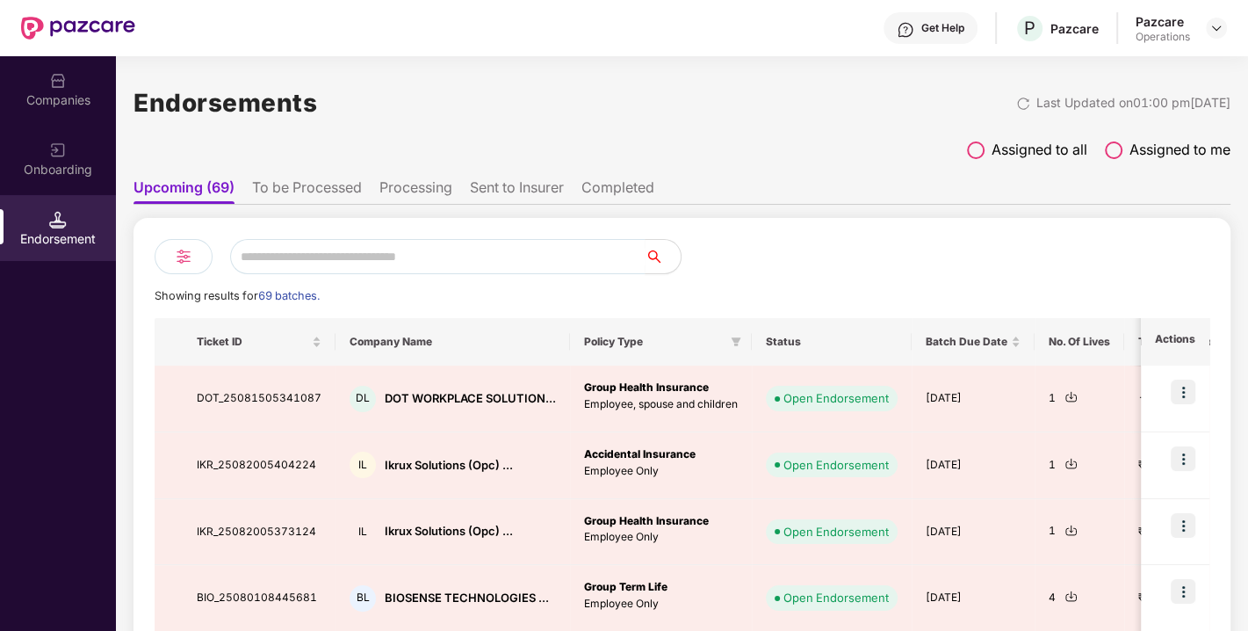
click at [65, 81] on img at bounding box center [58, 81] width 18 height 18
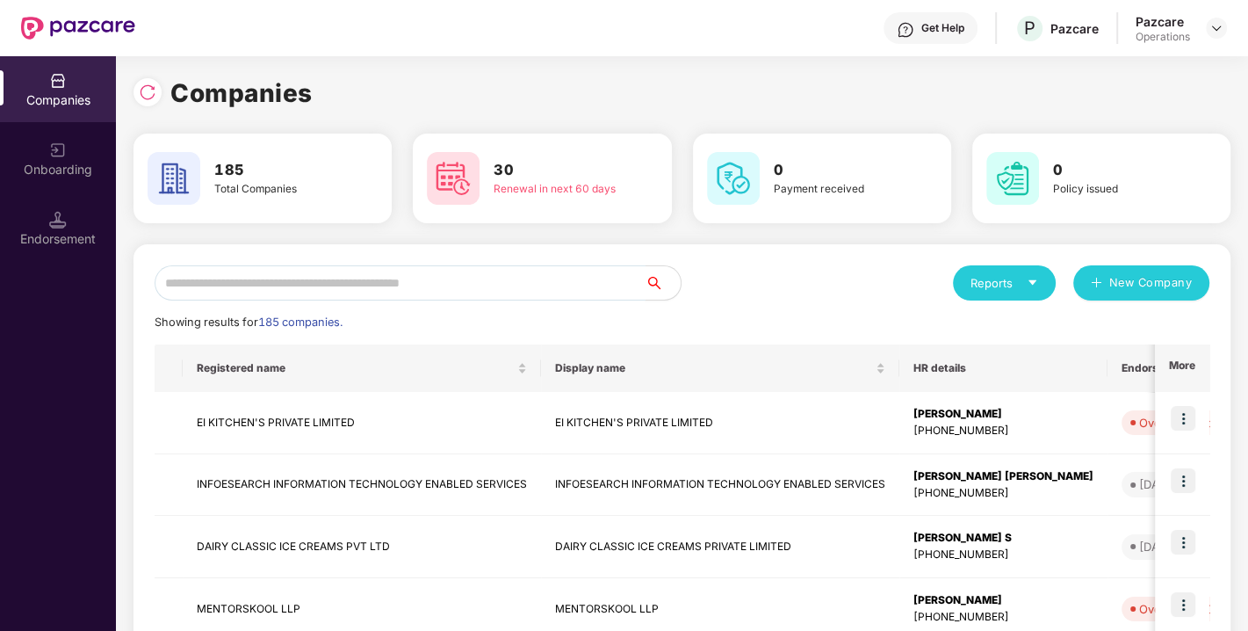
click at [307, 276] on input "text" at bounding box center [400, 282] width 491 height 35
paste input "**********"
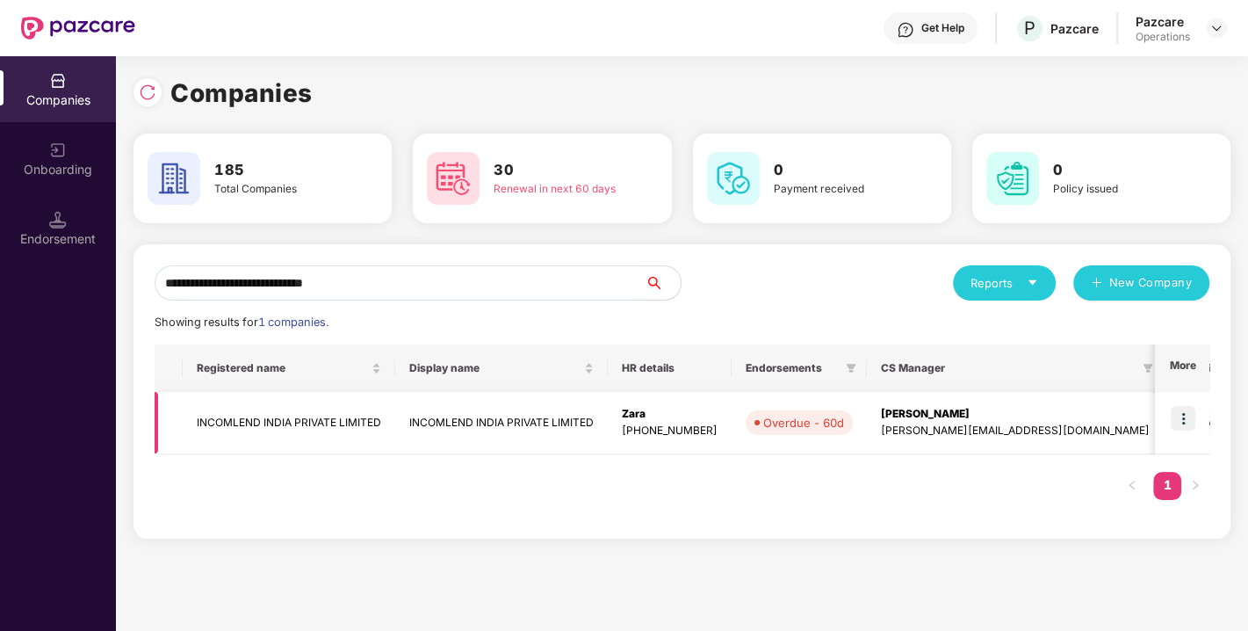
type input "**********"
click at [1182, 416] on img at bounding box center [1183, 418] width 25 height 25
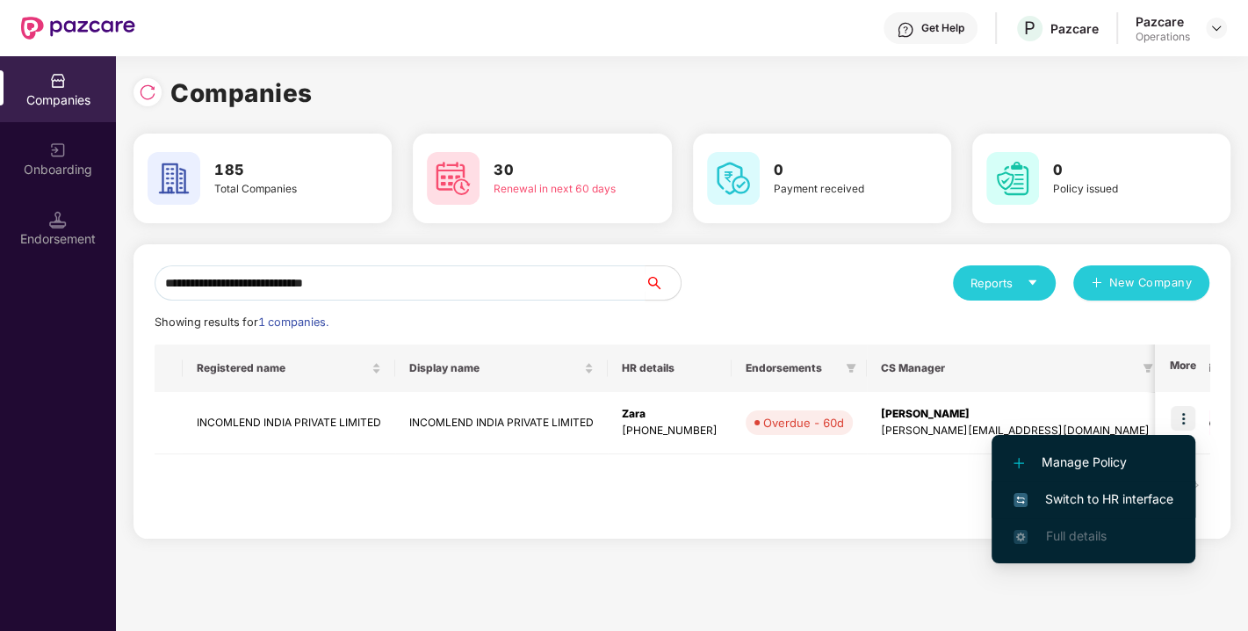
click at [1094, 489] on span "Switch to HR interface" at bounding box center [1094, 498] width 160 height 19
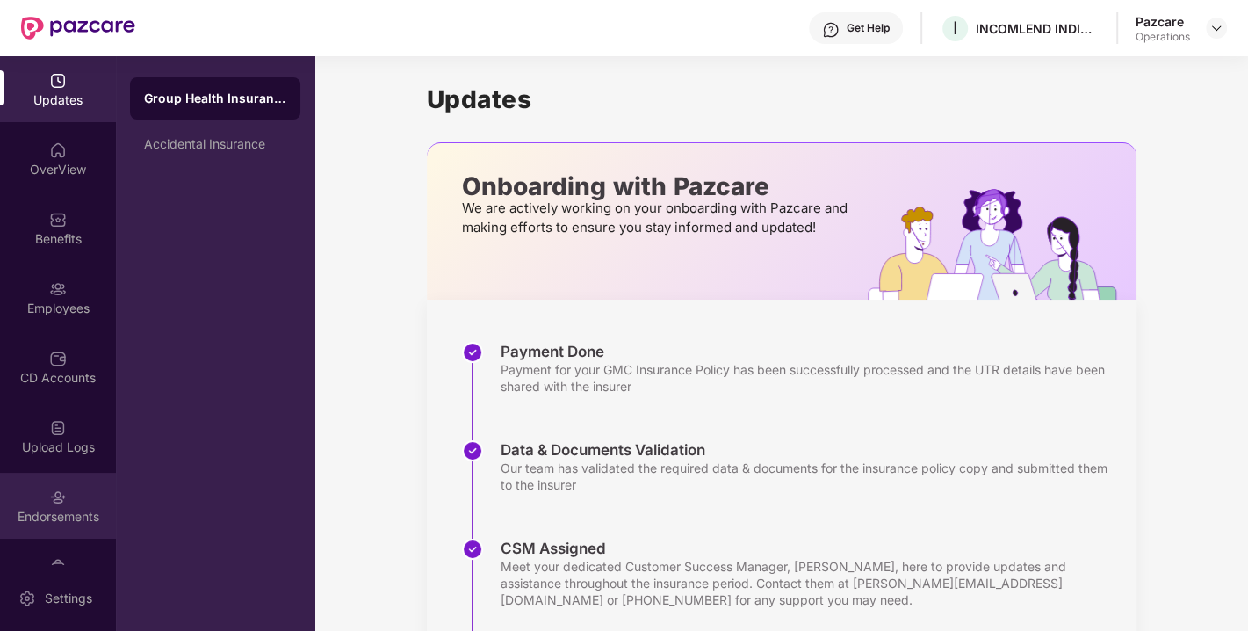
click at [83, 490] on div "Endorsements" at bounding box center [58, 506] width 116 height 66
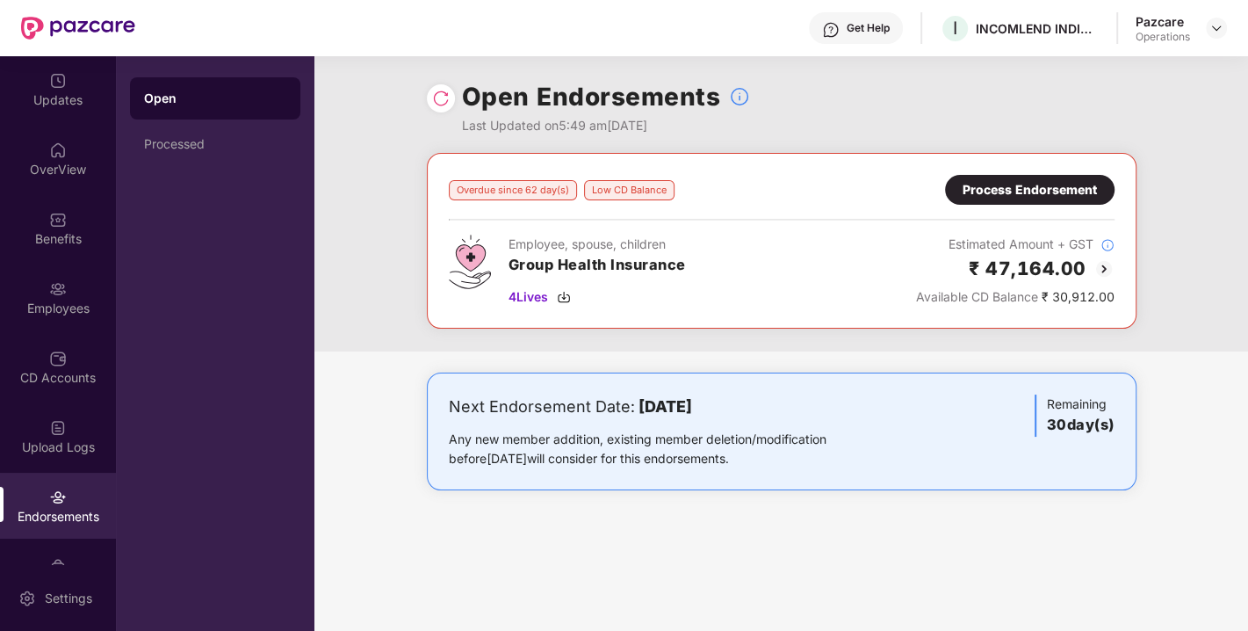
click at [1024, 199] on div "Process Endorsement" at bounding box center [1030, 189] width 134 height 19
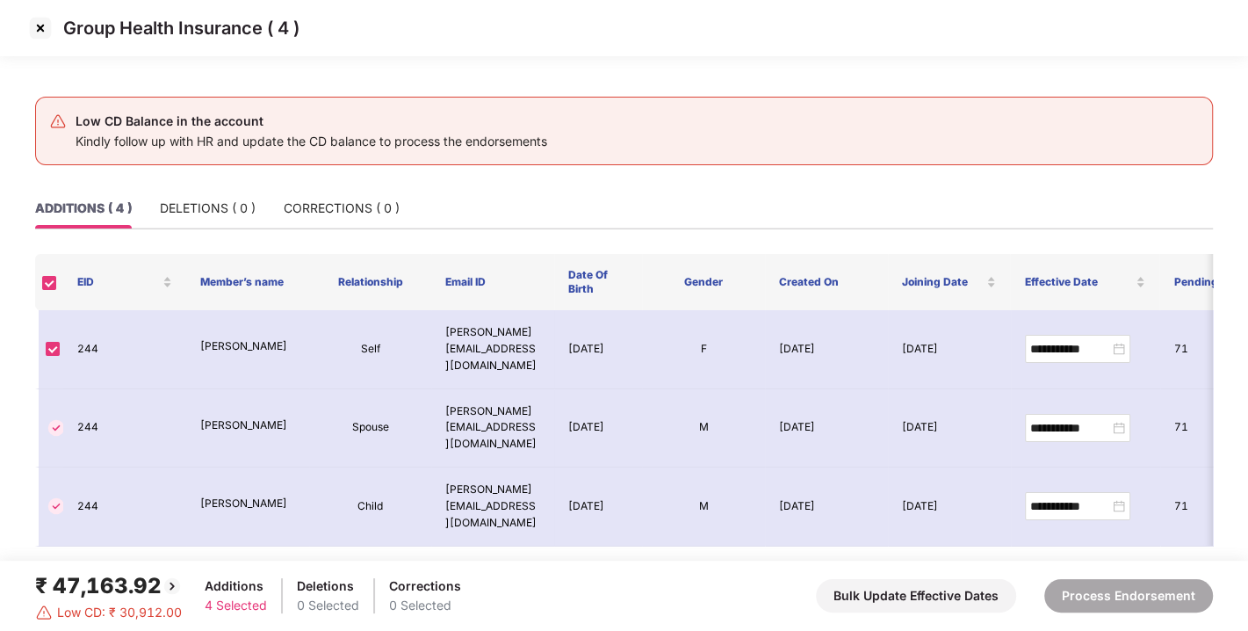
click at [43, 35] on img at bounding box center [40, 28] width 28 height 28
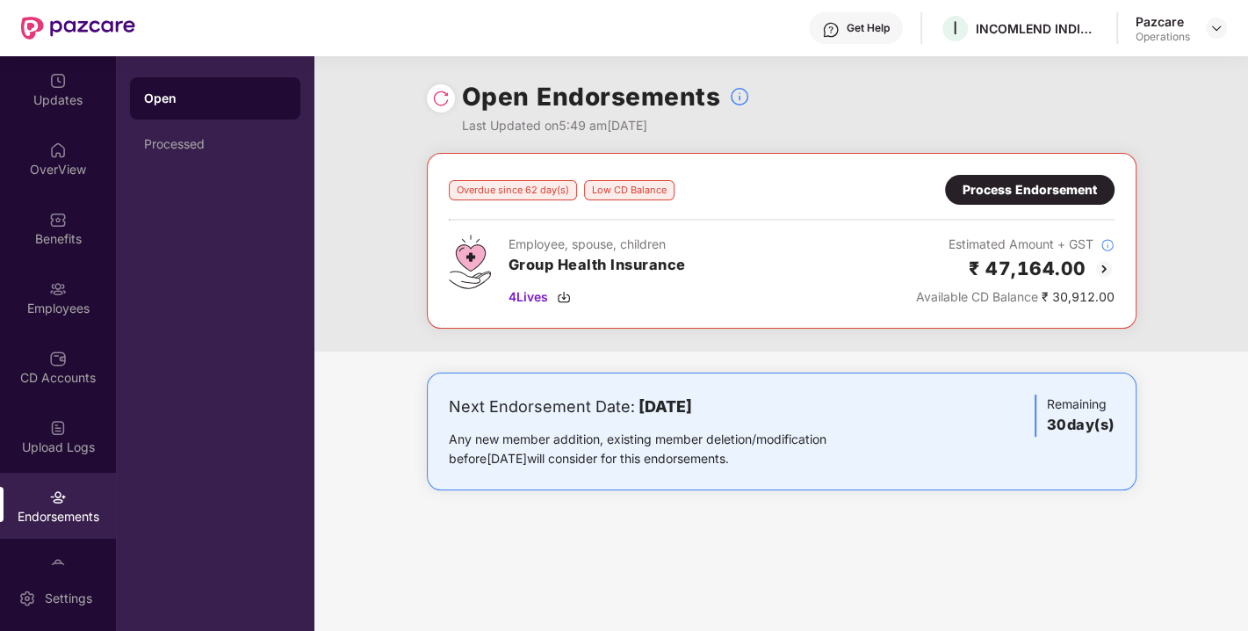
click at [1105, 267] on img at bounding box center [1104, 268] width 21 height 21
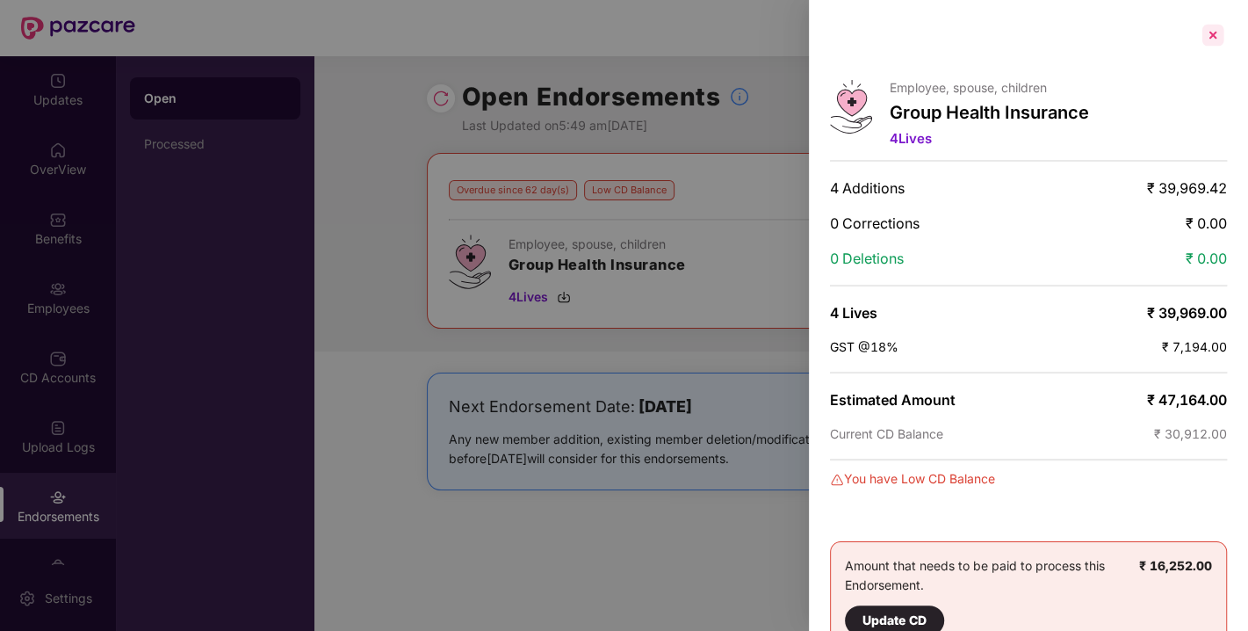
click at [1218, 40] on div at bounding box center [1213, 35] width 28 height 28
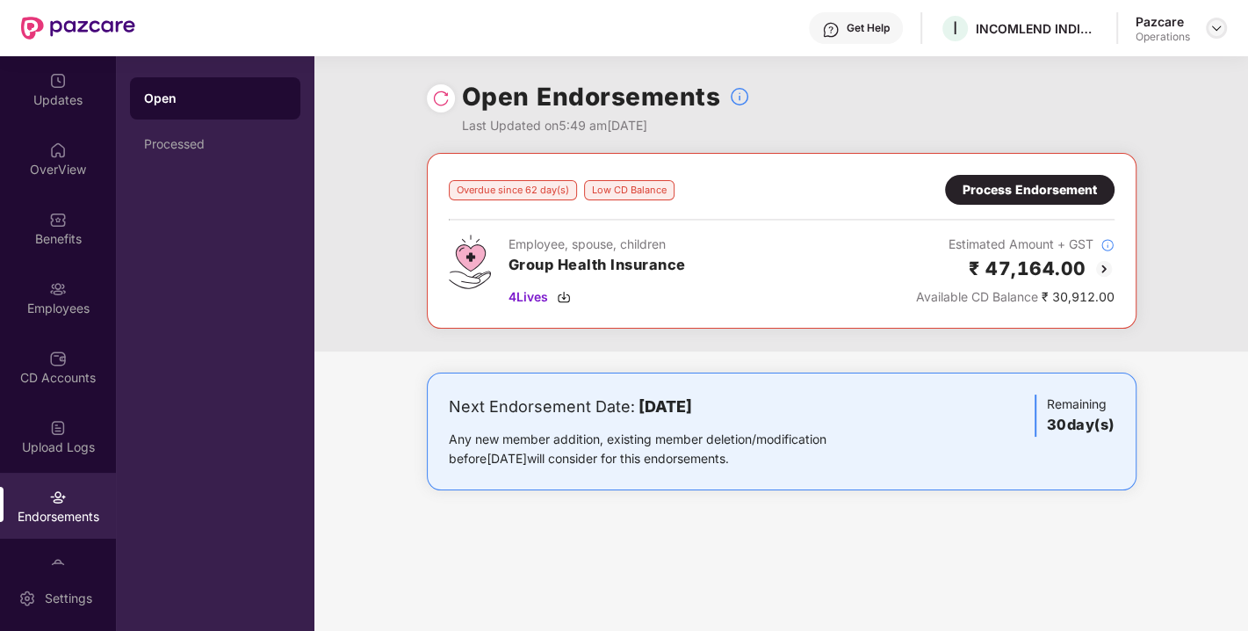
click at [1213, 31] on img at bounding box center [1217, 28] width 14 height 14
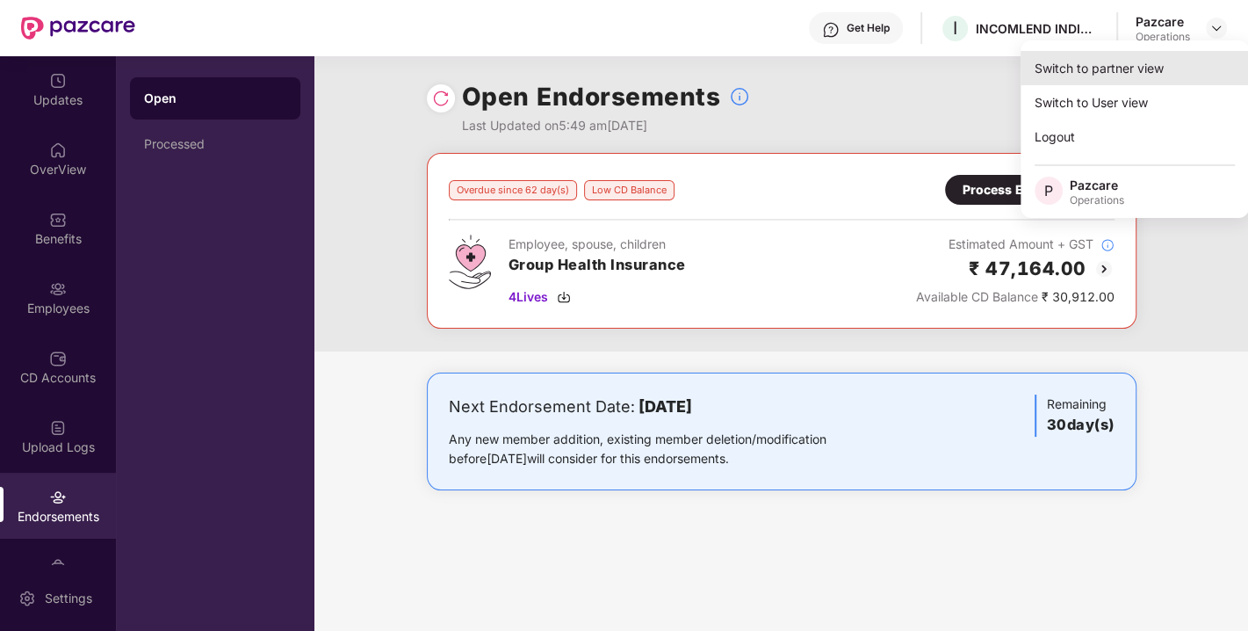
click at [1080, 70] on div "Switch to partner view" at bounding box center [1135, 68] width 228 height 34
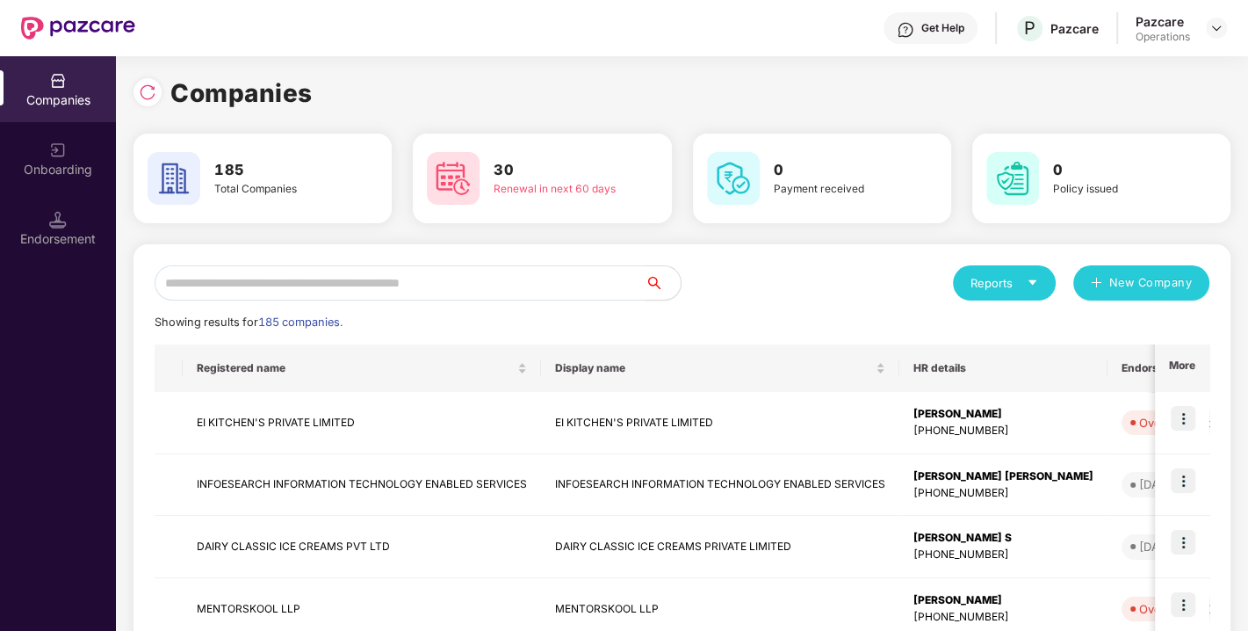
click at [413, 291] on input "text" at bounding box center [400, 282] width 491 height 35
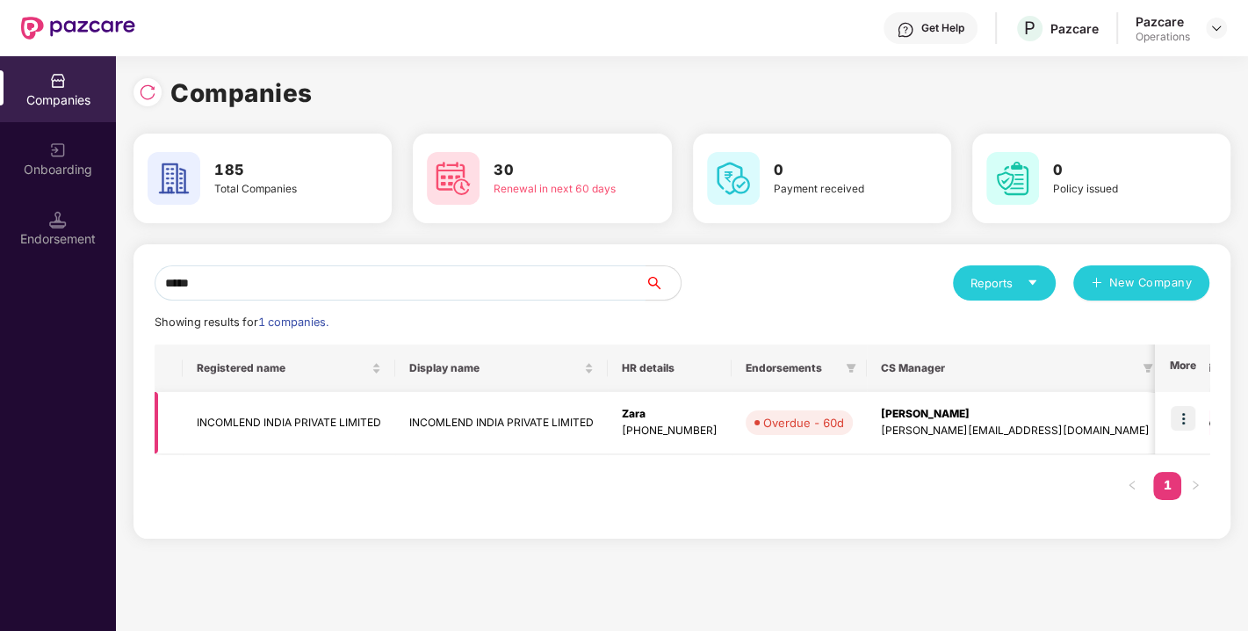
type input "*****"
click at [268, 409] on td "INCOMLEND INDIA PRIVATE LIMITED" at bounding box center [289, 423] width 213 height 62
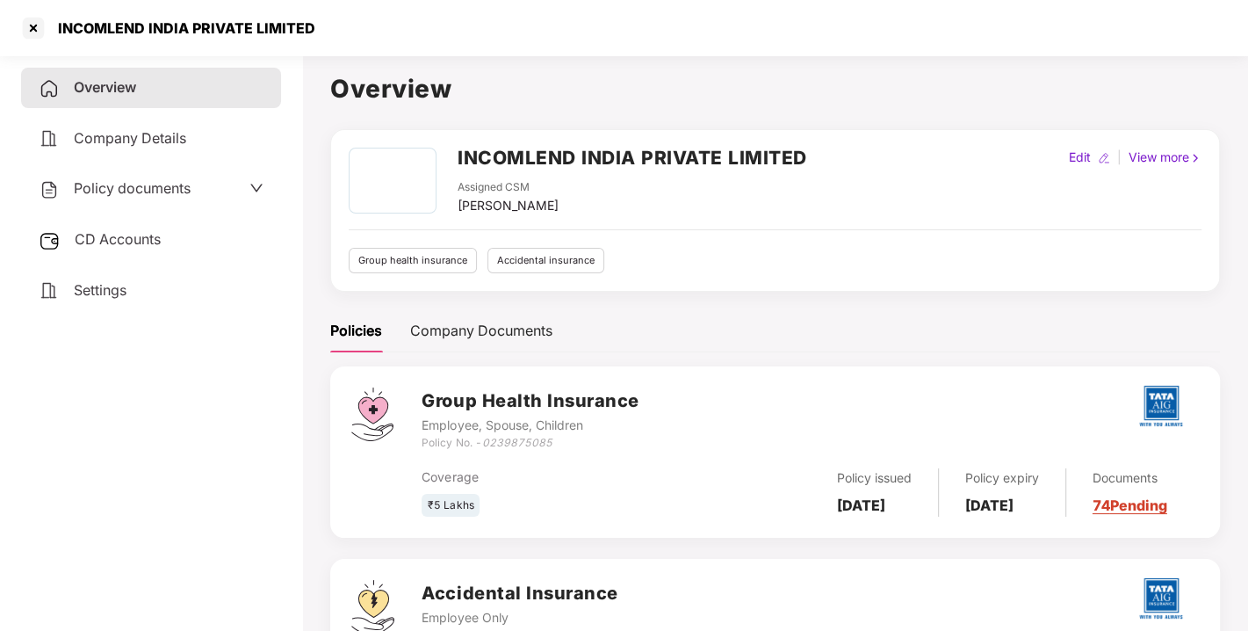
click at [484, 149] on h2 "INCOMLEND INDIA PRIVATE LIMITED" at bounding box center [633, 157] width 350 height 29
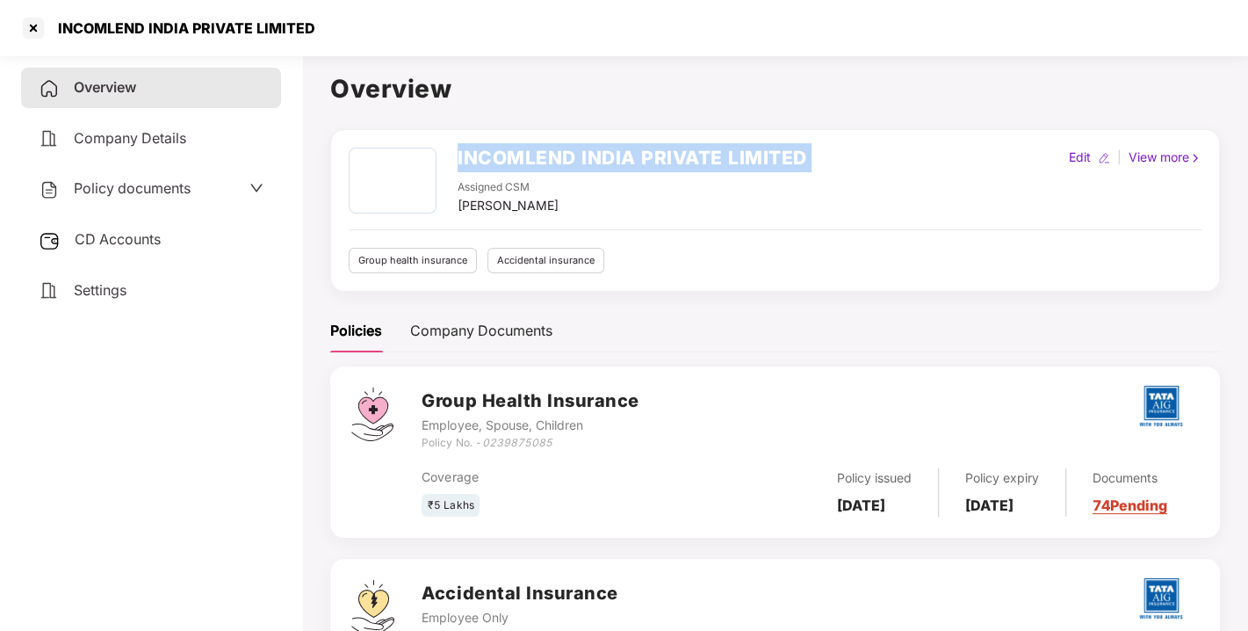
click at [484, 149] on h2 "INCOMLEND INDIA PRIVATE LIMITED" at bounding box center [633, 157] width 350 height 29
copy h2 "INCOMLEND INDIA PRIVATE LIMITED"
click at [484, 149] on h2 "INCOMLEND INDIA PRIVATE LIMITED" at bounding box center [633, 157] width 350 height 29
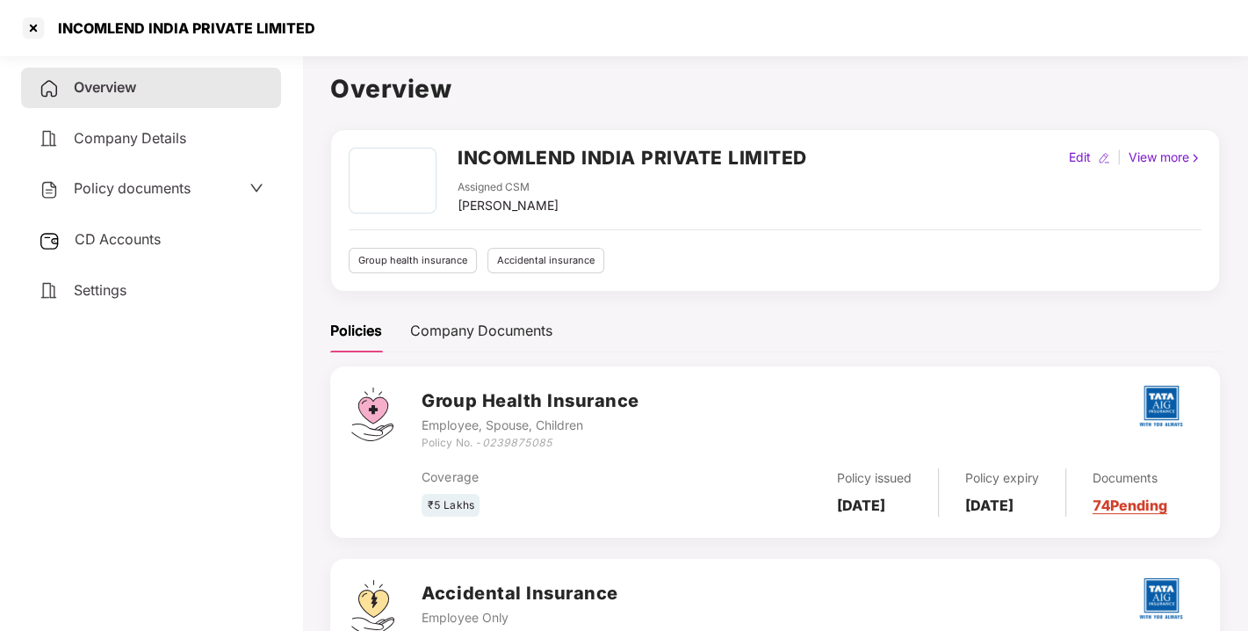
click at [522, 443] on icon "0239875085" at bounding box center [516, 442] width 70 height 13
copy icon "0239875085"
click at [522, 443] on icon "0239875085" at bounding box center [516, 442] width 70 height 13
click at [39, 32] on div at bounding box center [33, 28] width 28 height 28
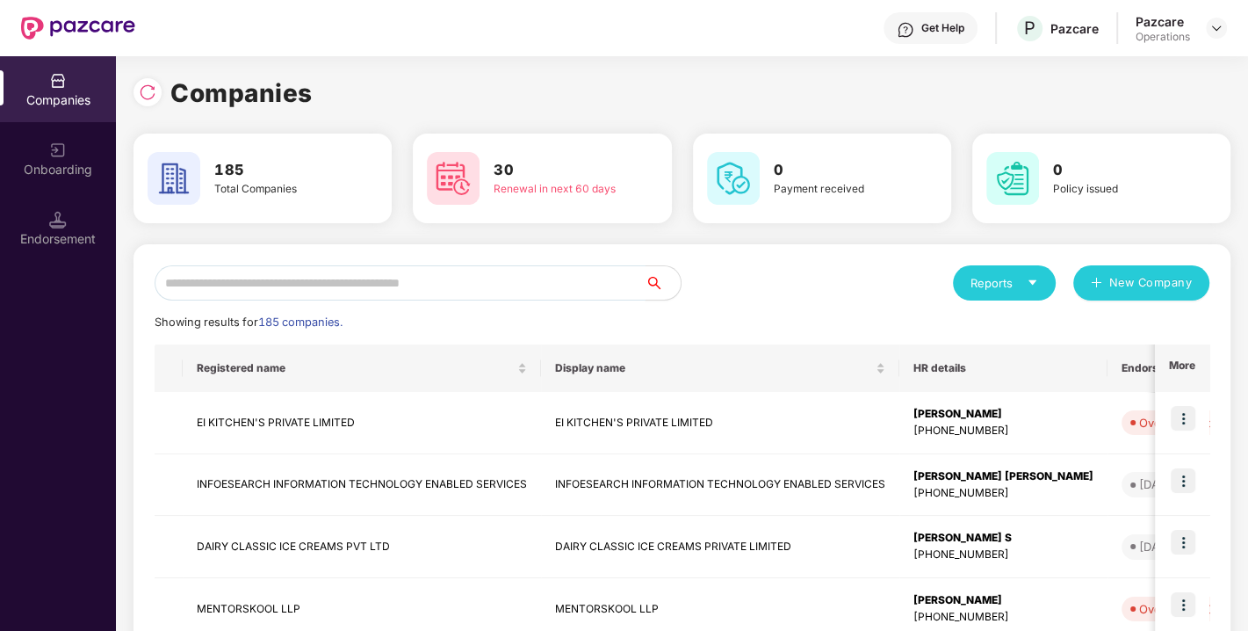
click at [304, 283] on input "text" at bounding box center [400, 282] width 491 height 35
paste input "**********"
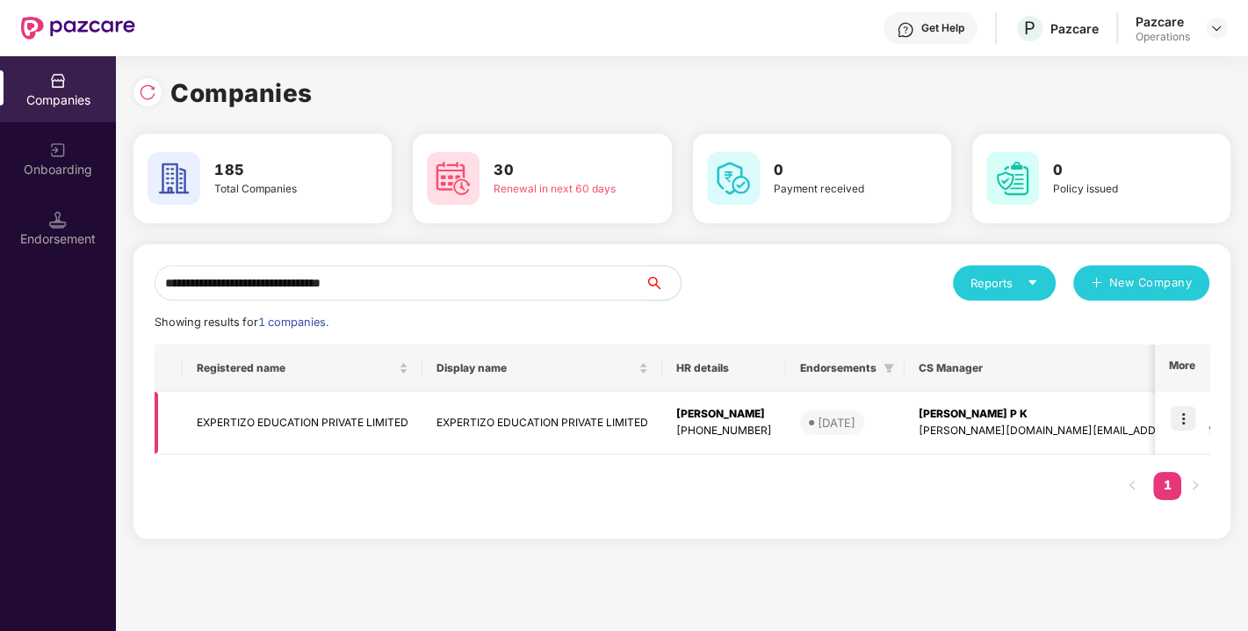
type input "**********"
click at [1187, 416] on img at bounding box center [1183, 418] width 25 height 25
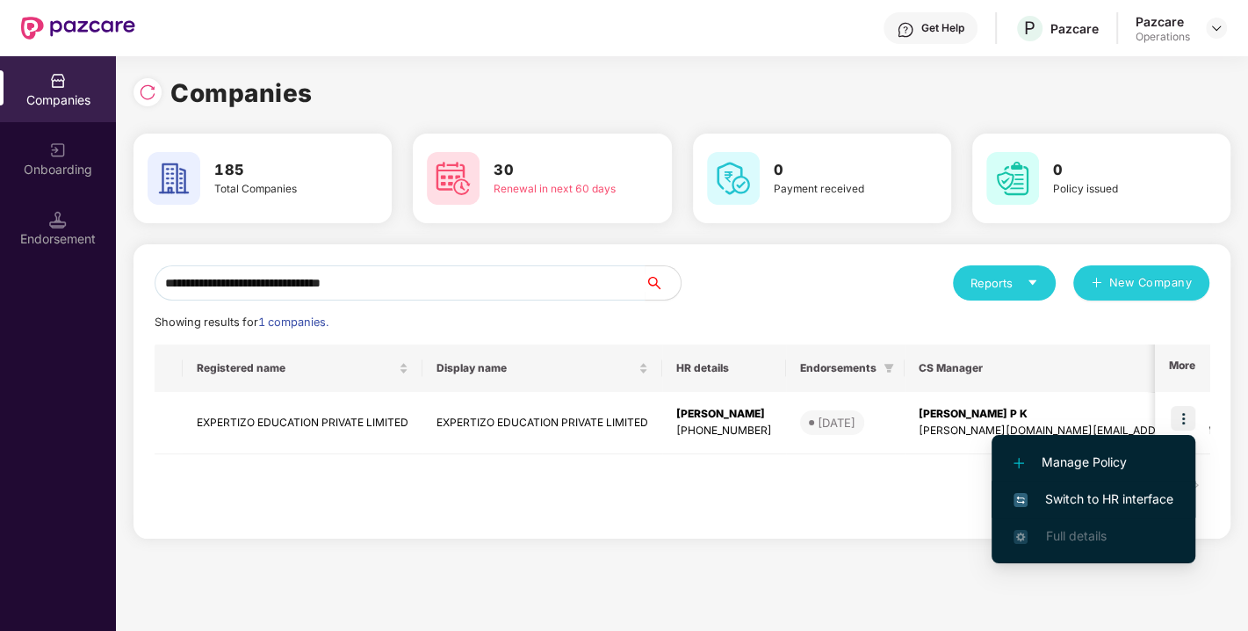
click at [1064, 481] on li "Switch to HR interface" at bounding box center [1094, 499] width 204 height 37
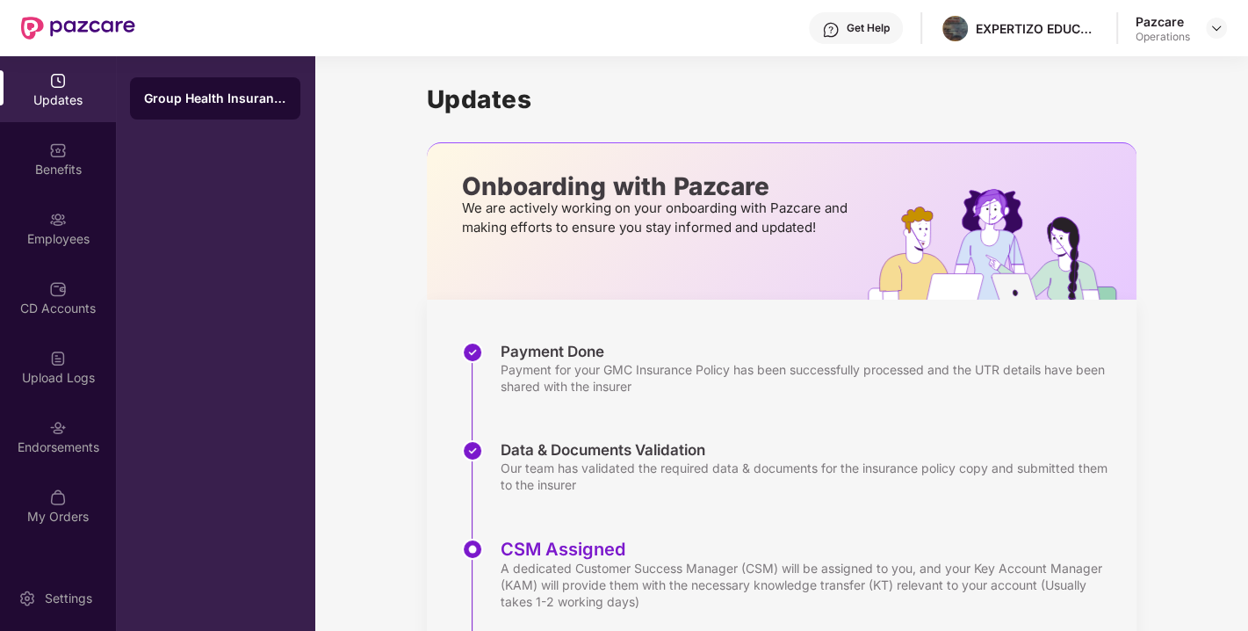
click at [835, 493] on div "Data & Documents Validation Our team has validated the required data & document…" at bounding box center [799, 489] width 675 height 98
click at [70, 452] on div "Endorsements" at bounding box center [58, 447] width 116 height 18
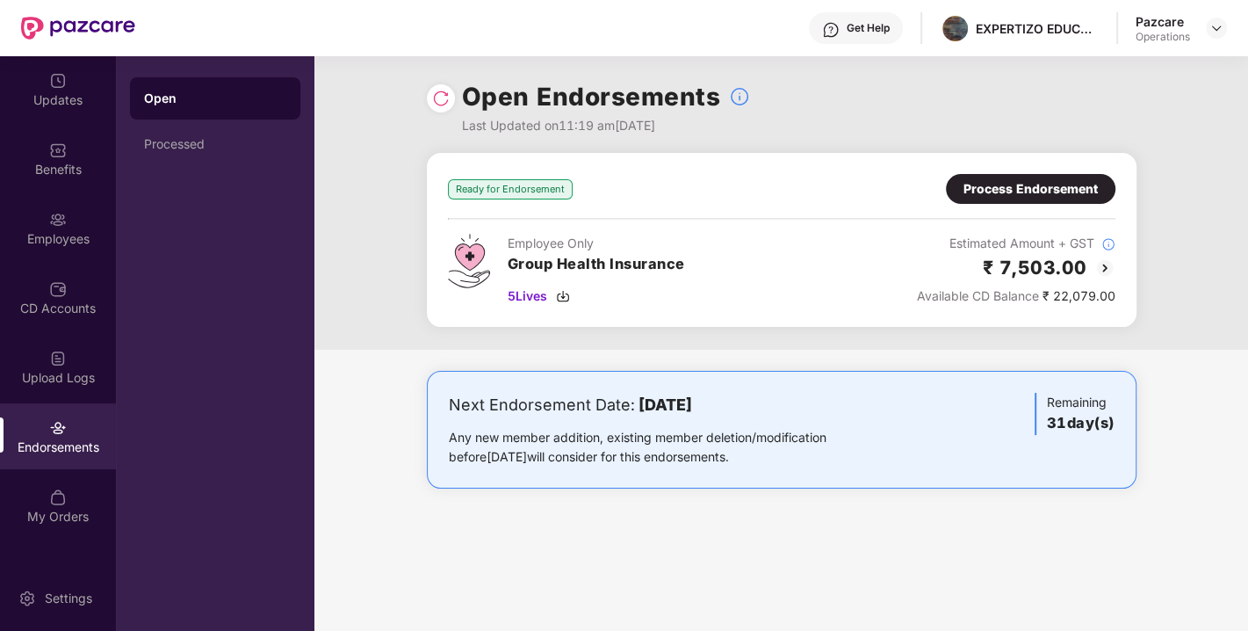
click at [441, 105] on img at bounding box center [441, 99] width 18 height 18
click at [568, 289] on img at bounding box center [563, 296] width 14 height 14
click at [1043, 185] on div "Process Endorsement" at bounding box center [1031, 188] width 134 height 19
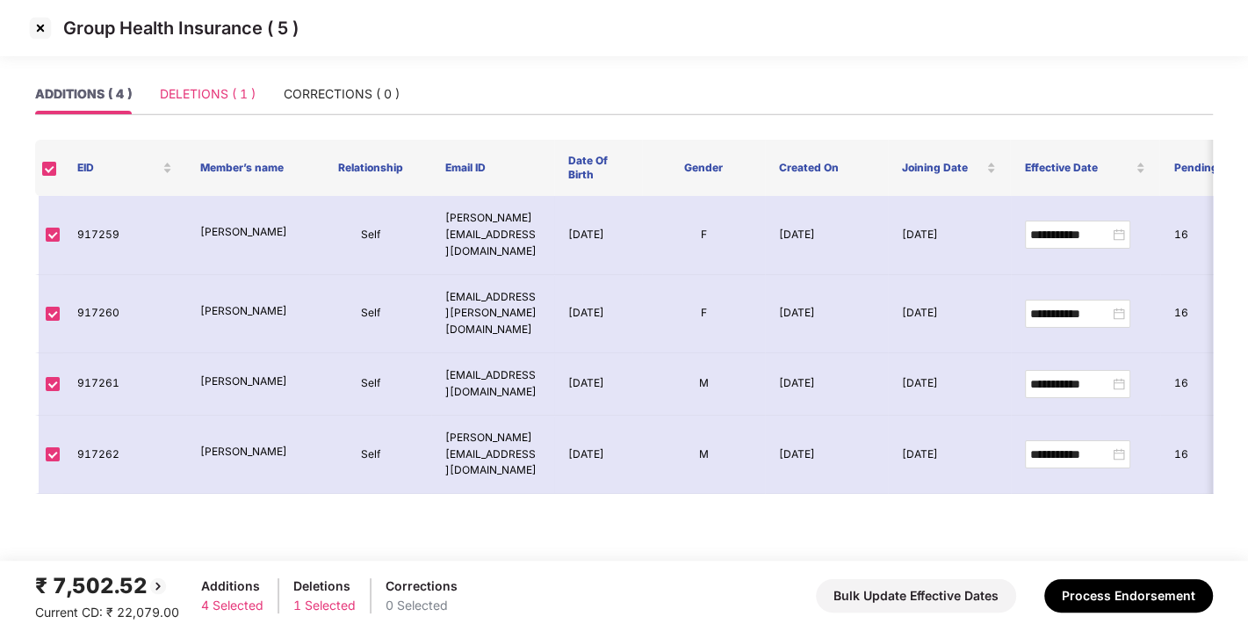
click at [198, 83] on div "DELETIONS ( 1 )" at bounding box center [208, 94] width 96 height 40
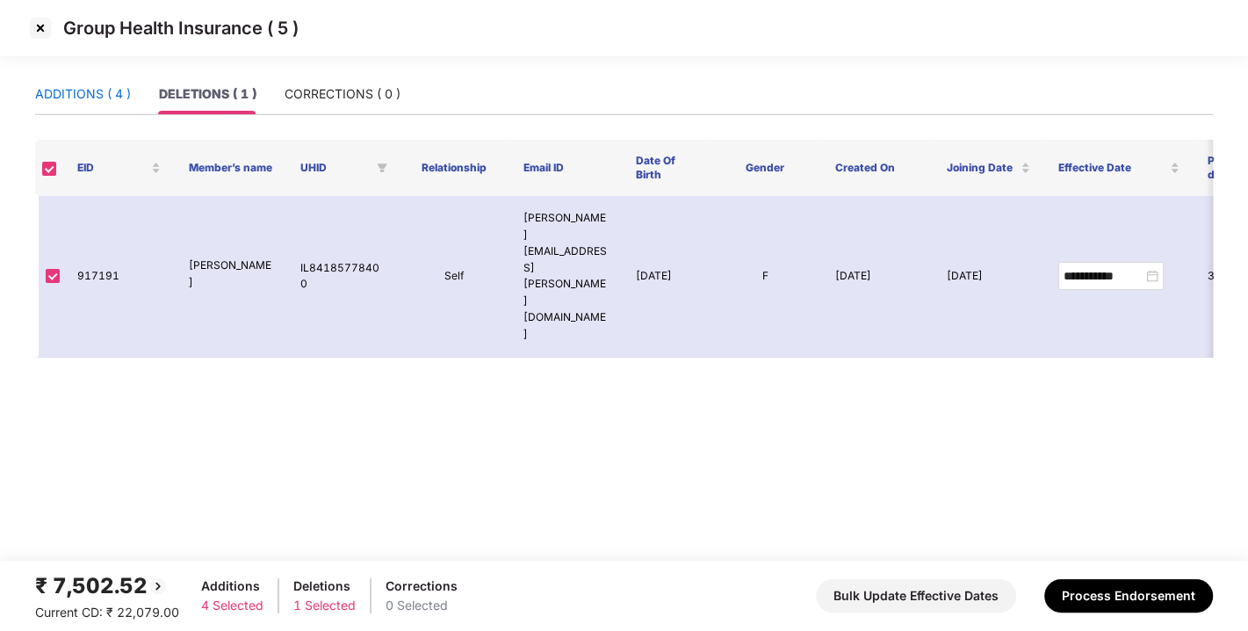
click at [76, 99] on div "ADDITIONS ( 4 )" at bounding box center [83, 93] width 96 height 19
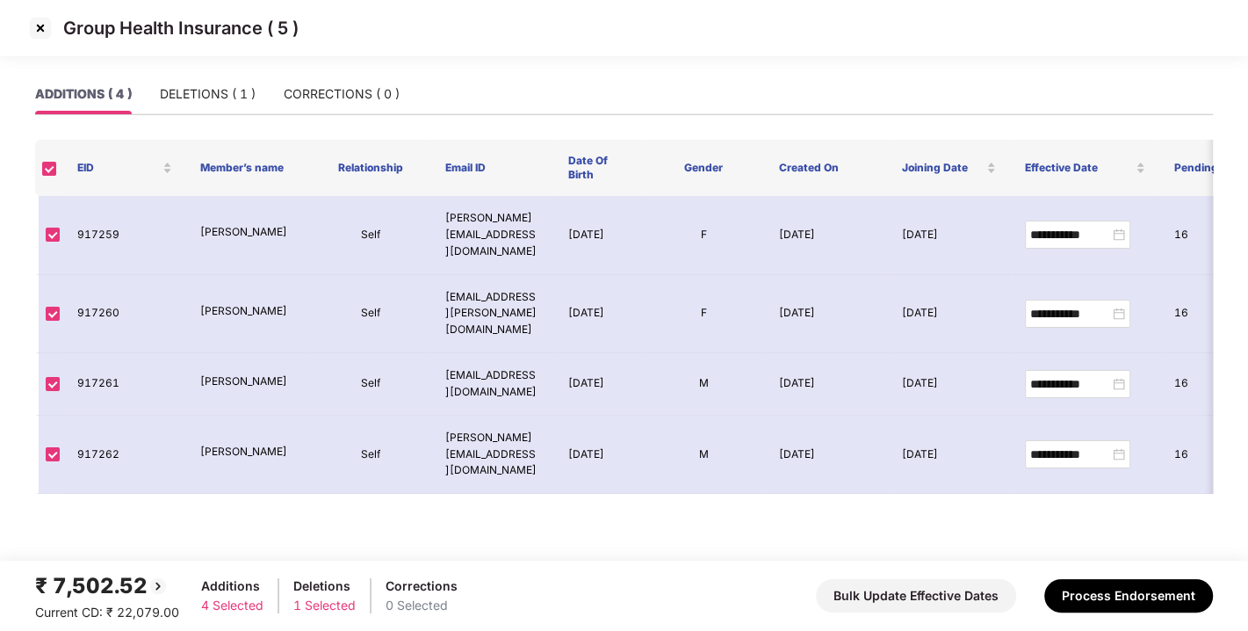
click at [34, 28] on img at bounding box center [40, 28] width 28 height 28
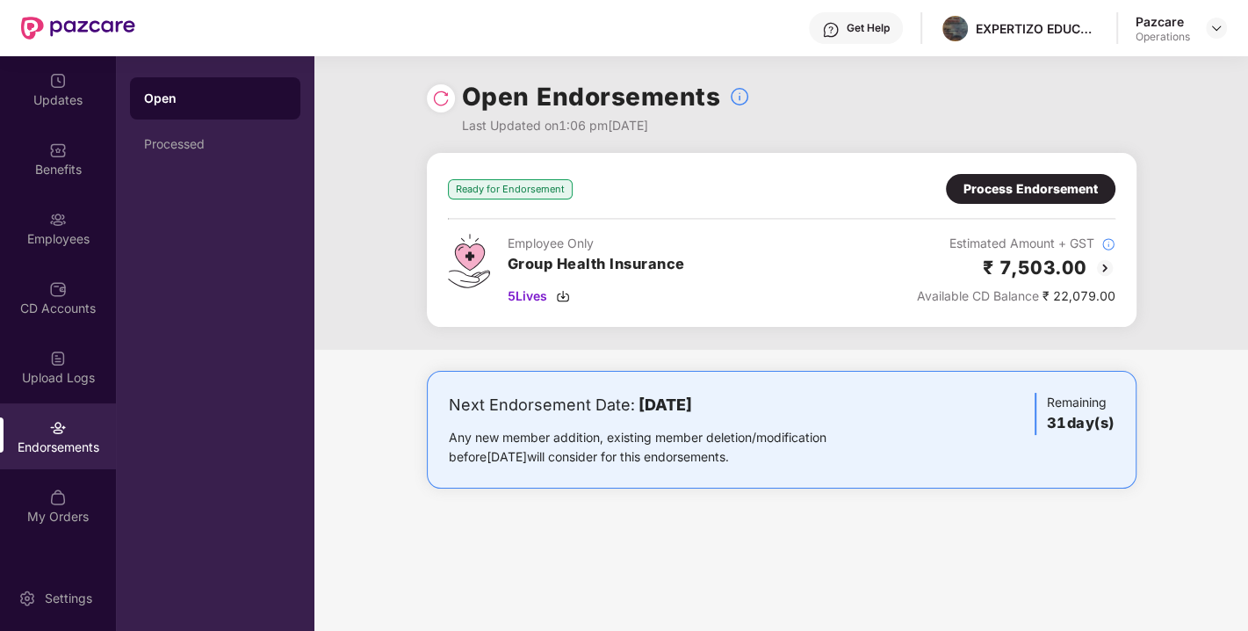
click at [1097, 141] on div "Open Endorsements Last Updated on 1:06 pm[DATE]" at bounding box center [782, 104] width 710 height 97
click at [1047, 124] on div "Open Endorsements Last Updated on 1:06 pm[DATE]" at bounding box center [782, 104] width 710 height 97
click at [1144, 124] on div "Open Endorsements Last Updated on 1:06 pm[DATE]" at bounding box center [782, 104] width 934 height 97
click at [1146, 158] on div "Ready for Endorsement Process Endorsement Employee Only Group Health Insurance …" at bounding box center [782, 251] width 934 height 197
